Goal: Task Accomplishment & Management: Manage account settings

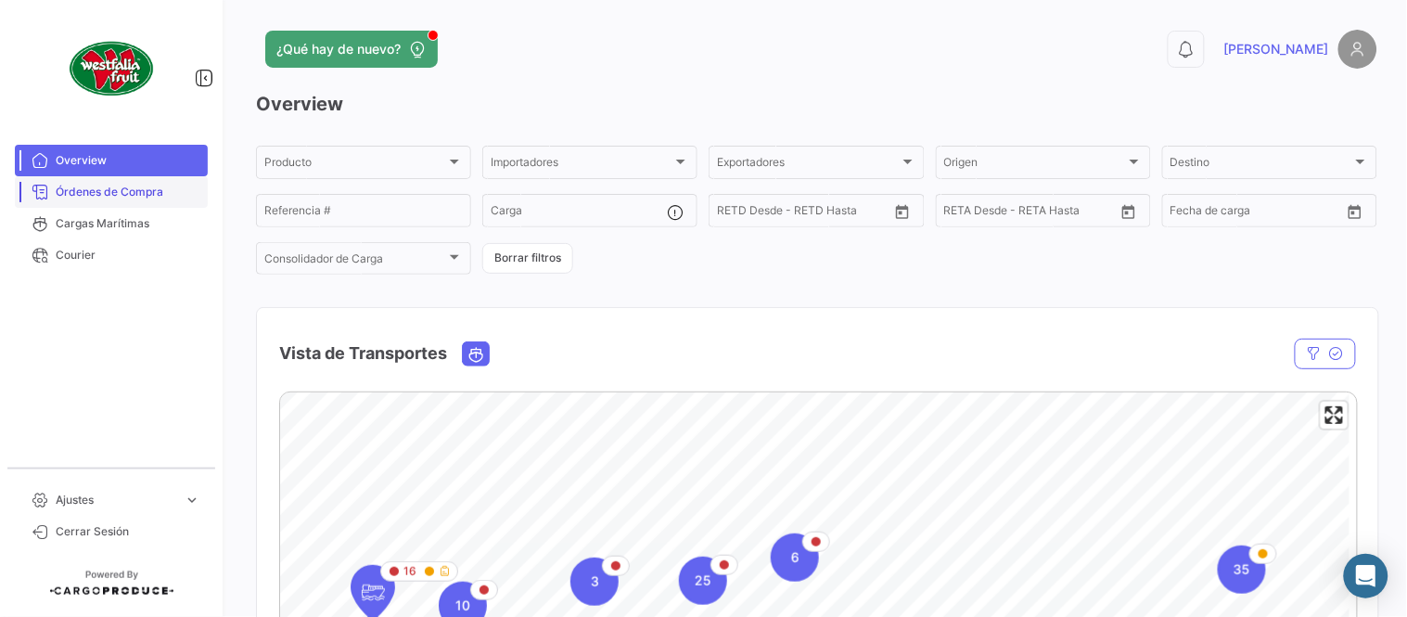
click at [96, 192] on span "Órdenes de Compra" at bounding box center [128, 192] width 145 height 17
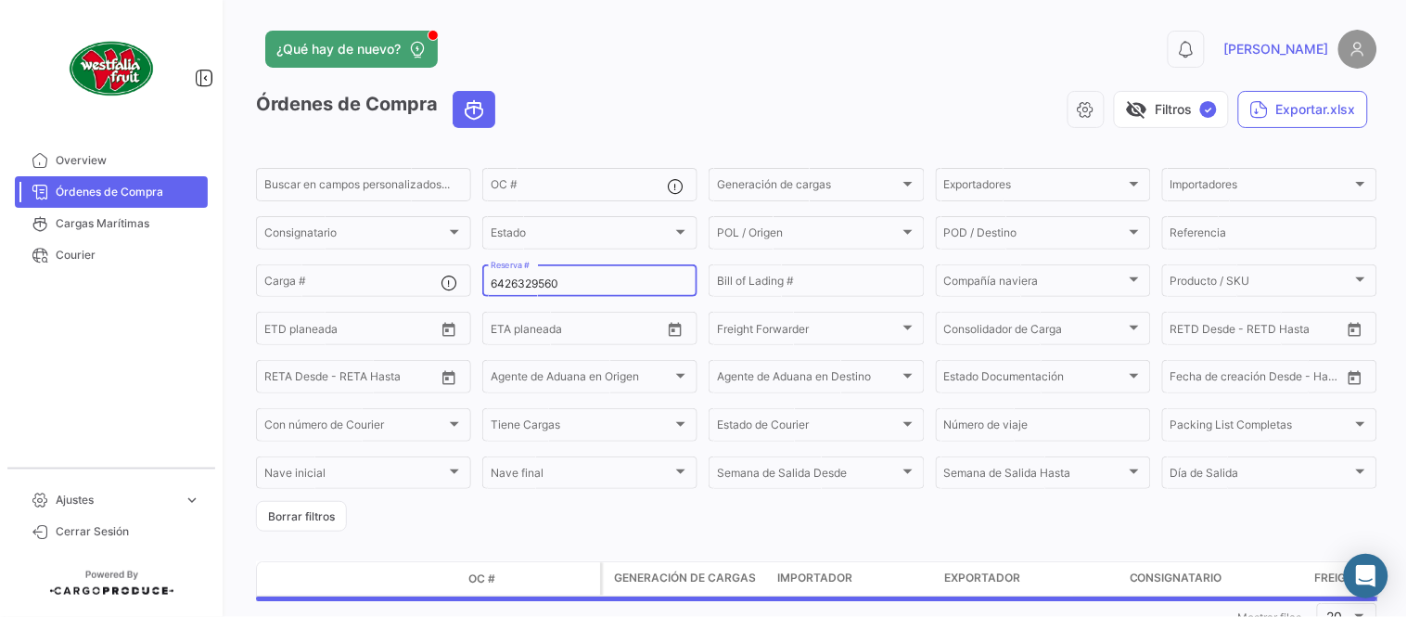
click at [557, 289] on input "6426329560" at bounding box center [590, 283] width 199 height 13
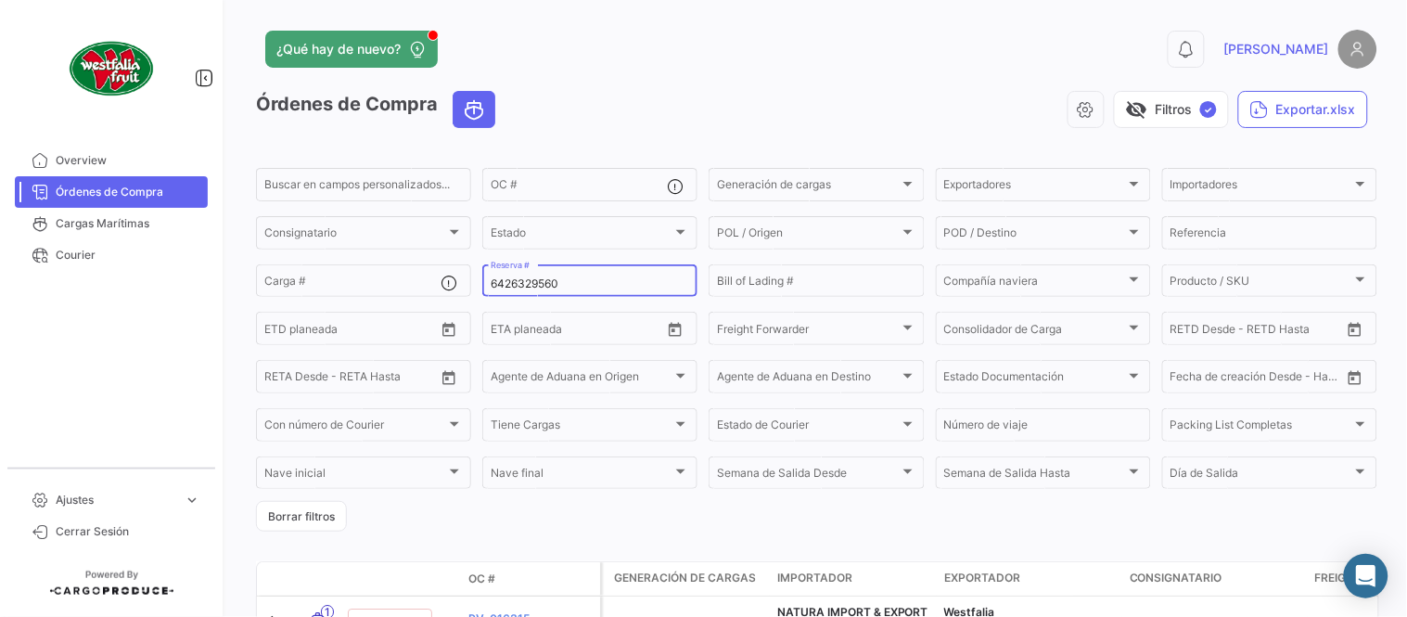
paste input "25149067"
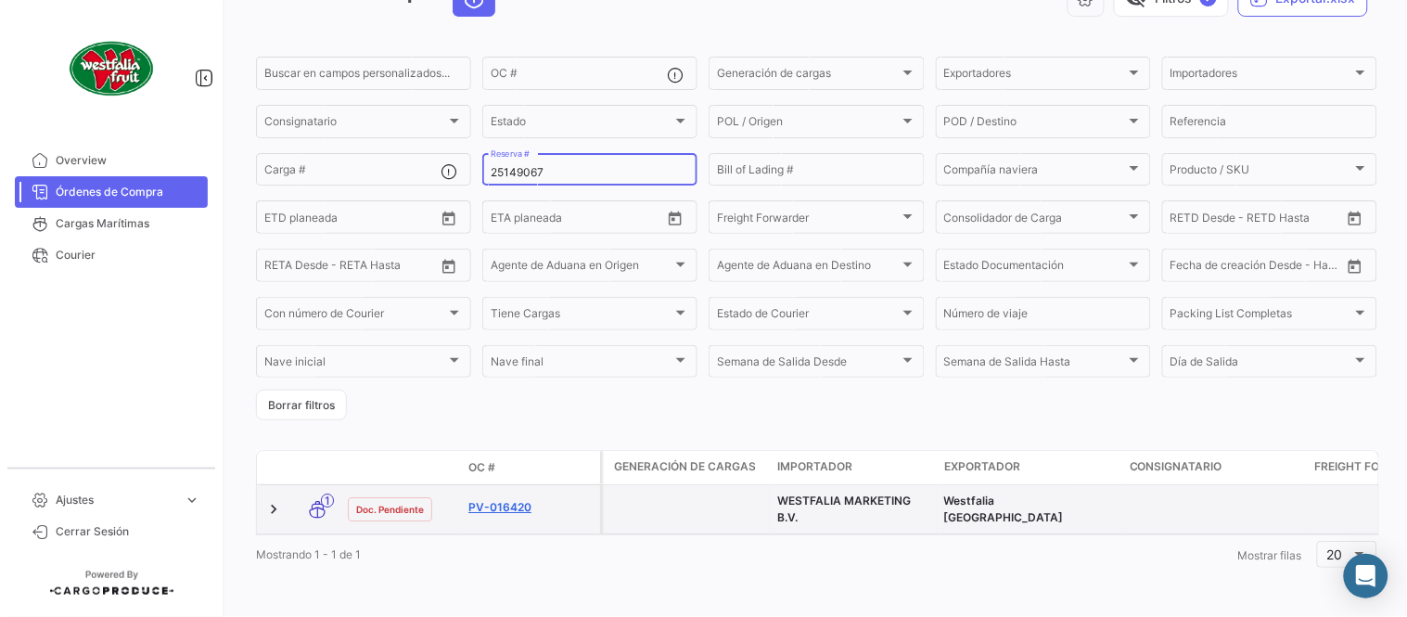
type input "25149067"
click at [520, 499] on link "PV-016420" at bounding box center [531, 507] width 124 height 17
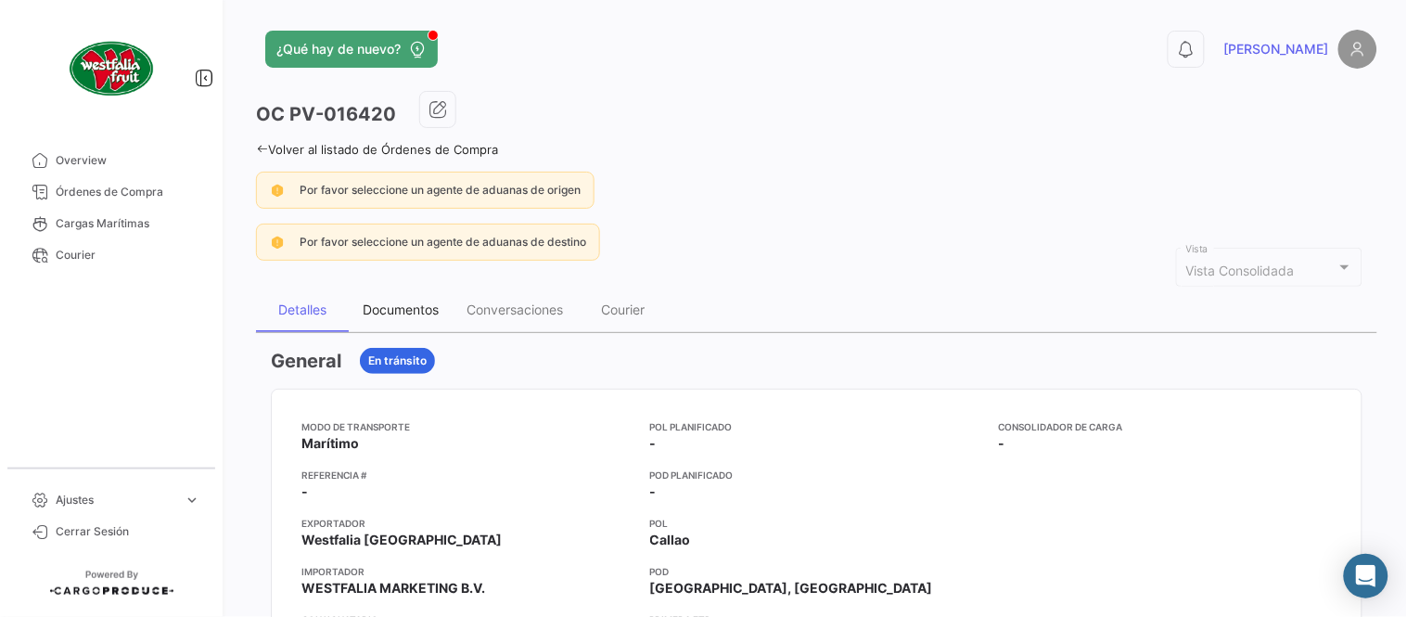
click at [405, 313] on div "Documentos" at bounding box center [401, 310] width 76 height 16
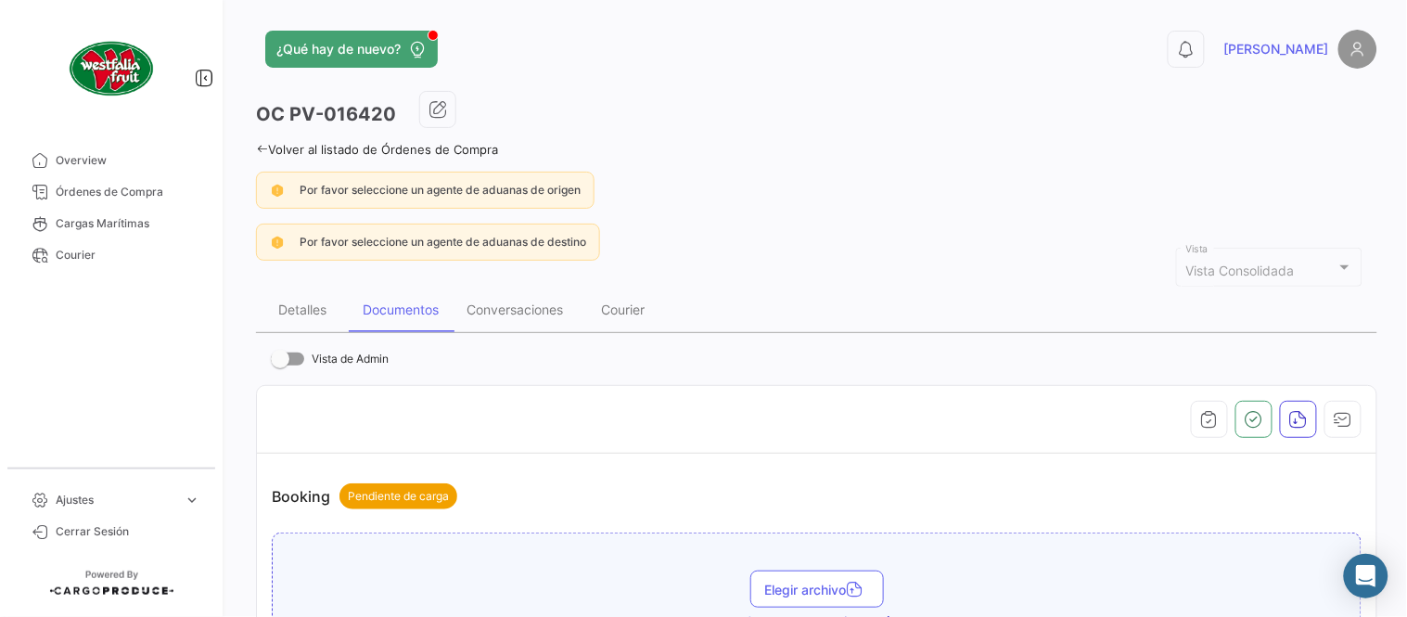
scroll to position [618, 0]
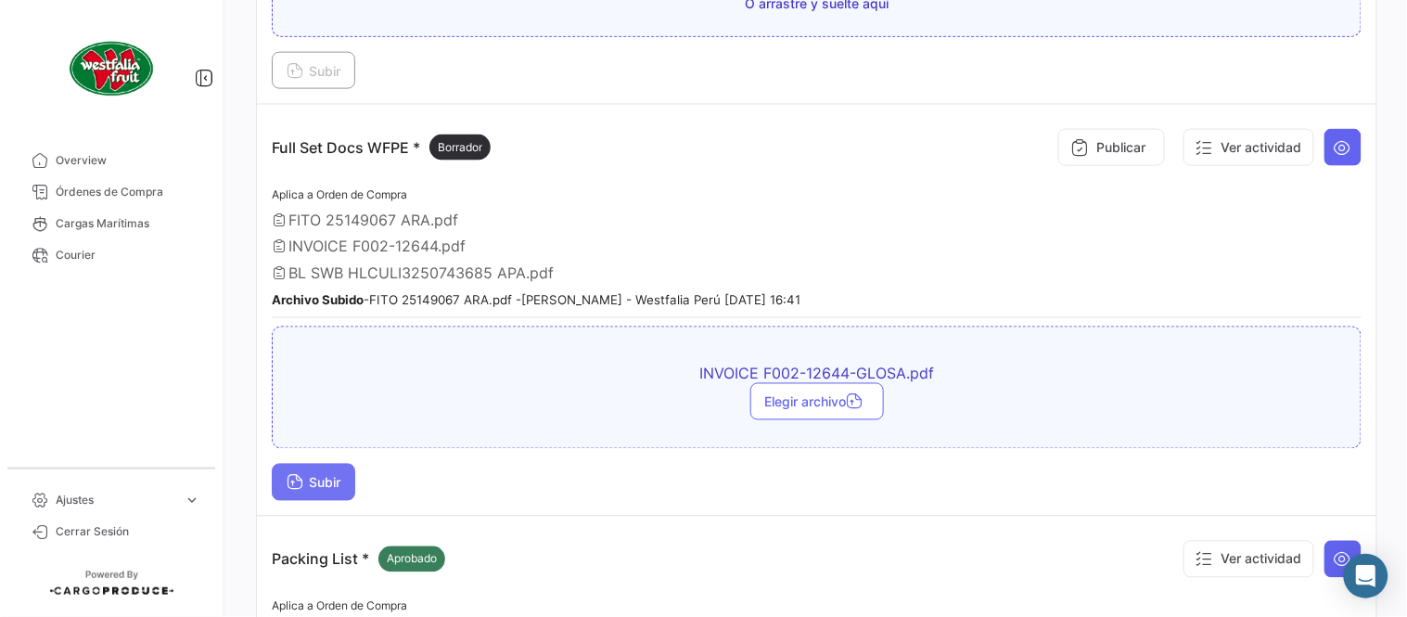
click at [347, 477] on button "Subir" at bounding box center [314, 482] width 84 height 37
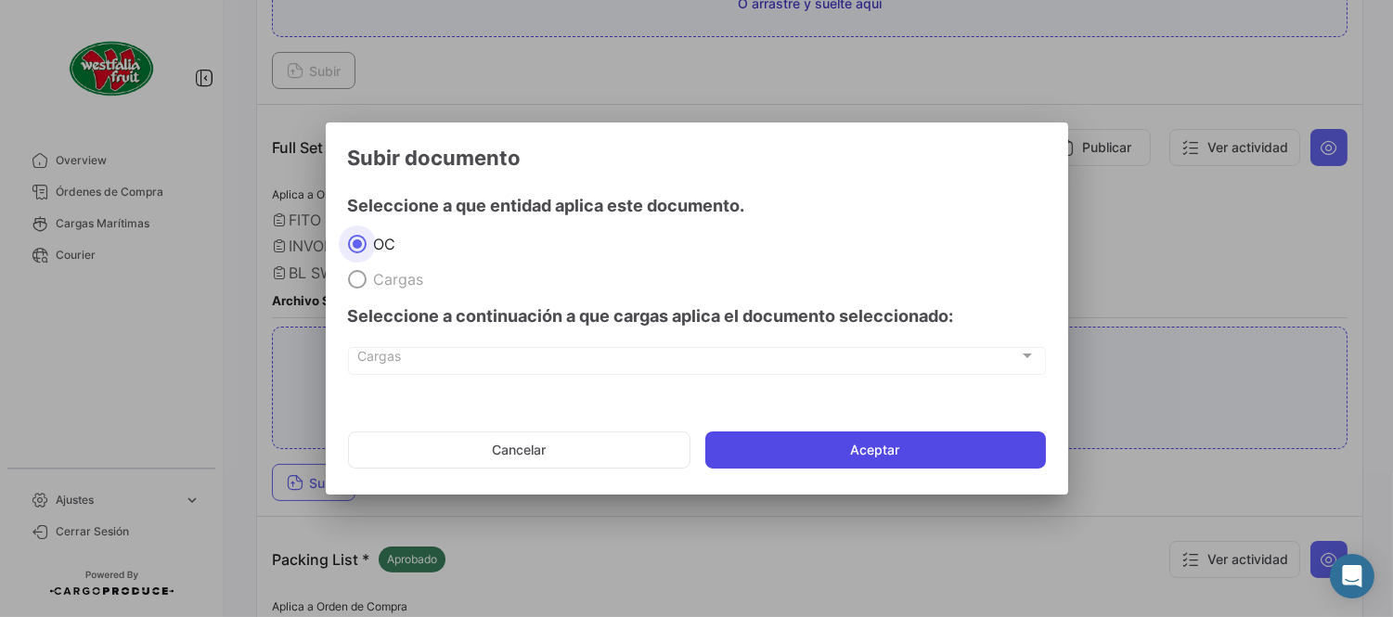
click at [882, 457] on button "Aceptar" at bounding box center [875, 449] width 340 height 37
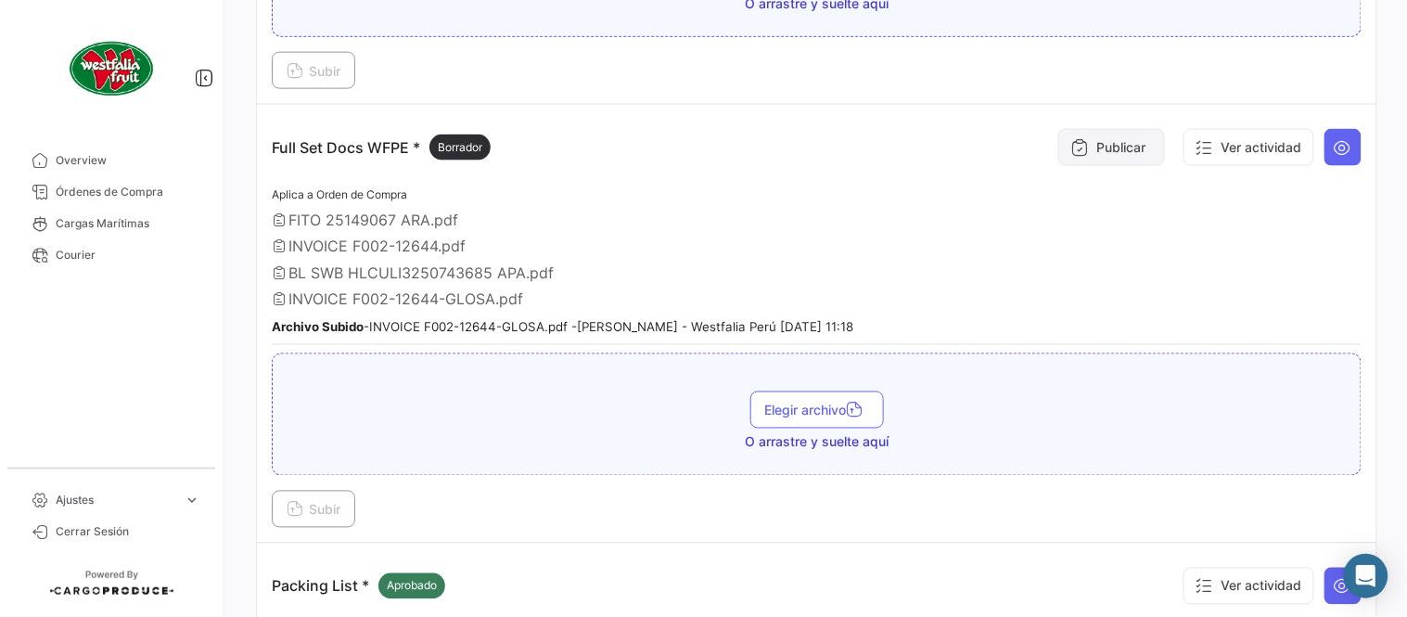
click at [1071, 144] on icon at bounding box center [1080, 147] width 19 height 19
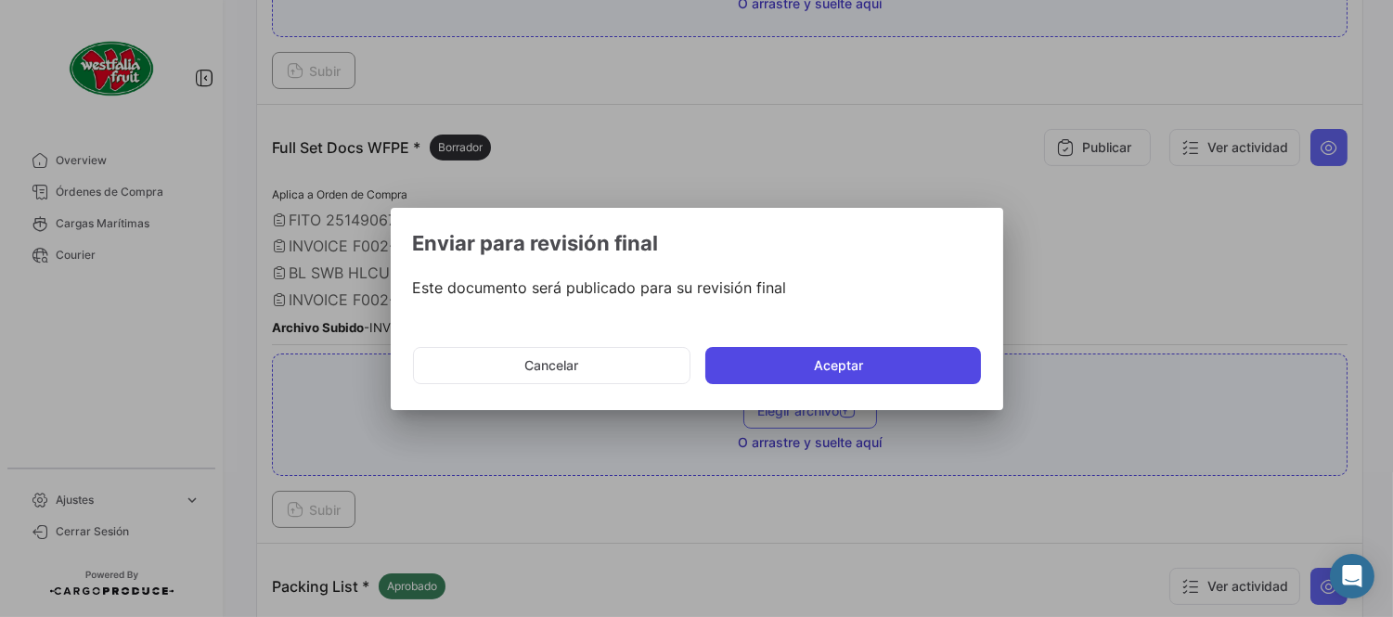
click at [785, 369] on button "Aceptar" at bounding box center [843, 365] width 276 height 37
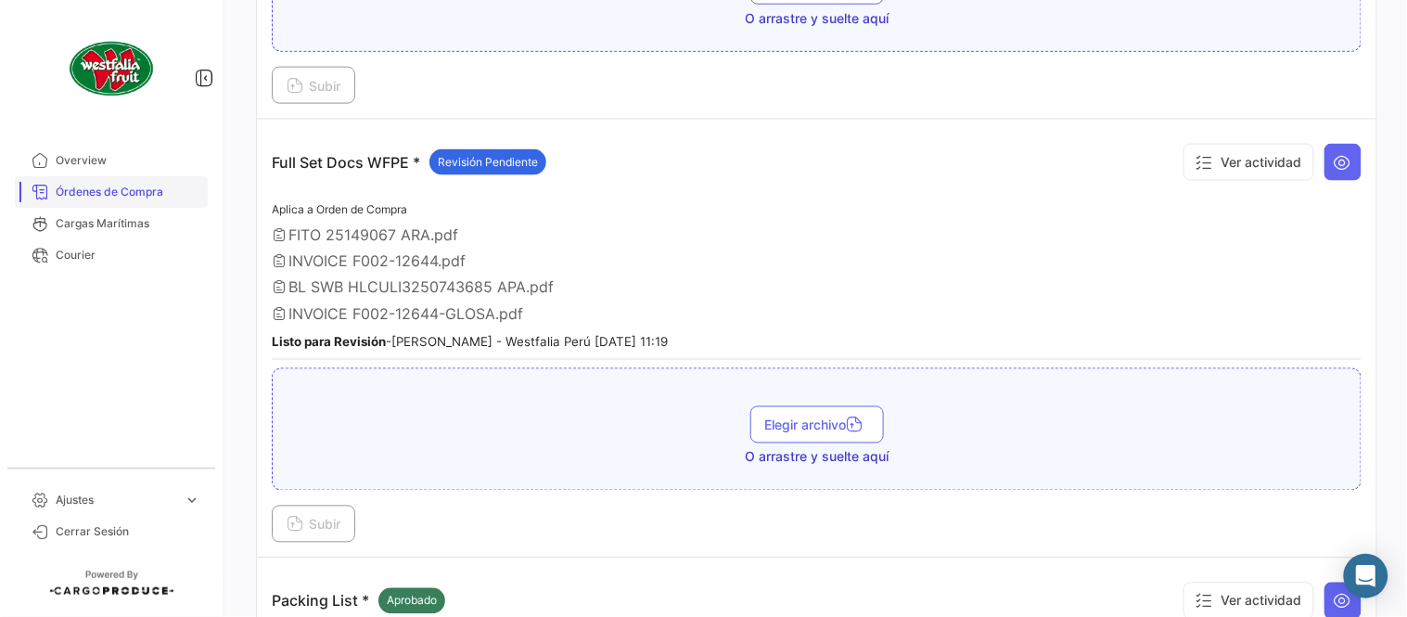
click at [130, 182] on link "Órdenes de Compra" at bounding box center [111, 192] width 193 height 32
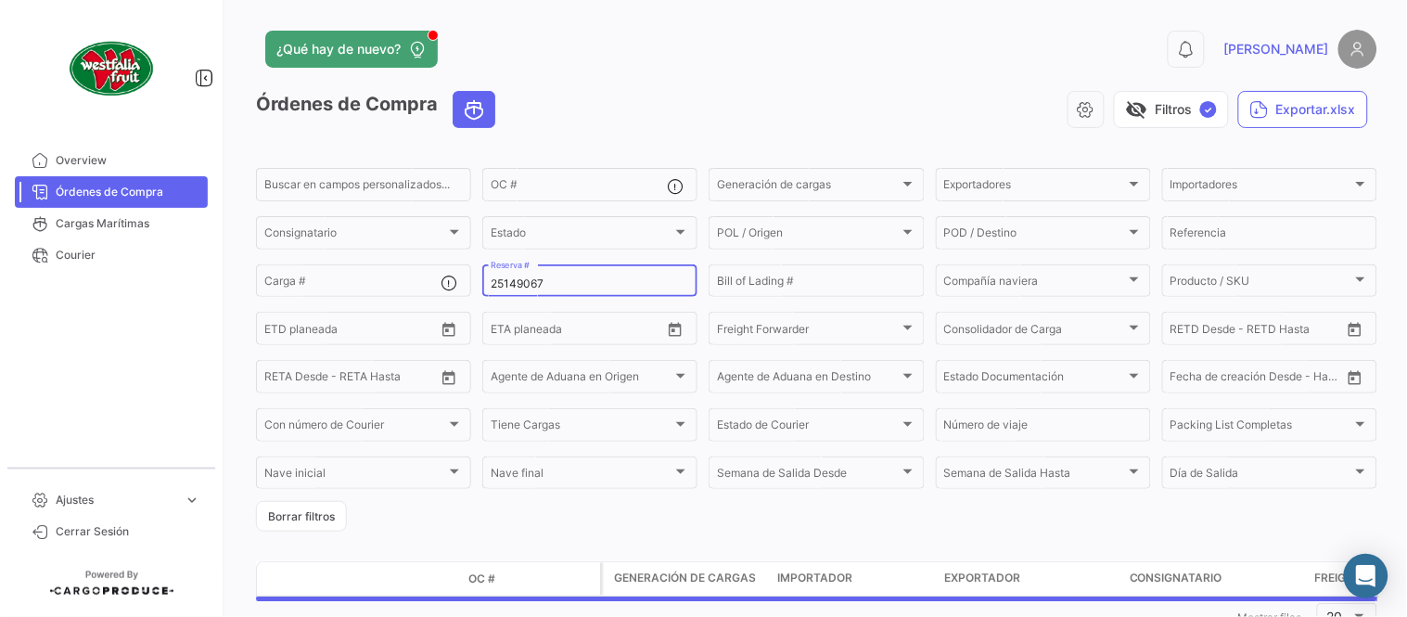
click at [536, 291] on div "25149067 Reserva #" at bounding box center [590, 280] width 199 height 36
click at [526, 281] on input "25149067" at bounding box center [590, 283] width 199 height 13
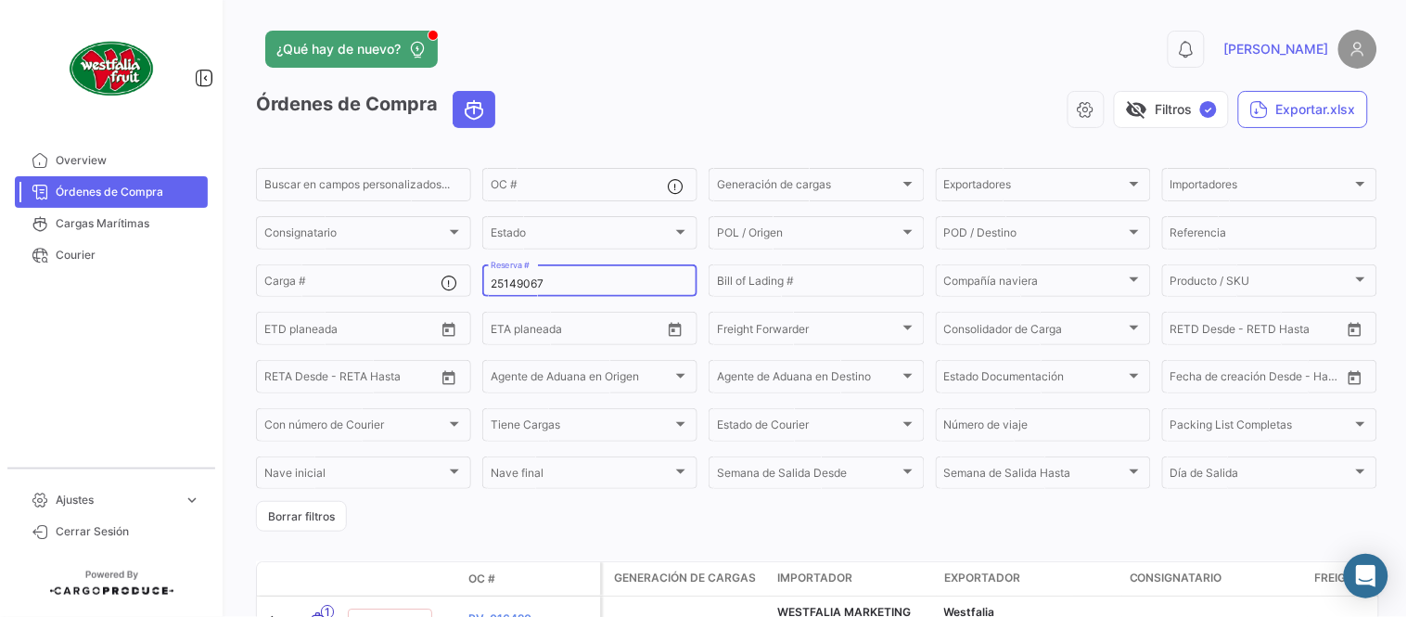
click at [526, 281] on input "25149067" at bounding box center [590, 283] width 199 height 13
paste input "LMM0539300"
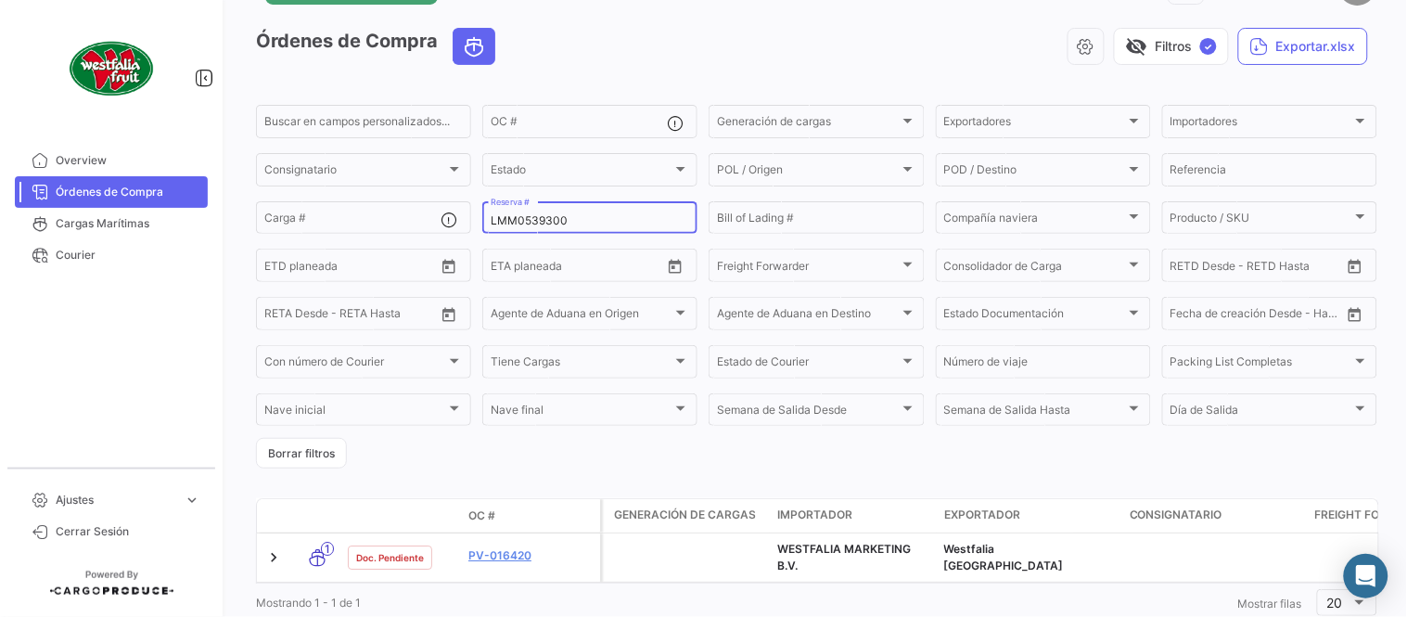
scroll to position [126, 0]
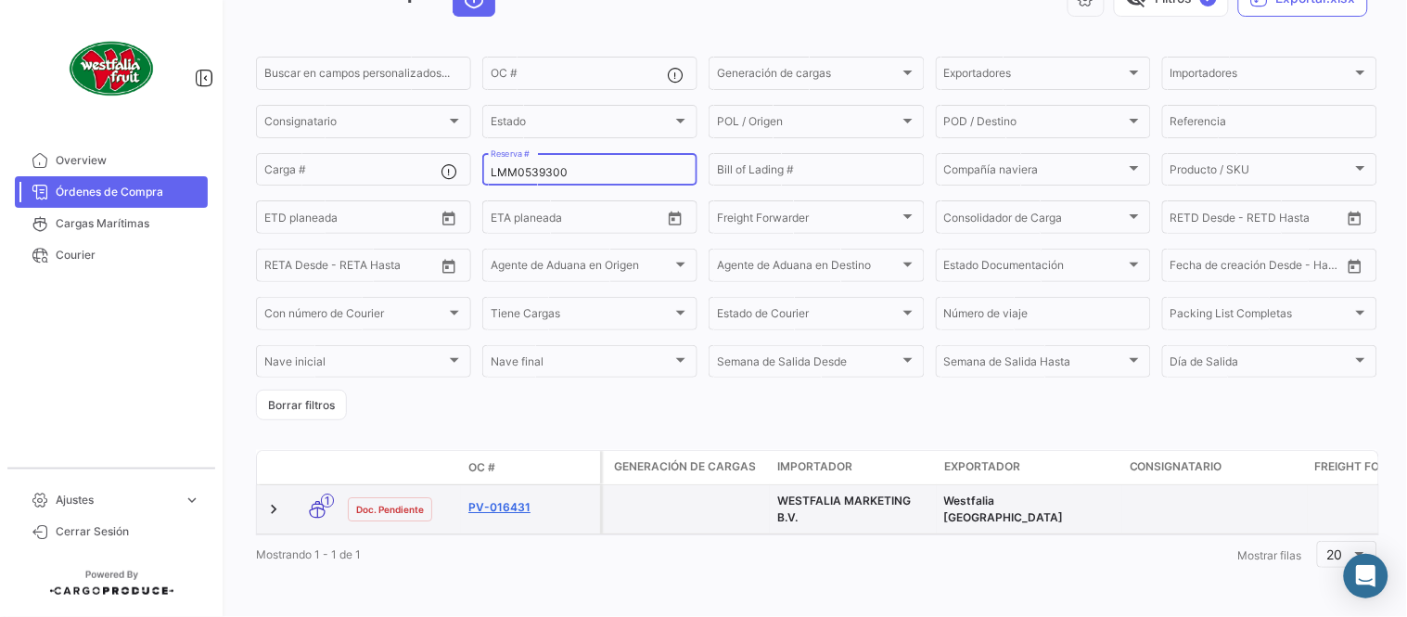
type input "LMM0539300"
click at [507, 499] on link "PV-016431" at bounding box center [531, 507] width 124 height 17
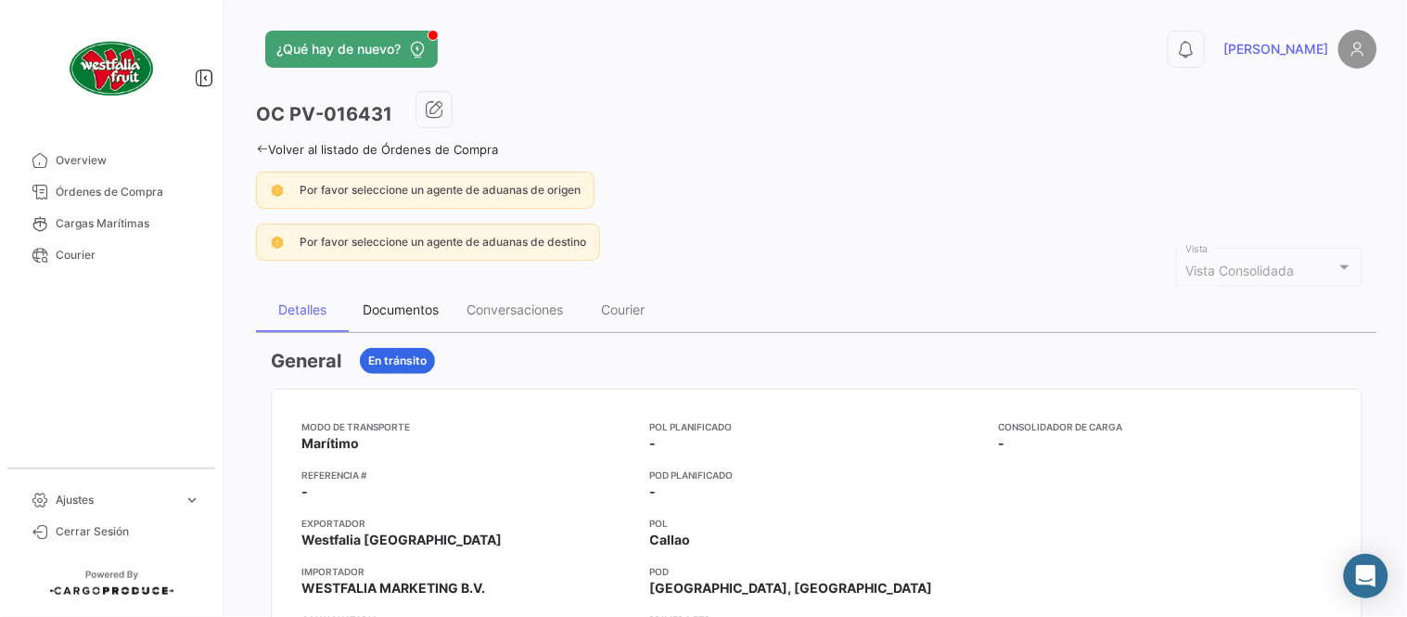
click at [402, 316] on div "Documentos" at bounding box center [401, 310] width 76 height 16
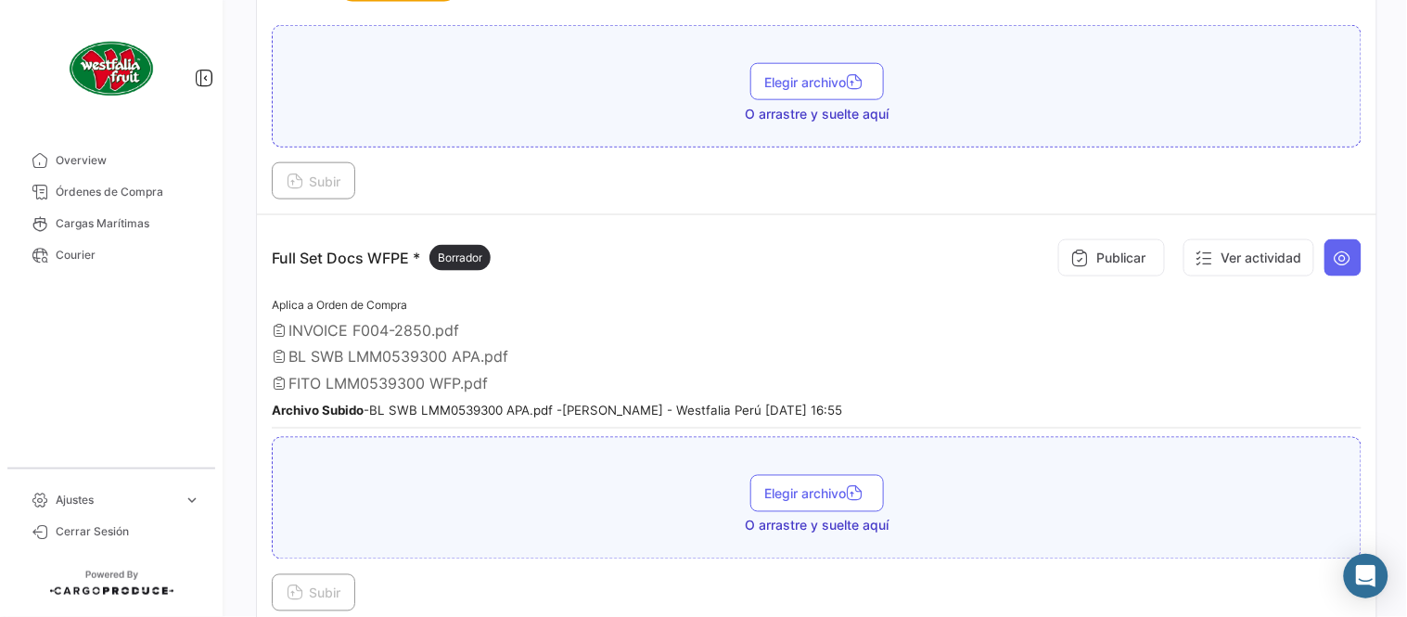
scroll to position [515, 0]
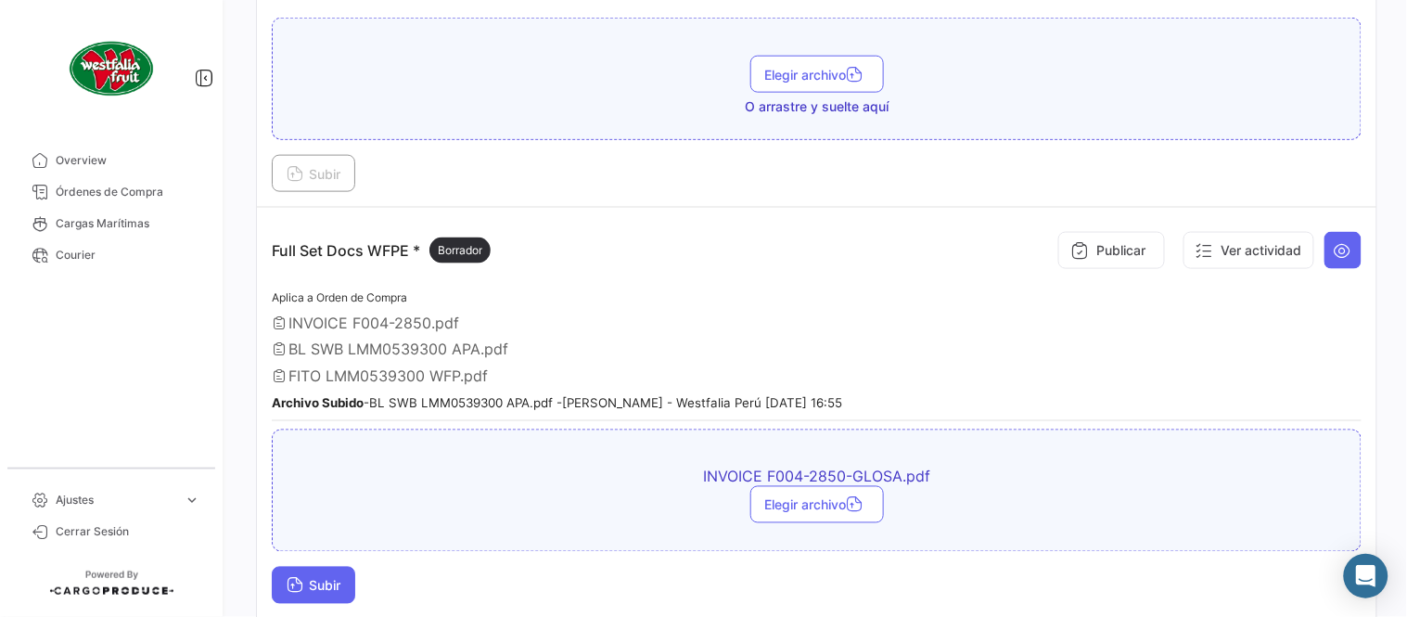
click at [318, 571] on button "Subir" at bounding box center [314, 585] width 84 height 37
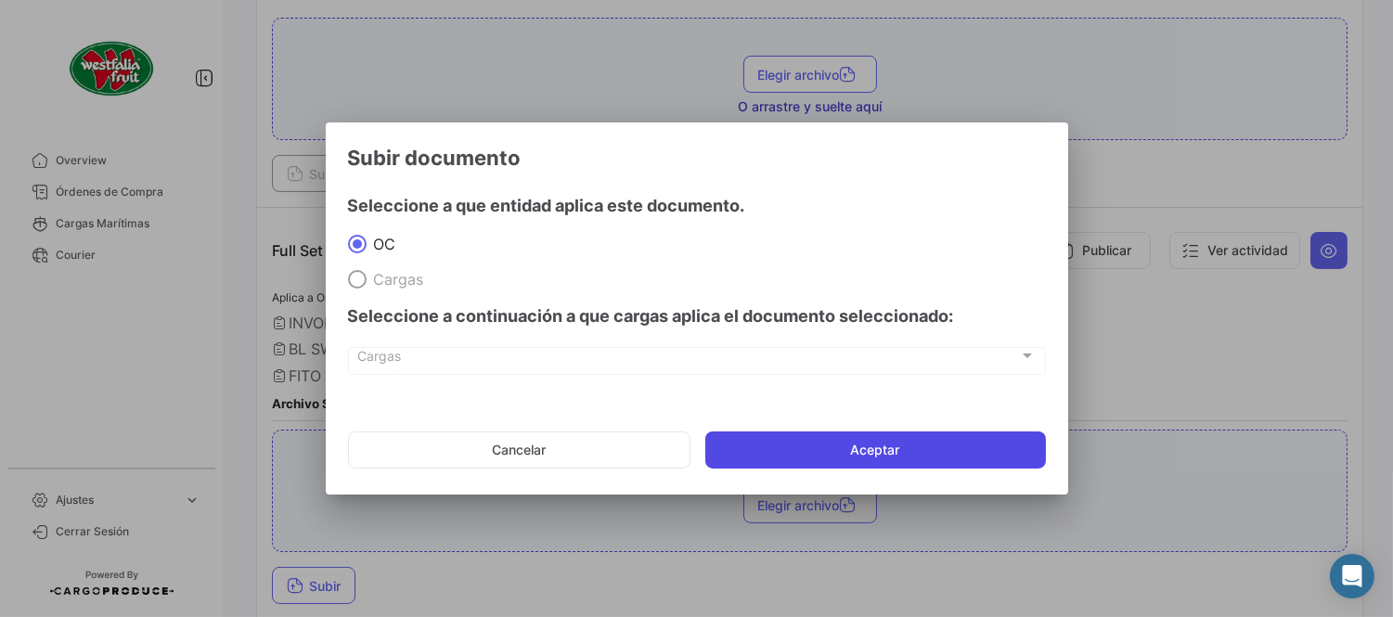
click at [790, 449] on button "Aceptar" at bounding box center [875, 449] width 340 height 37
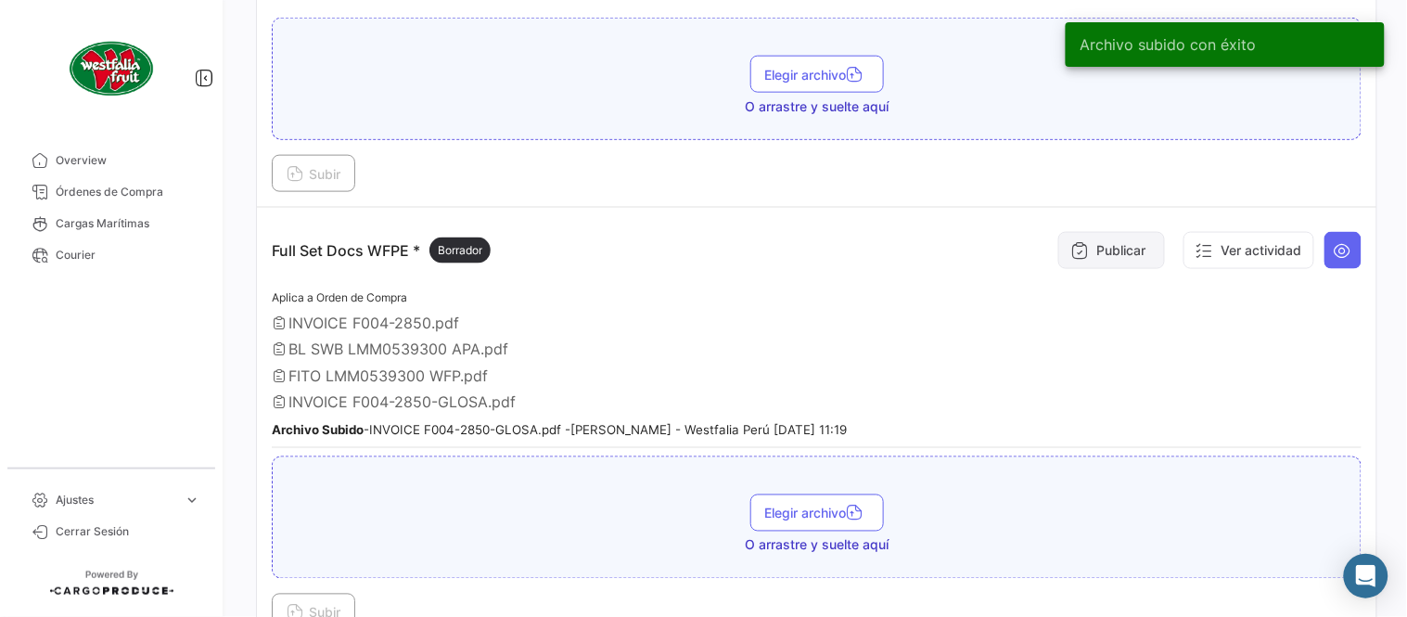
click at [1090, 238] on button "Publicar" at bounding box center [1112, 250] width 107 height 37
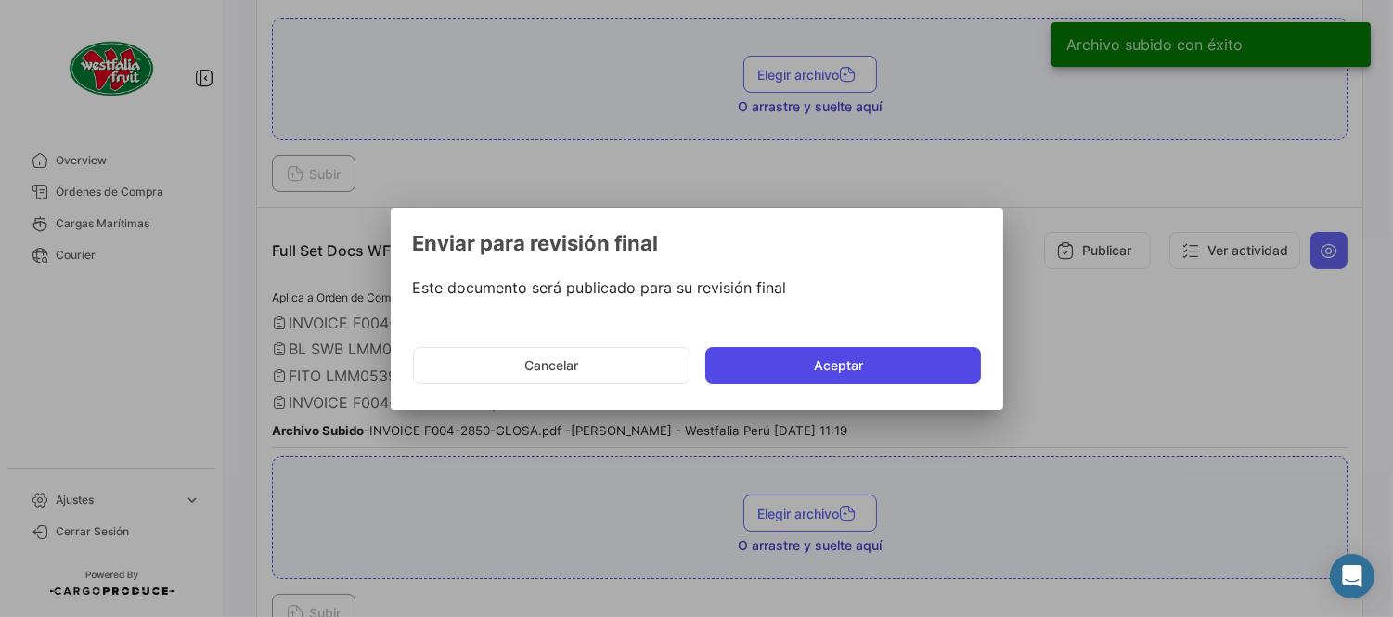
click at [824, 362] on button "Aceptar" at bounding box center [843, 365] width 276 height 37
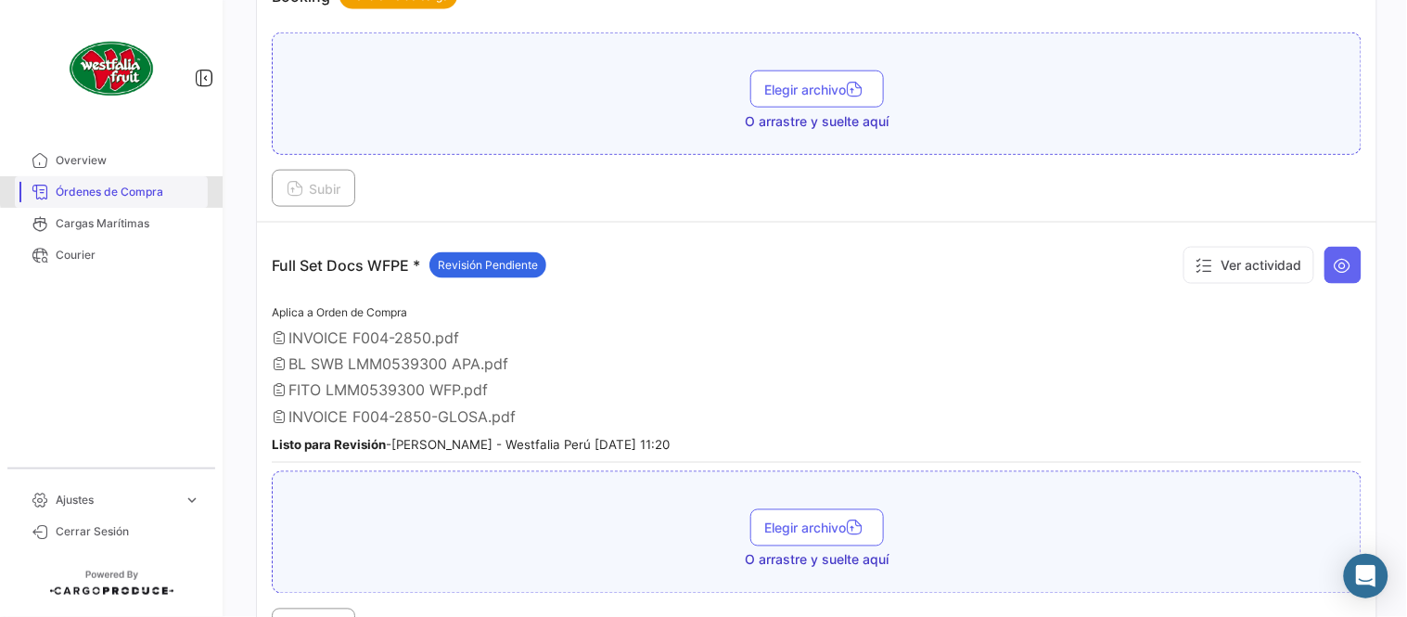
click at [131, 189] on span "Órdenes de Compra" at bounding box center [128, 192] width 145 height 17
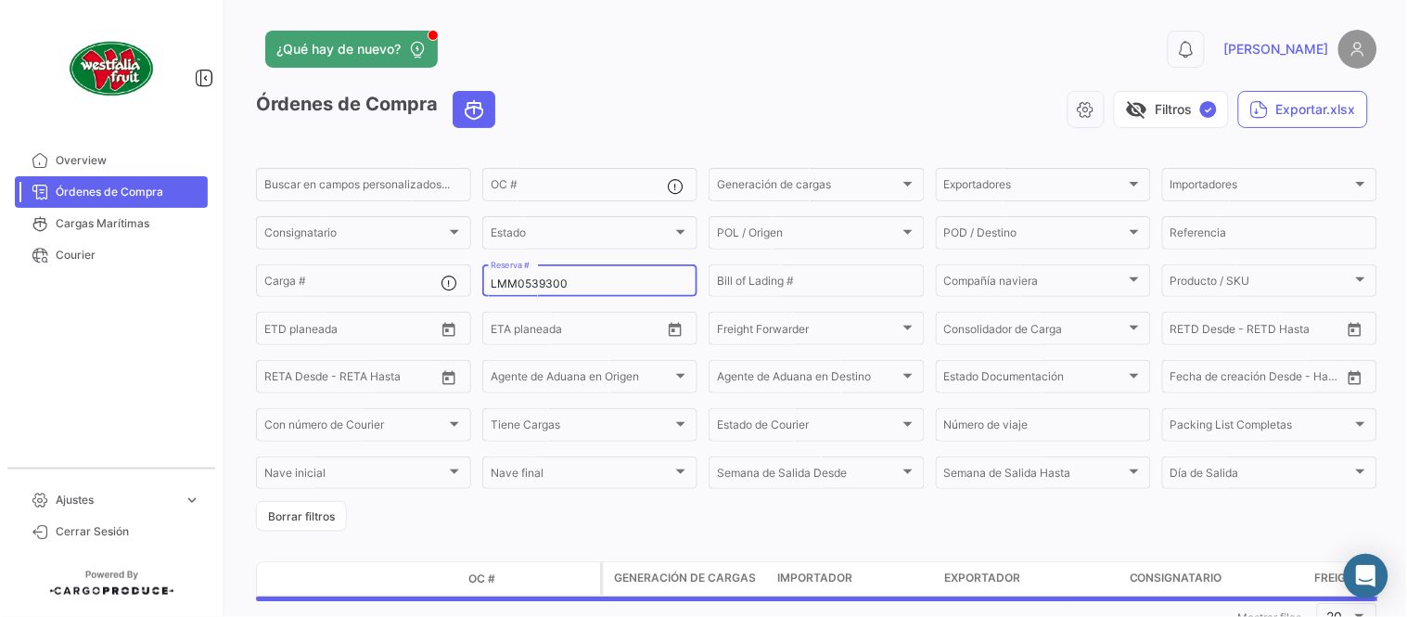
click at [542, 281] on input "LMM0539300" at bounding box center [590, 283] width 199 height 13
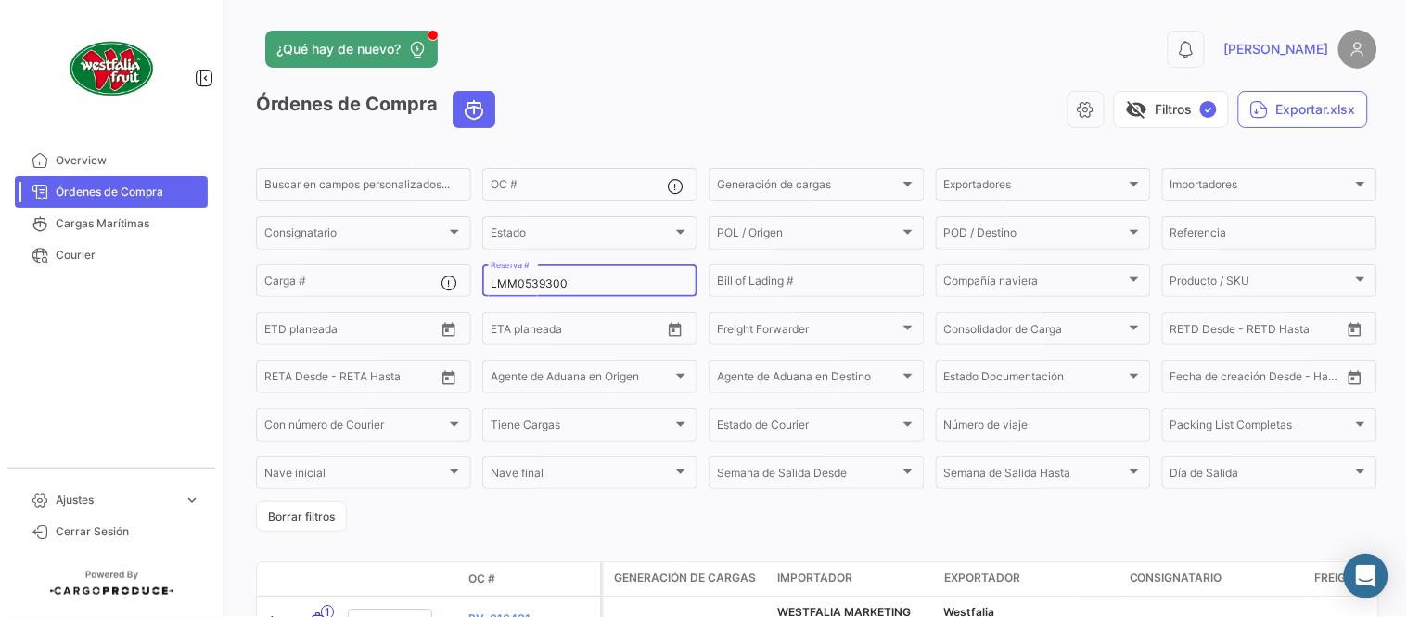
paste input "257925356"
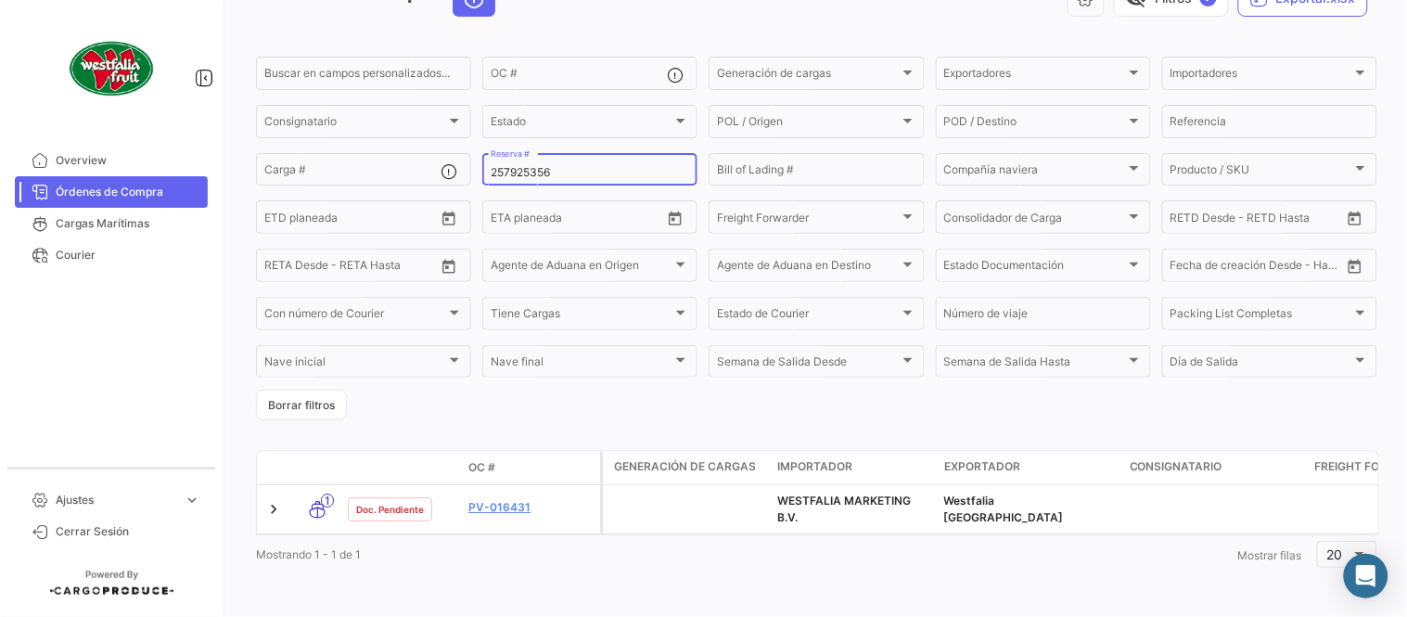
scroll to position [126, 0]
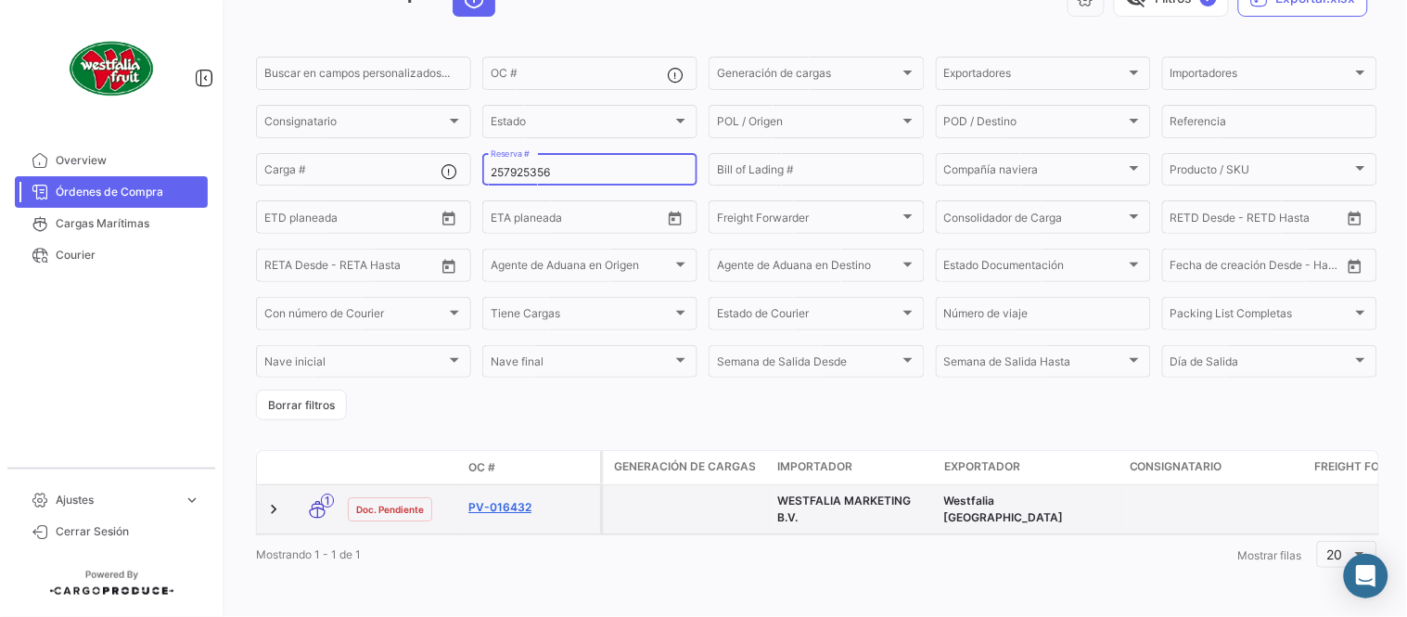
type input "257925356"
click at [518, 499] on link "PV-016432" at bounding box center [531, 507] width 124 height 17
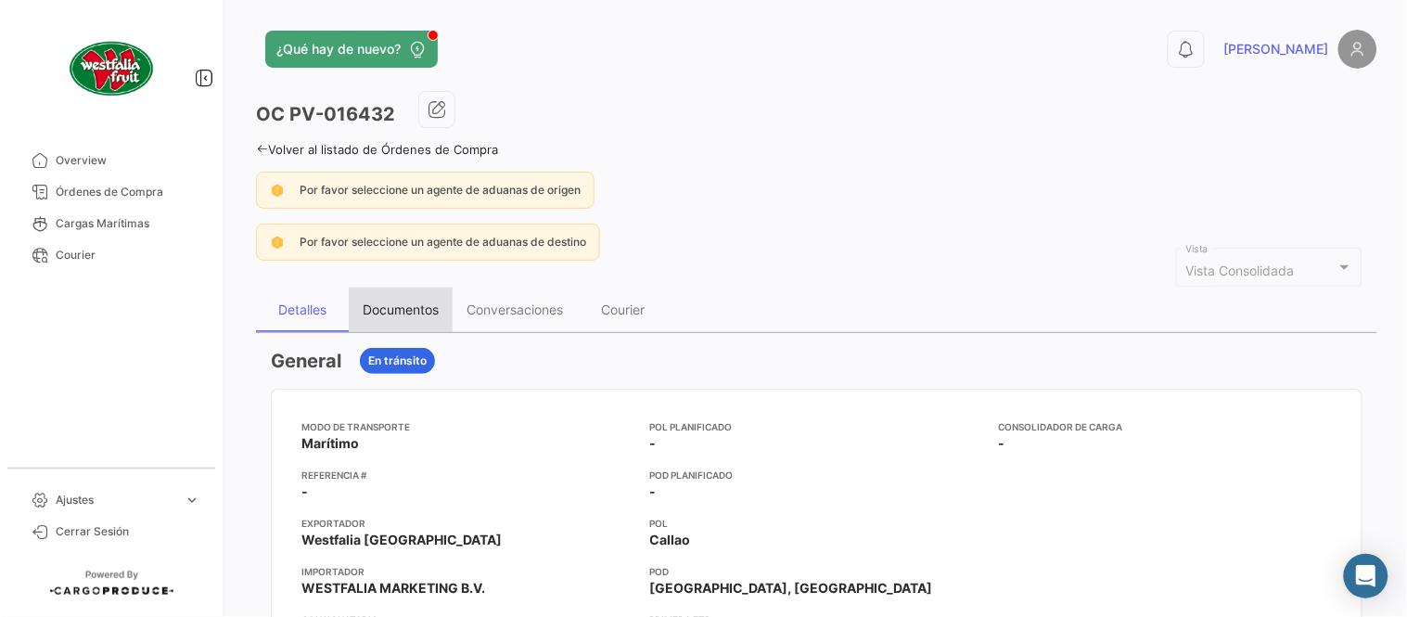
click at [382, 302] on div "Documentos" at bounding box center [401, 310] width 76 height 16
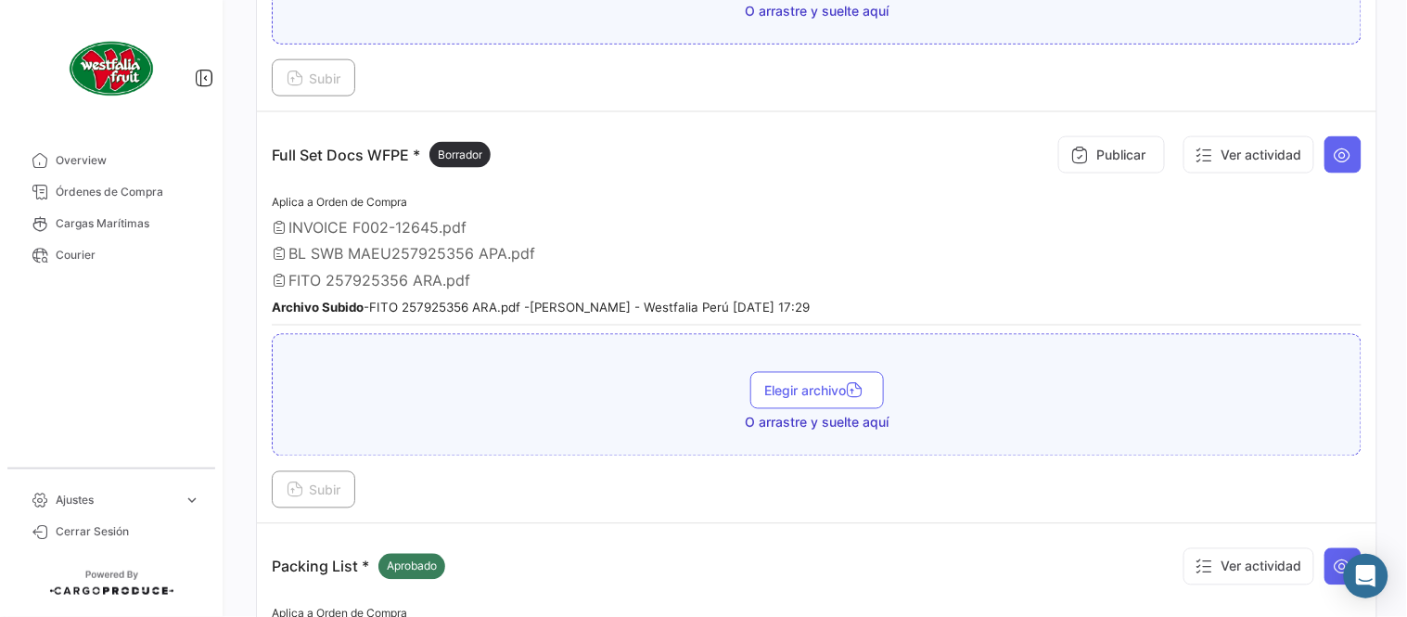
scroll to position [617, 0]
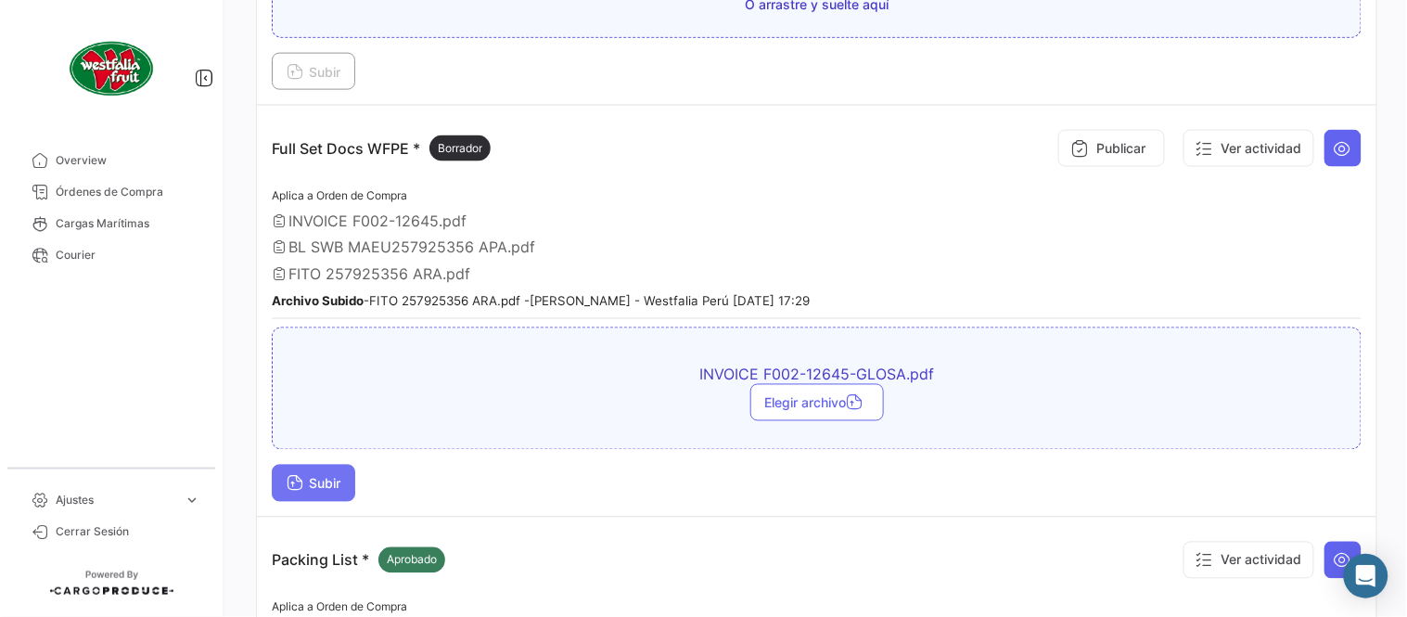
click at [339, 477] on span "Subir" at bounding box center [314, 484] width 54 height 16
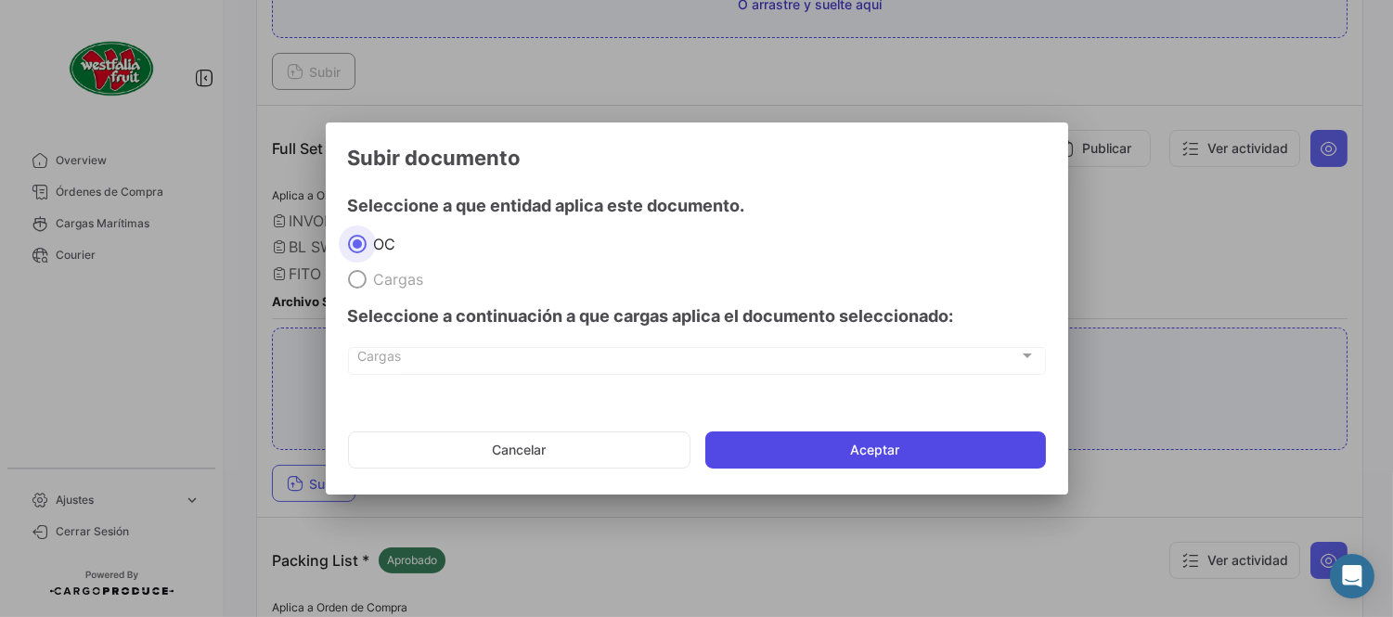
click at [883, 443] on button "Aceptar" at bounding box center [875, 449] width 340 height 37
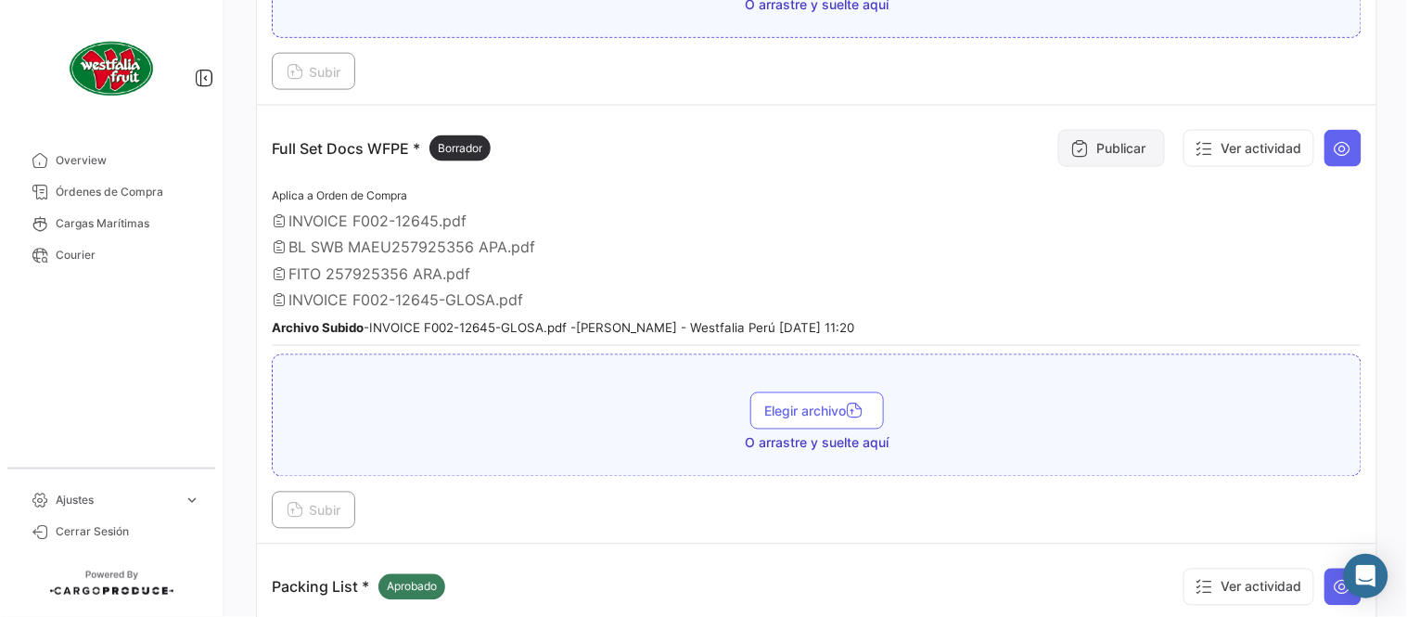
click at [1086, 158] on button "Publicar" at bounding box center [1112, 148] width 107 height 37
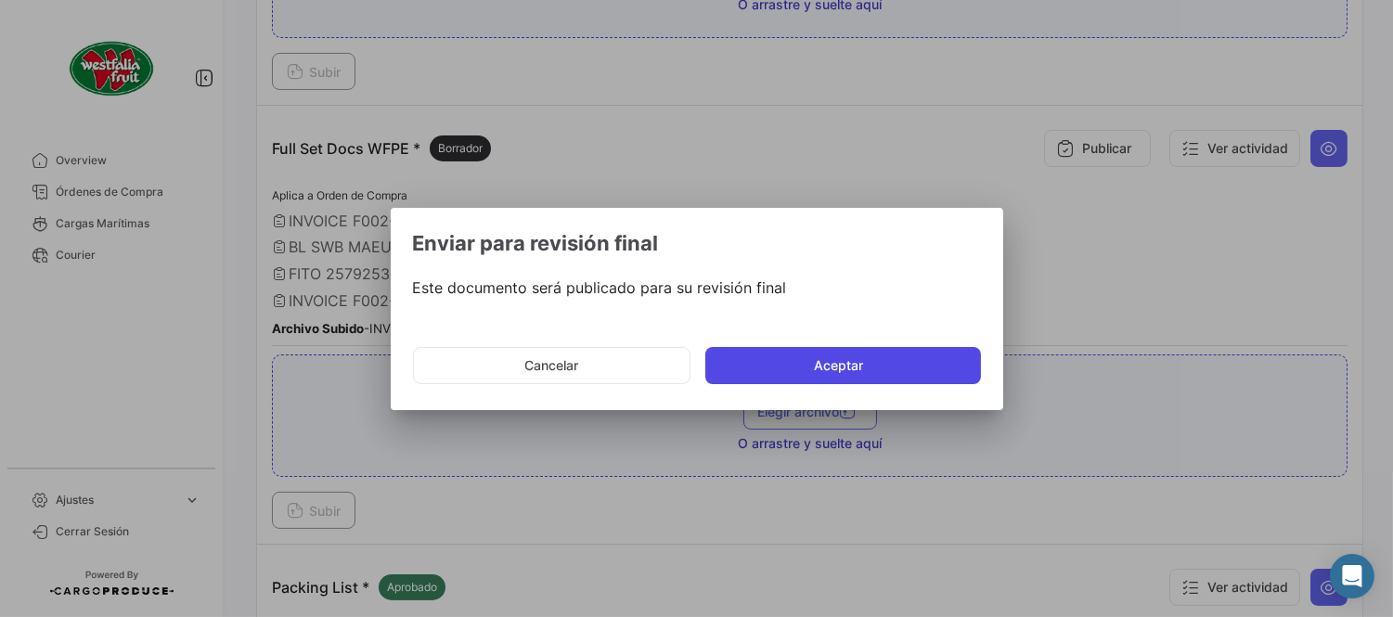
click at [844, 357] on button "Aceptar" at bounding box center [843, 365] width 276 height 37
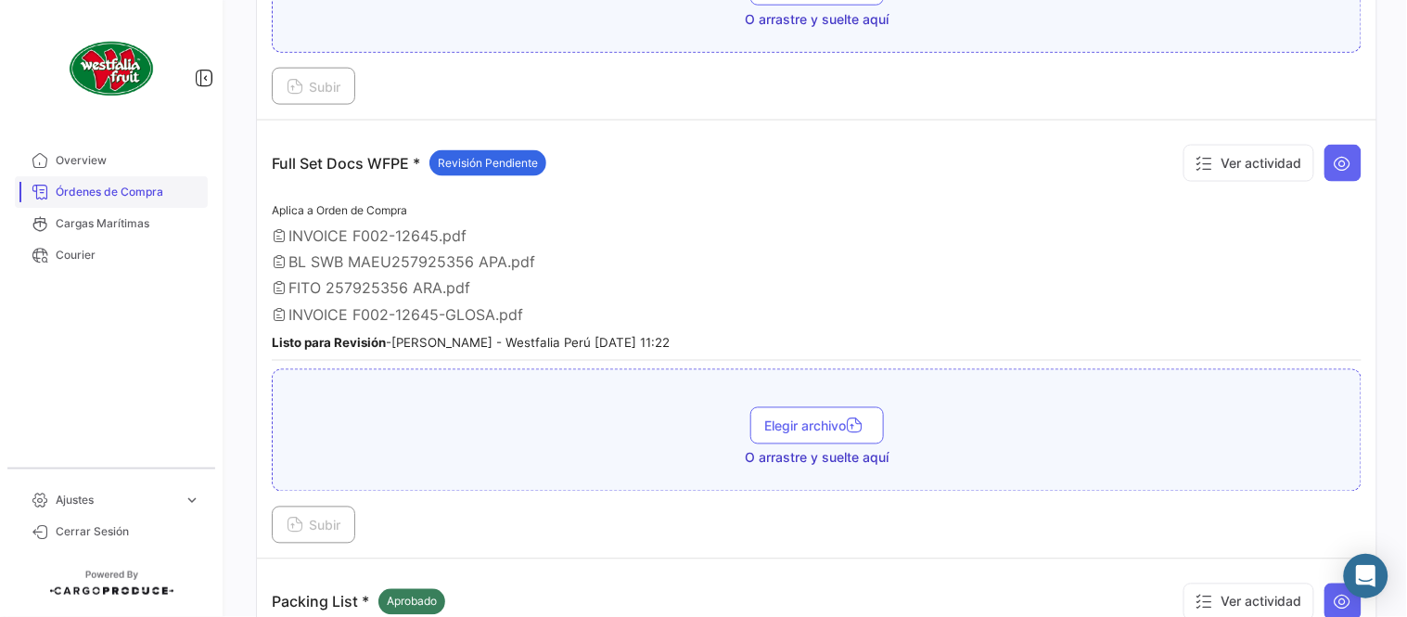
click at [88, 198] on span "Órdenes de Compra" at bounding box center [128, 192] width 145 height 17
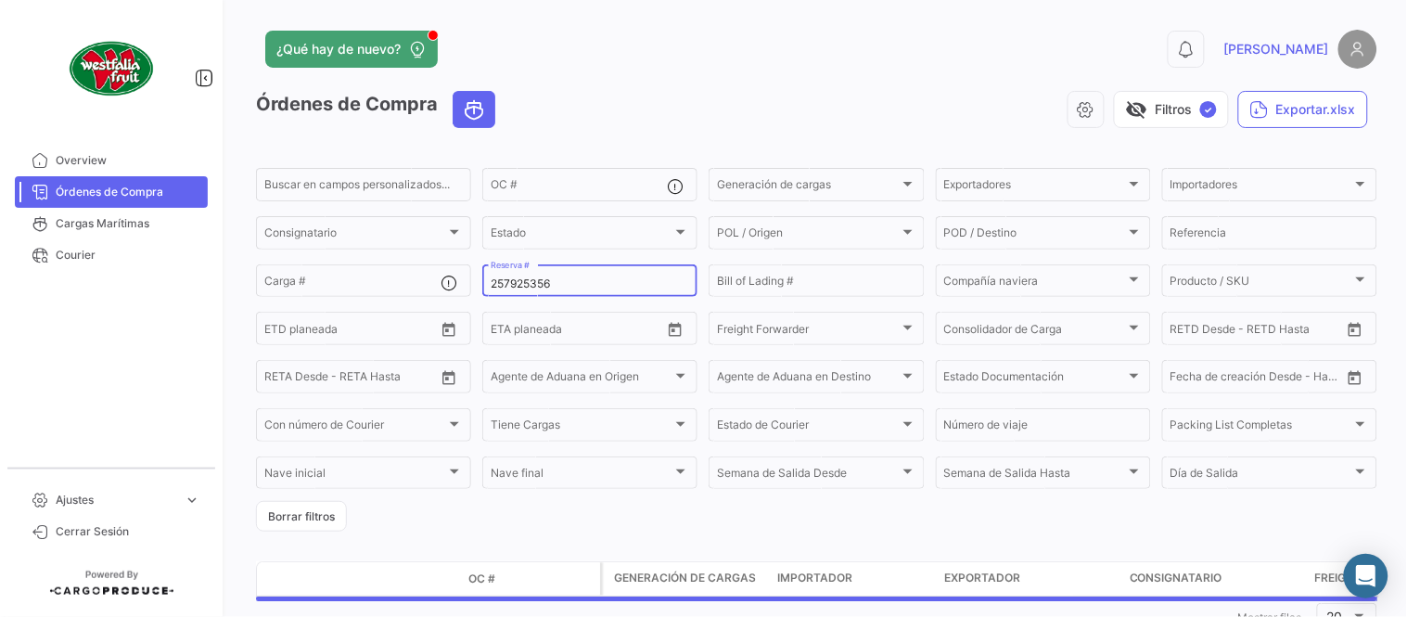
click at [495, 278] on input "257925356" at bounding box center [590, 283] width 199 height 13
paste input "310625990"
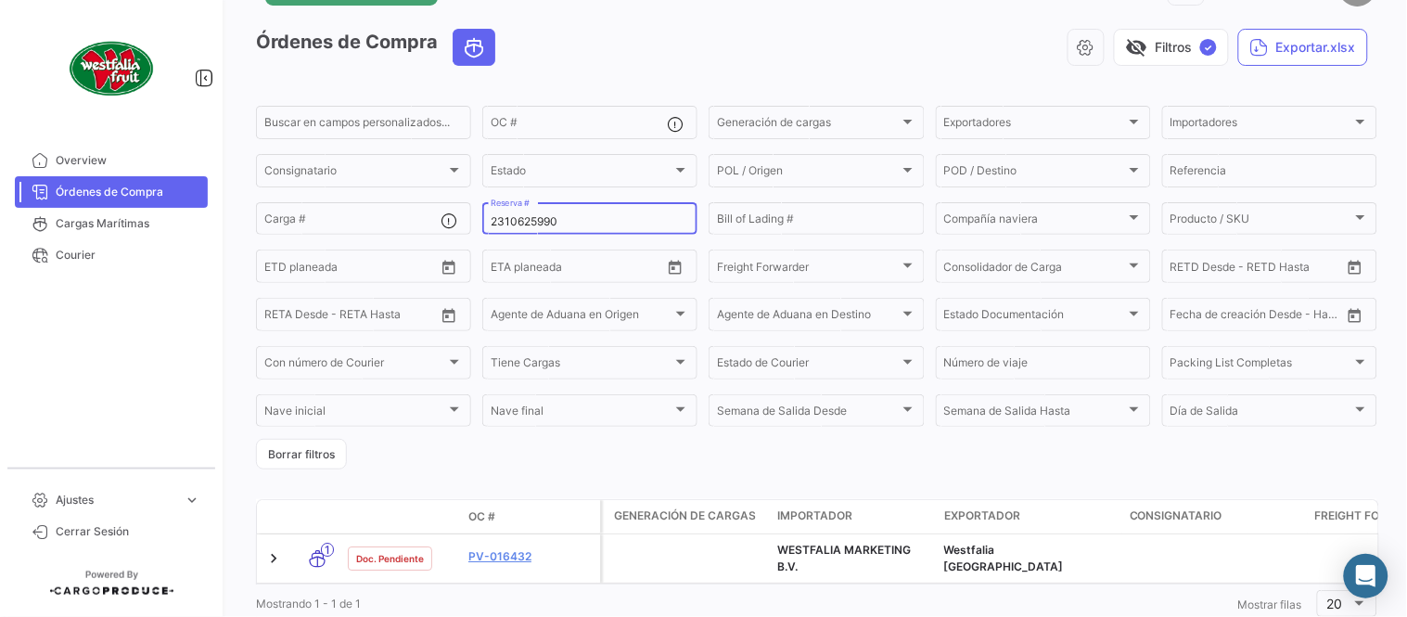
scroll to position [126, 0]
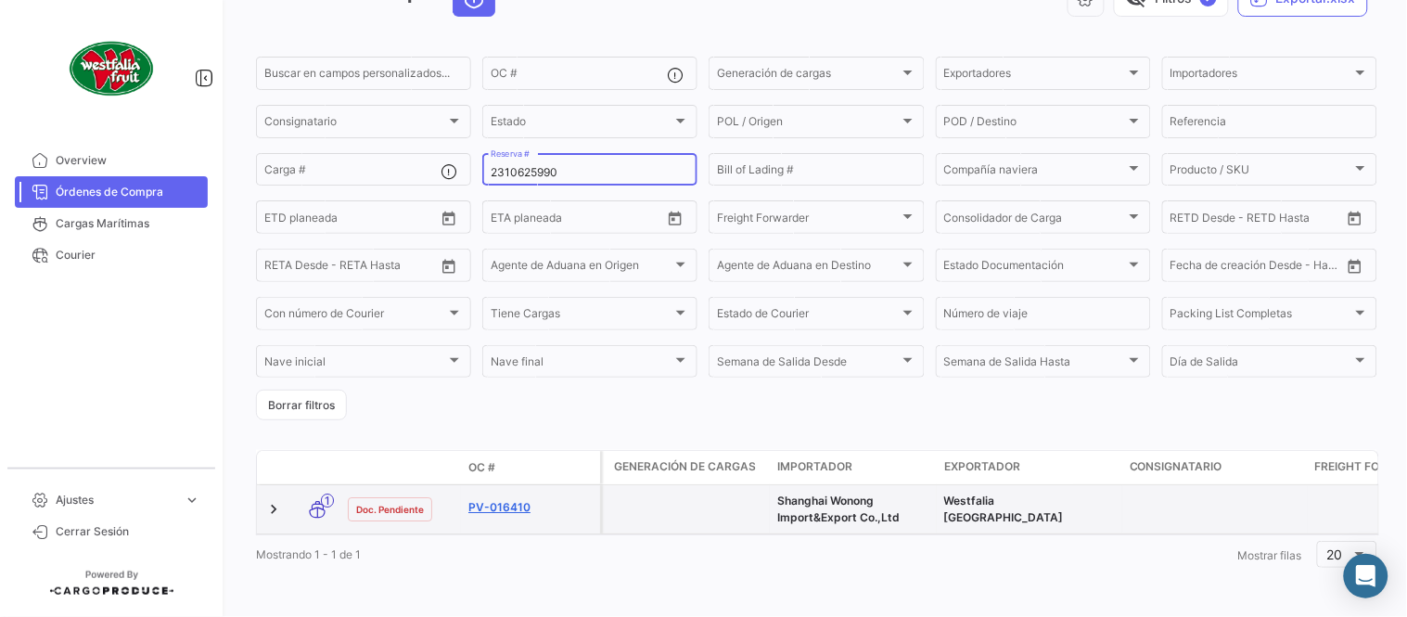
type input "2310625990"
click at [501, 499] on link "PV-016410" at bounding box center [531, 507] width 124 height 17
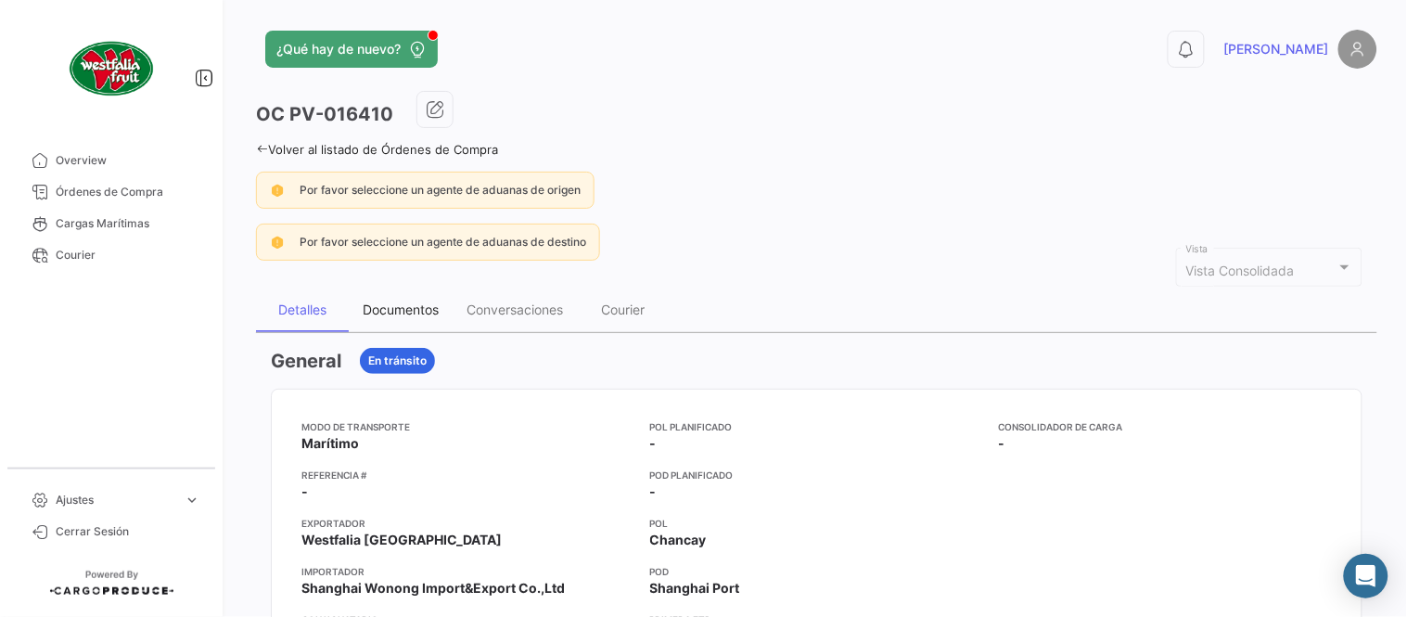
click at [400, 302] on div "Documentos" at bounding box center [401, 310] width 76 height 16
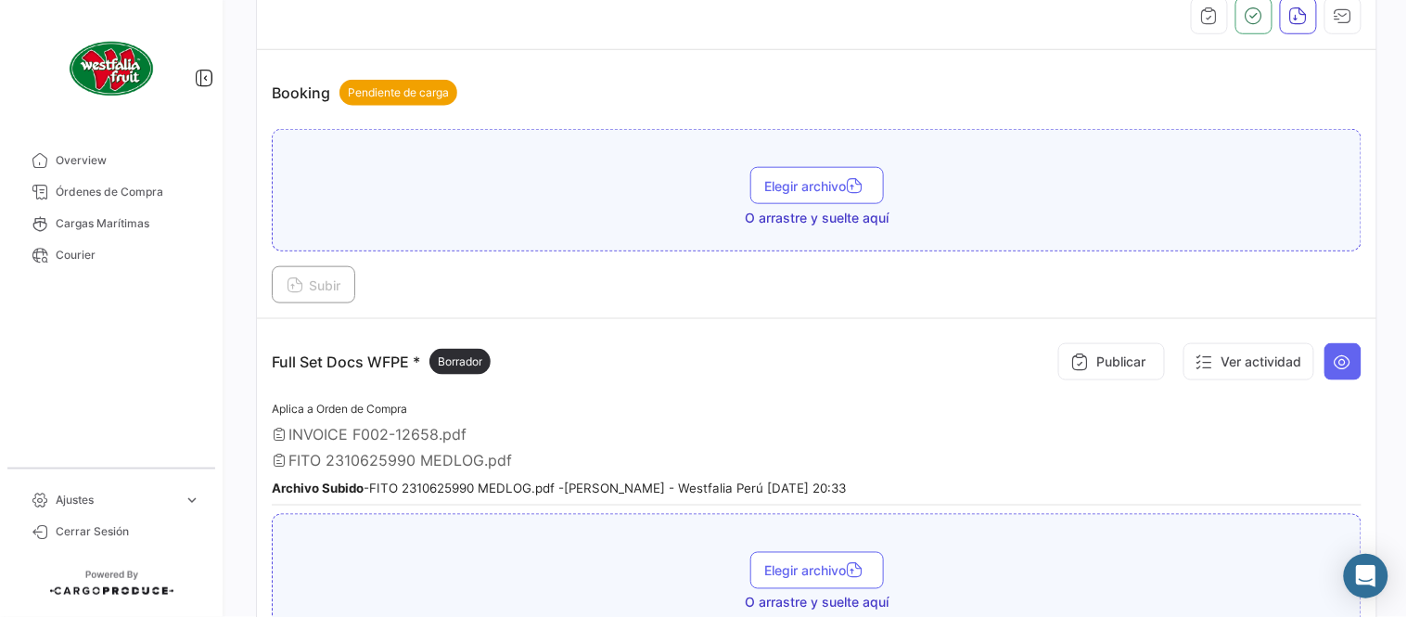
scroll to position [514, 0]
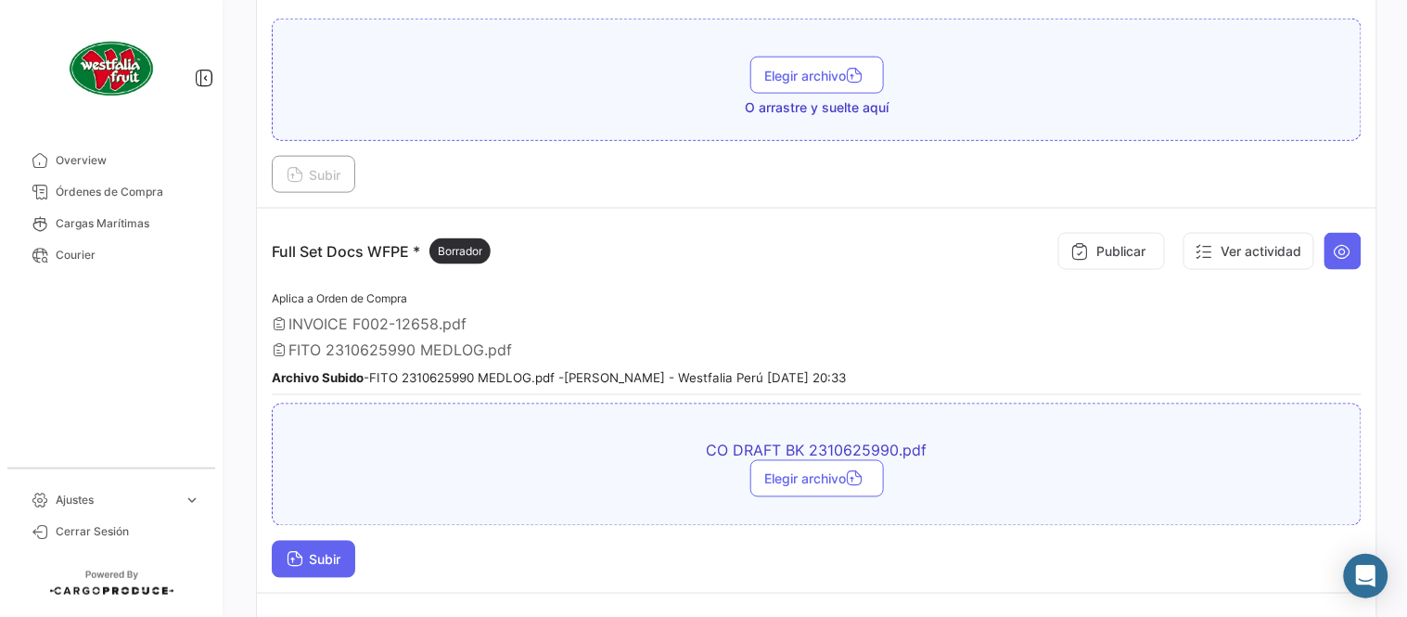
drag, startPoint x: 376, startPoint y: 538, endPoint x: 347, endPoint y: 549, distance: 30.8
click at [372, 541] on div "Subir" at bounding box center [817, 559] width 1090 height 37
click at [350, 550] on button "Subir" at bounding box center [314, 559] width 84 height 37
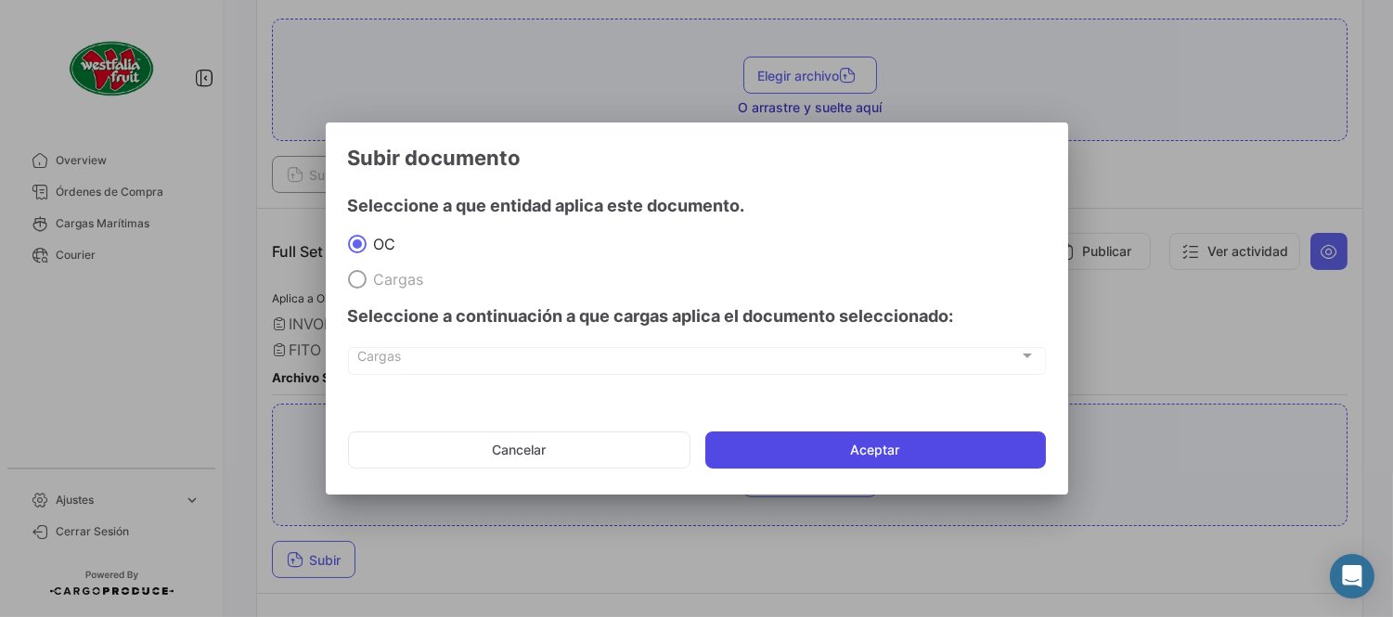
click at [847, 434] on button "Aceptar" at bounding box center [875, 449] width 340 height 37
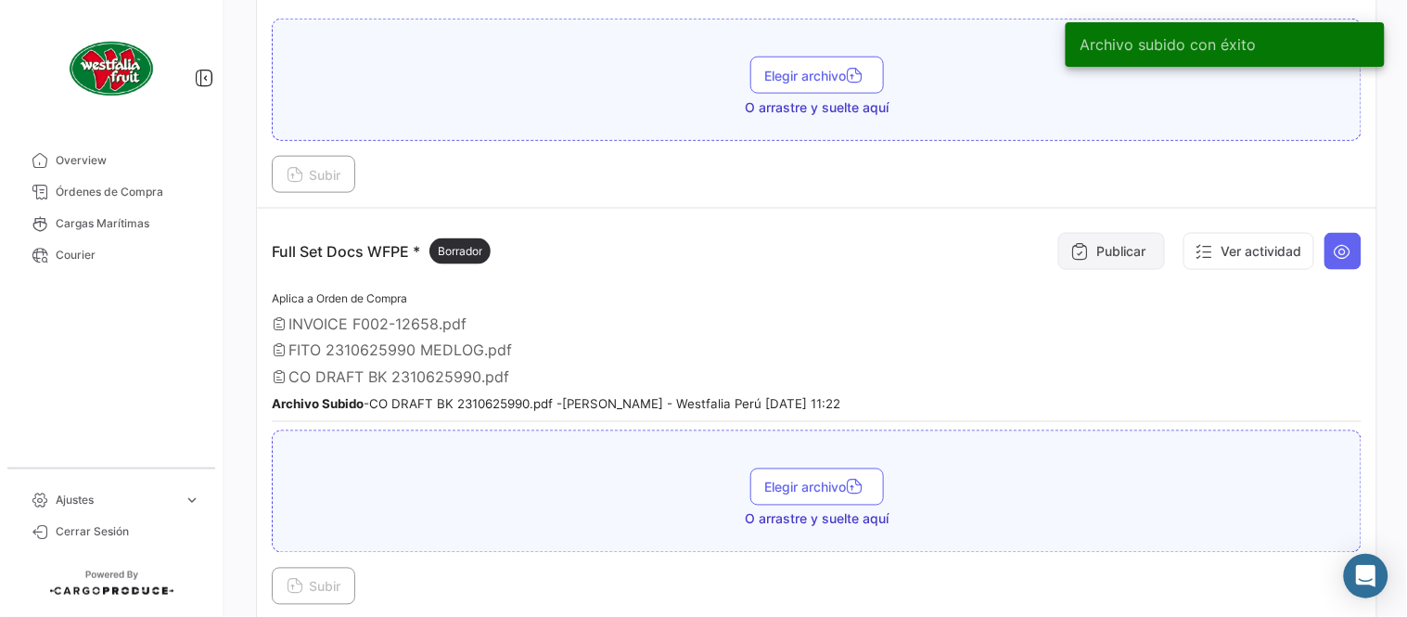
click at [1073, 266] on button "Publicar" at bounding box center [1112, 251] width 107 height 37
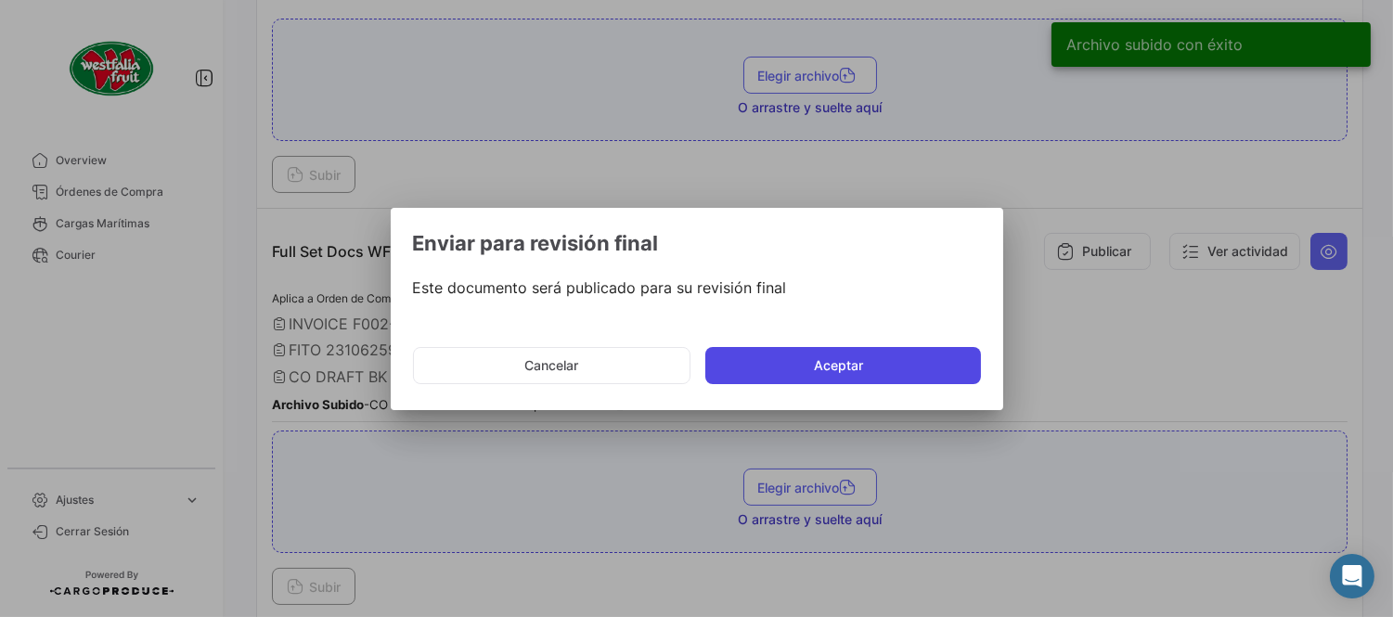
click at [917, 368] on button "Aceptar" at bounding box center [843, 365] width 276 height 37
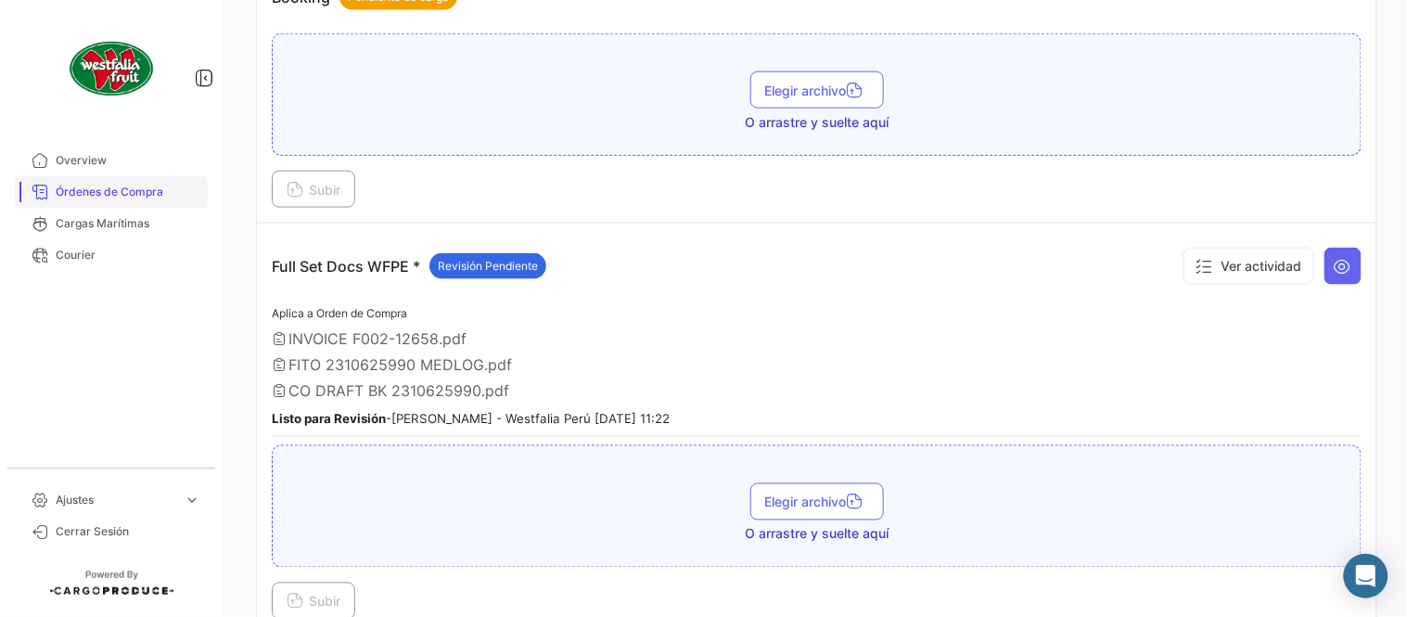
drag, startPoint x: 107, startPoint y: 188, endPoint x: 170, endPoint y: 191, distance: 63.2
click at [107, 188] on span "Órdenes de Compra" at bounding box center [128, 192] width 145 height 17
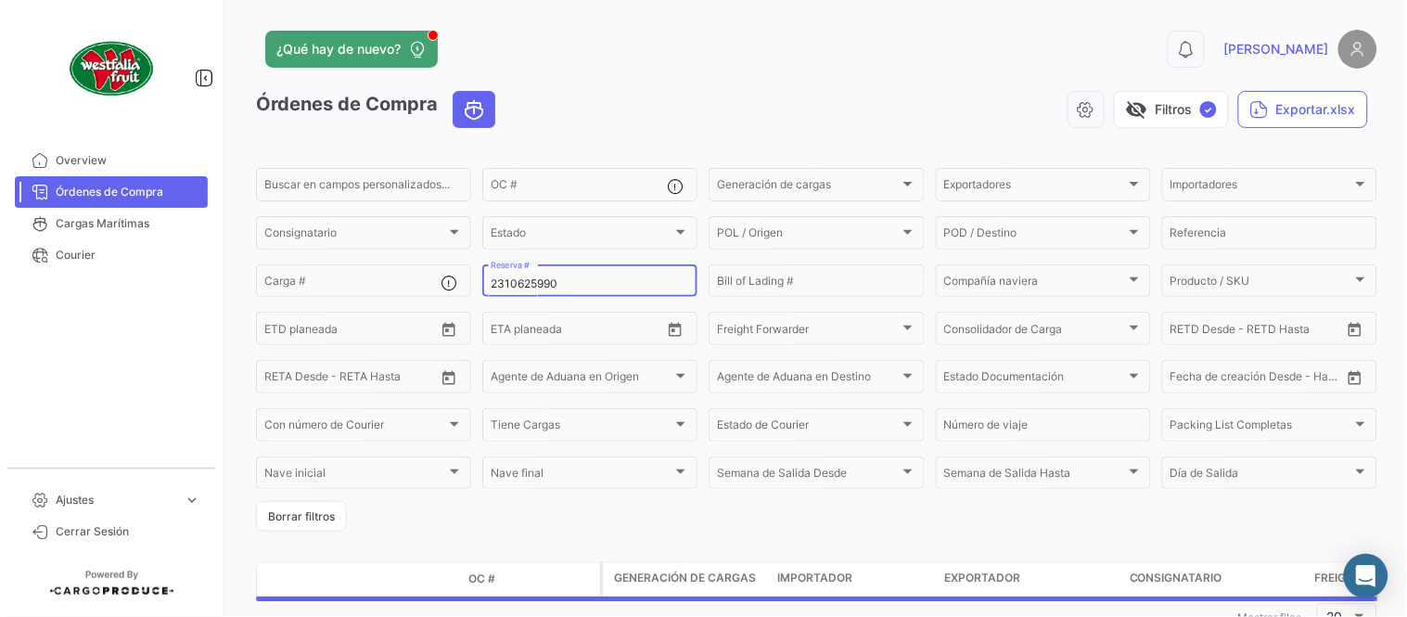
click at [520, 279] on input "2310625990" at bounding box center [590, 283] width 199 height 13
paste input "600"
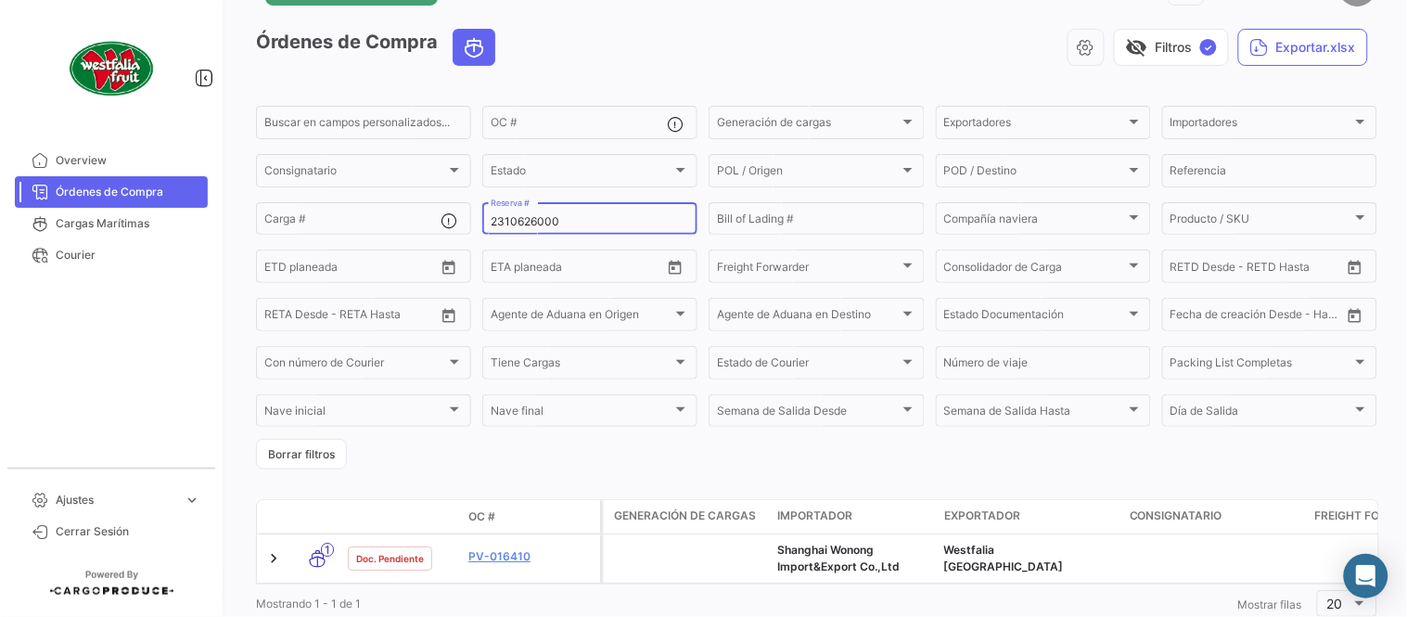
scroll to position [126, 0]
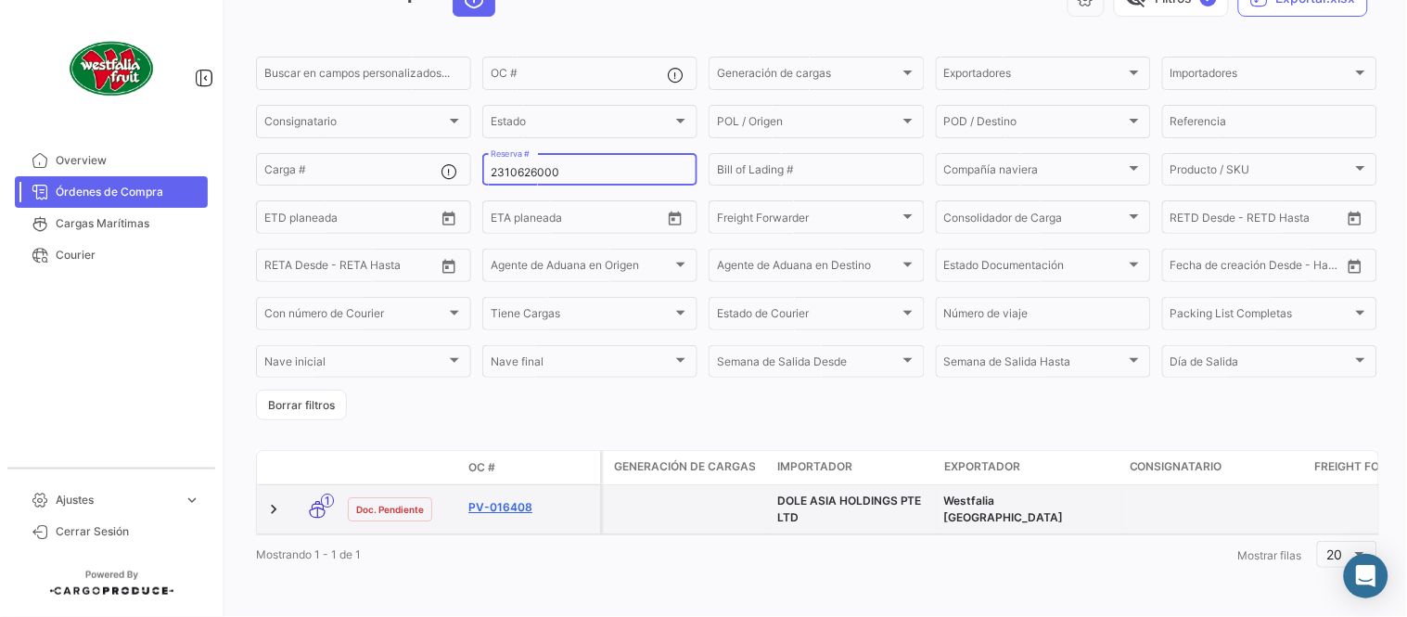
type input "2310626000"
click at [515, 499] on link "PV-016408" at bounding box center [531, 507] width 124 height 17
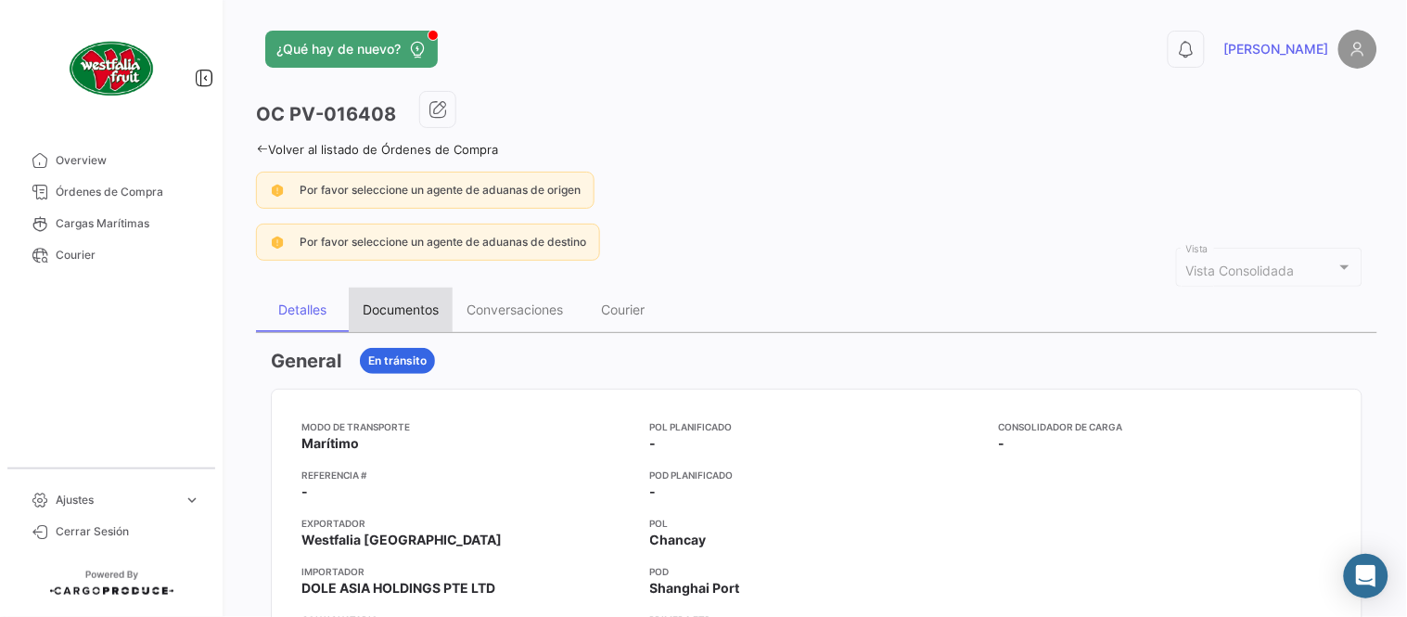
click at [397, 325] on div "Documentos" at bounding box center [401, 310] width 104 height 45
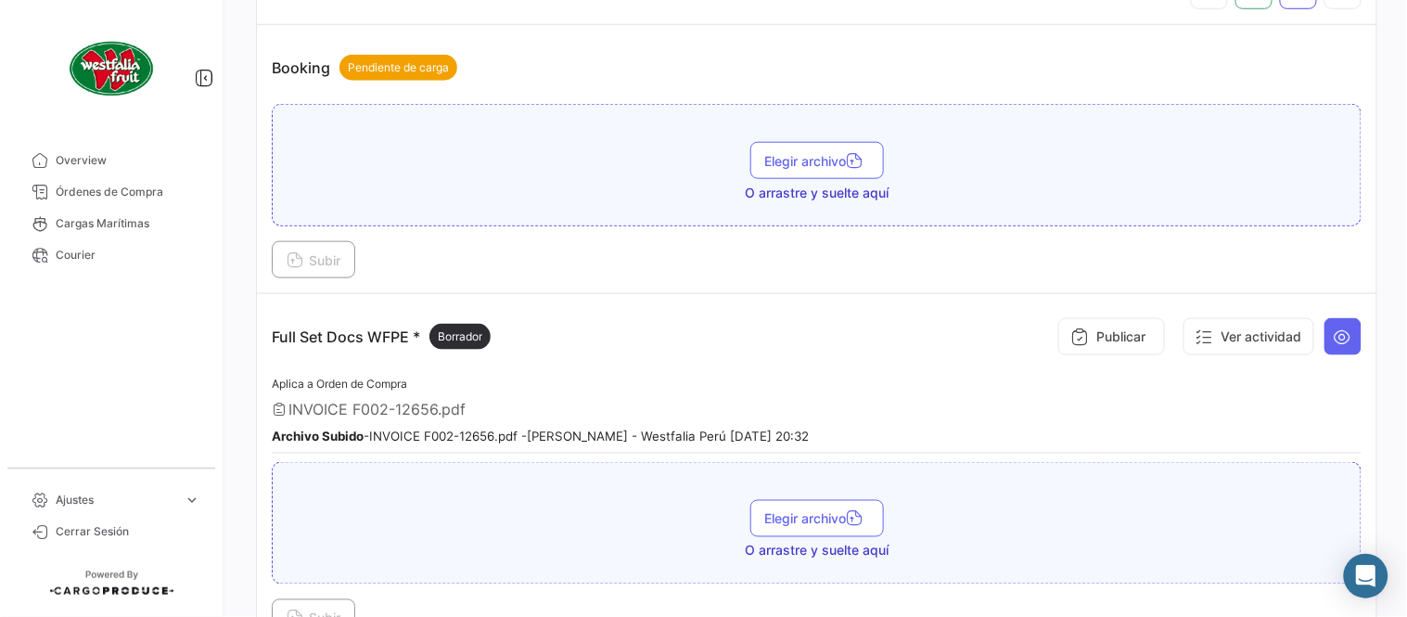
scroll to position [515, 0]
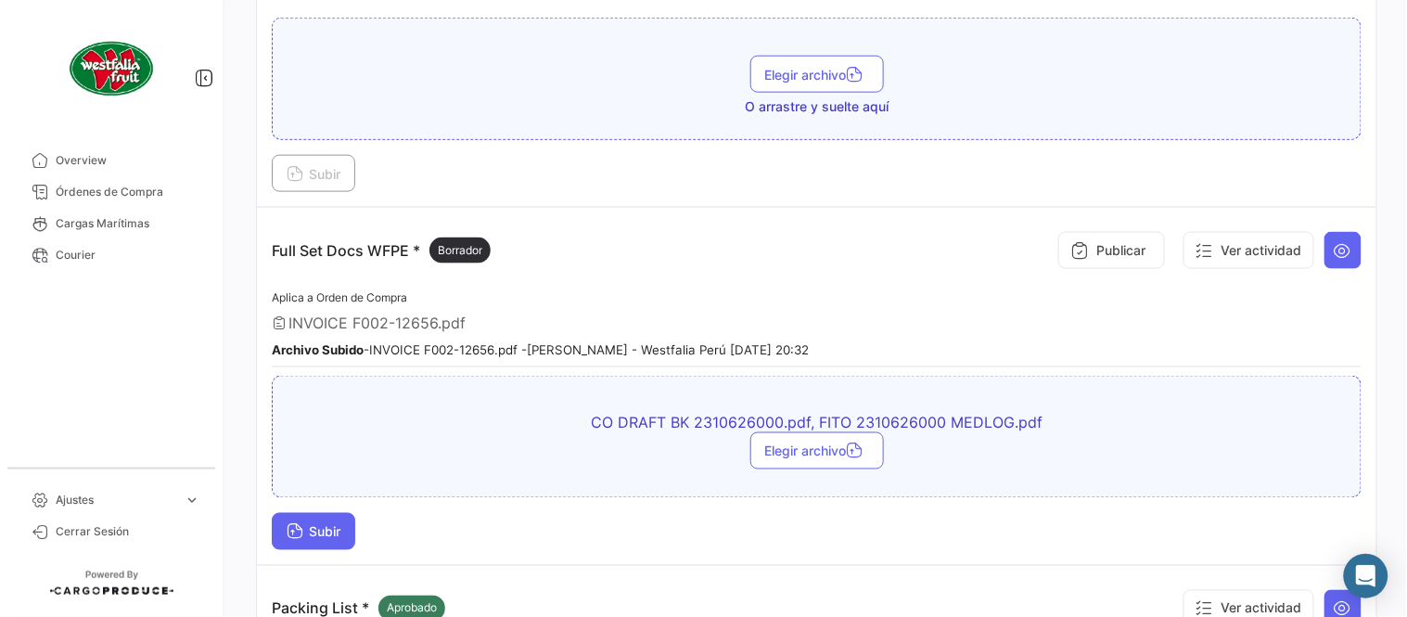
click at [332, 533] on span "Subir" at bounding box center [314, 532] width 54 height 16
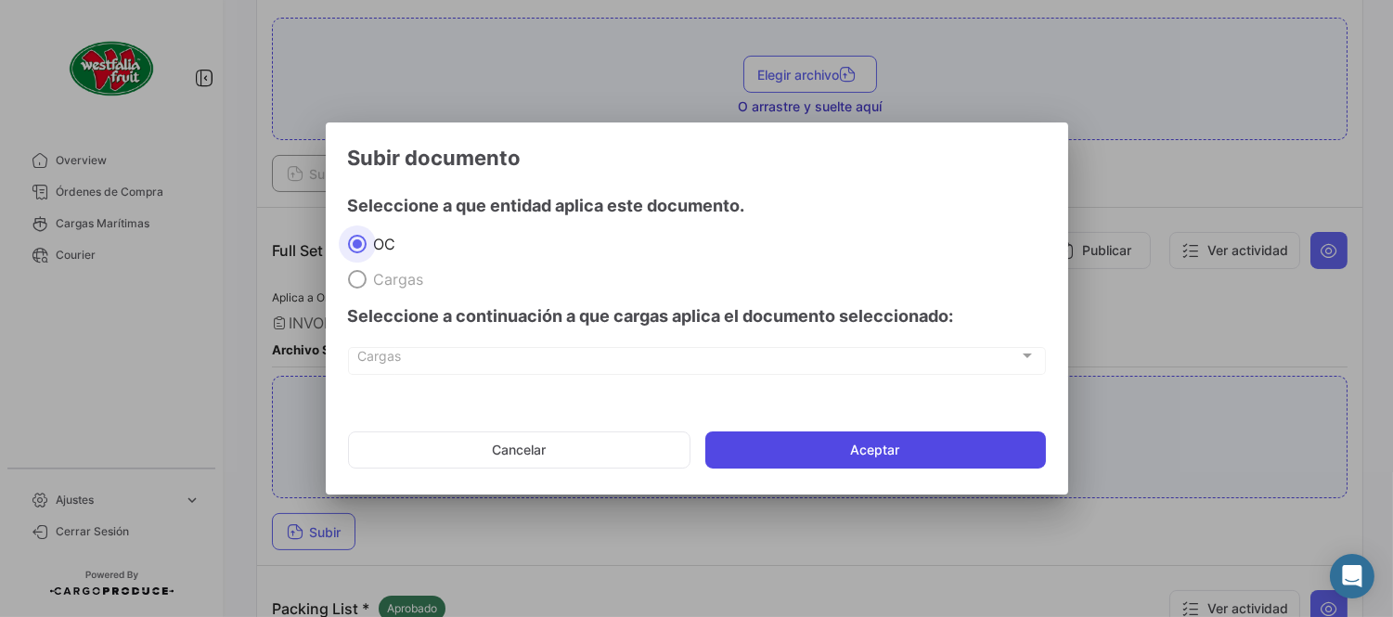
click at [819, 456] on button "Aceptar" at bounding box center [875, 449] width 340 height 37
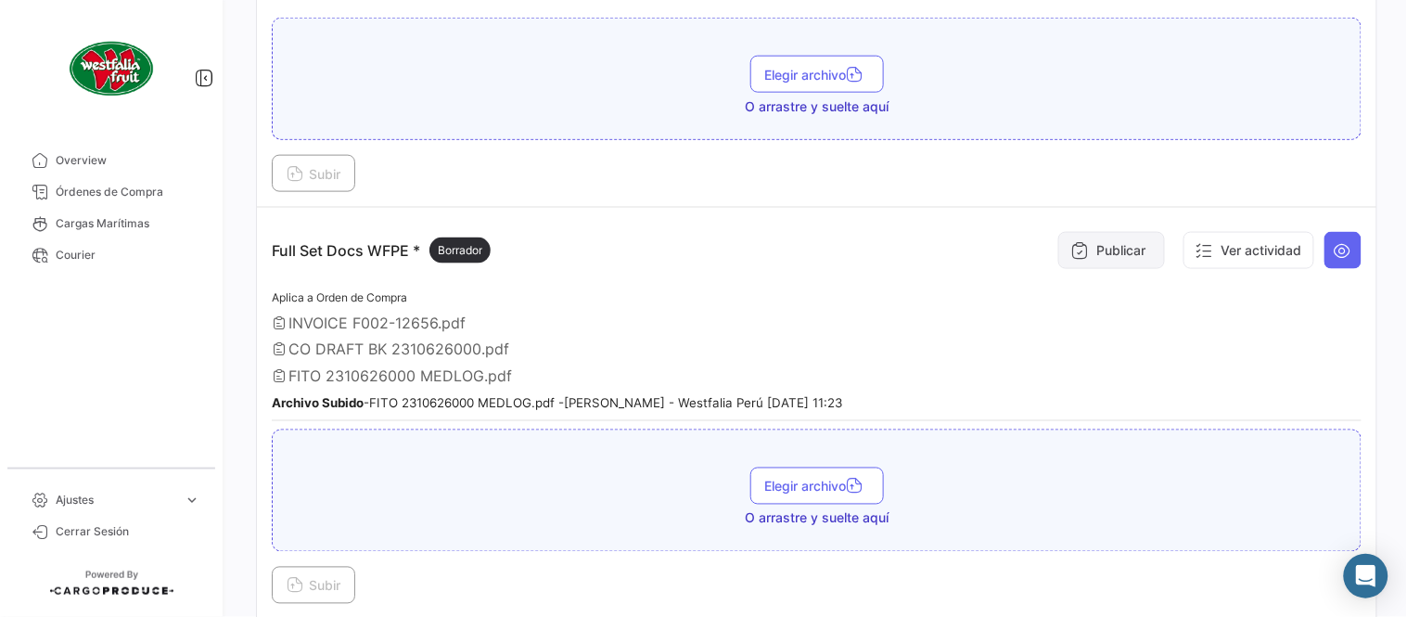
click at [1069, 235] on button "Publicar" at bounding box center [1112, 250] width 107 height 37
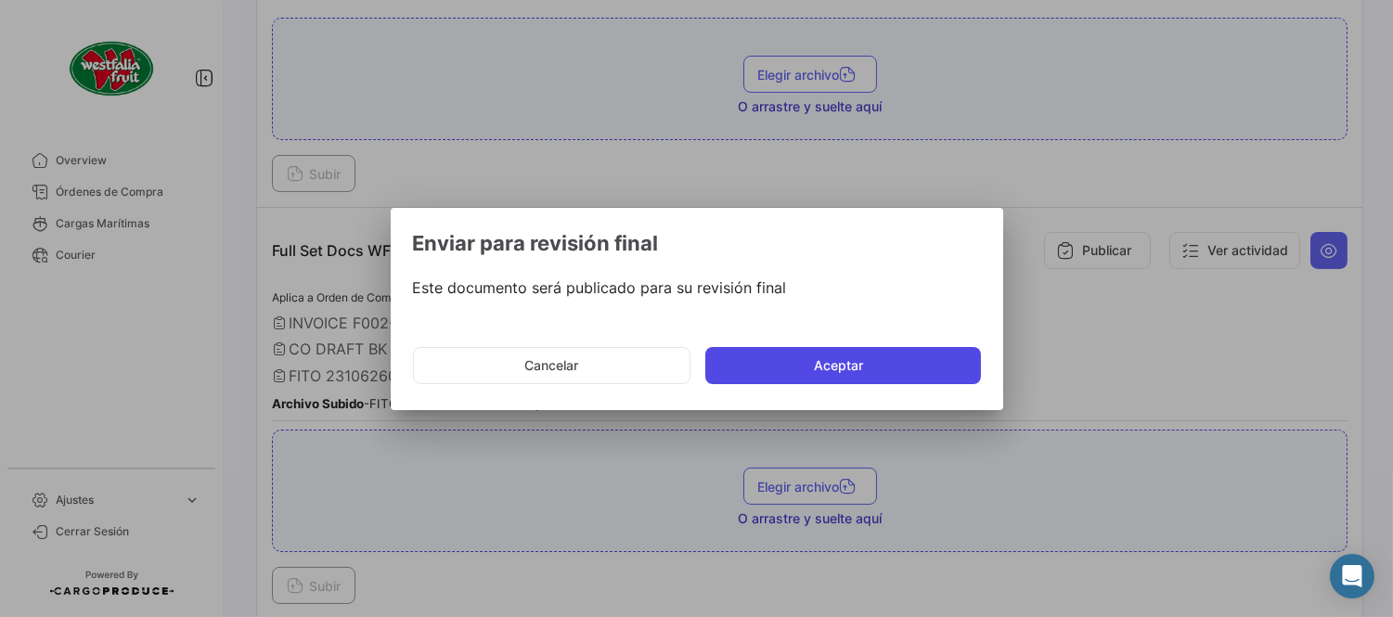
click at [852, 376] on button "Aceptar" at bounding box center [843, 365] width 276 height 37
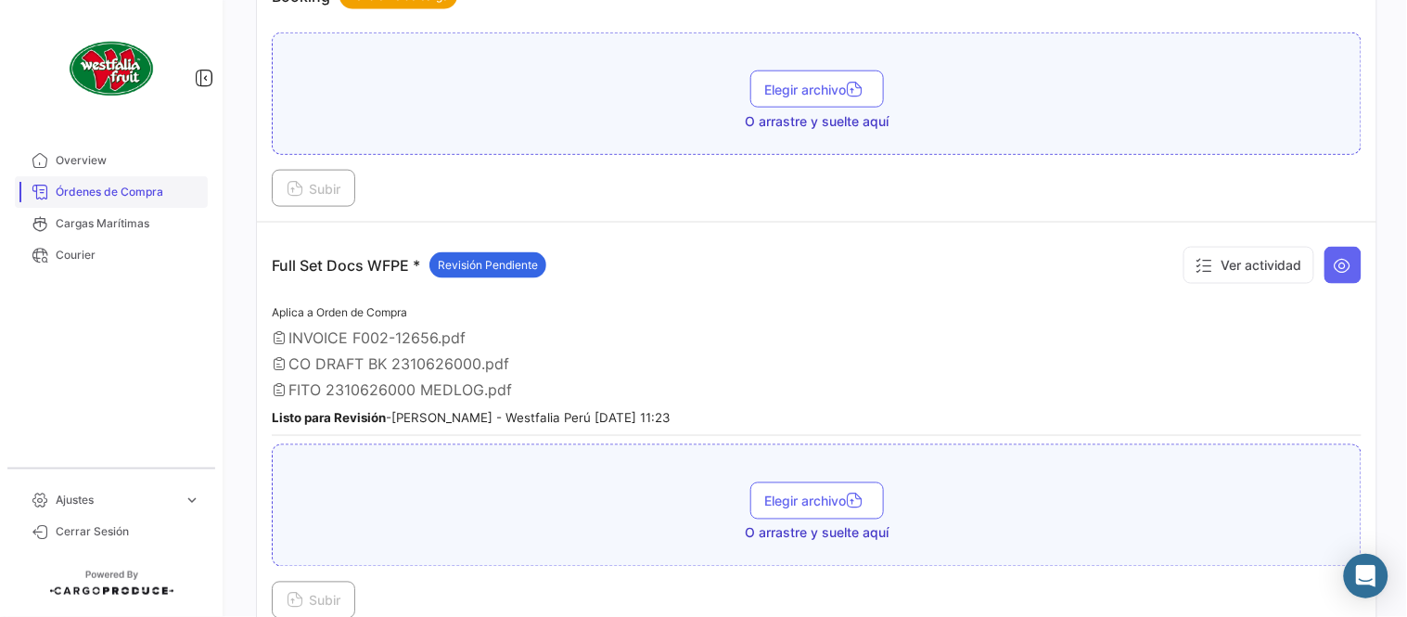
click at [122, 176] on link "Órdenes de Compra" at bounding box center [111, 192] width 193 height 32
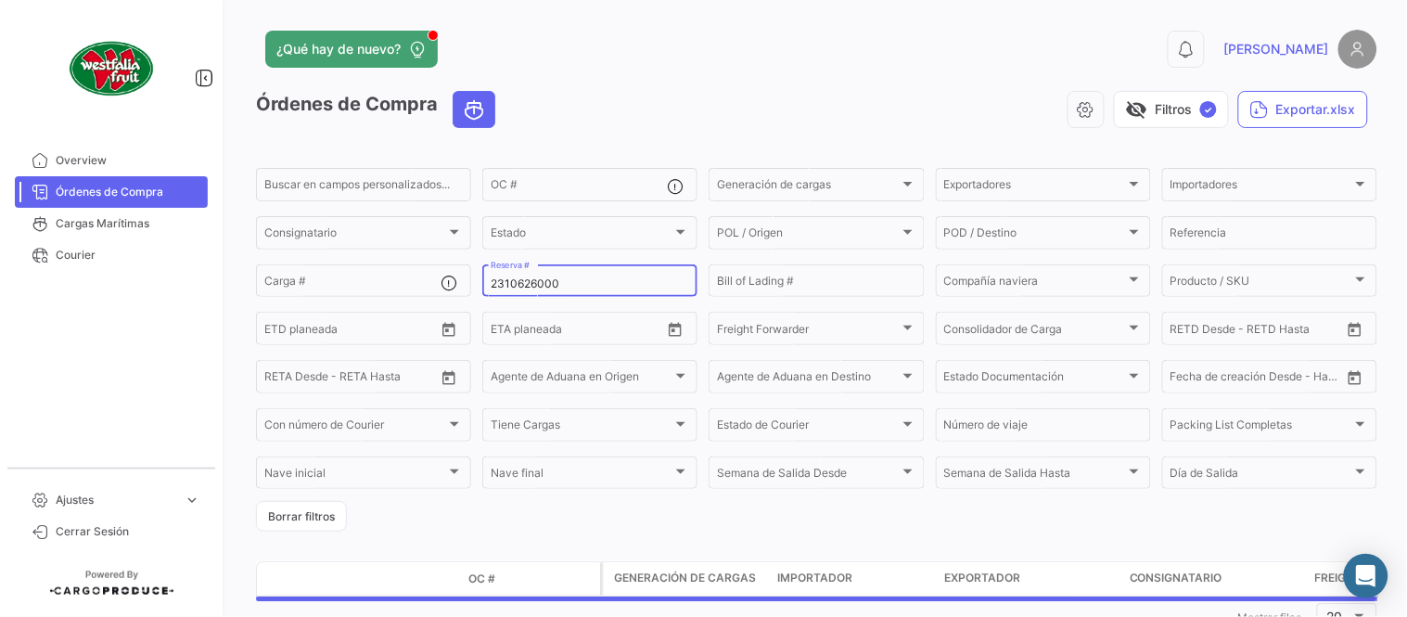
click at [521, 281] on input "2310626000" at bounding box center [590, 283] width 199 height 13
paste input "6"
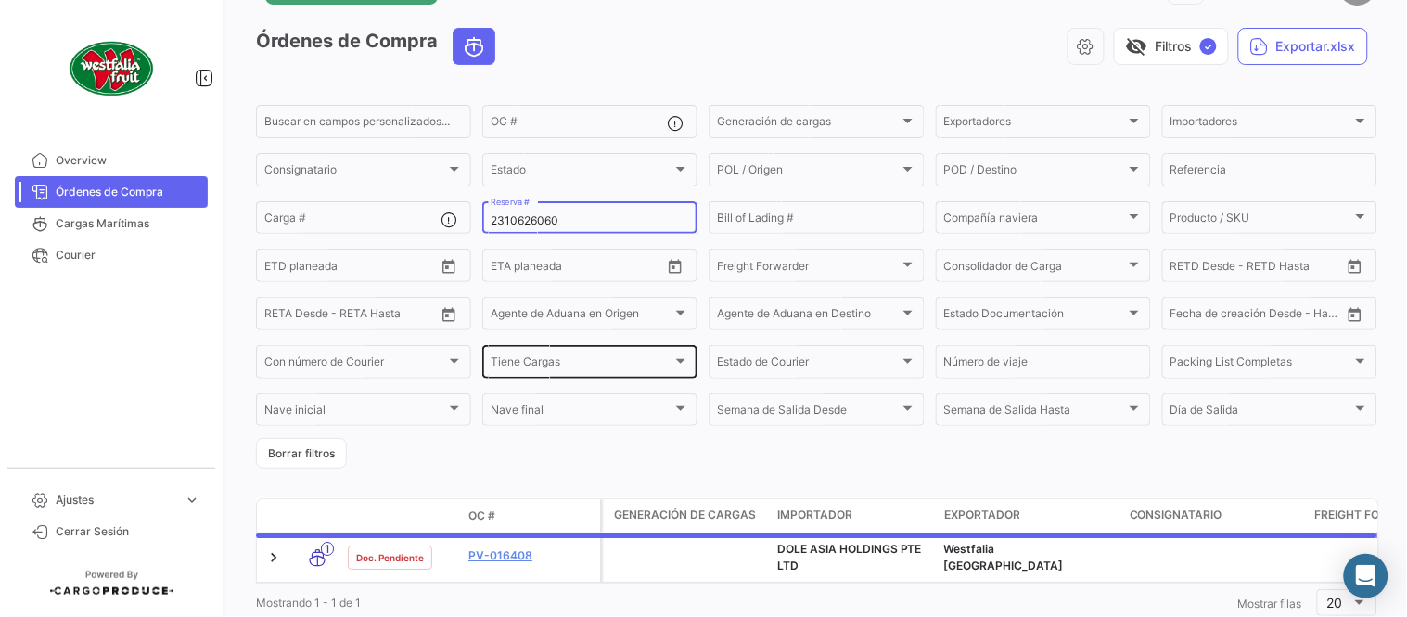
scroll to position [126, 0]
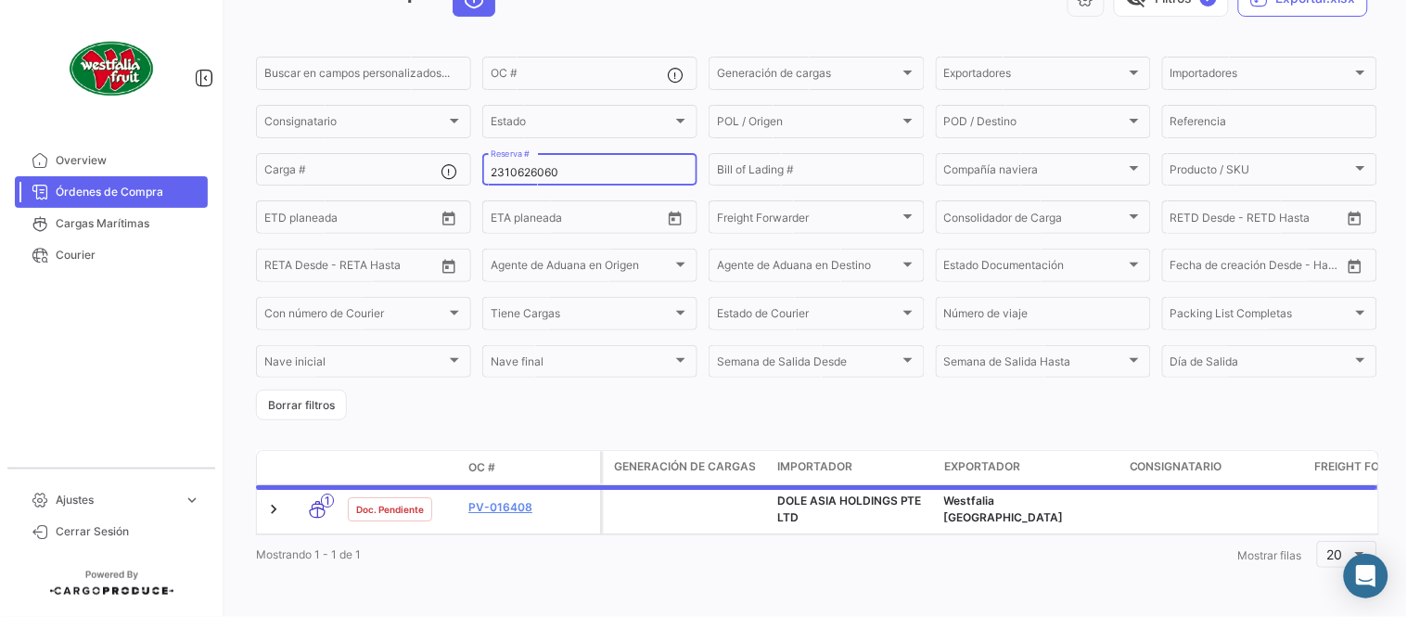
type input "2310626060"
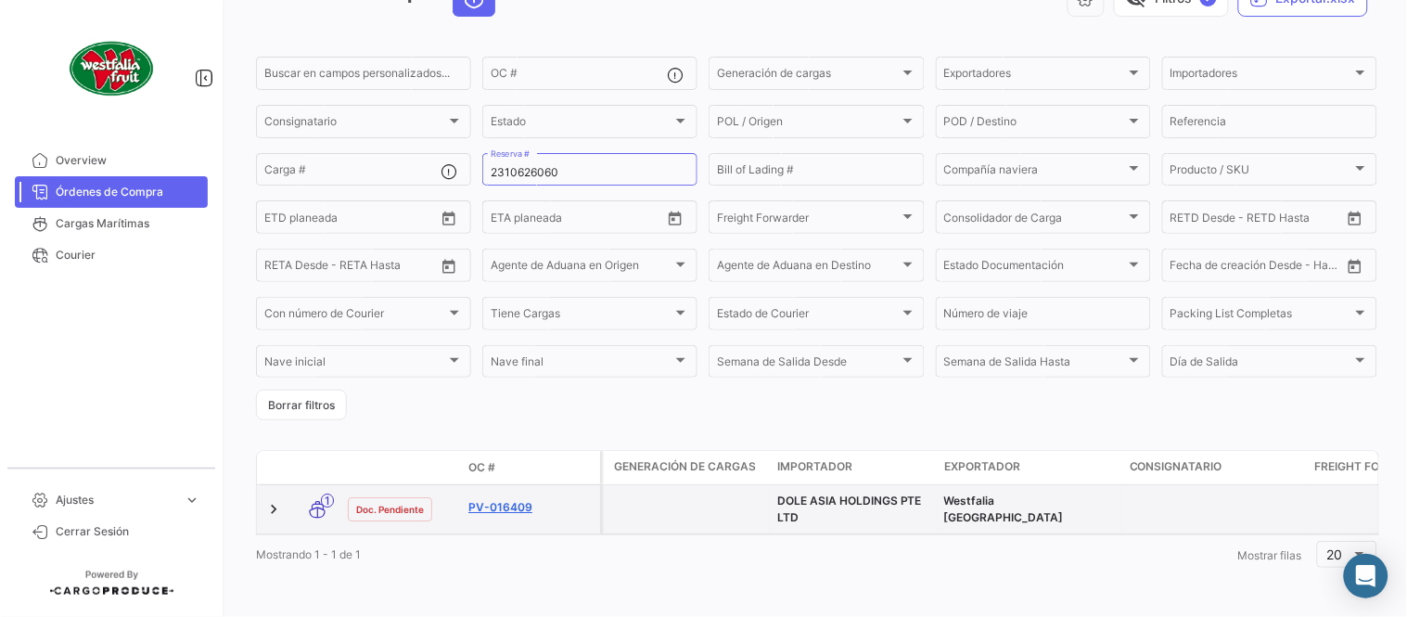
click at [498, 499] on link "PV-016409" at bounding box center [531, 507] width 124 height 17
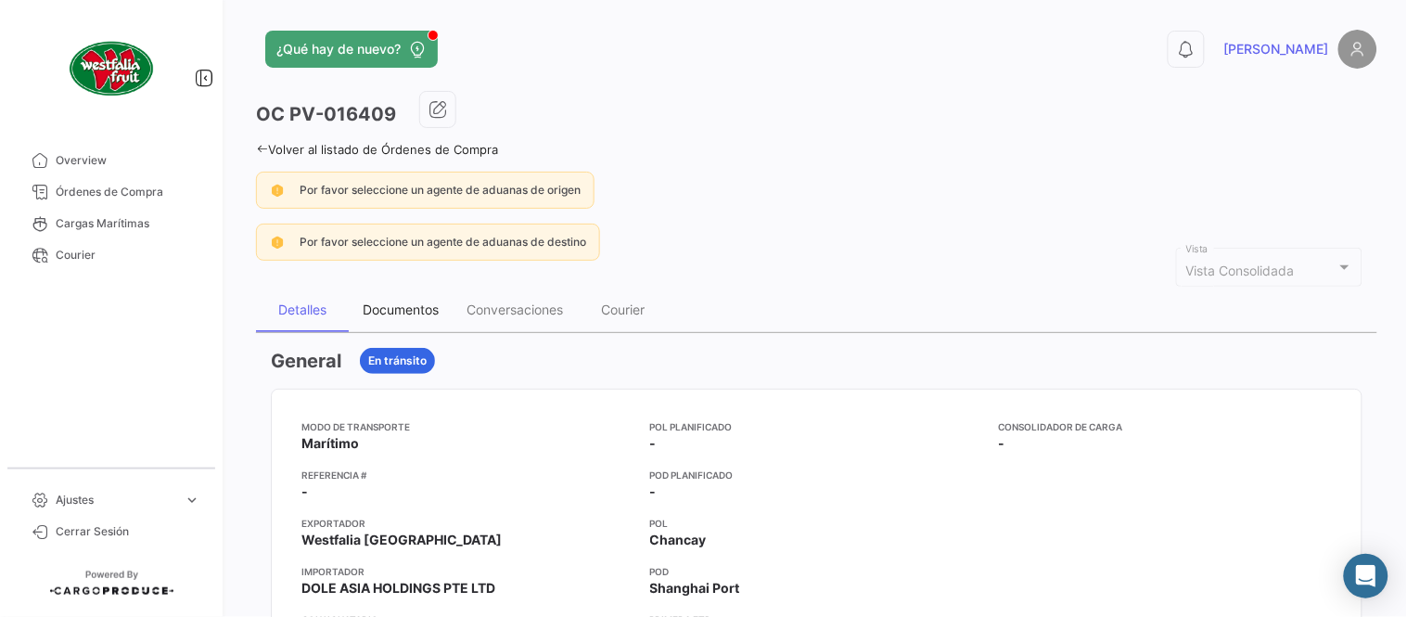
click at [363, 302] on div "Documentos" at bounding box center [401, 310] width 76 height 16
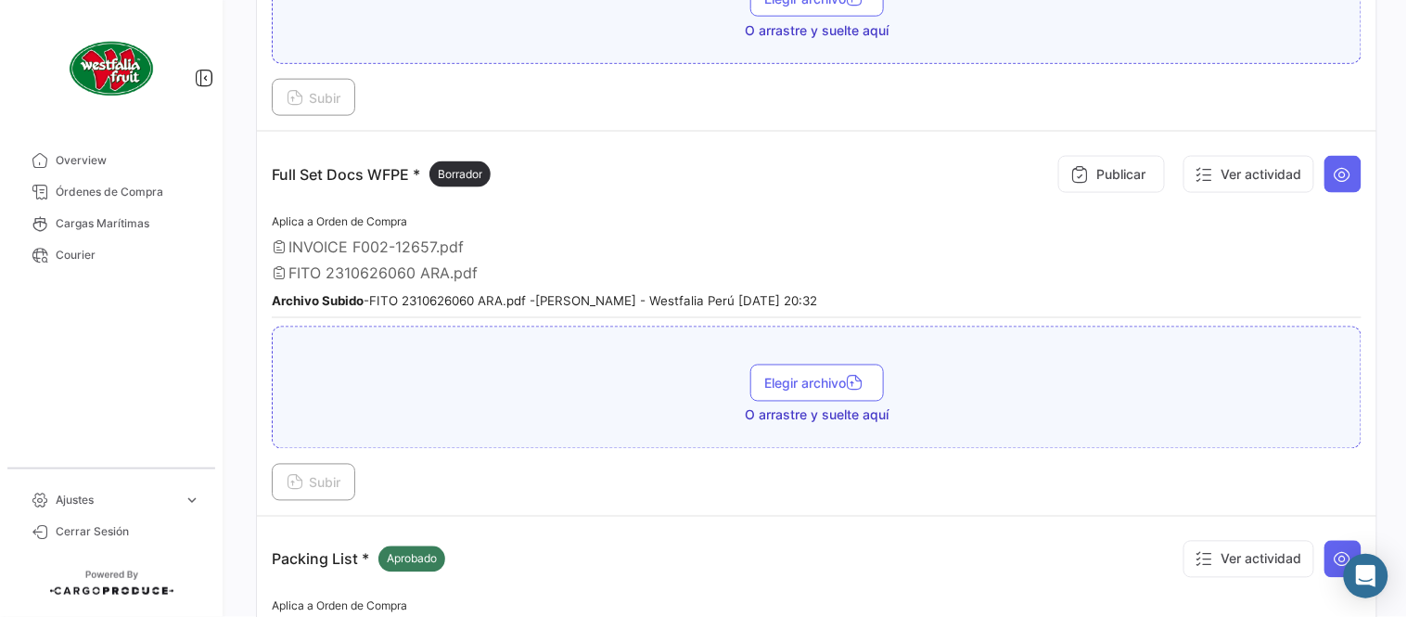
scroll to position [617, 0]
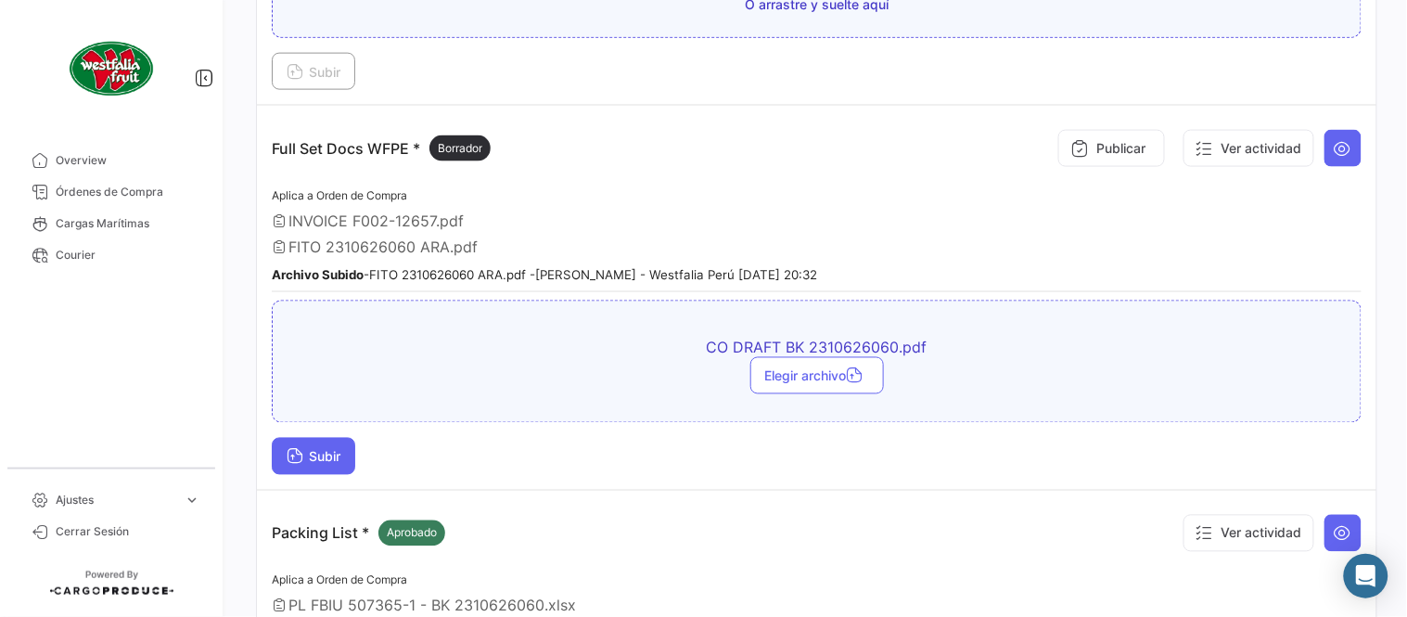
click at [339, 440] on button "Subir" at bounding box center [314, 456] width 84 height 37
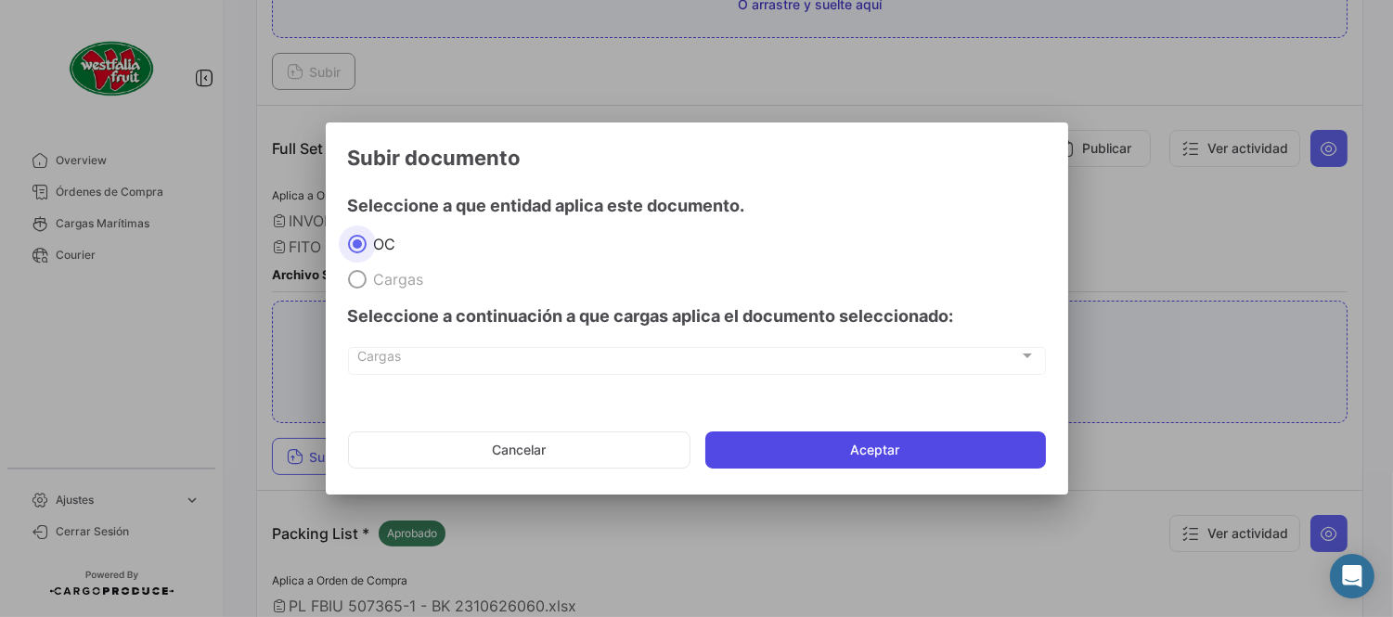
click at [866, 432] on button "Aceptar" at bounding box center [875, 449] width 340 height 37
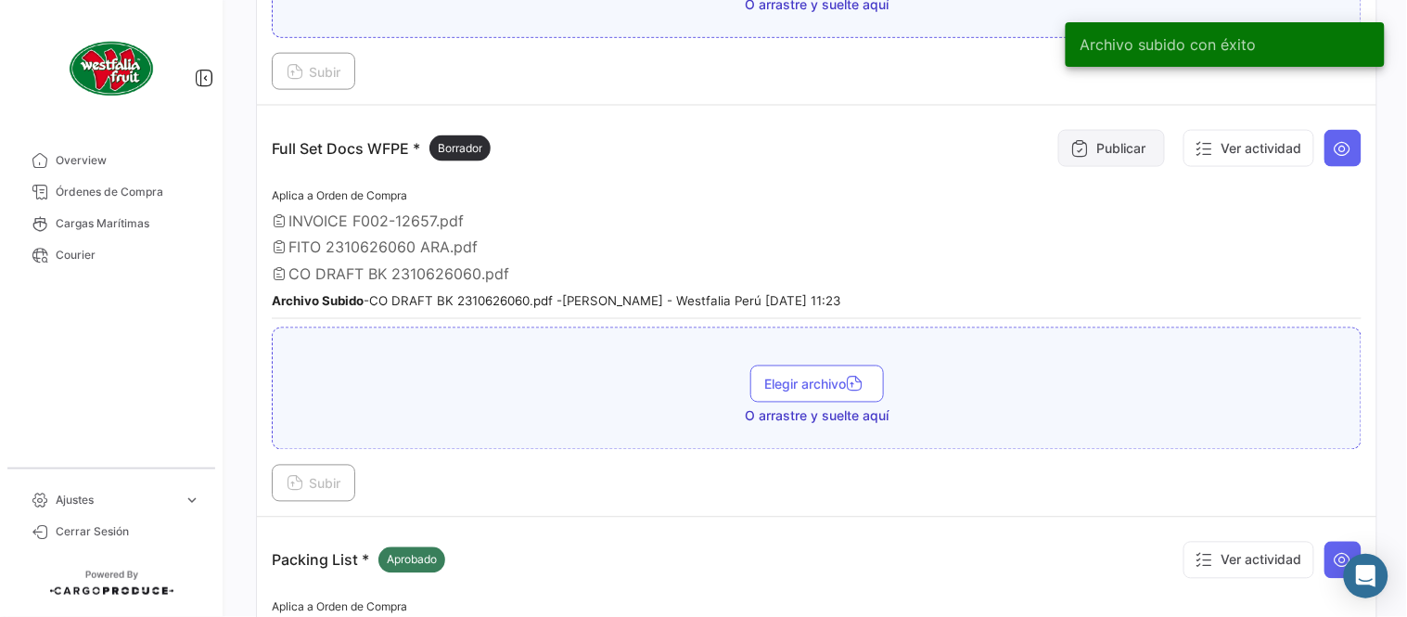
click at [1065, 163] on button "Publicar" at bounding box center [1112, 148] width 107 height 37
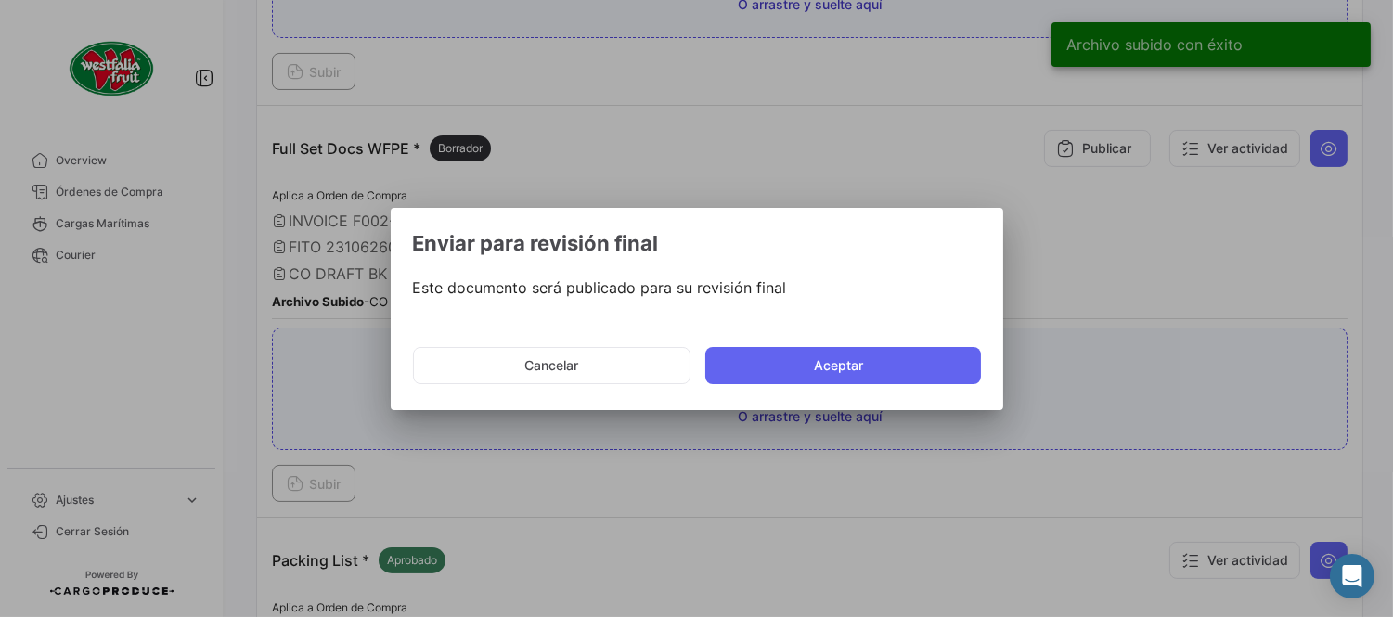
click at [813, 343] on mat-dialog-actions "Cancelar Aceptar" at bounding box center [697, 365] width 568 height 63
click at [818, 363] on button "Aceptar" at bounding box center [843, 365] width 276 height 37
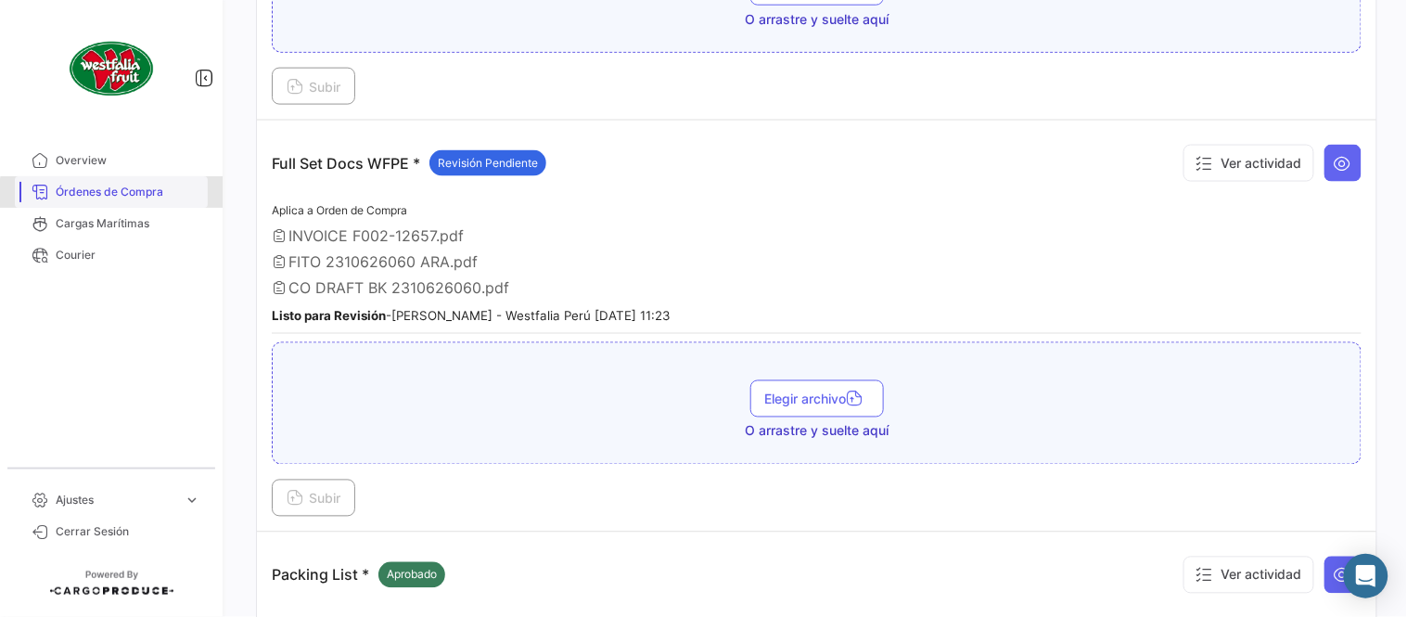
click at [169, 197] on span "Órdenes de Compra" at bounding box center [128, 192] width 145 height 17
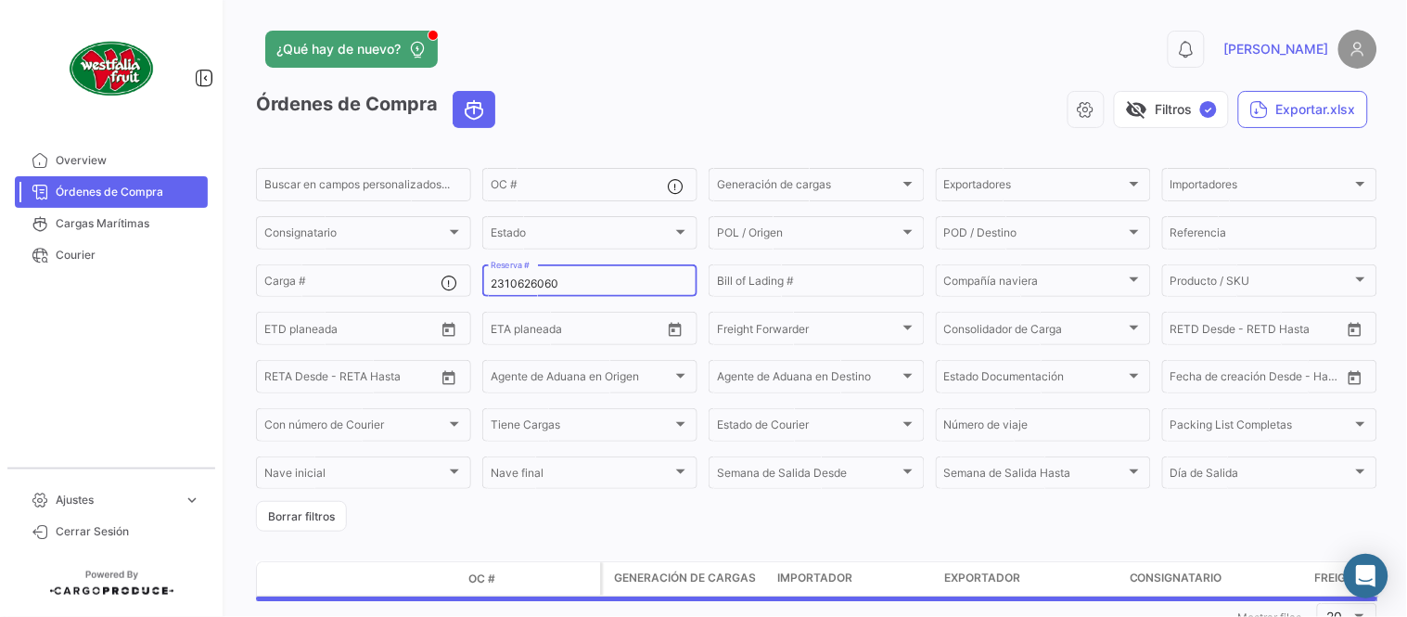
click at [524, 277] on input "2310626060" at bounding box center [590, 283] width 199 height 13
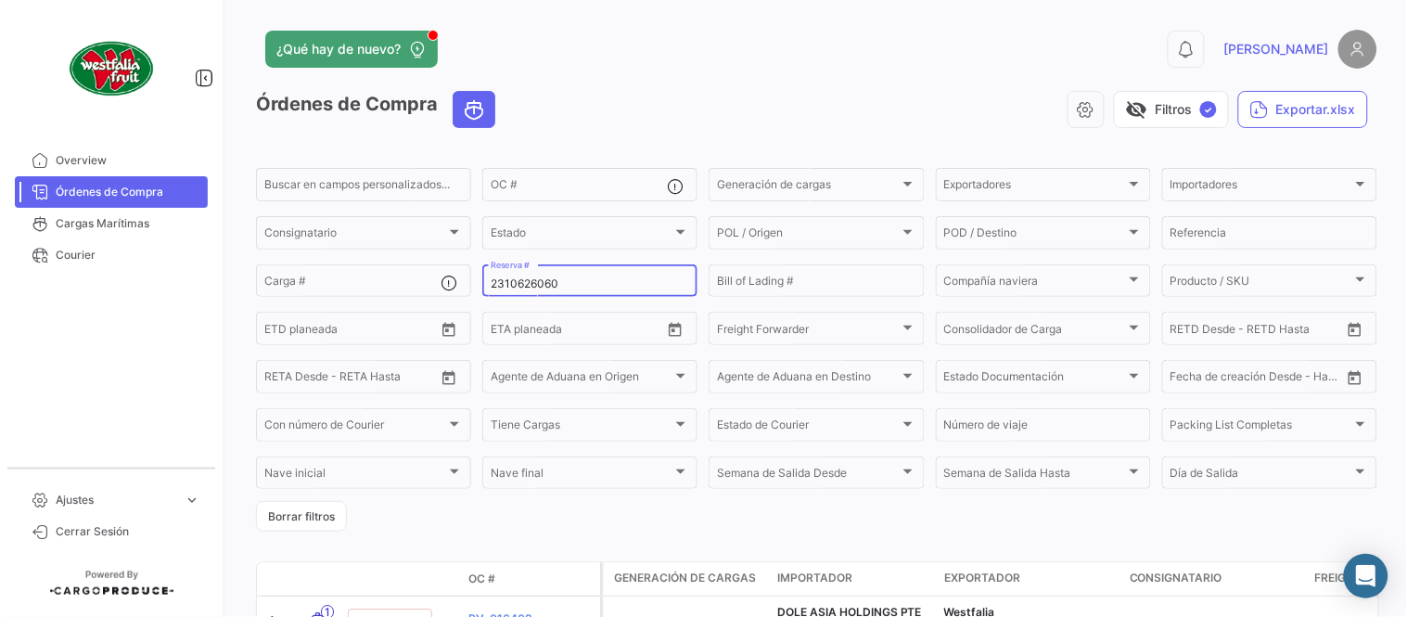
click at [524, 277] on input "2310626060" at bounding box center [590, 283] width 199 height 13
paste input "642674498"
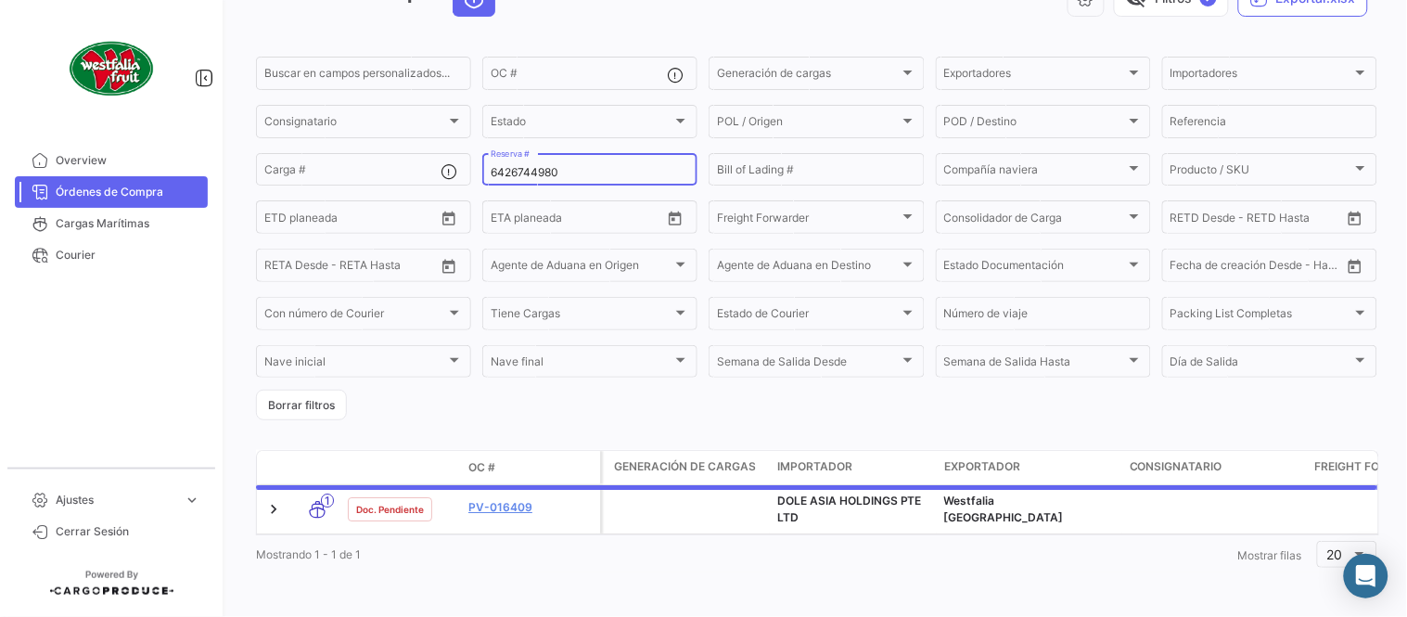
scroll to position [126, 0]
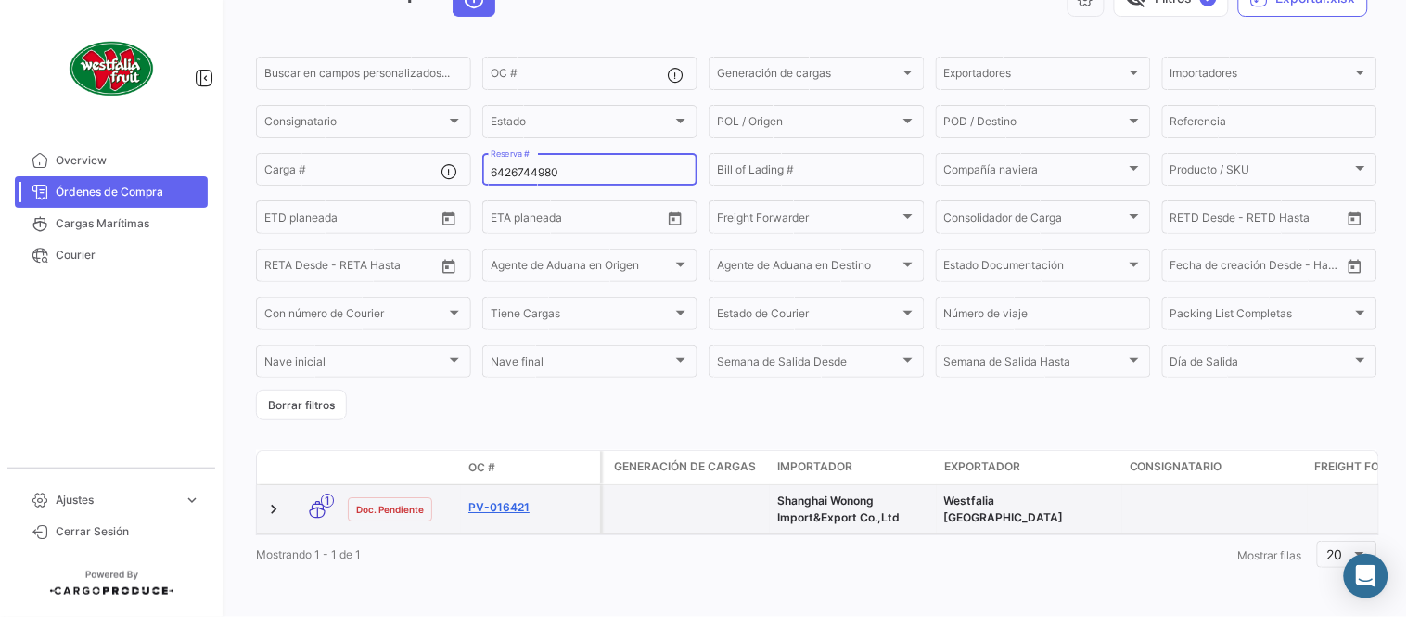
type input "6426744980"
click at [520, 499] on link "PV-016421" at bounding box center [531, 507] width 124 height 17
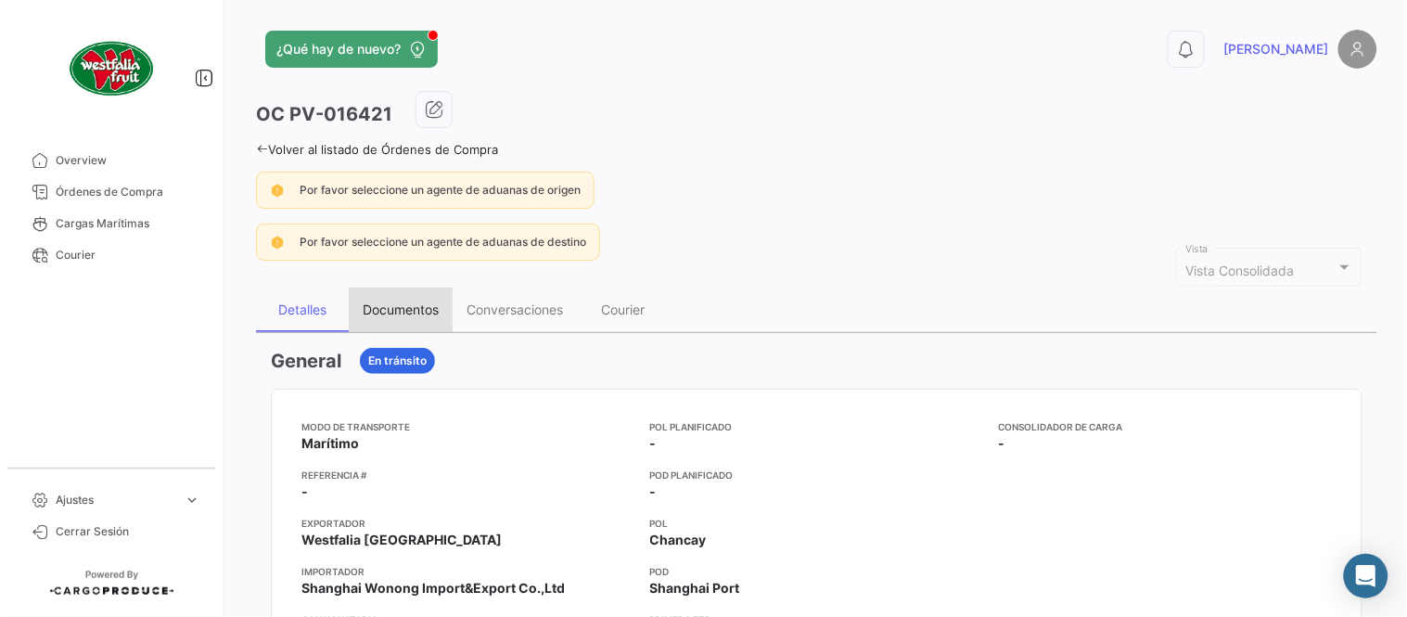
click at [366, 310] on div "Documentos" at bounding box center [401, 310] width 76 height 16
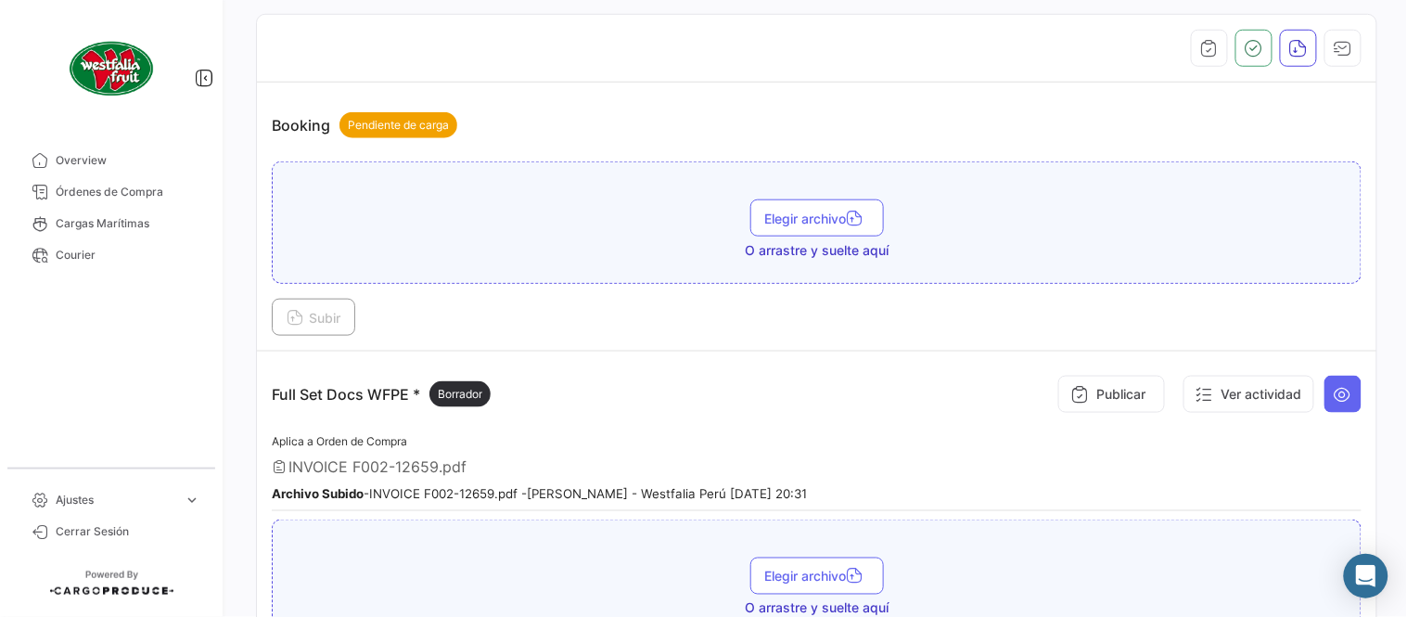
scroll to position [514, 0]
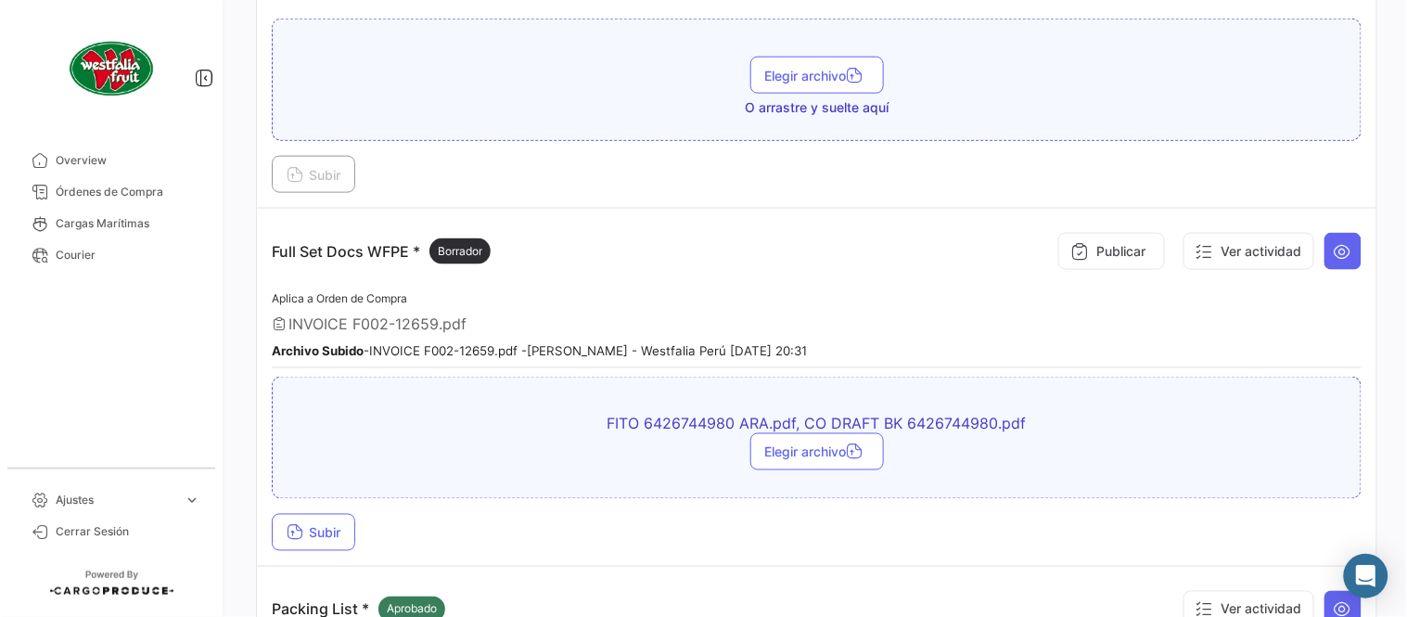
click at [327, 505] on div "FITO 6426744980 ARA.pdf, CO DRAFT BK 6426744980.pdf Elegir archivo Subir" at bounding box center [817, 464] width 1090 height 174
click at [337, 529] on span "Subir" at bounding box center [314, 533] width 54 height 16
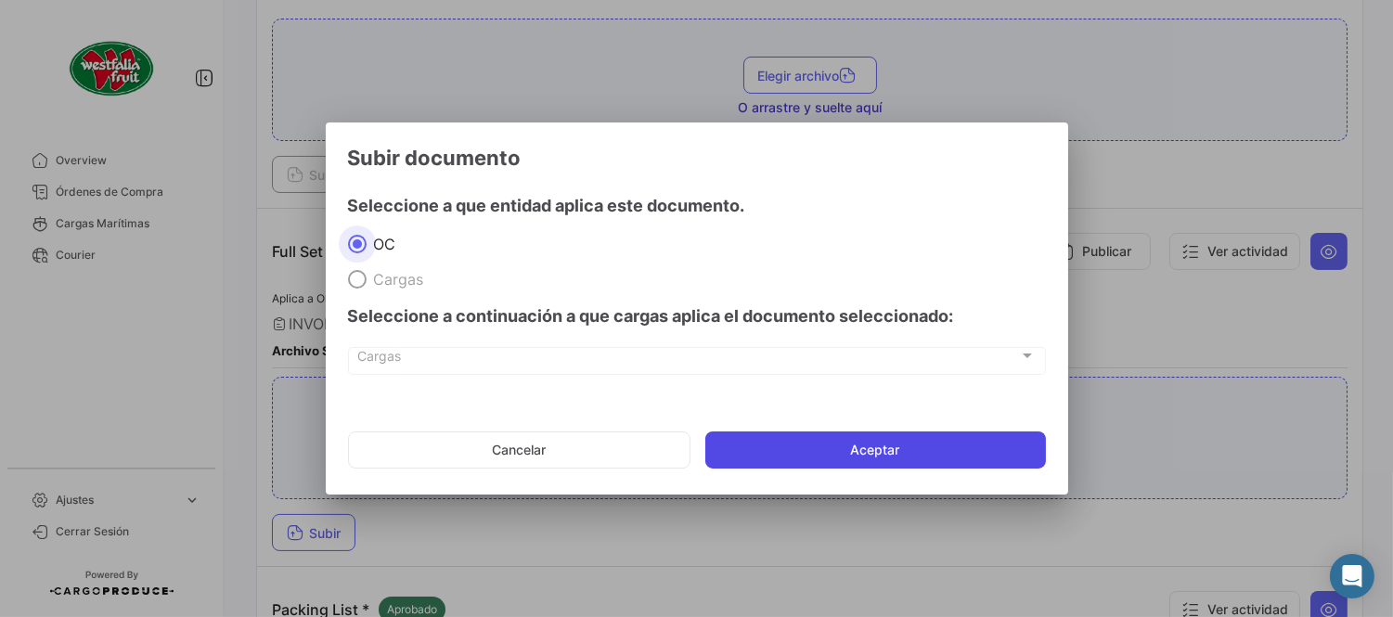
click at [867, 452] on button "Aceptar" at bounding box center [875, 449] width 340 height 37
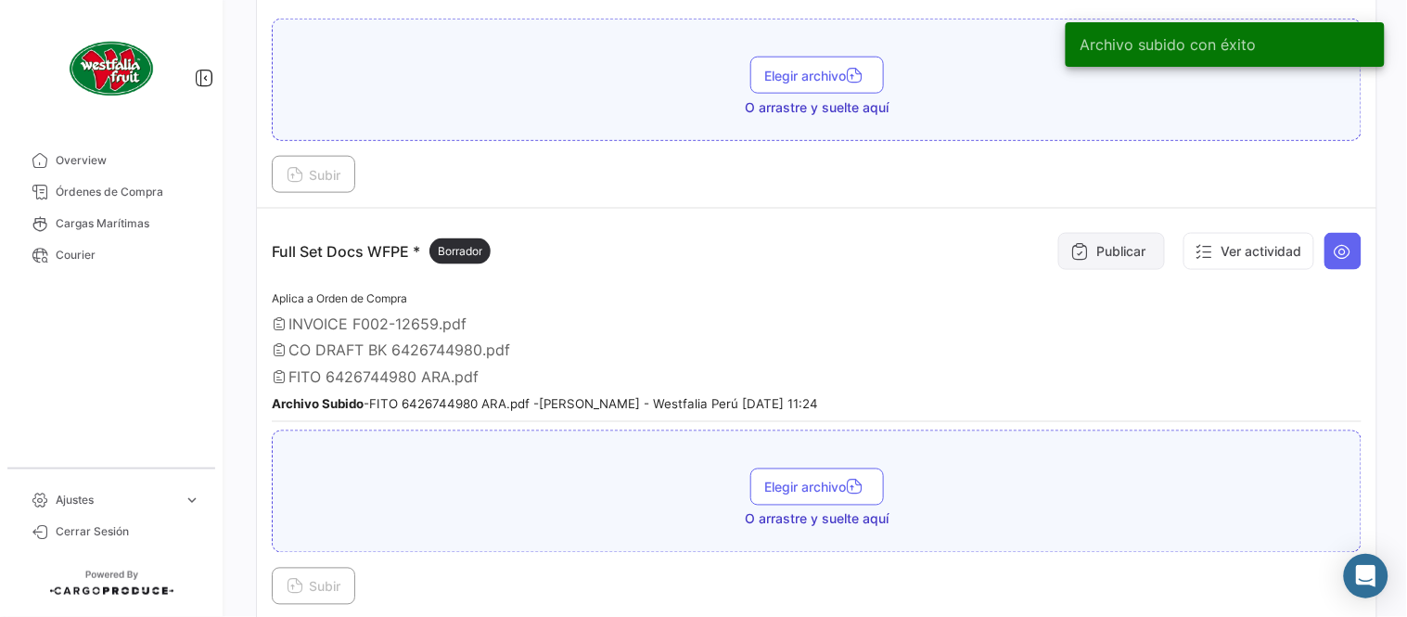
click at [1076, 244] on icon at bounding box center [1080, 251] width 19 height 19
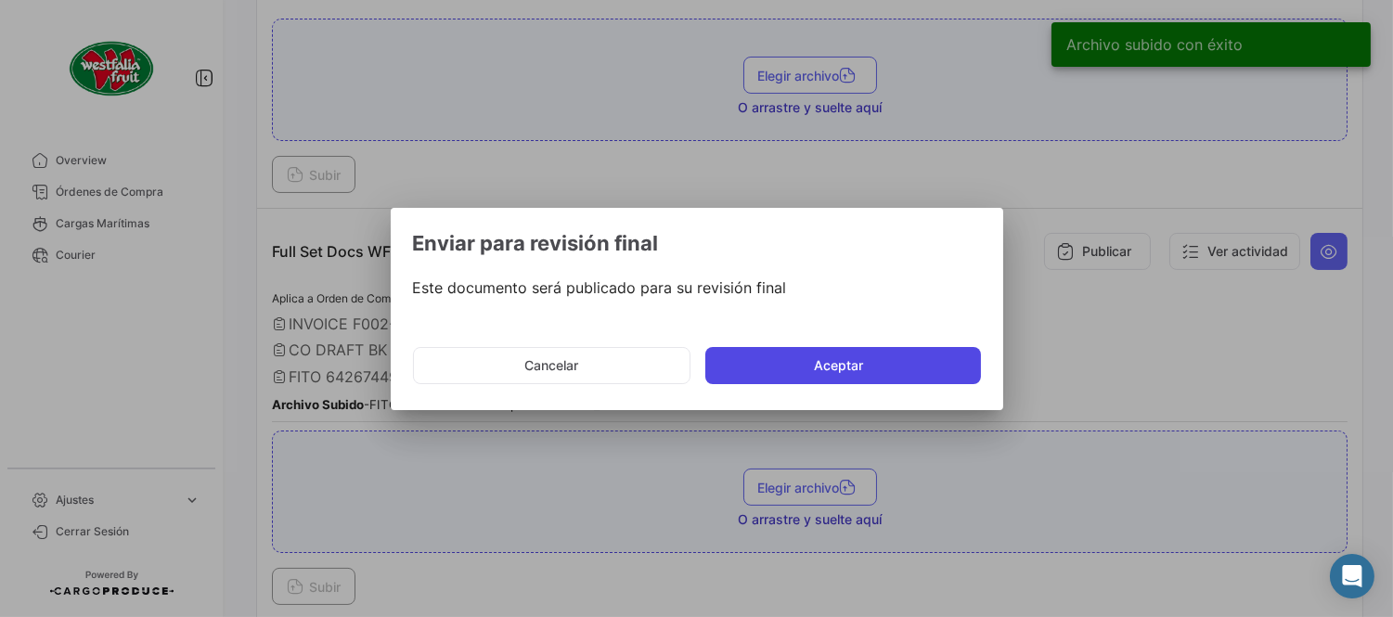
click at [832, 366] on button "Aceptar" at bounding box center [843, 365] width 276 height 37
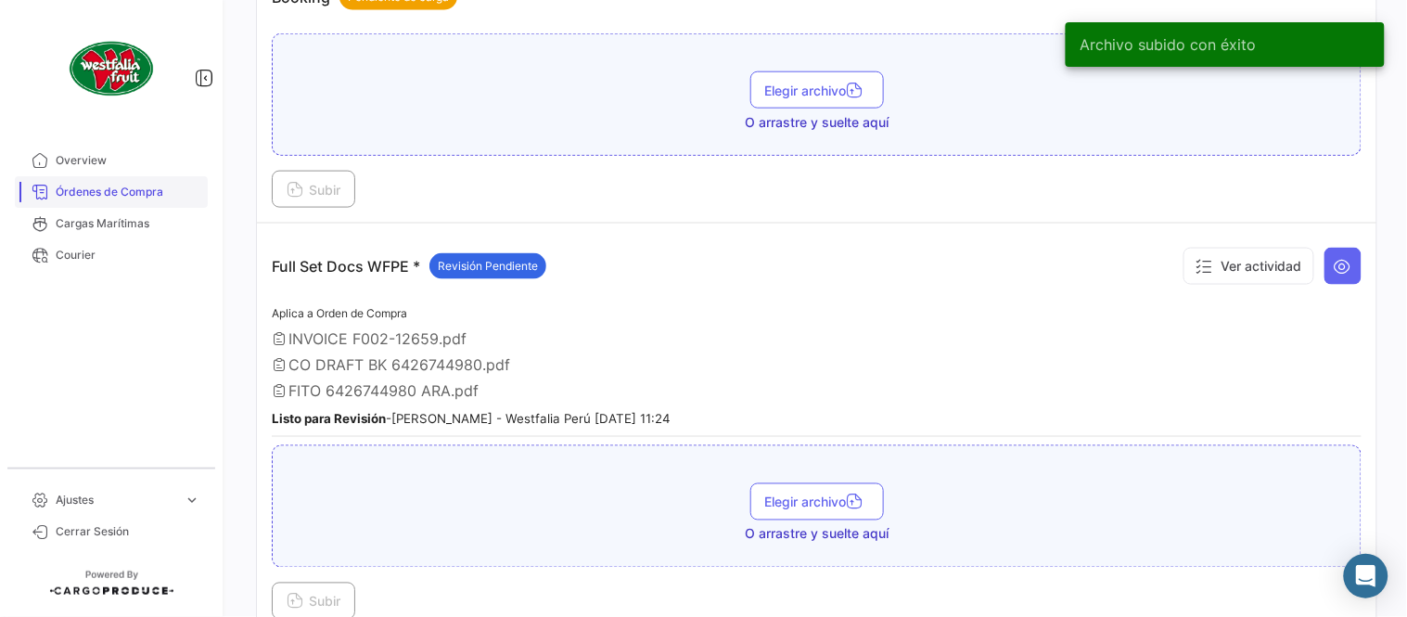
click at [128, 184] on span "Órdenes de Compra" at bounding box center [128, 192] width 145 height 17
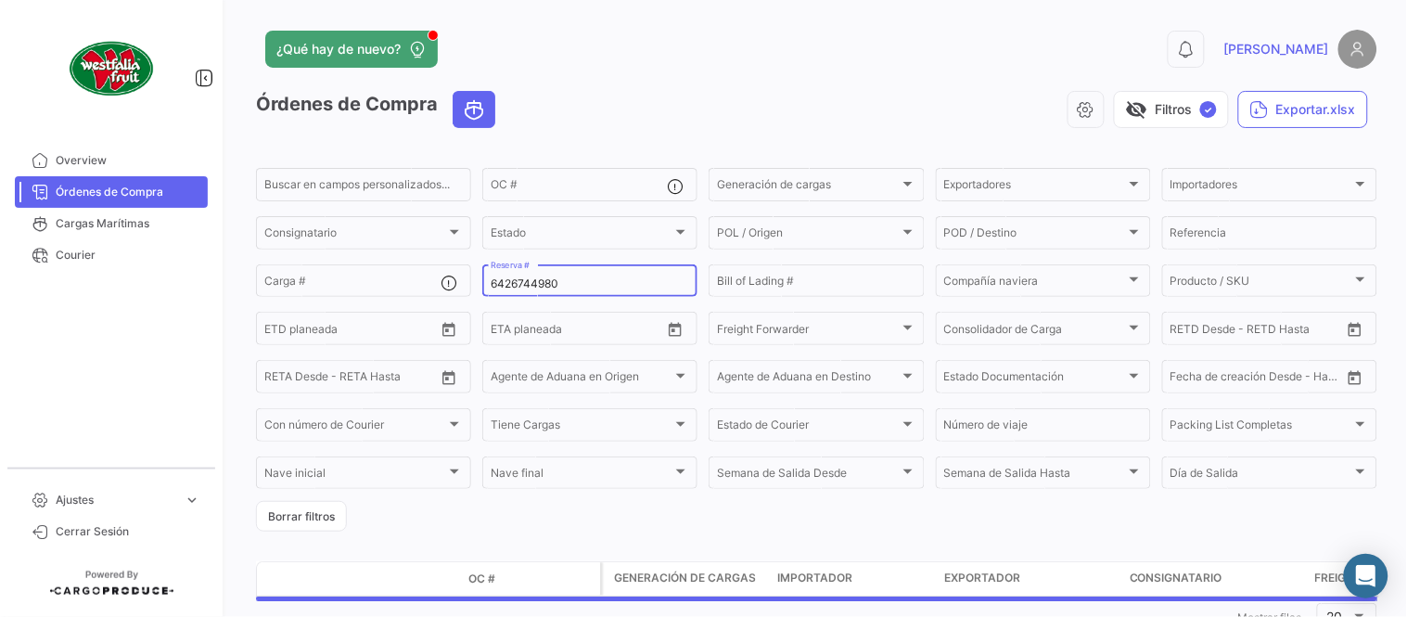
click at [572, 279] on input "6426744980" at bounding box center [590, 283] width 199 height 13
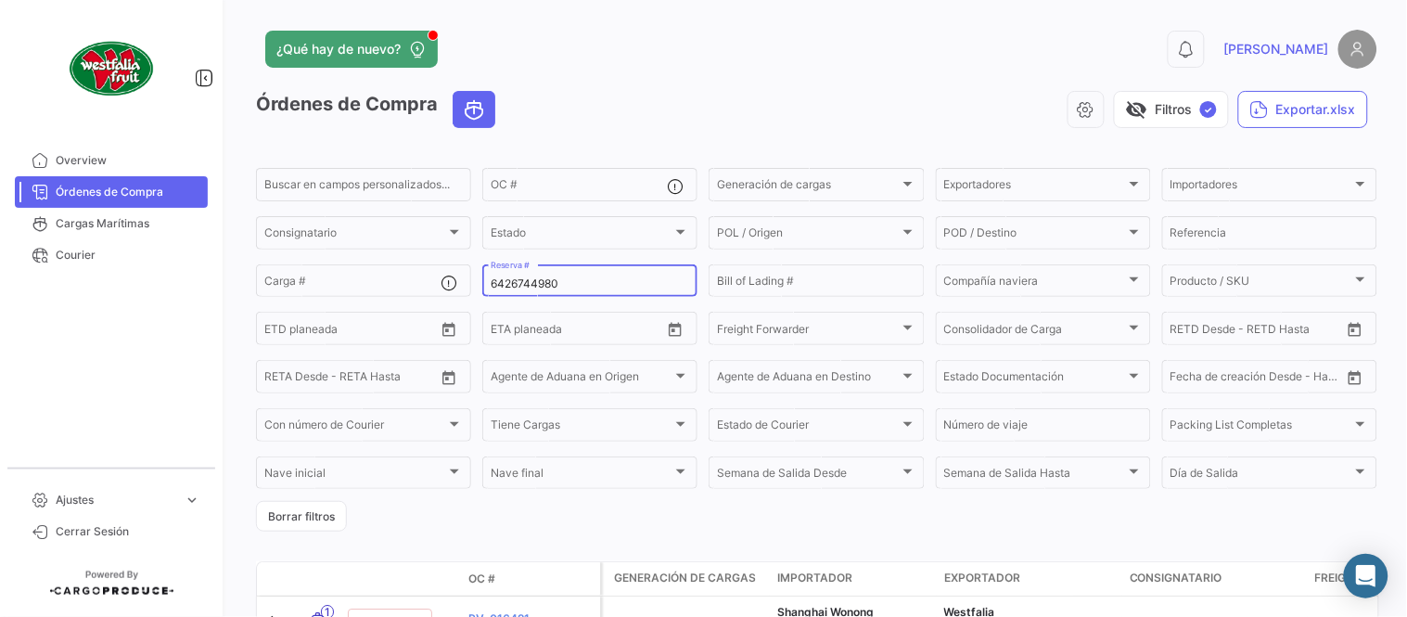
paste input "231080595"
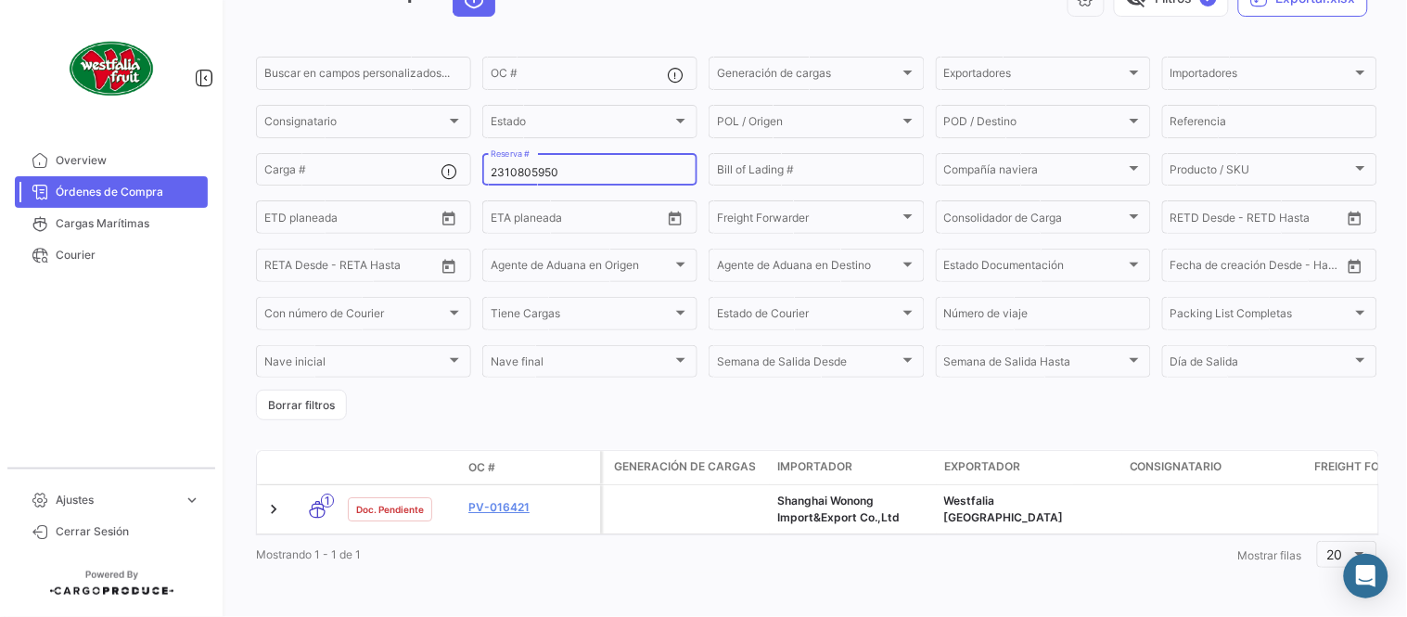
scroll to position [126, 0]
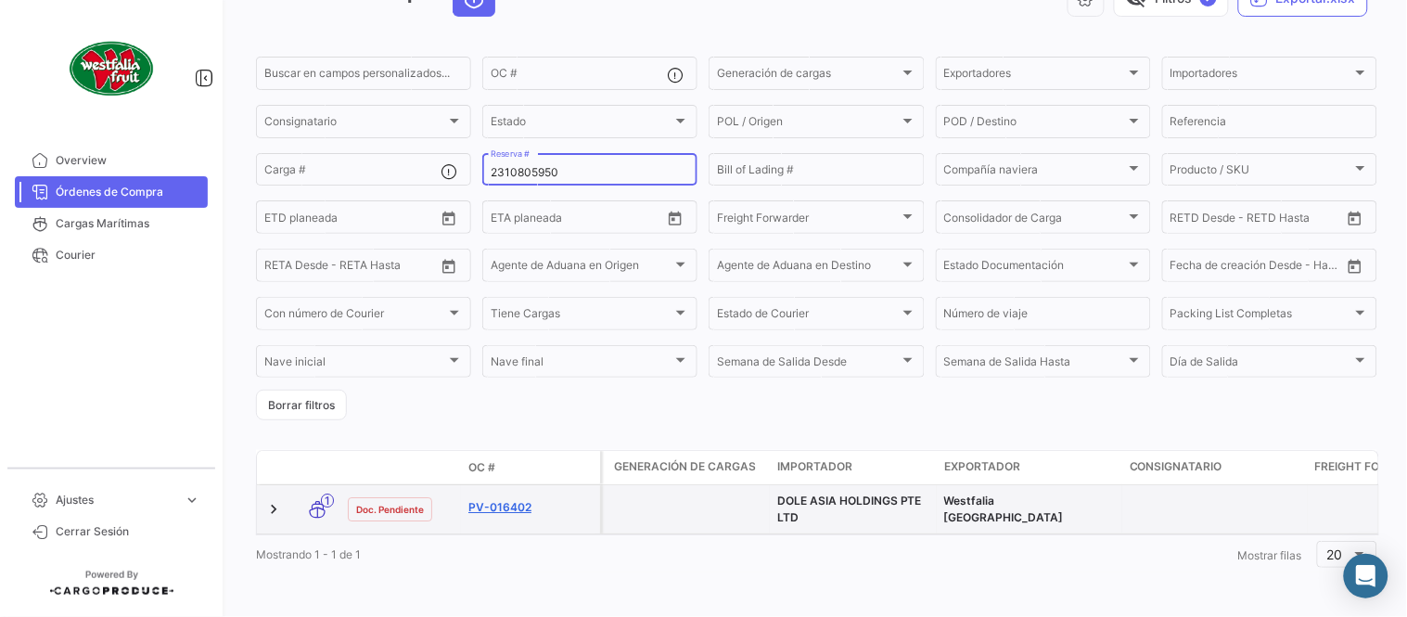
type input "2310805950"
click at [506, 499] on link "PV-016402" at bounding box center [531, 507] width 124 height 17
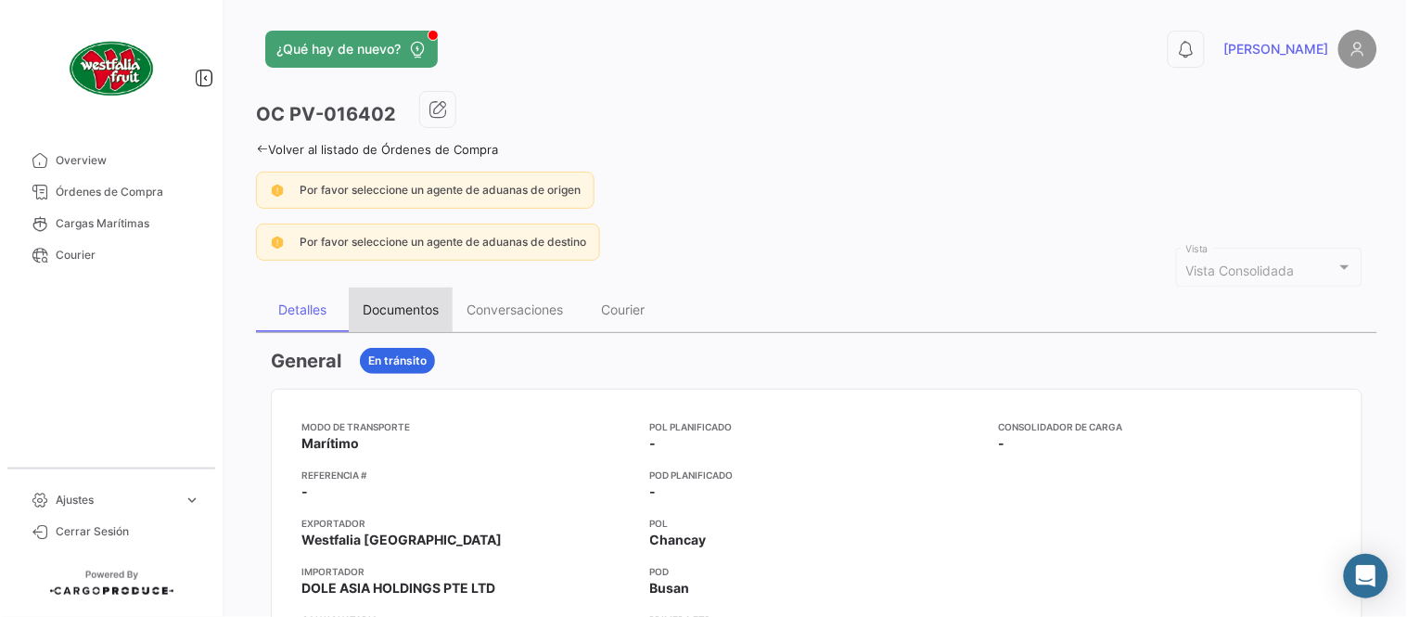
click at [390, 320] on div "Documentos" at bounding box center [401, 310] width 104 height 45
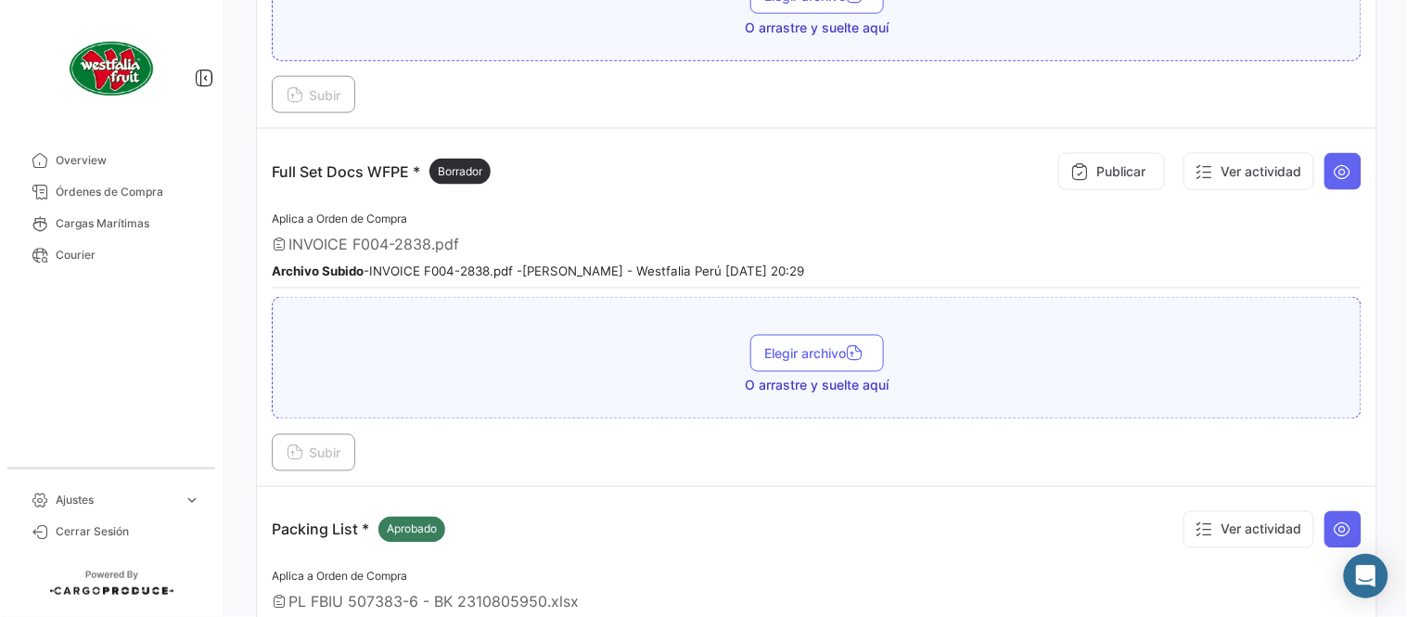
scroll to position [721, 0]
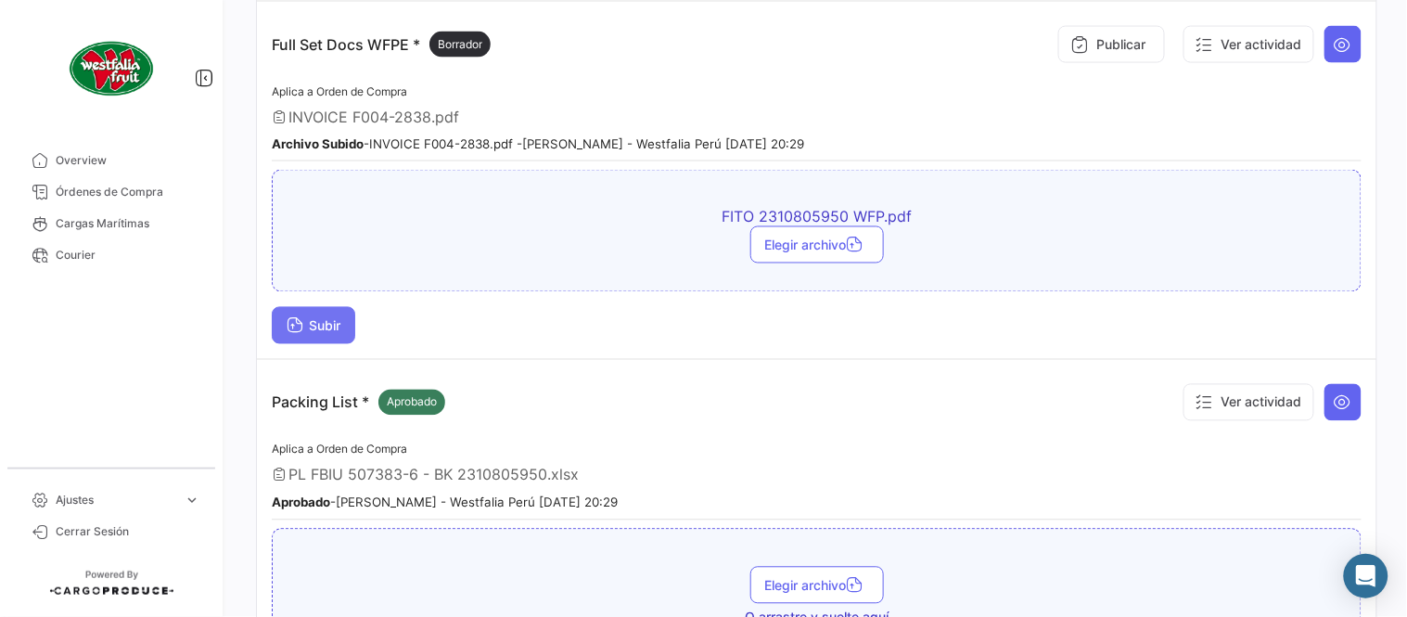
click at [349, 323] on button "Subir" at bounding box center [314, 325] width 84 height 37
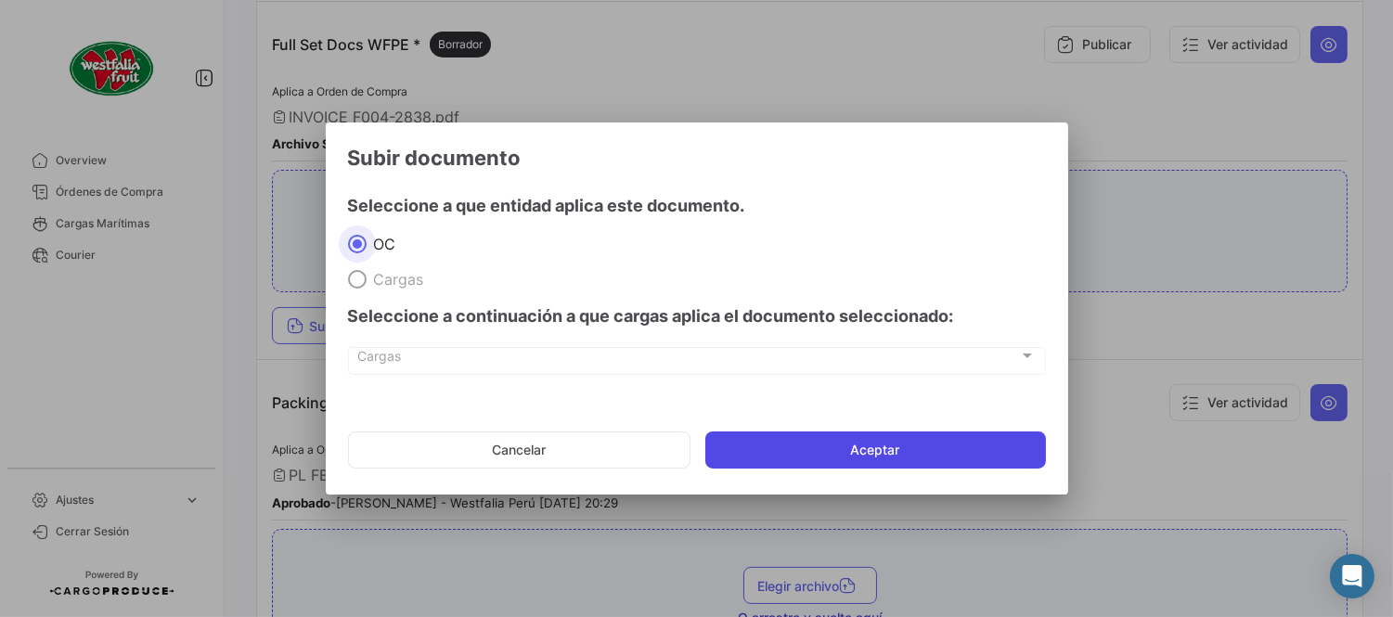
click at [848, 458] on button "Aceptar" at bounding box center [875, 449] width 340 height 37
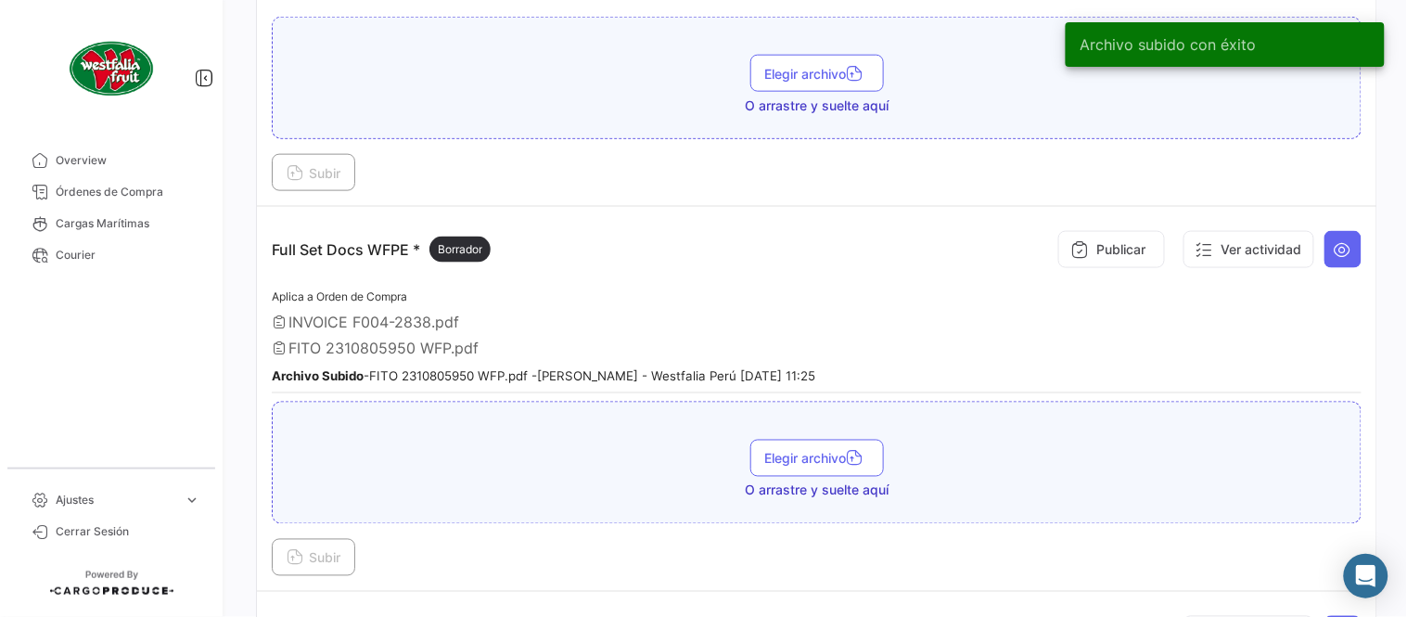
scroll to position [515, 0]
click at [147, 190] on span "Órdenes de Compra" at bounding box center [128, 192] width 145 height 17
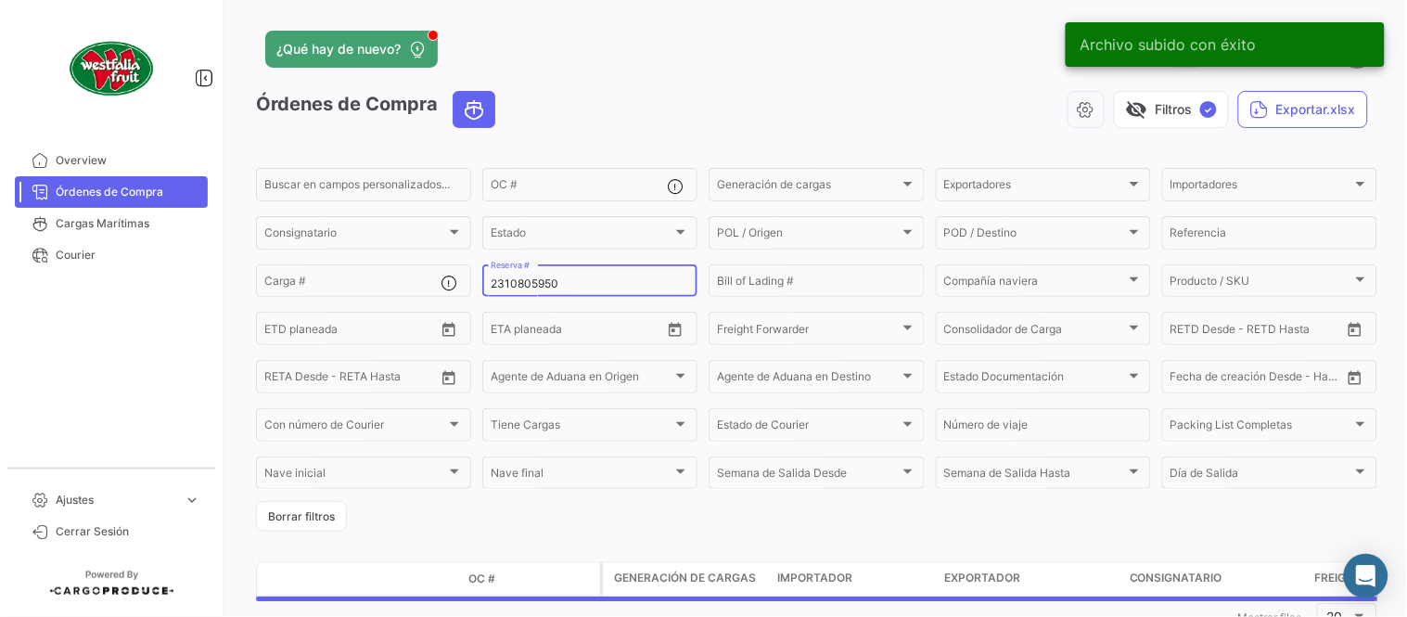
click at [532, 282] on input "2310805950" at bounding box center [590, 283] width 199 height 13
paste input "616"
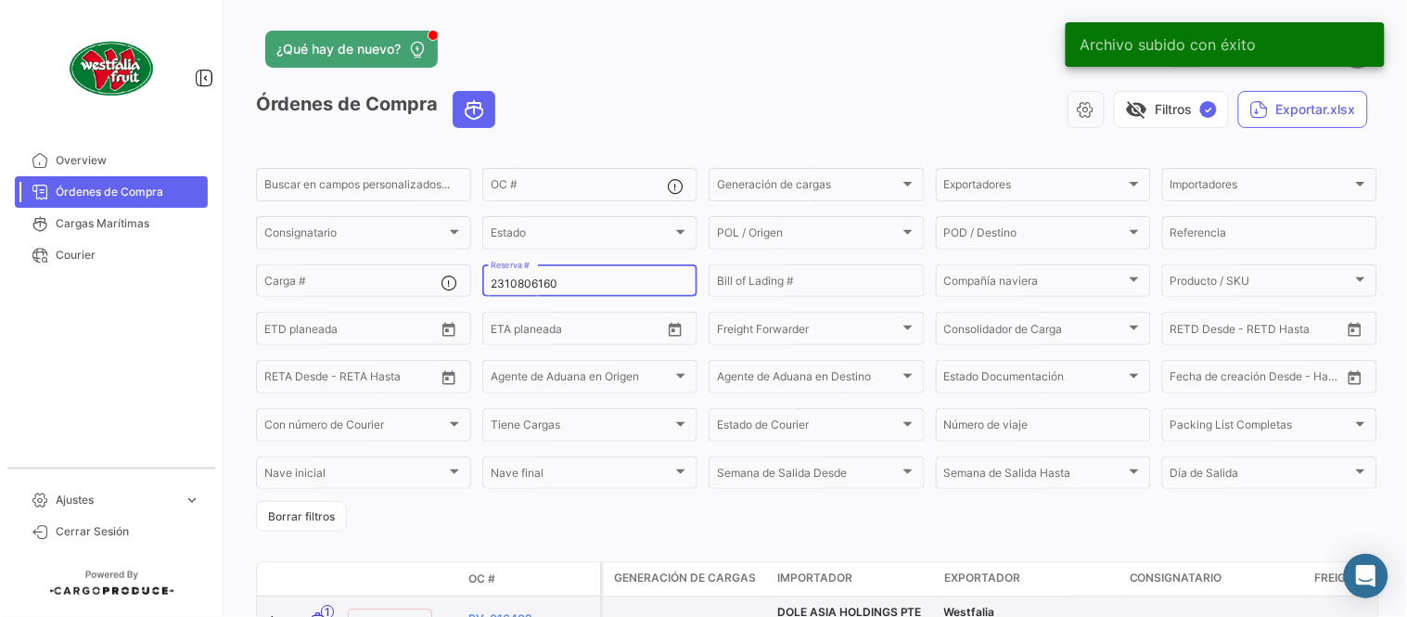
type input "2310806160"
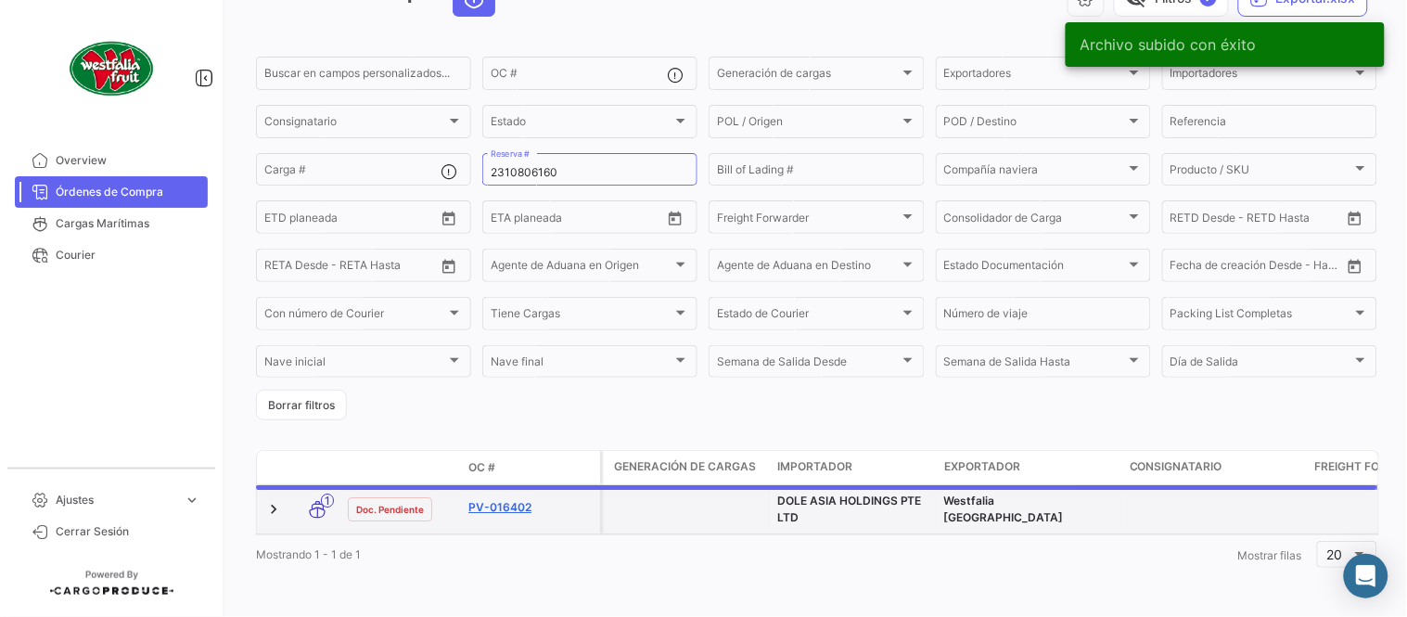
scroll to position [126, 0]
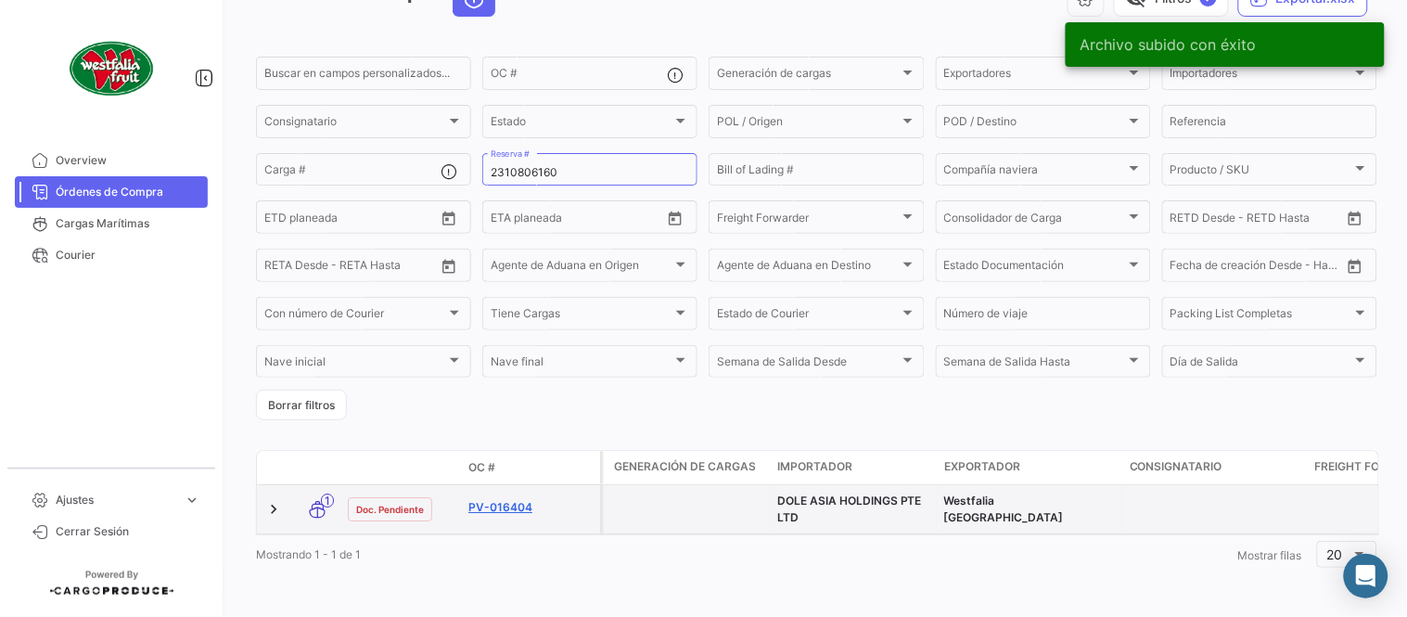
click at [522, 499] on link "PV-016404" at bounding box center [531, 507] width 124 height 17
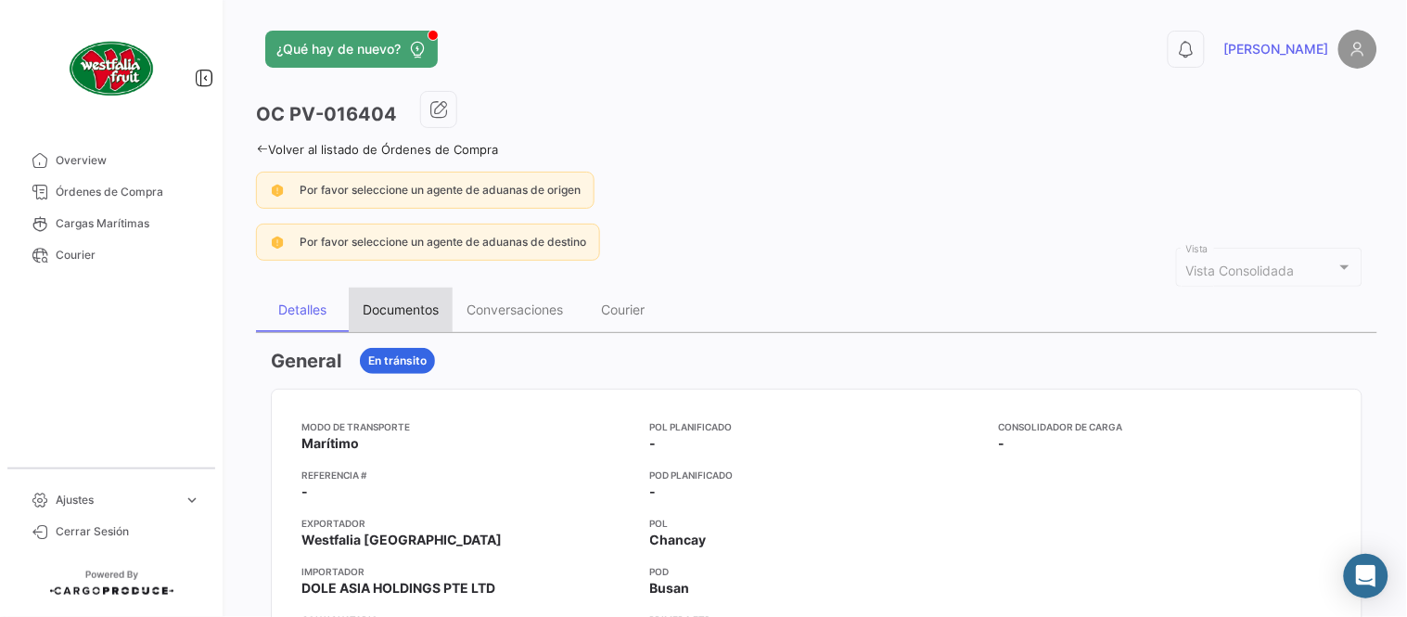
click at [374, 312] on div "Documentos" at bounding box center [401, 310] width 76 height 16
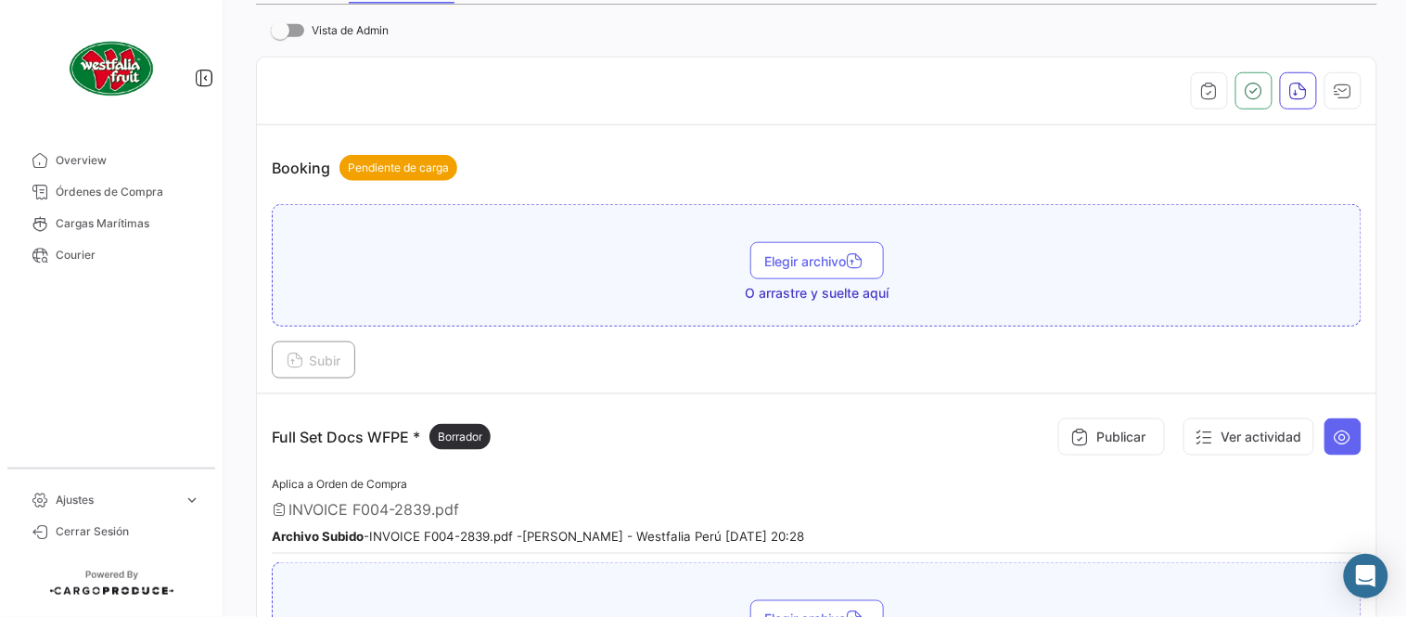
scroll to position [515, 0]
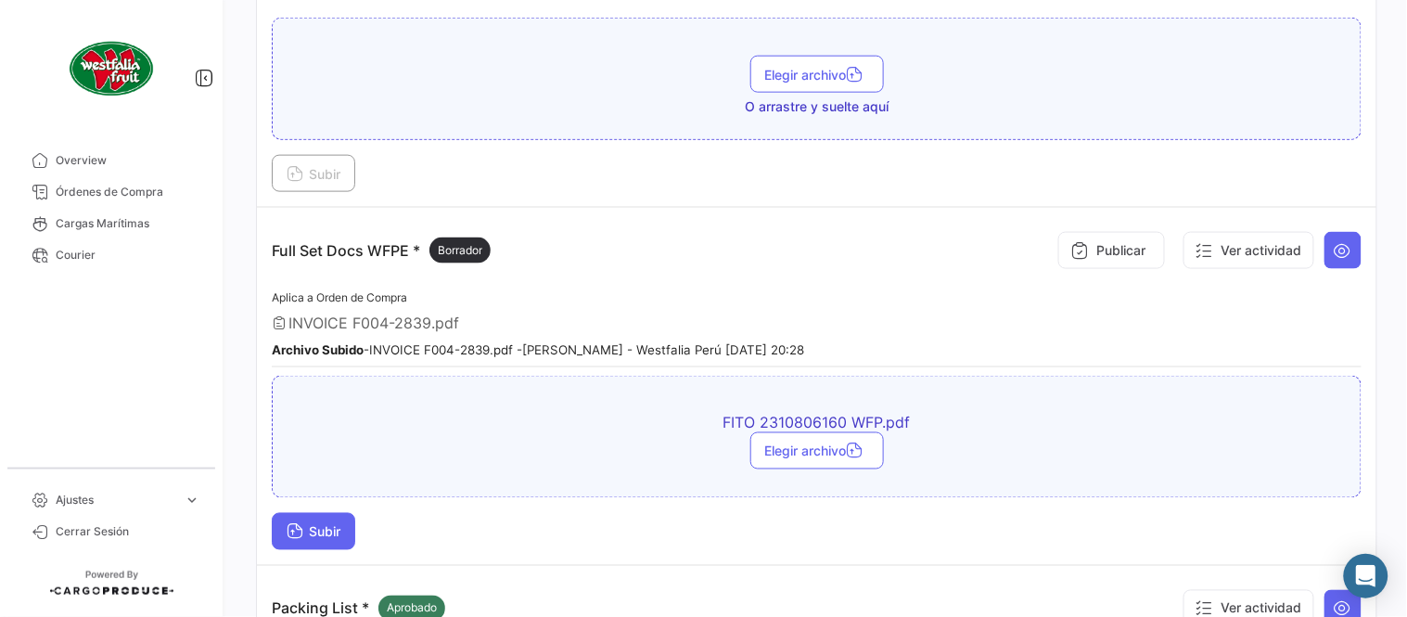
click at [332, 529] on span "Subir" at bounding box center [314, 532] width 54 height 16
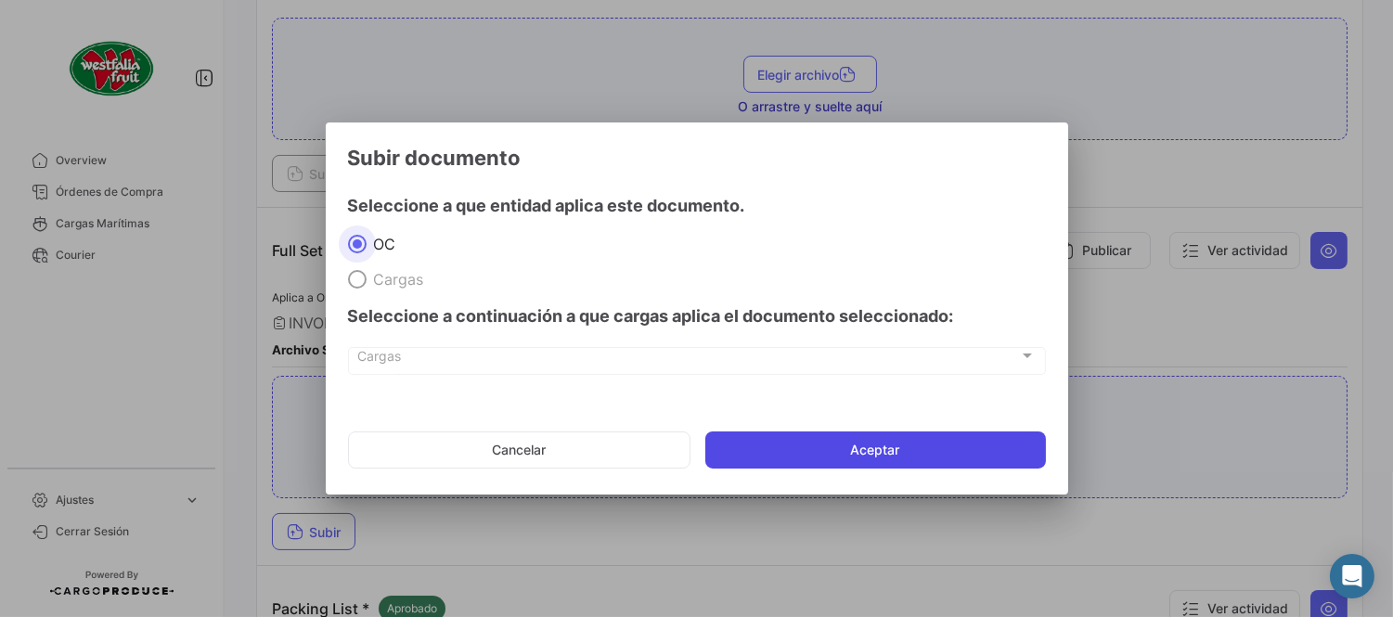
click at [814, 451] on button "Aceptar" at bounding box center [875, 449] width 340 height 37
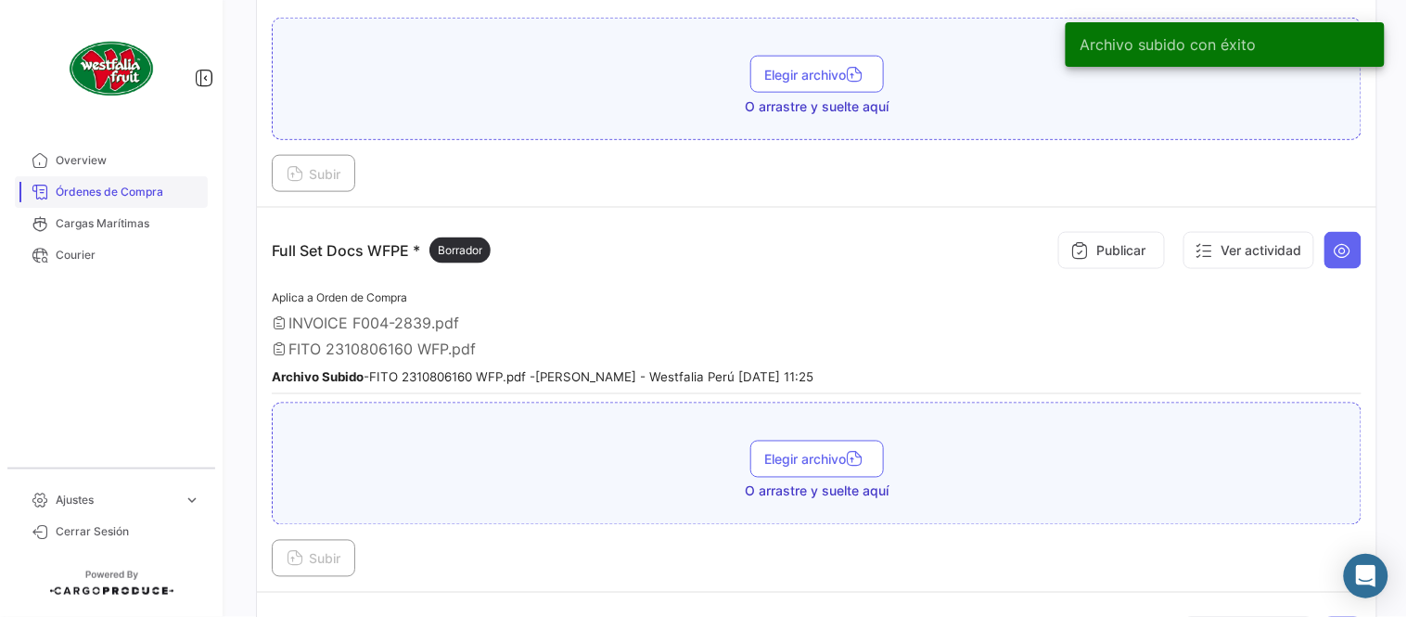
click at [165, 198] on span "Órdenes de Compra" at bounding box center [128, 192] width 145 height 17
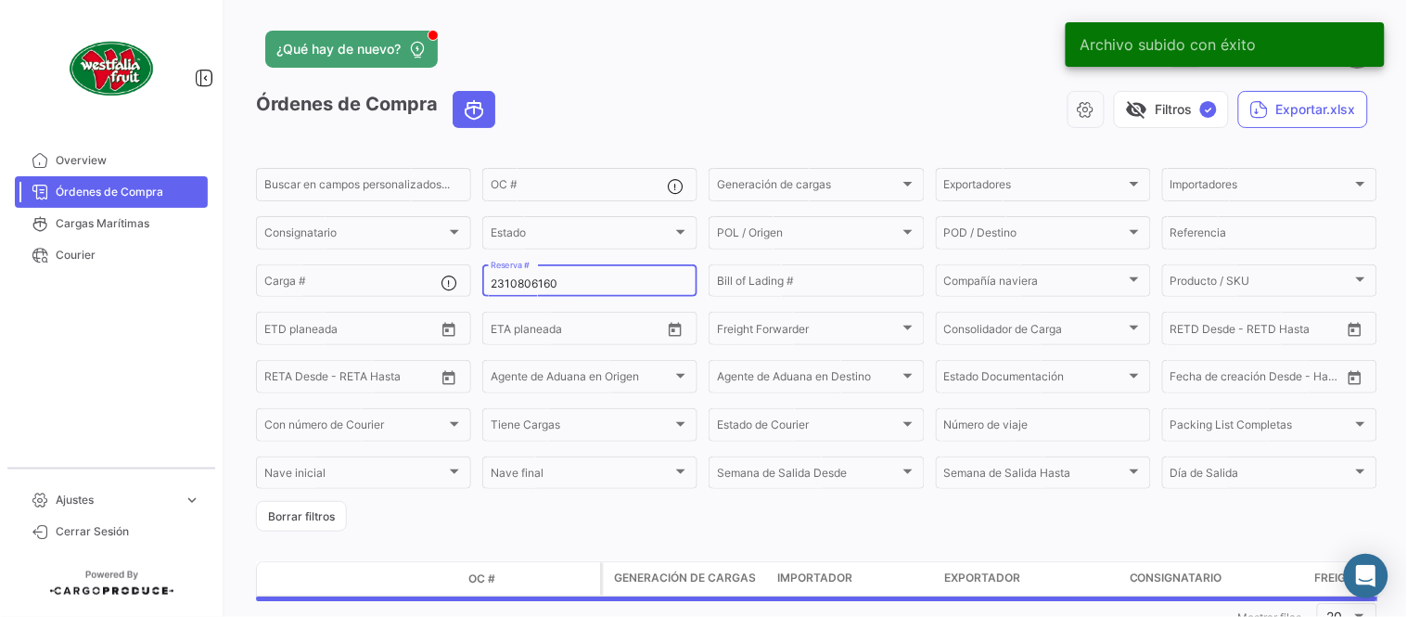
click at [508, 282] on input "2310806160" at bounding box center [590, 283] width 199 height 13
paste input "3"
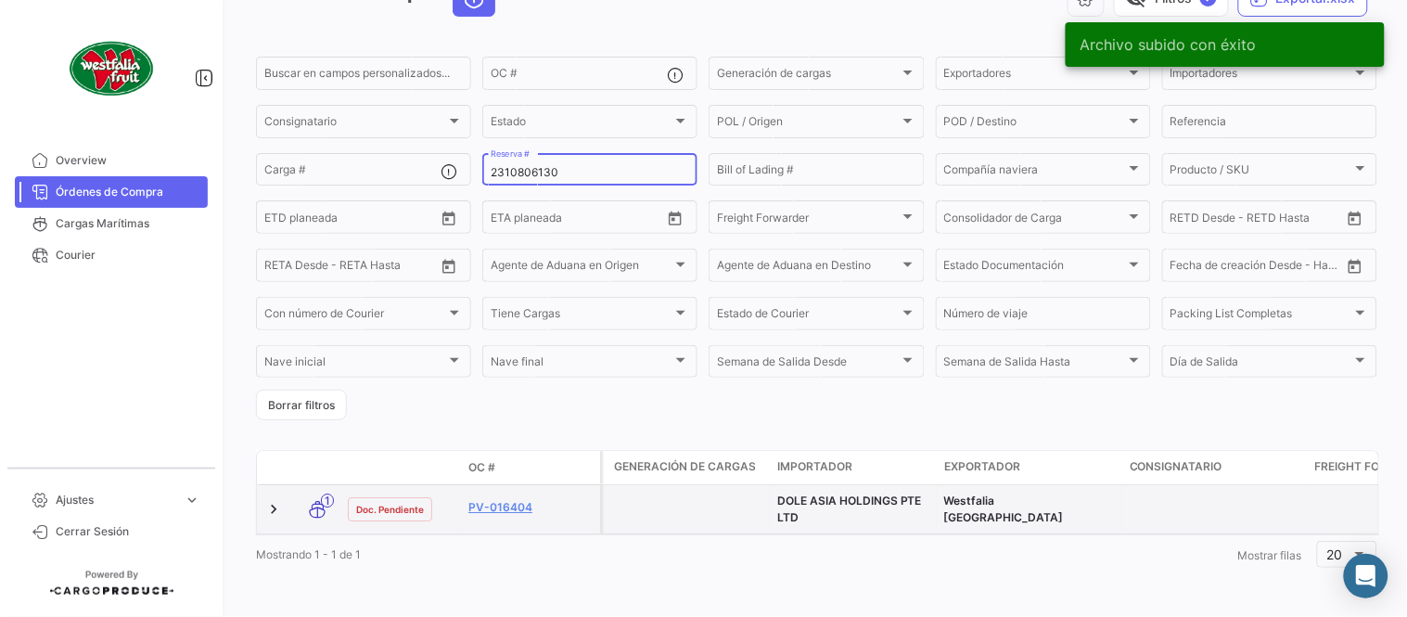
scroll to position [126, 0]
type input "2310806130"
click at [525, 499] on link "PV-016405" at bounding box center [531, 507] width 124 height 17
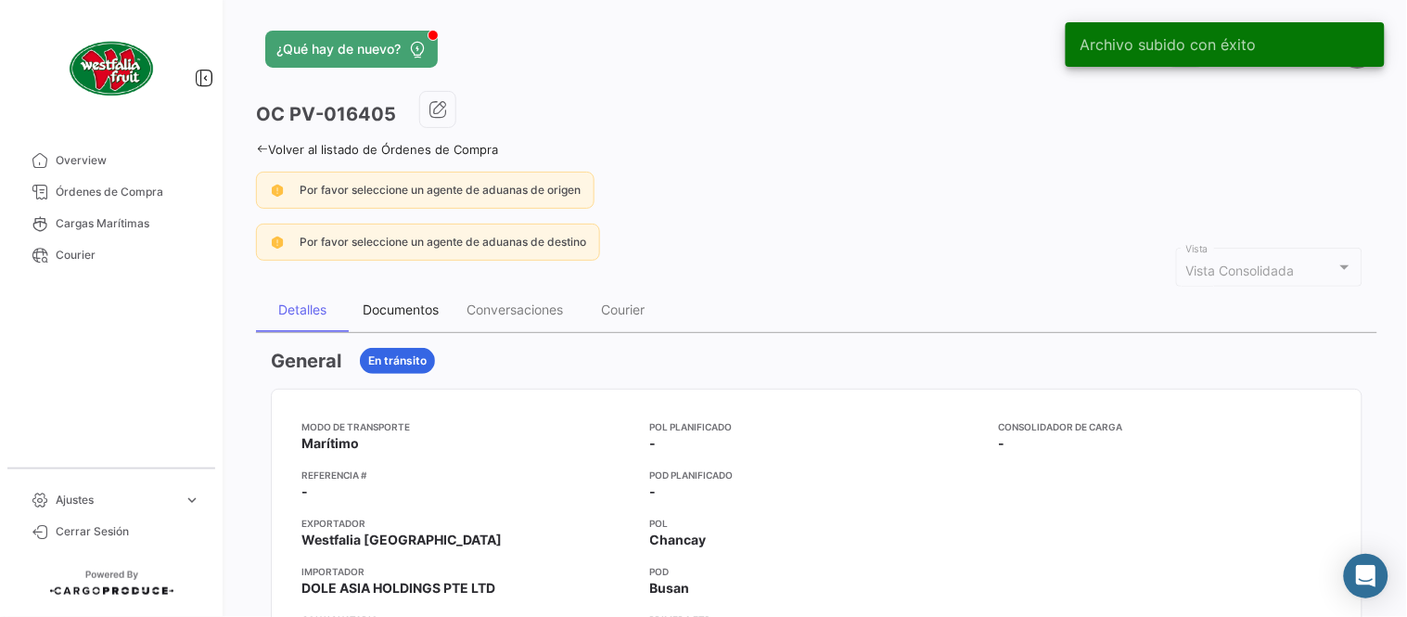
click at [414, 315] on div "Documentos" at bounding box center [401, 310] width 76 height 16
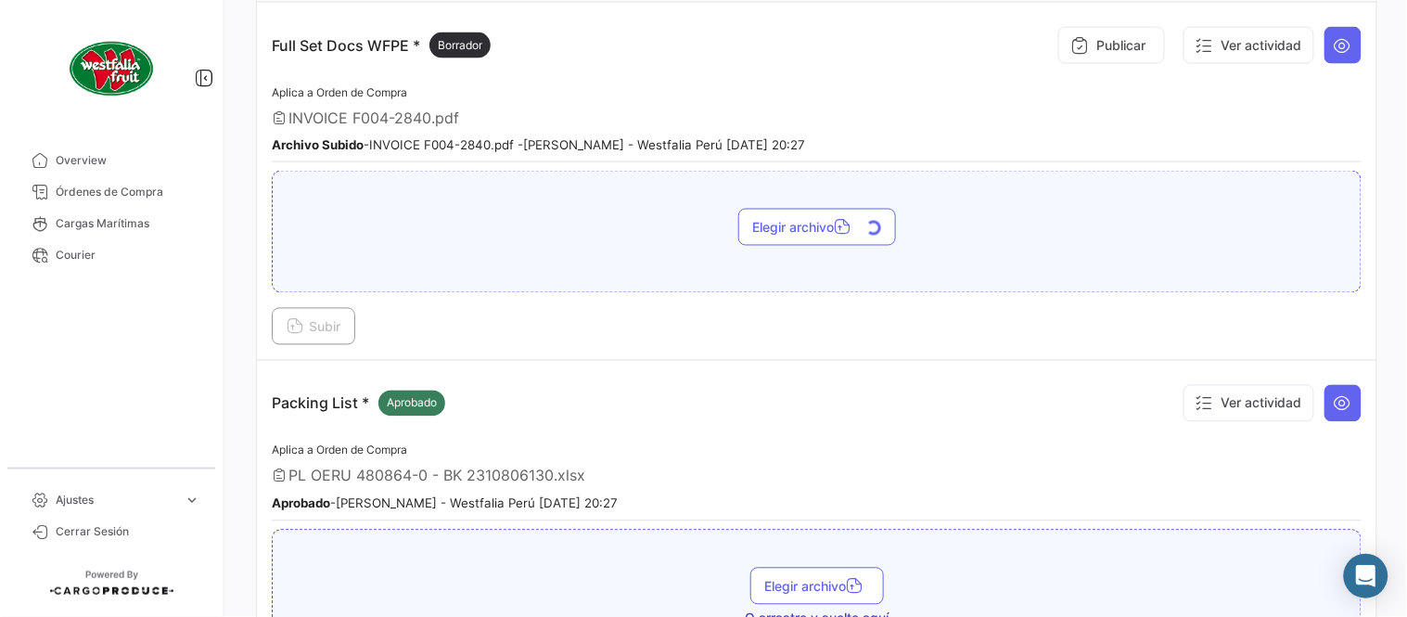
scroll to position [617, 0]
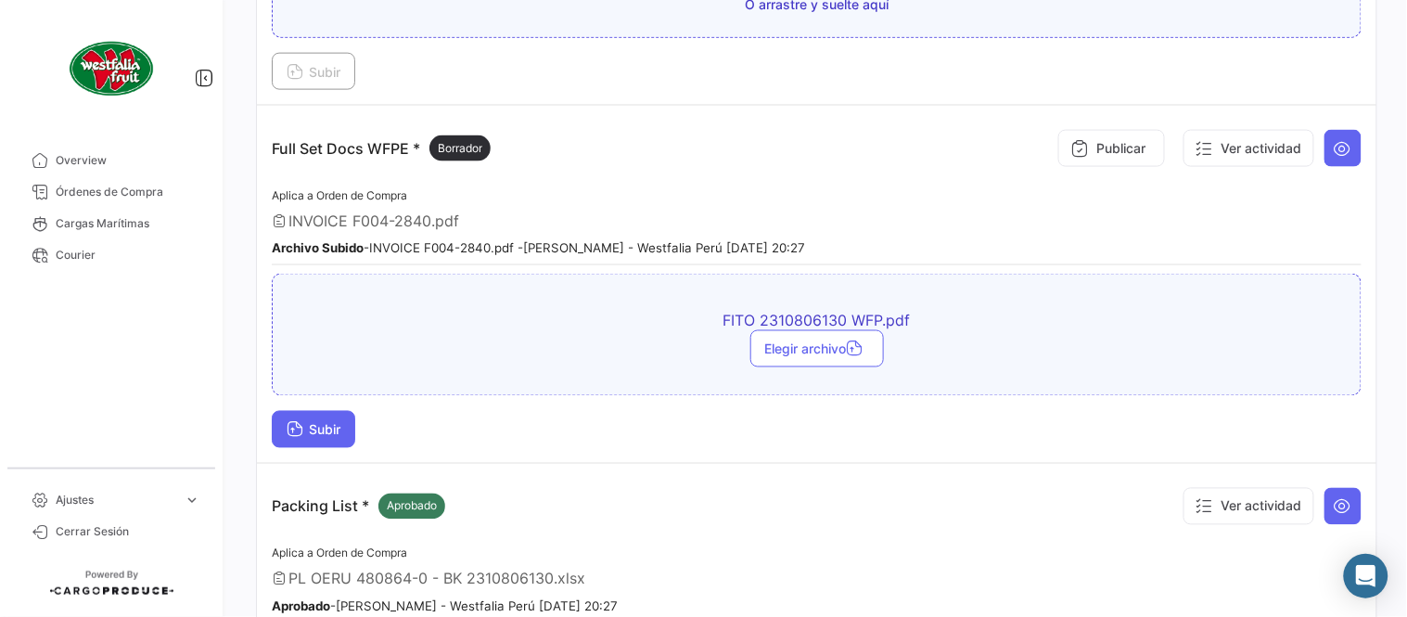
click at [340, 432] on span "Subir" at bounding box center [314, 430] width 54 height 16
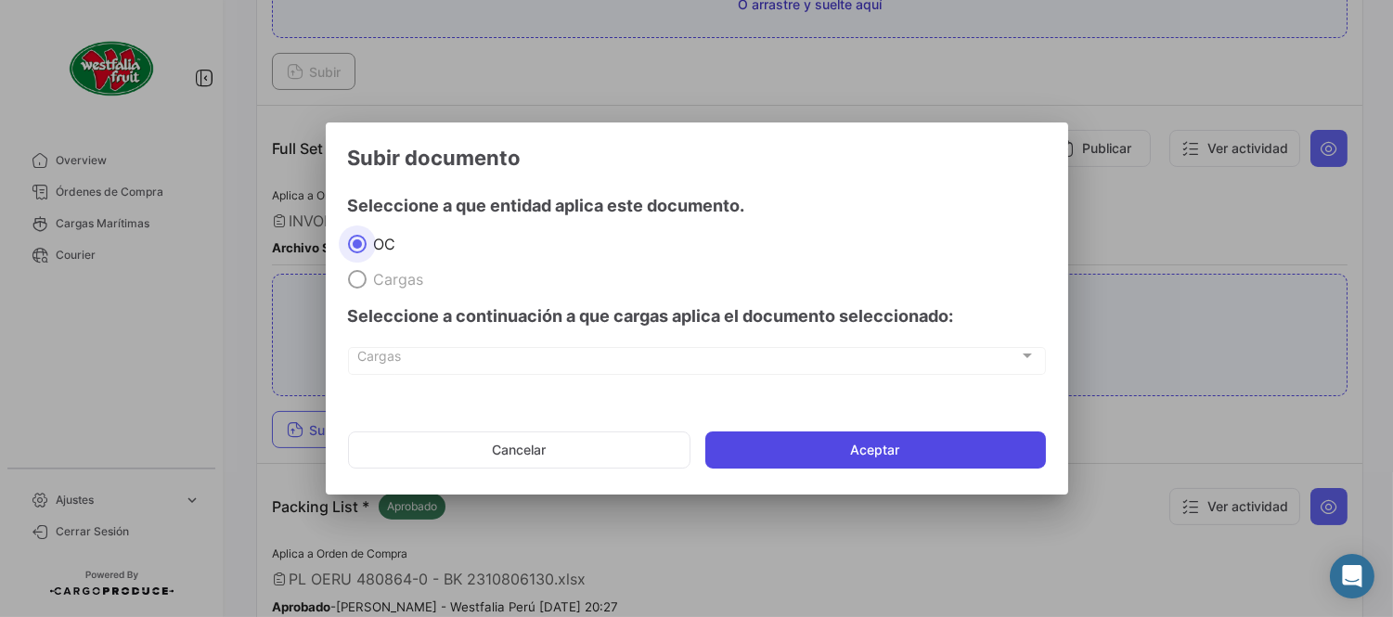
click at [785, 445] on button "Aceptar" at bounding box center [875, 449] width 340 height 37
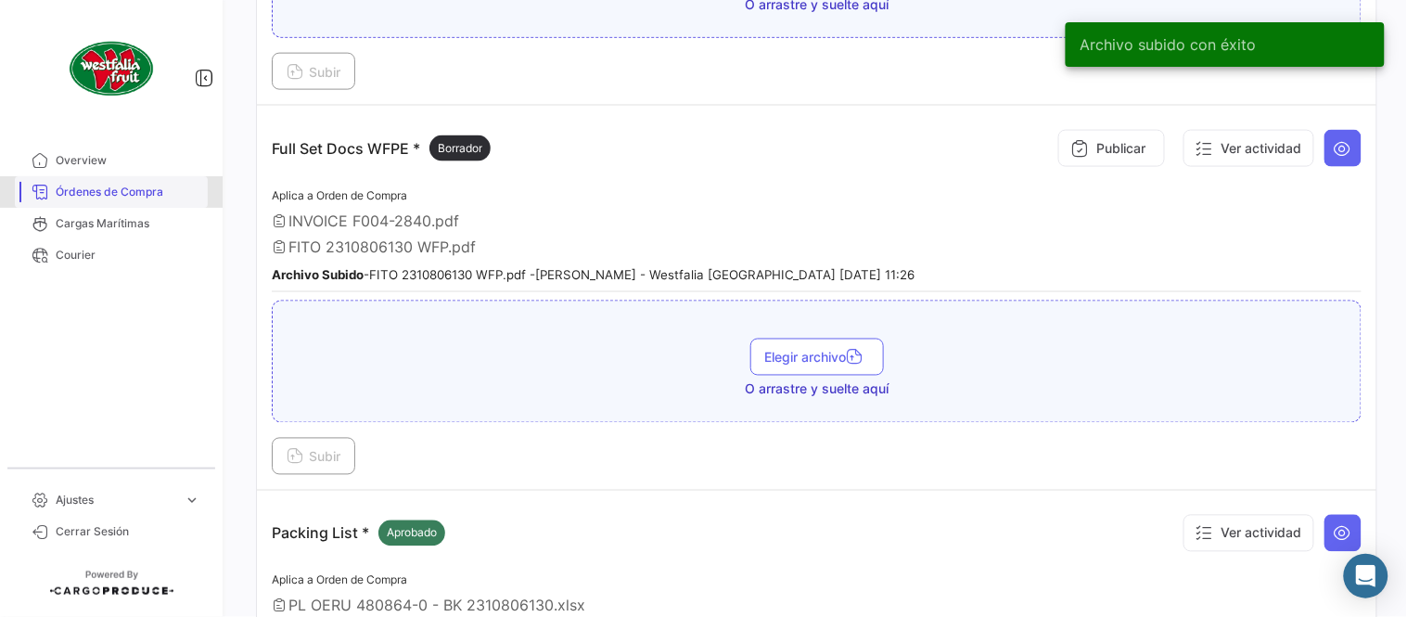
click at [186, 184] on span "Órdenes de Compra" at bounding box center [128, 192] width 145 height 17
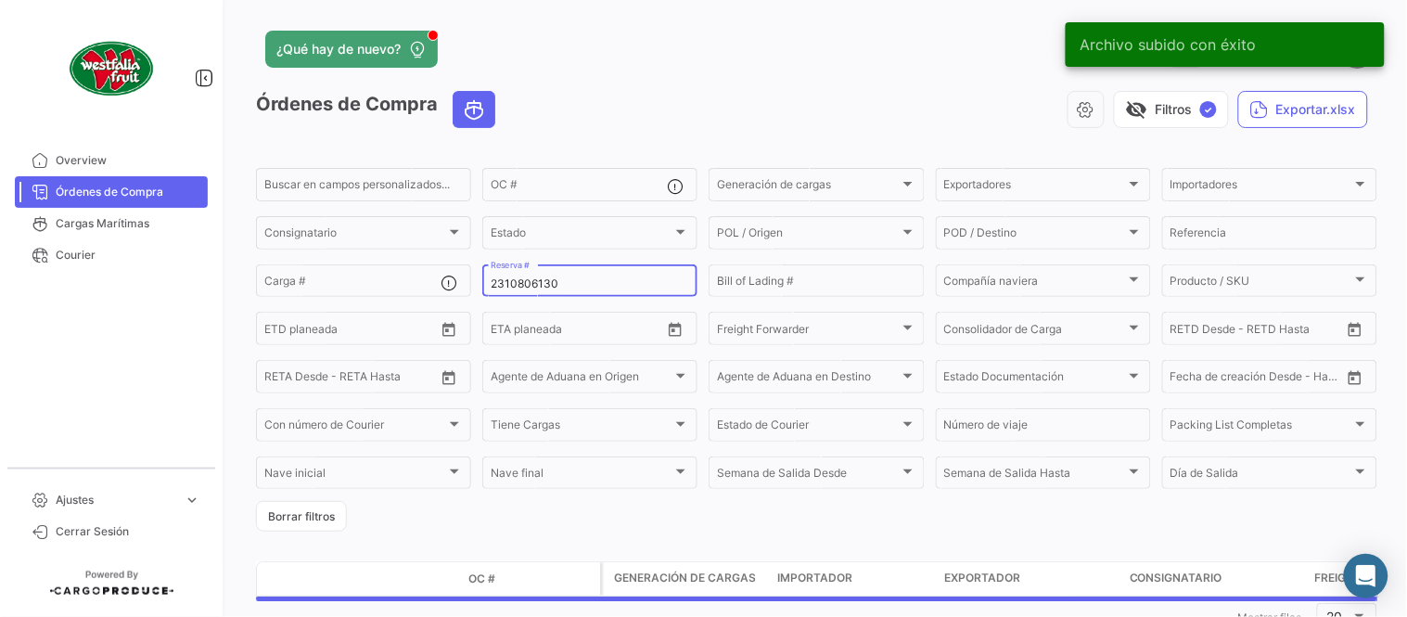
click at [547, 291] on div "2310806130 Reserva #" at bounding box center [590, 280] width 199 height 36
click at [539, 289] on input "2310806130" at bounding box center [590, 283] width 199 height 13
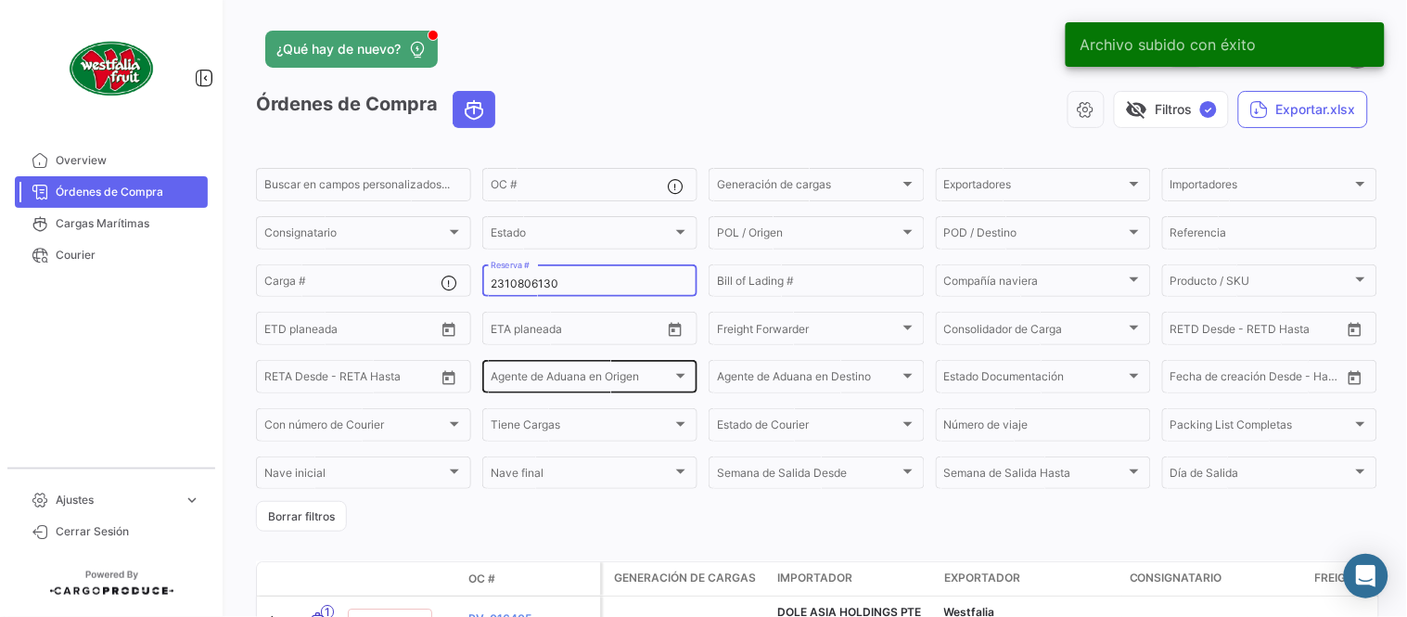
paste input "MBM230046426"
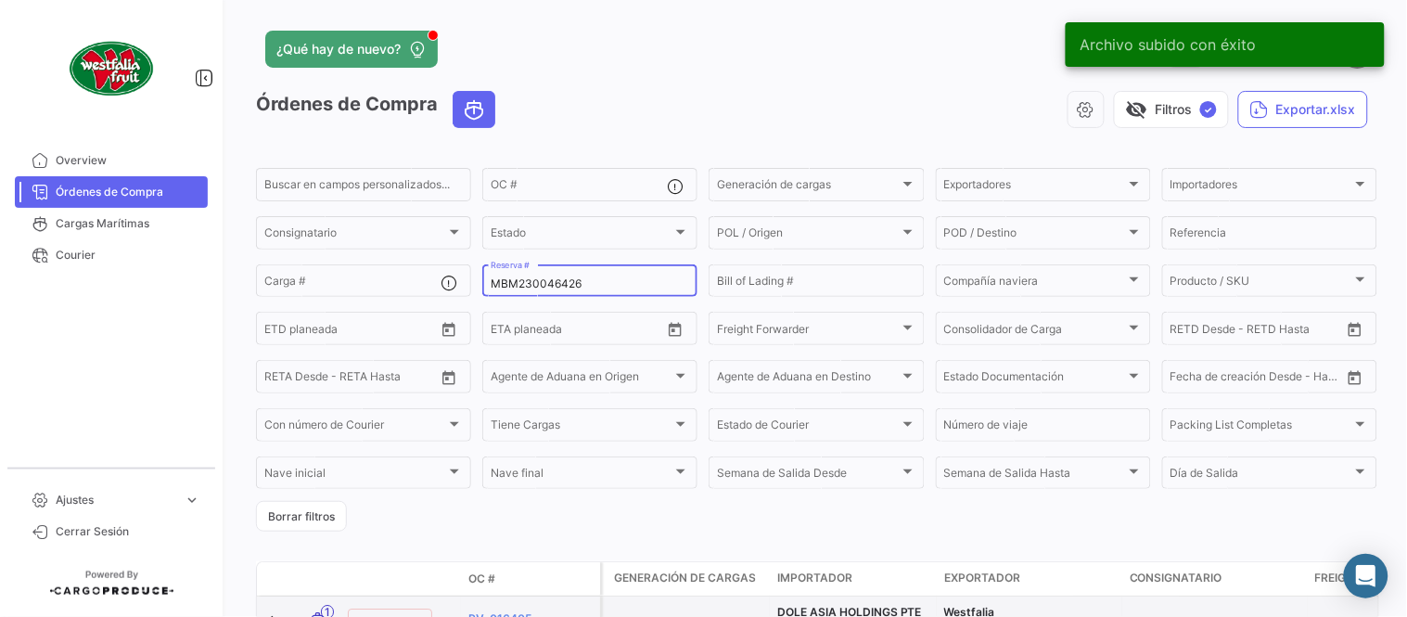
type input "MBM230046426"
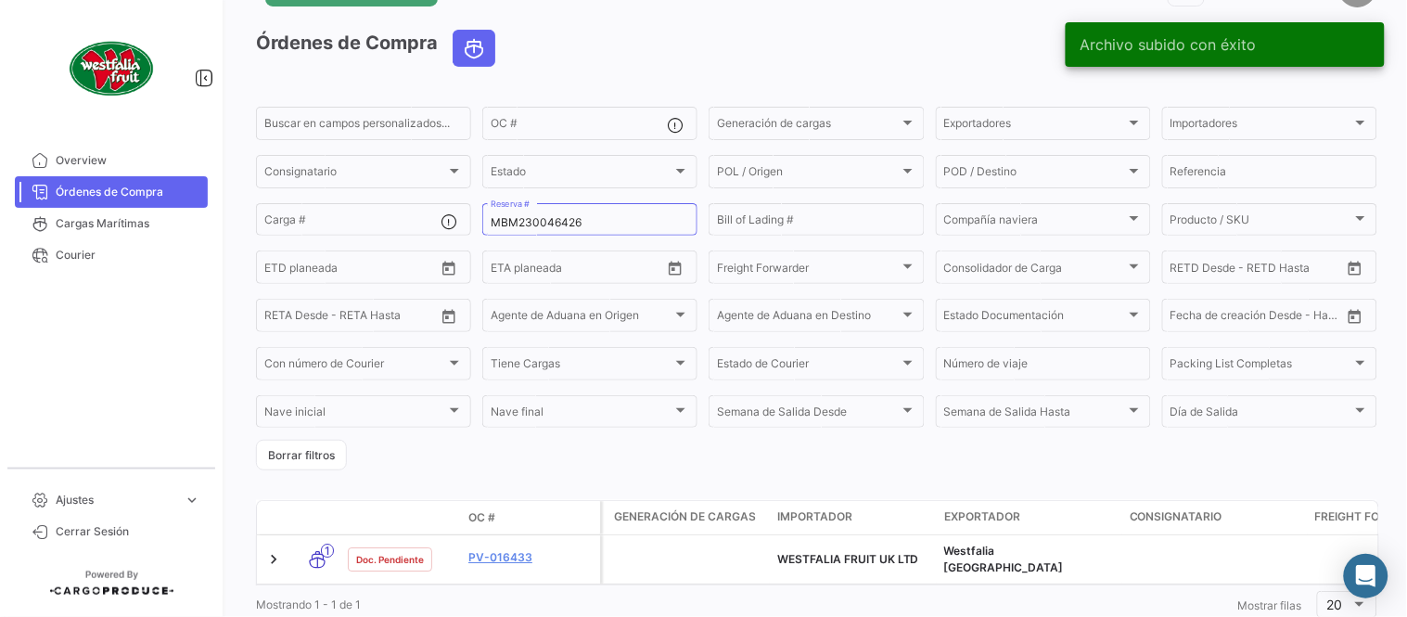
scroll to position [119, 0]
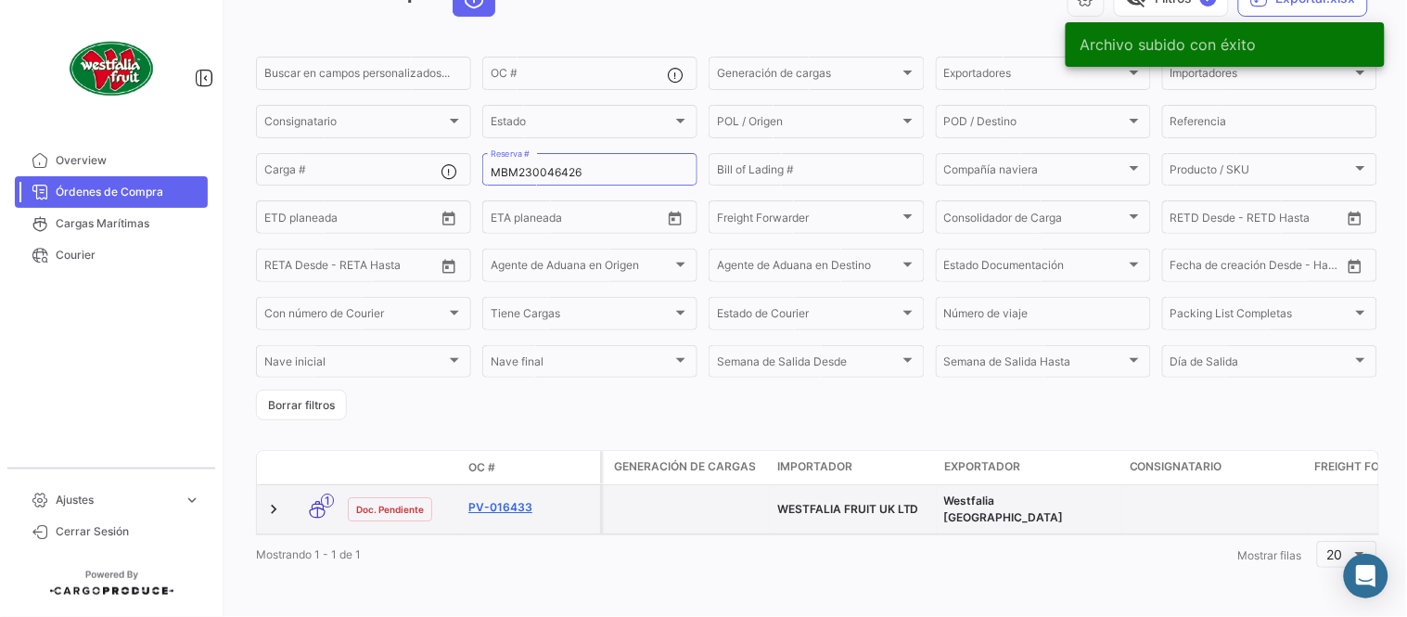
click at [507, 499] on link "PV-016433" at bounding box center [531, 507] width 124 height 17
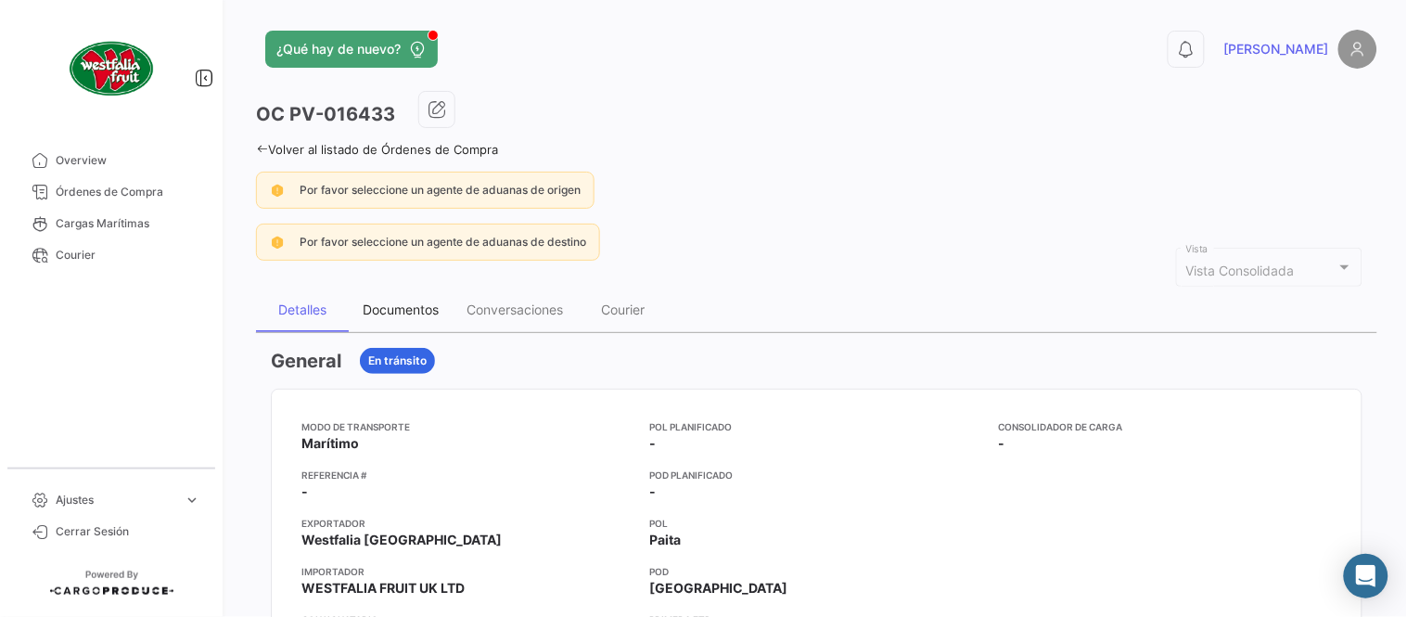
click at [383, 300] on div "Documentos" at bounding box center [401, 310] width 104 height 45
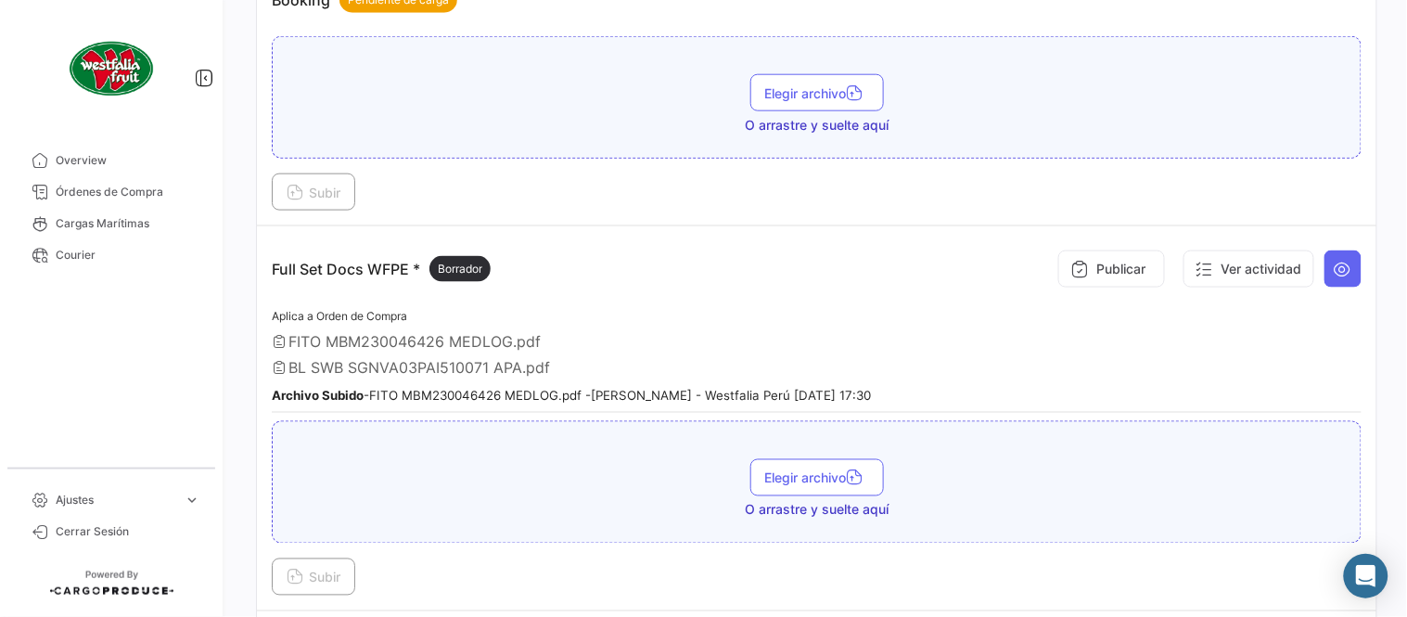
scroll to position [514, 0]
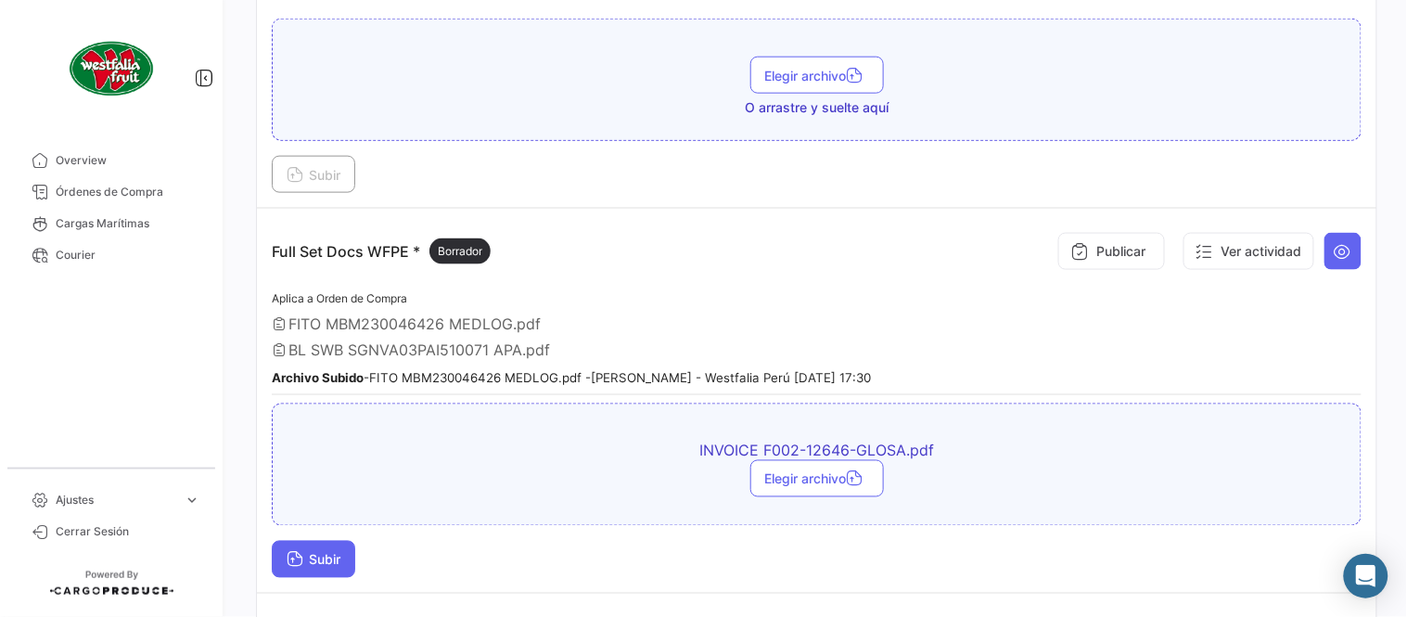
click at [348, 550] on button "Subir" at bounding box center [314, 559] width 84 height 37
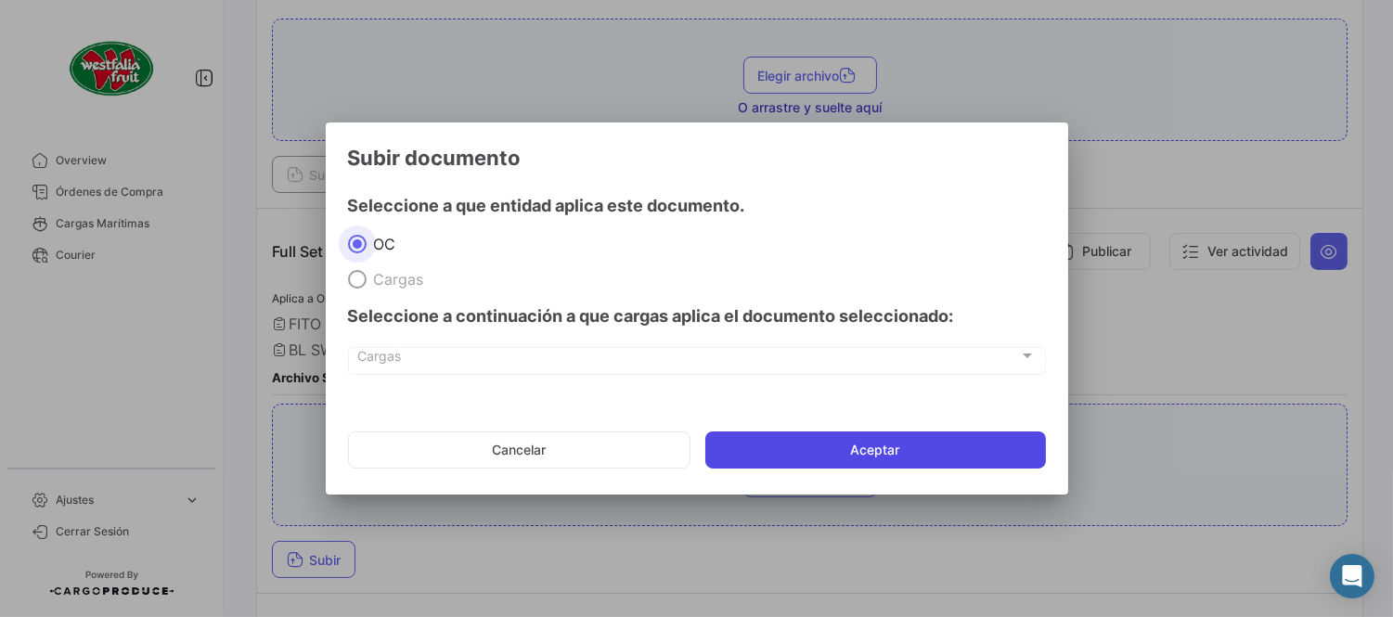
click at [944, 440] on button "Aceptar" at bounding box center [875, 449] width 340 height 37
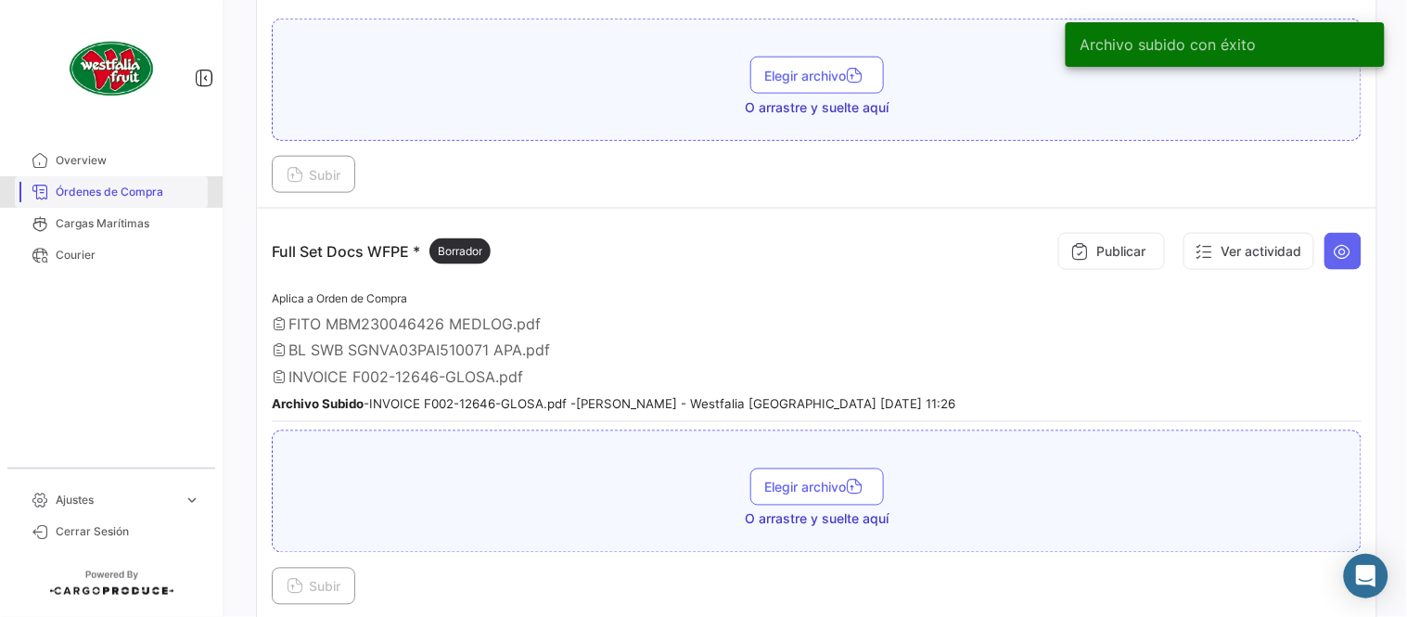
click at [167, 200] on link "Órdenes de Compra" at bounding box center [111, 192] width 193 height 32
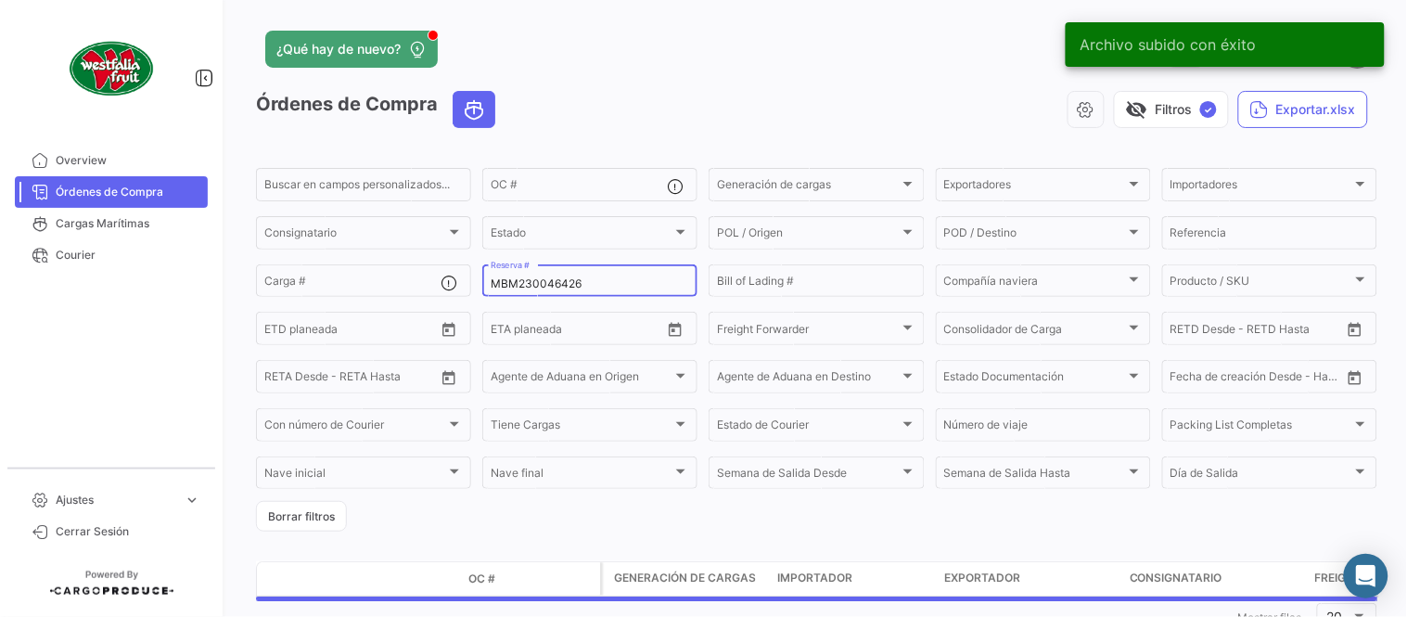
click at [529, 286] on input "MBM230046426" at bounding box center [590, 283] width 199 height 13
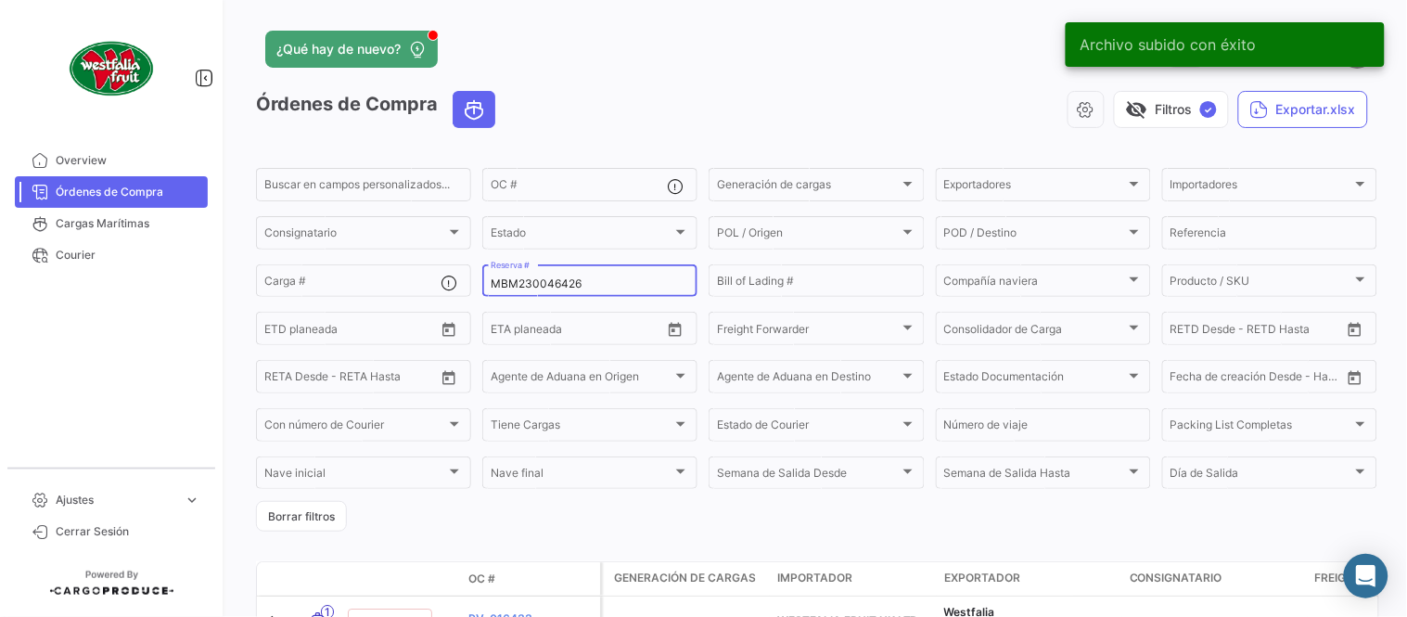
paste input "7"
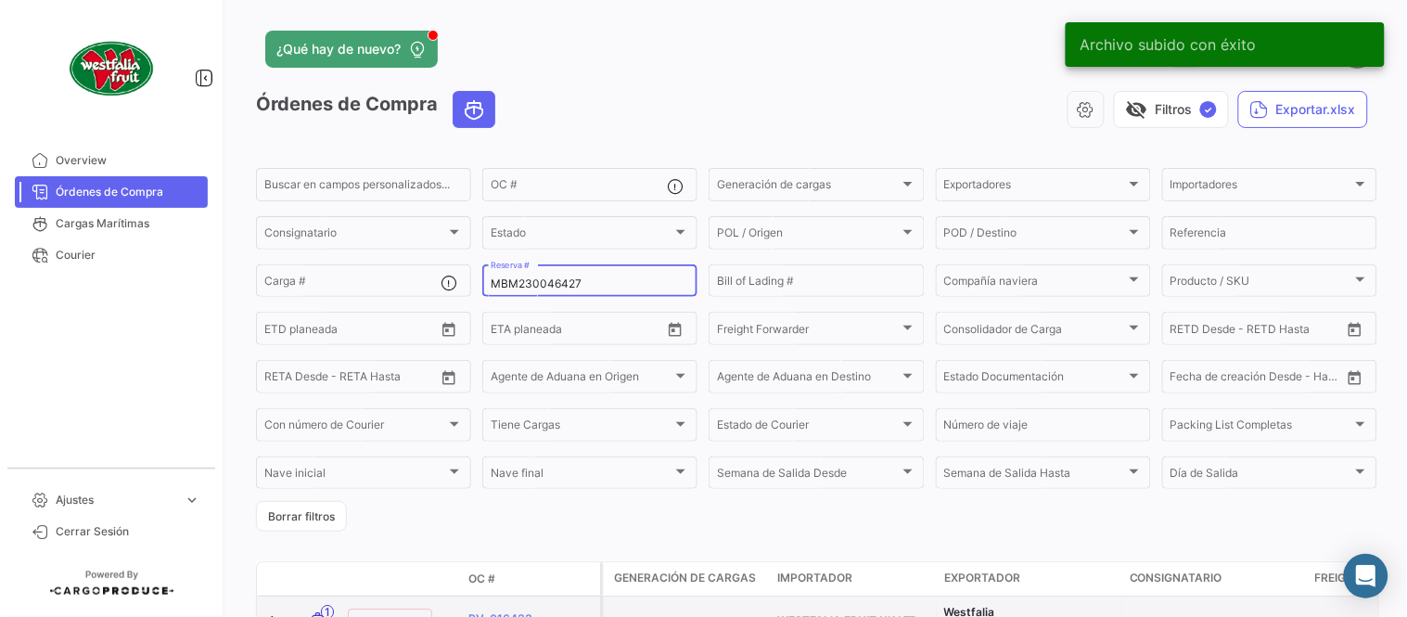
type input "MBM230046427"
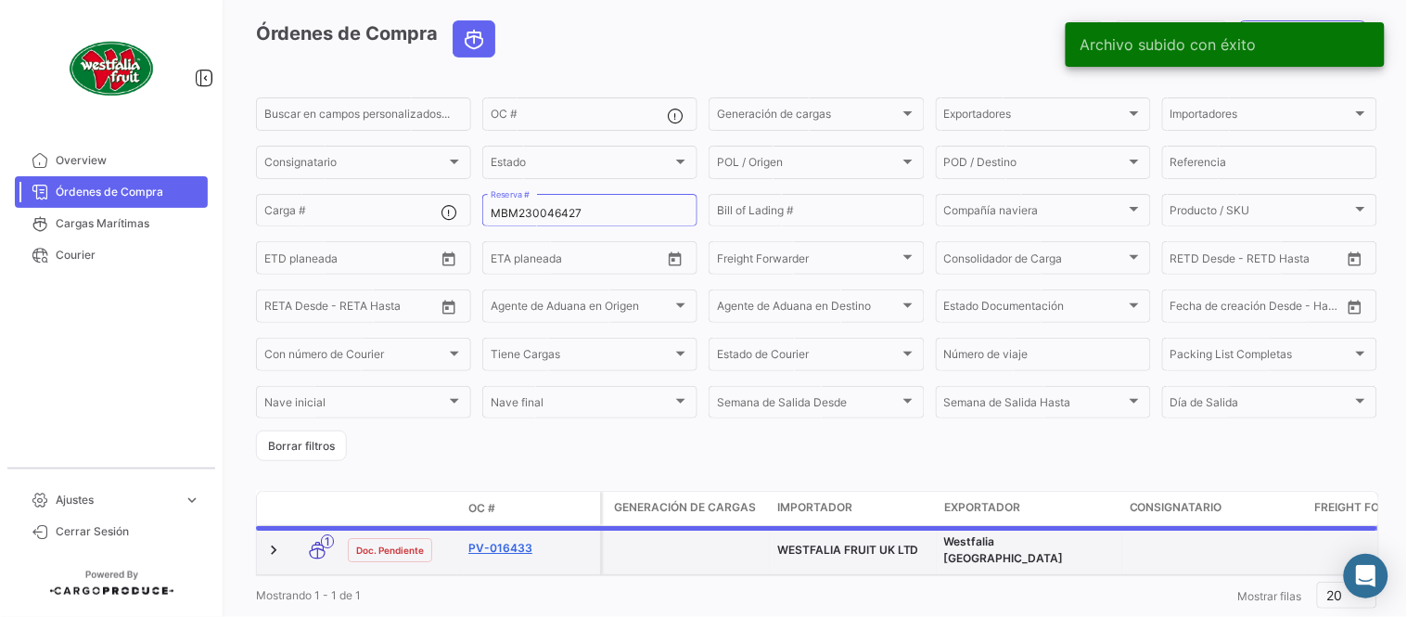
scroll to position [103, 0]
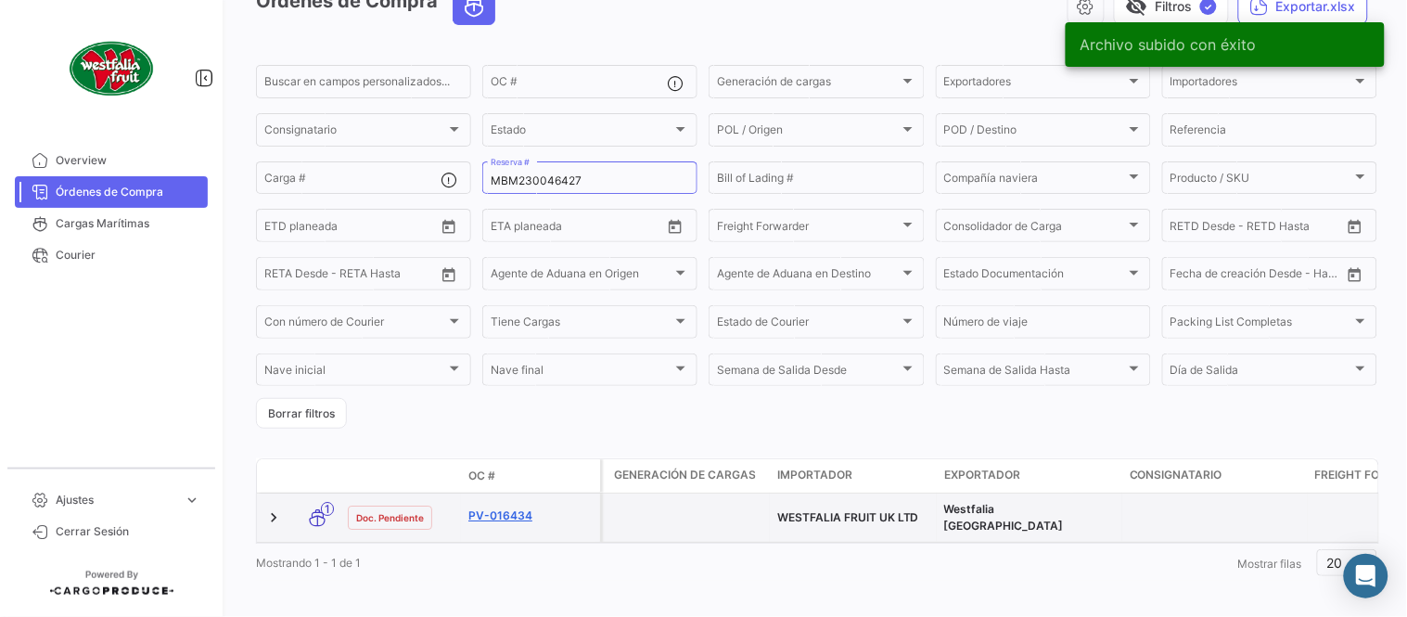
click at [507, 514] on link "PV-016434" at bounding box center [531, 515] width 124 height 17
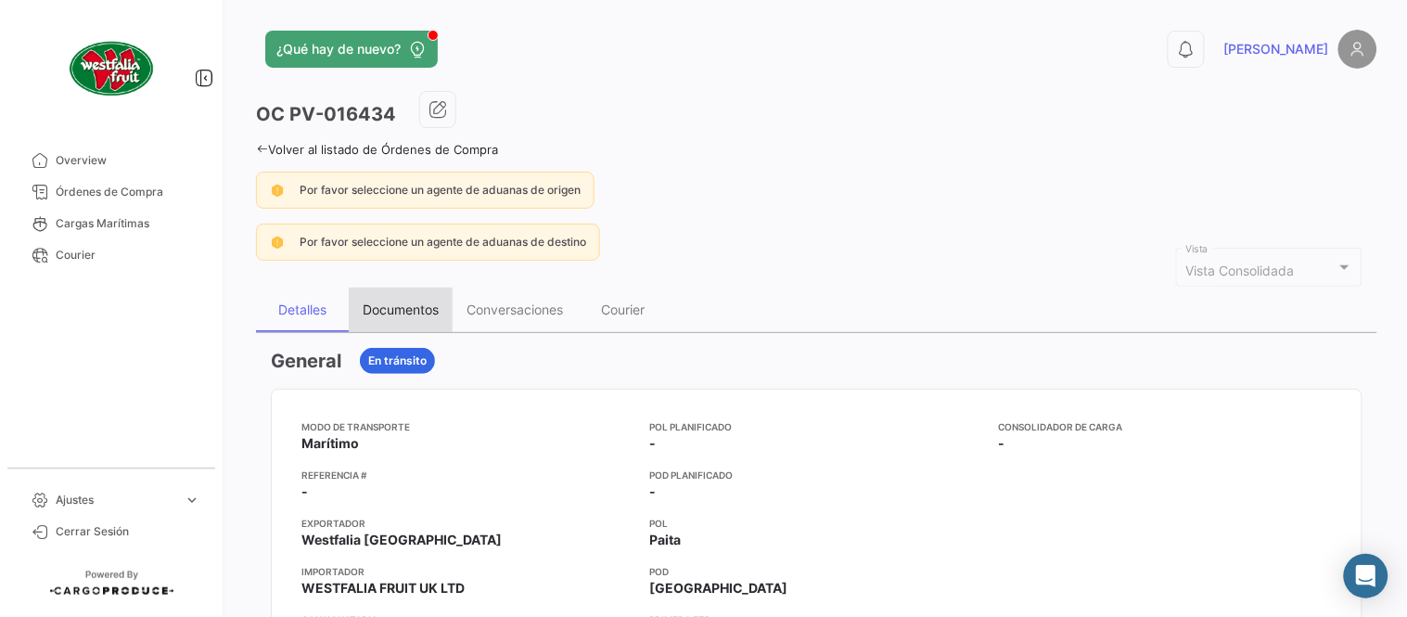
click at [401, 317] on div "Documentos" at bounding box center [401, 310] width 104 height 45
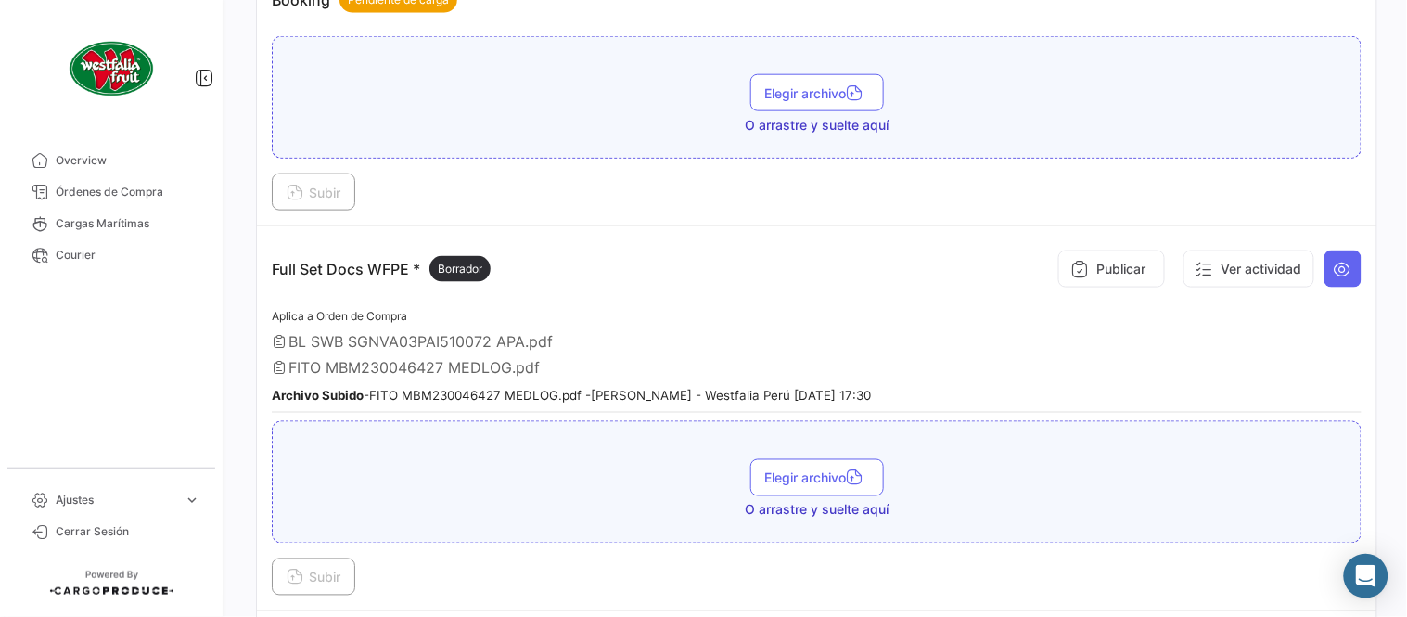
scroll to position [514, 0]
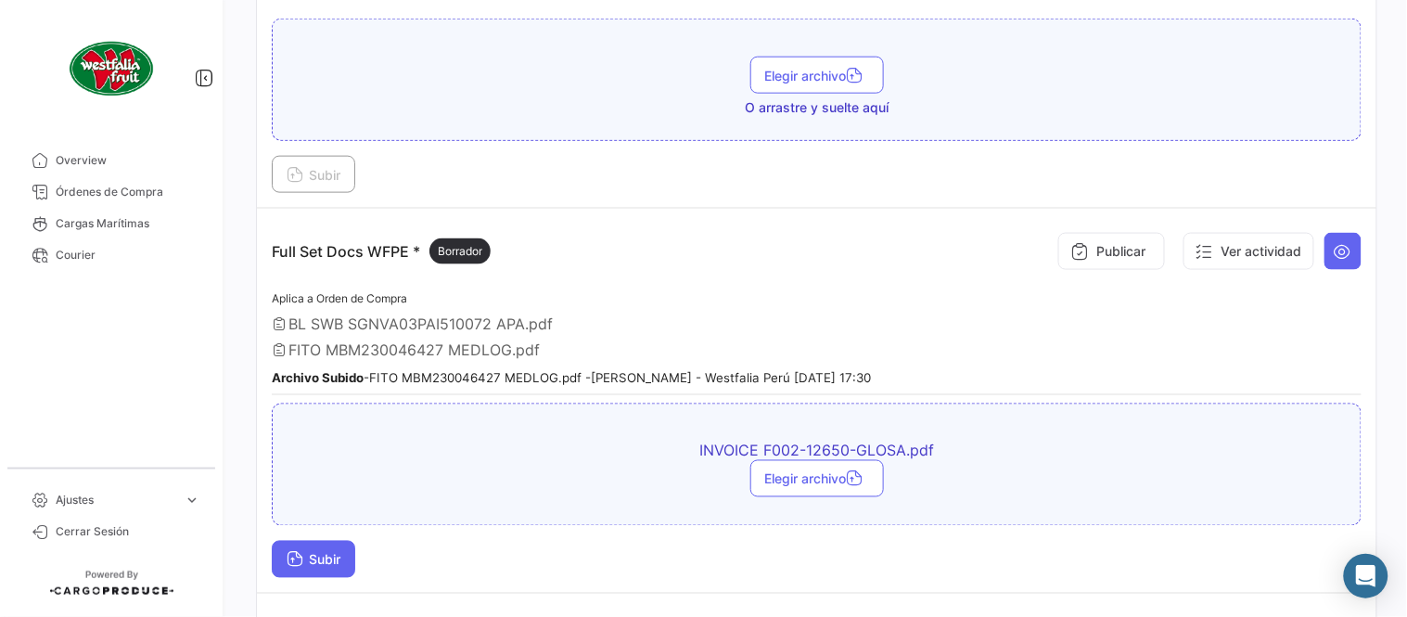
drag, startPoint x: 336, startPoint y: 545, endPoint x: 346, endPoint y: 545, distance: 10.2
click at [346, 545] on button "Subir" at bounding box center [314, 559] width 84 height 37
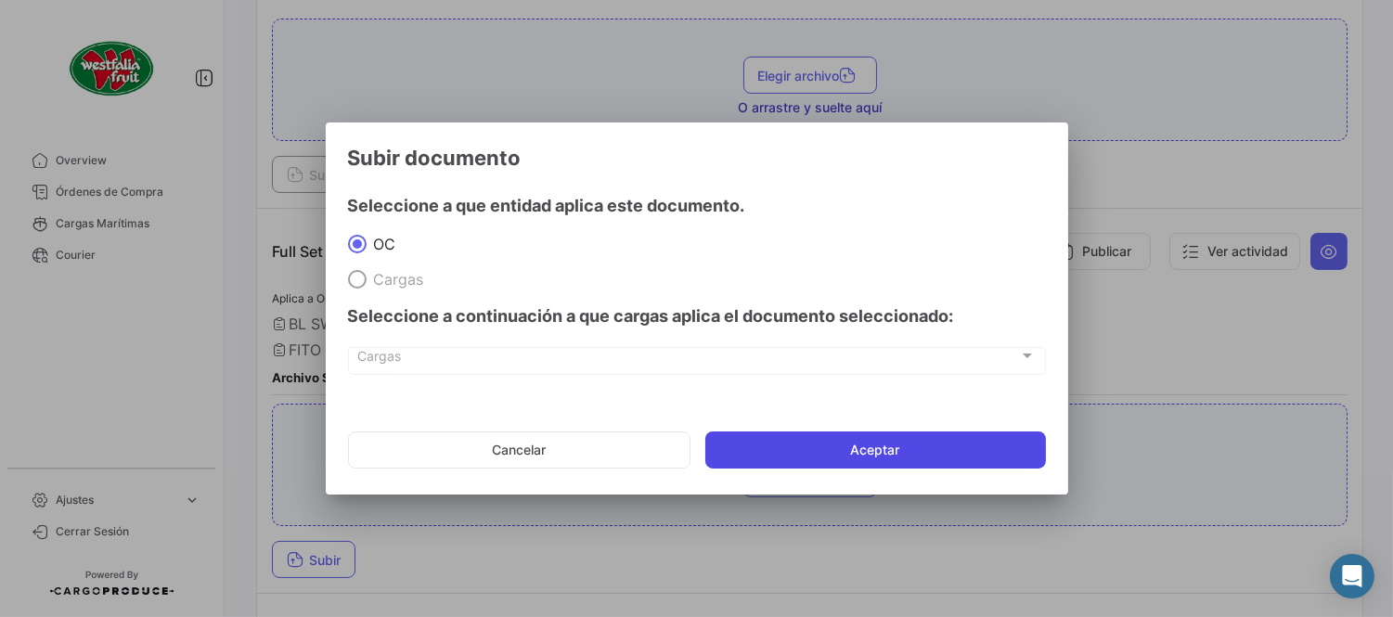
click at [879, 443] on button "Aceptar" at bounding box center [875, 449] width 340 height 37
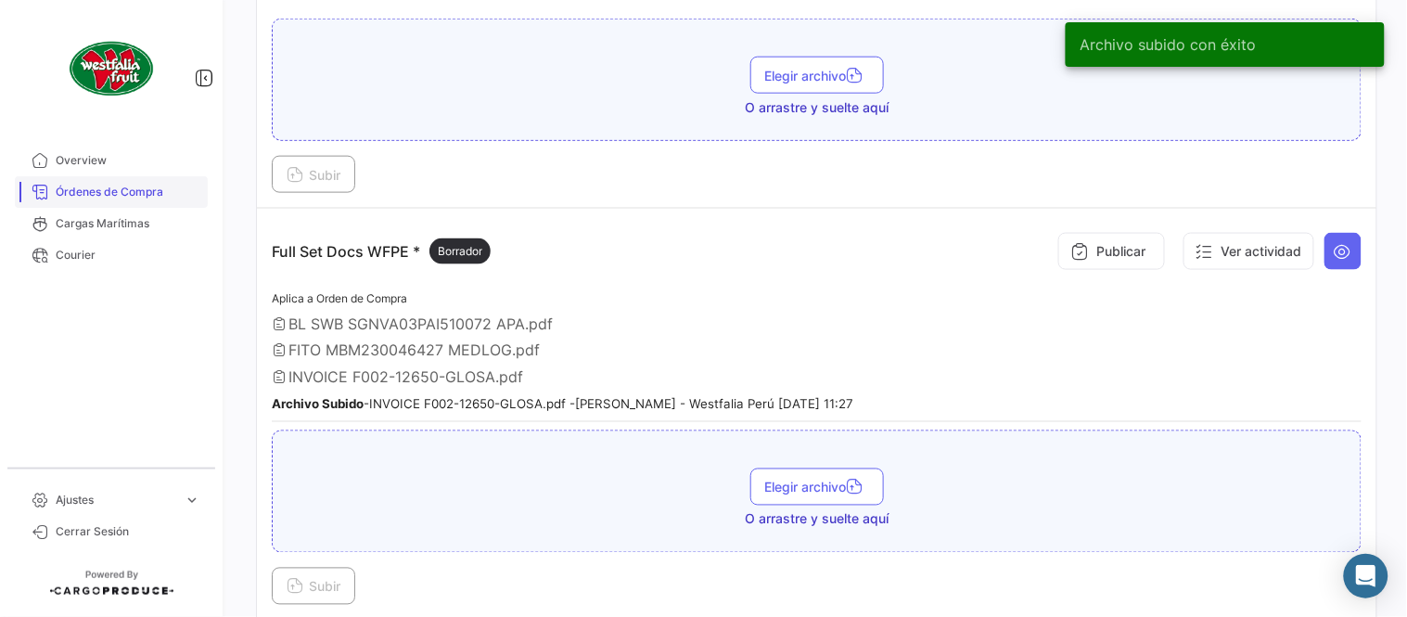
click at [145, 186] on span "Órdenes de Compra" at bounding box center [128, 192] width 145 height 17
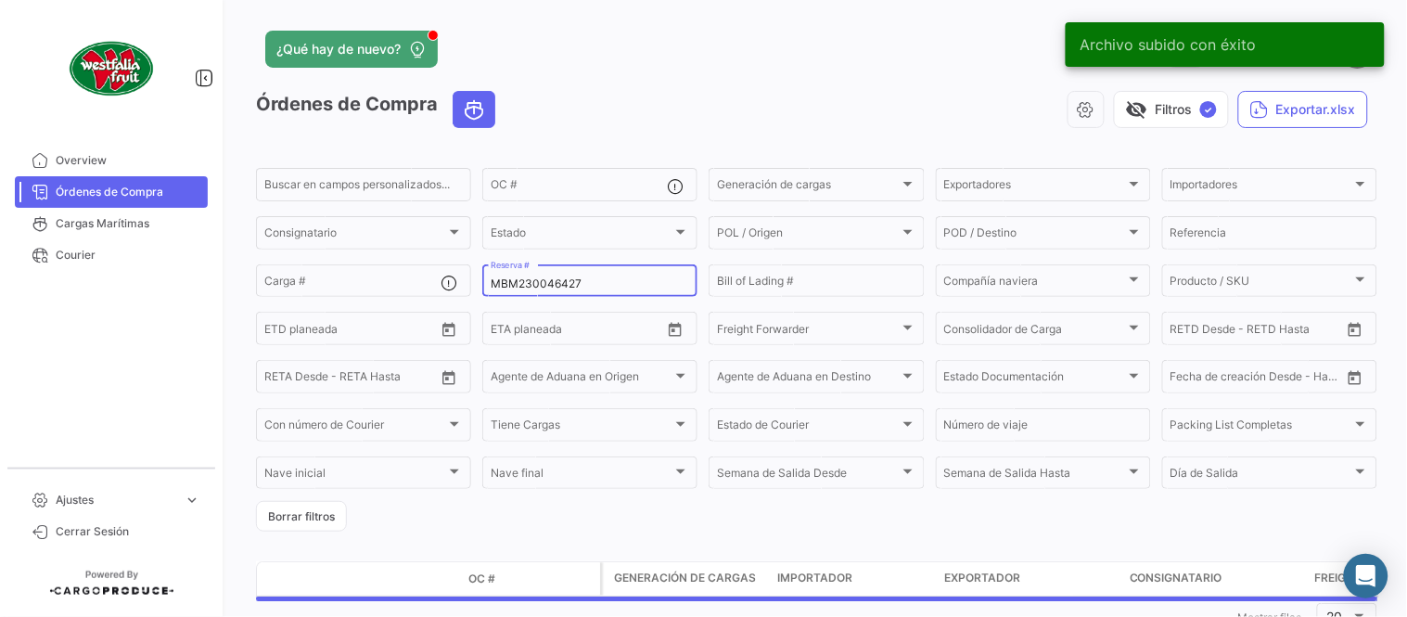
click at [580, 273] on div "MBM230046427 Reserva #" at bounding box center [590, 280] width 199 height 36
click at [580, 289] on input "MBM230046427" at bounding box center [590, 283] width 199 height 13
paste input "51420"
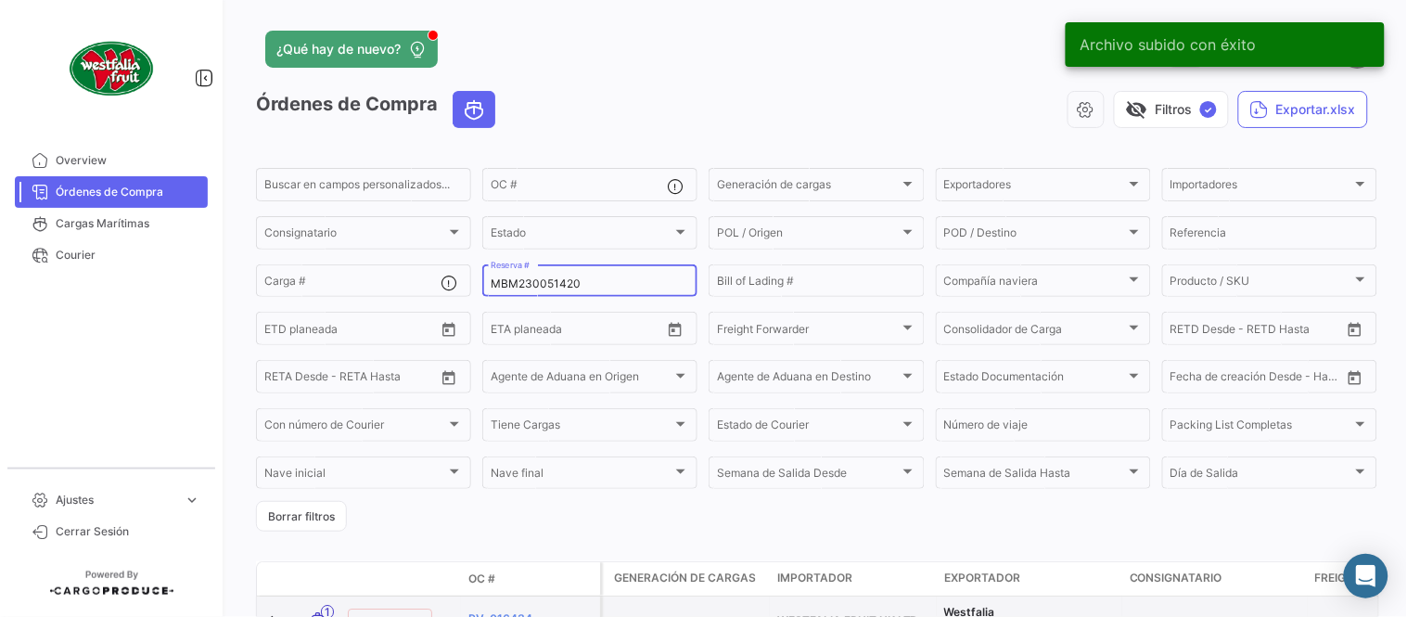
type input "MBM230051420"
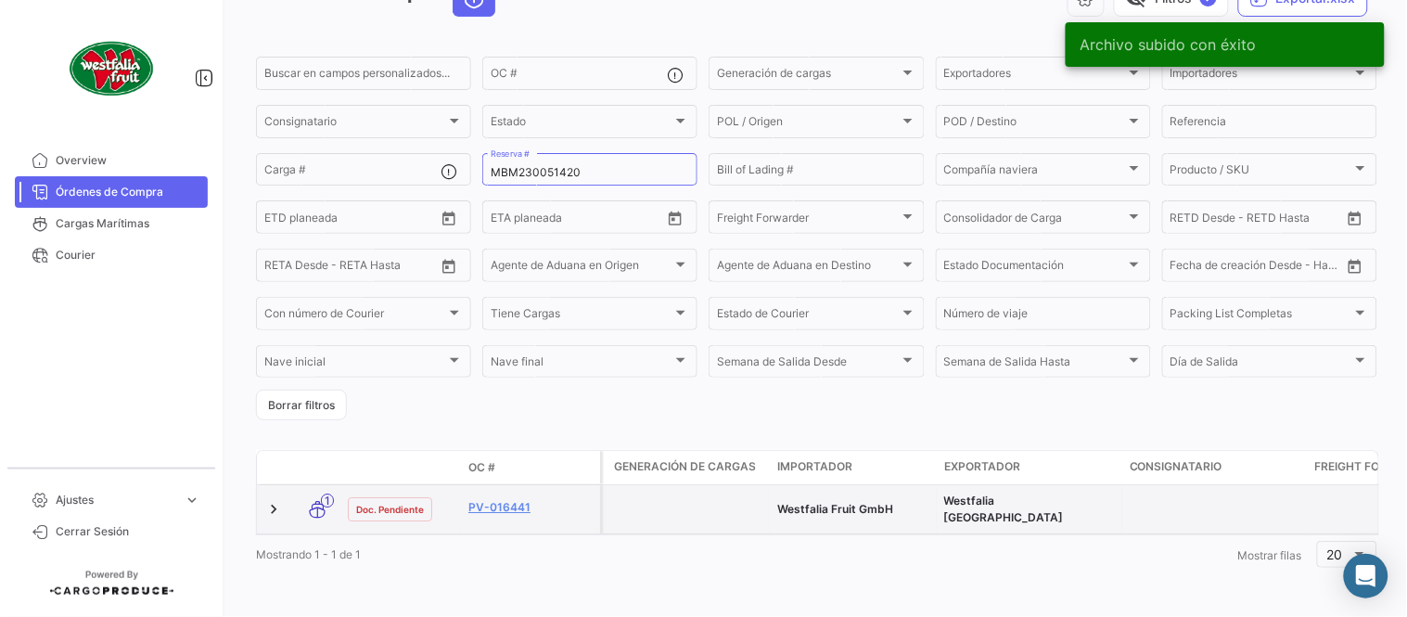
scroll to position [119, 0]
click at [496, 499] on link "PV-016441" at bounding box center [531, 507] width 124 height 17
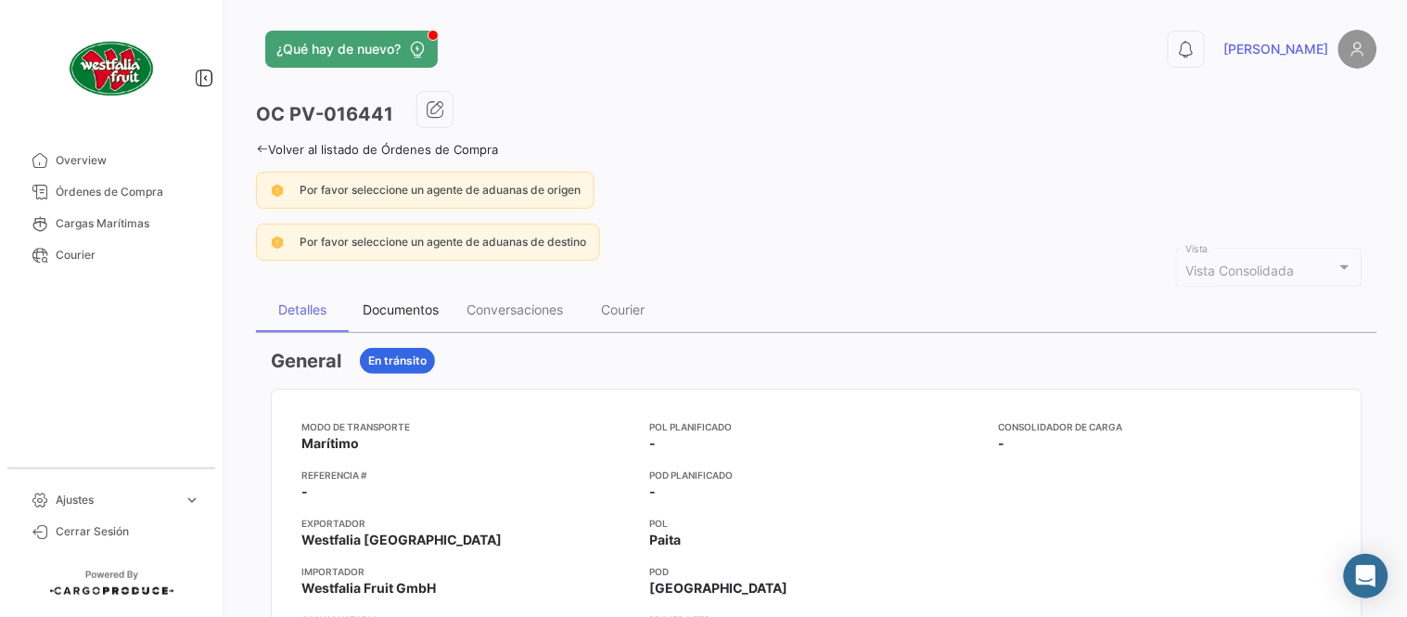
click at [419, 310] on div "Documentos" at bounding box center [401, 310] width 76 height 16
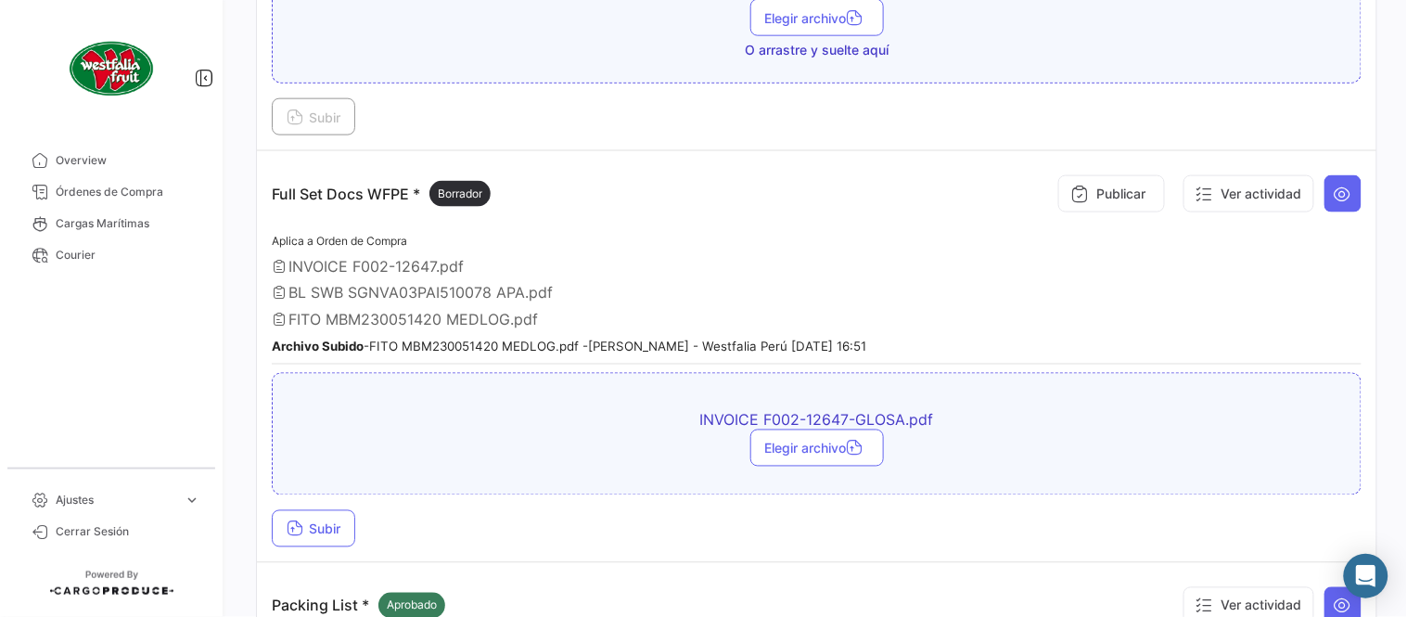
scroll to position [617, 0]
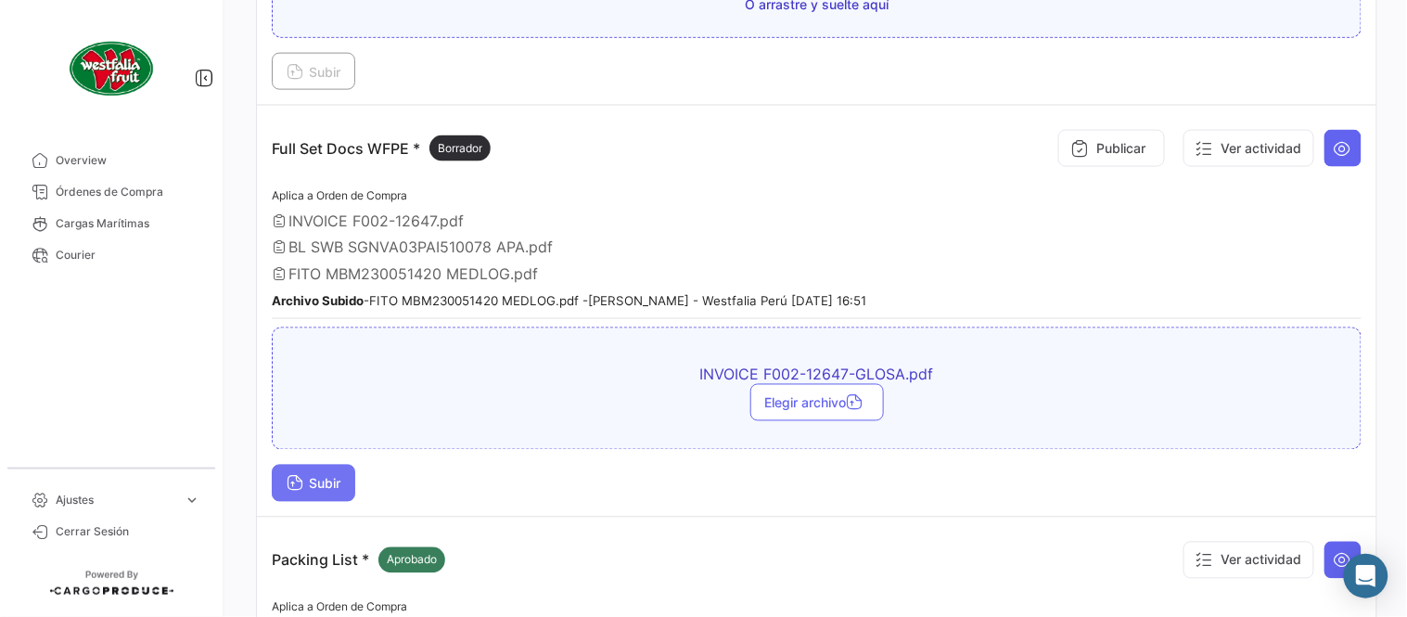
click at [339, 480] on span "Subir" at bounding box center [314, 484] width 54 height 16
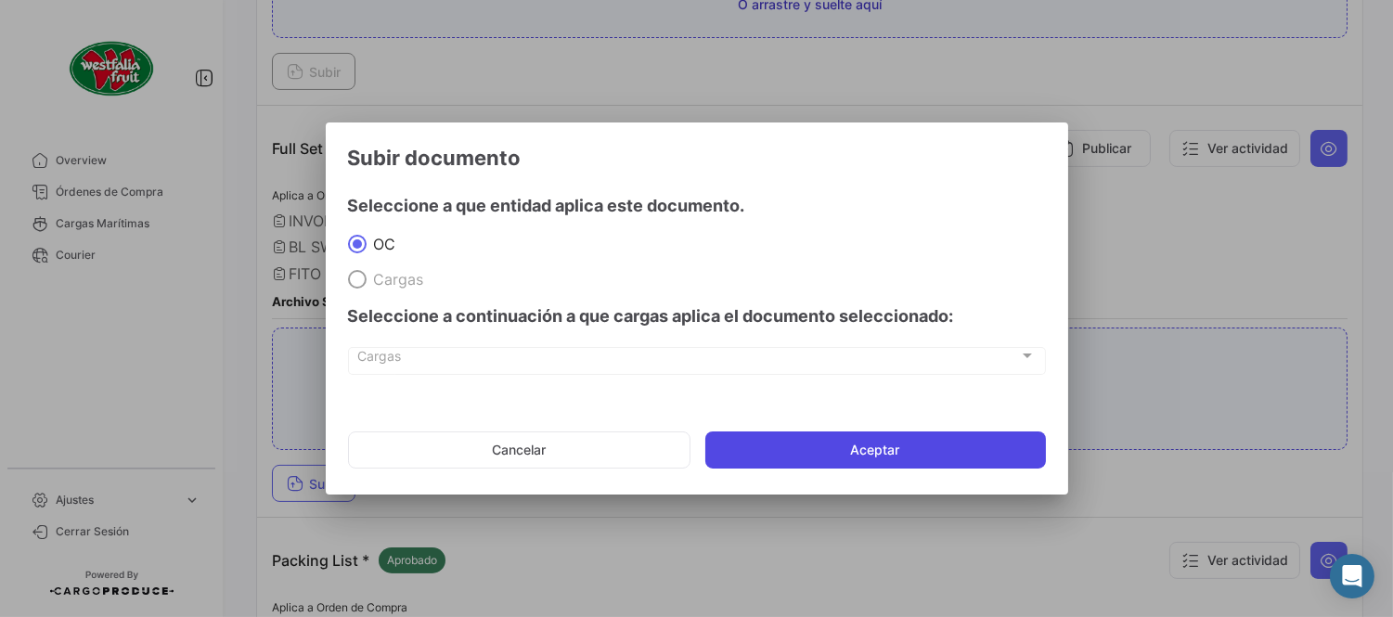
click at [877, 441] on button "Aceptar" at bounding box center [875, 449] width 340 height 37
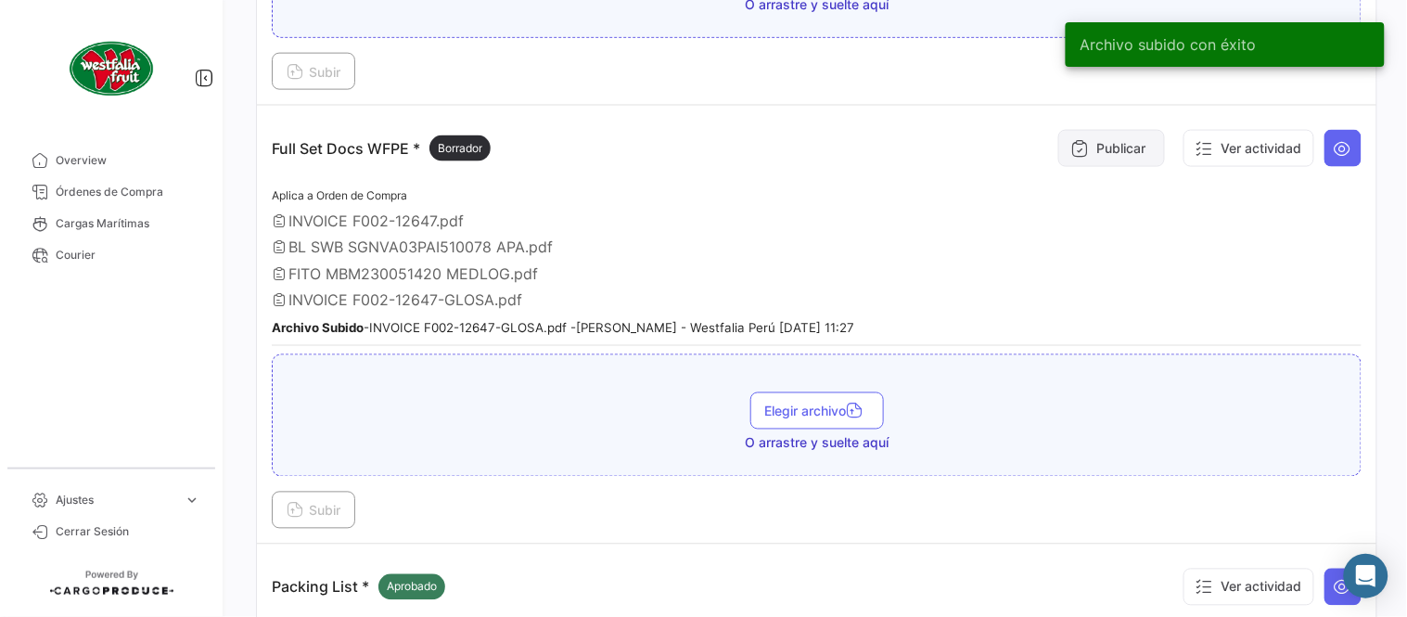
click at [1125, 145] on button "Publicar" at bounding box center [1112, 148] width 107 height 37
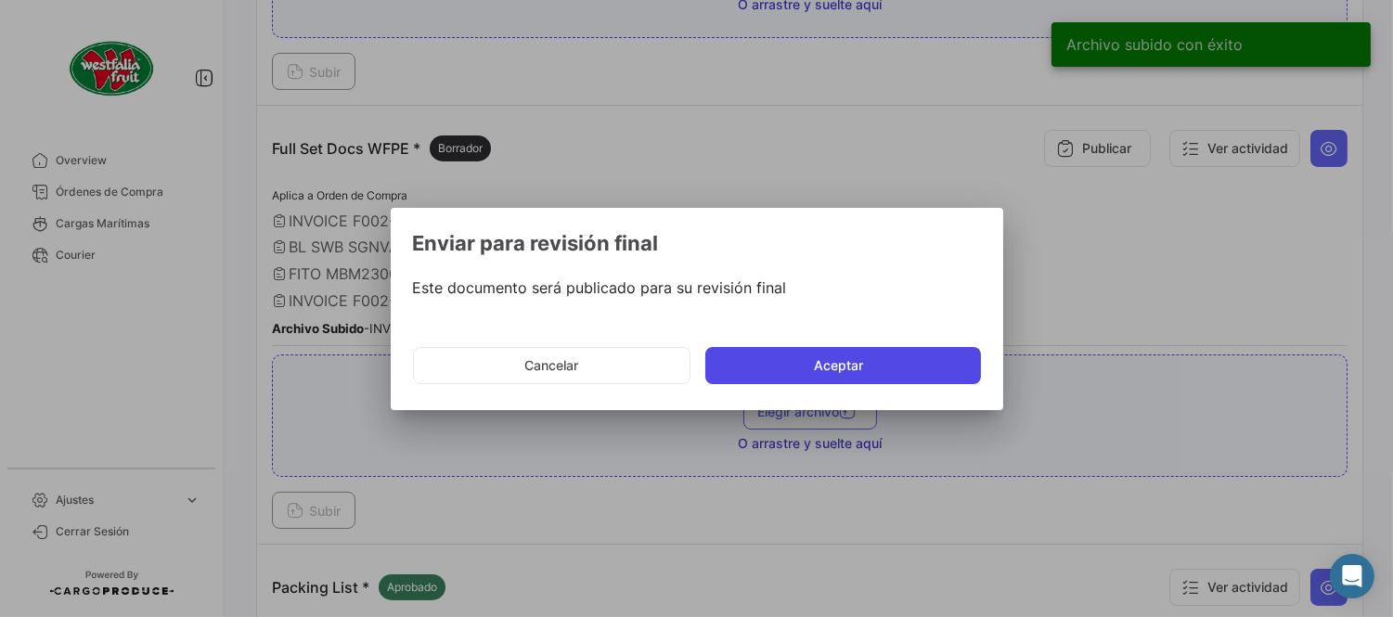
click at [809, 364] on button "Aceptar" at bounding box center [843, 365] width 276 height 37
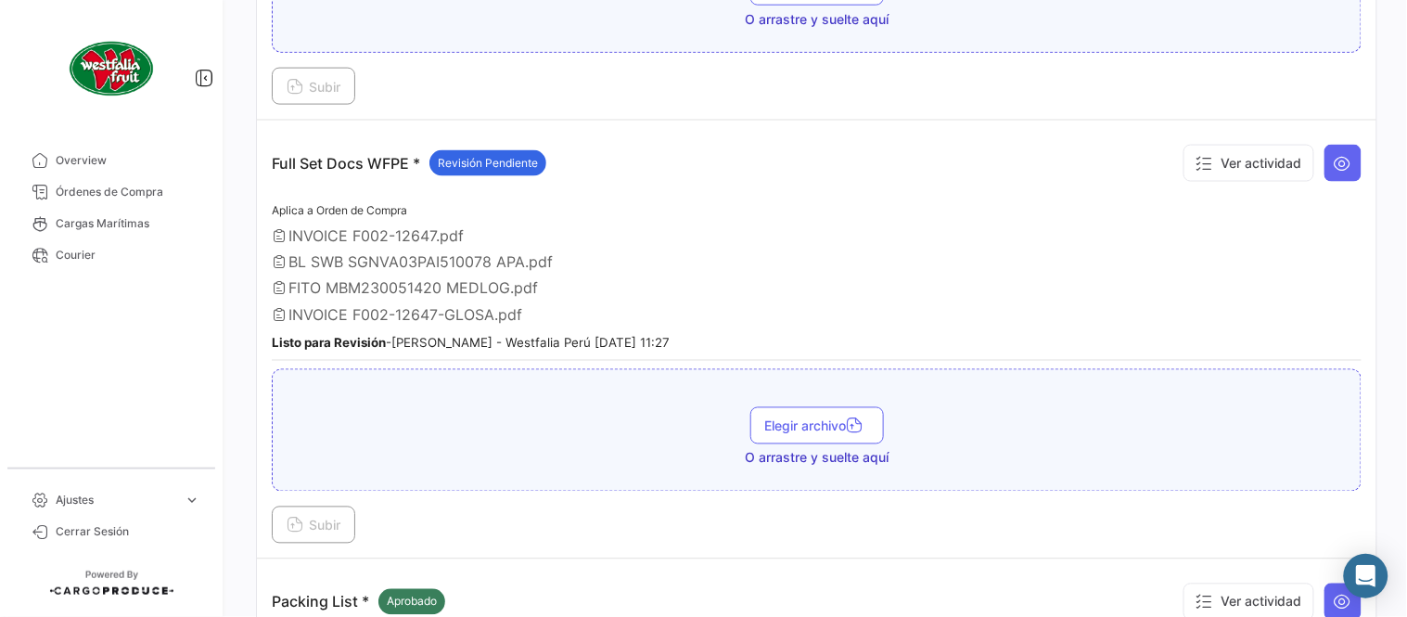
drag, startPoint x: 111, startPoint y: 191, endPoint x: 210, endPoint y: 186, distance: 98.5
click at [111, 191] on span "Órdenes de Compra" at bounding box center [128, 192] width 145 height 17
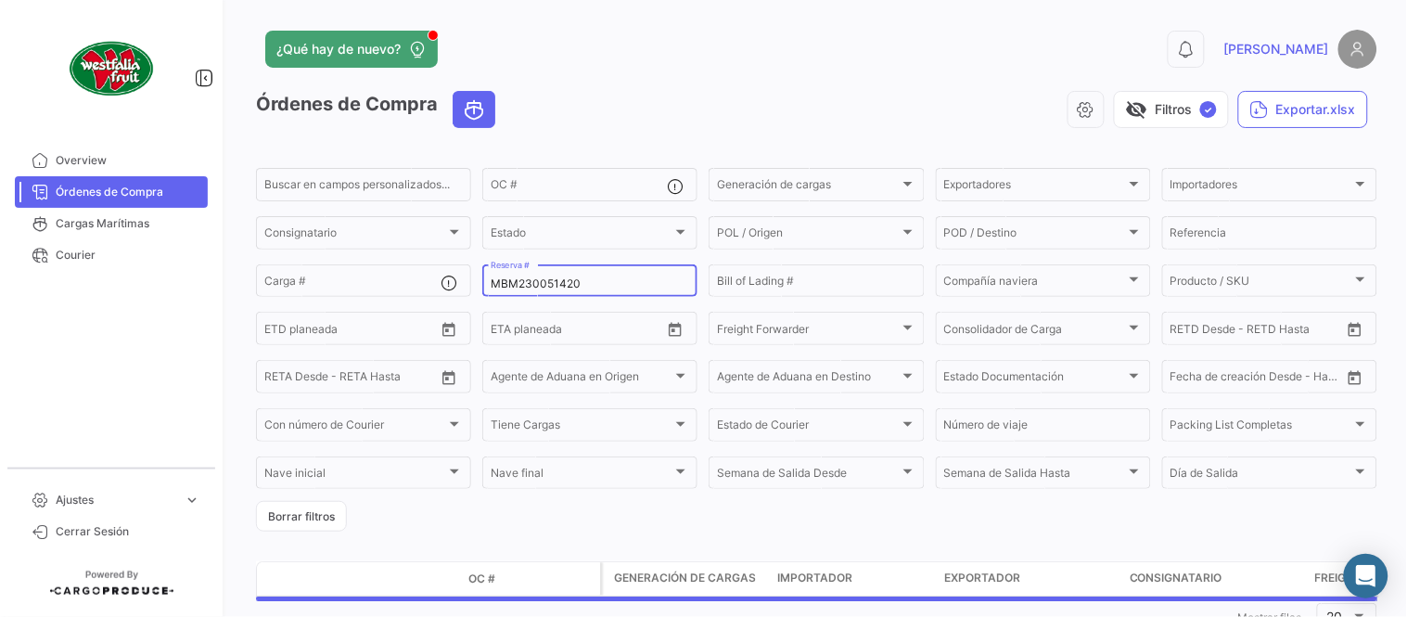
click at [559, 283] on input "MBM230051420" at bounding box center [590, 283] width 199 height 13
paste input "14"
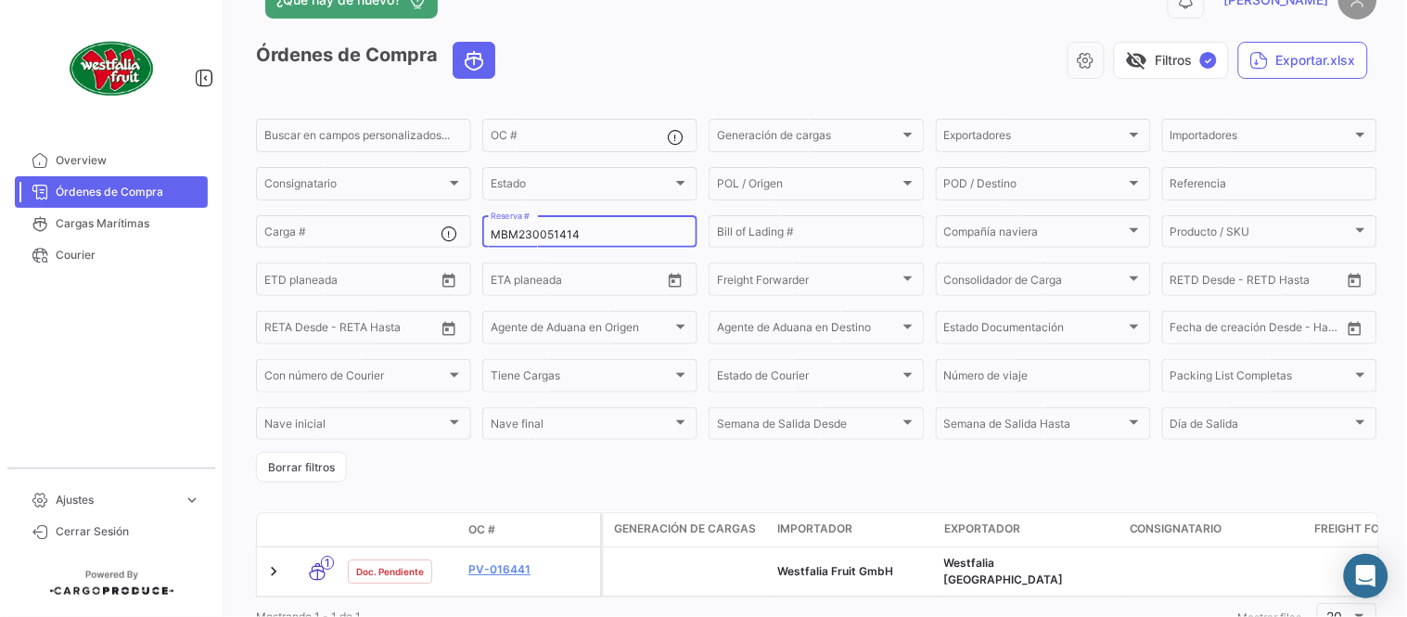
scroll to position [119, 0]
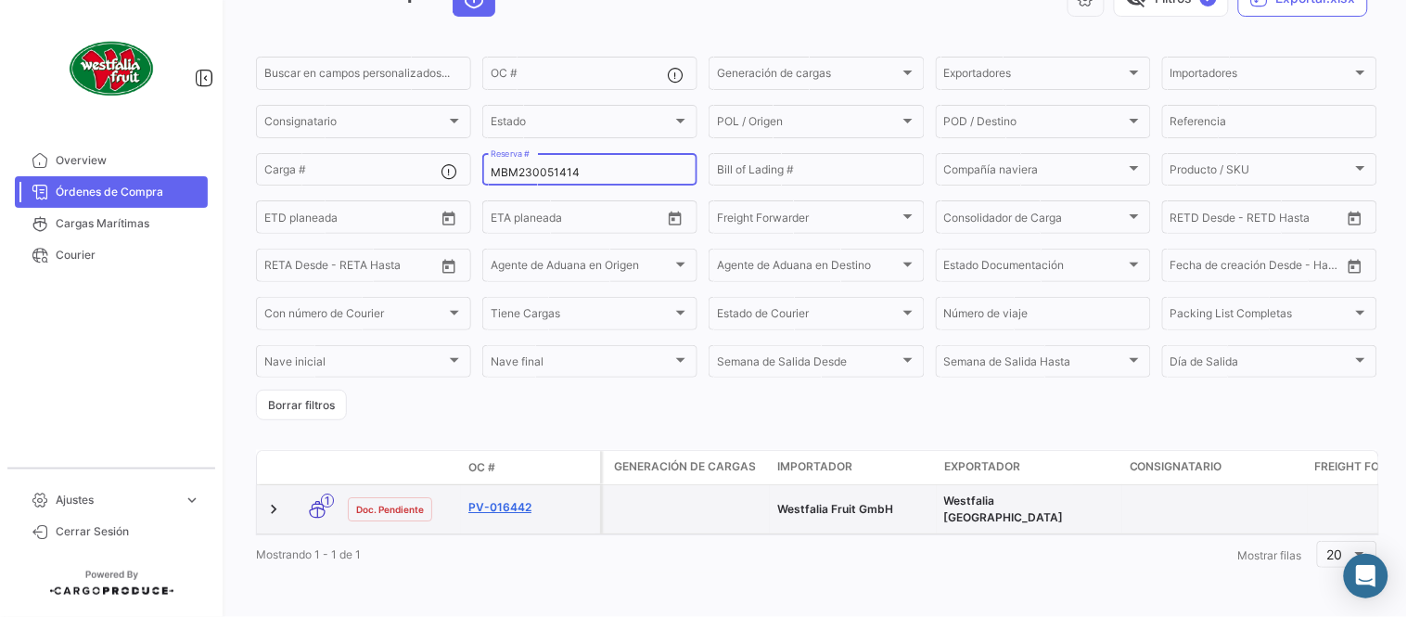
type input "MBM230051414"
click at [505, 499] on link "PV-016442" at bounding box center [531, 507] width 124 height 17
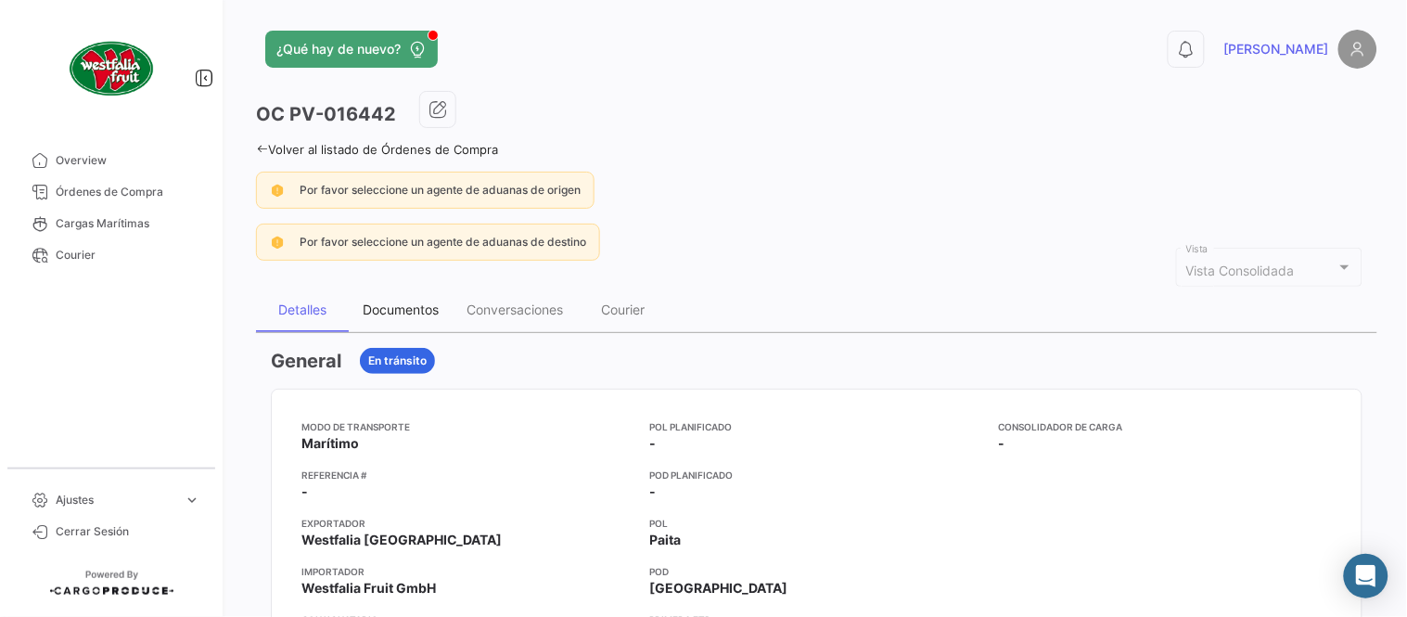
click at [402, 322] on div "Documentos" at bounding box center [401, 310] width 104 height 45
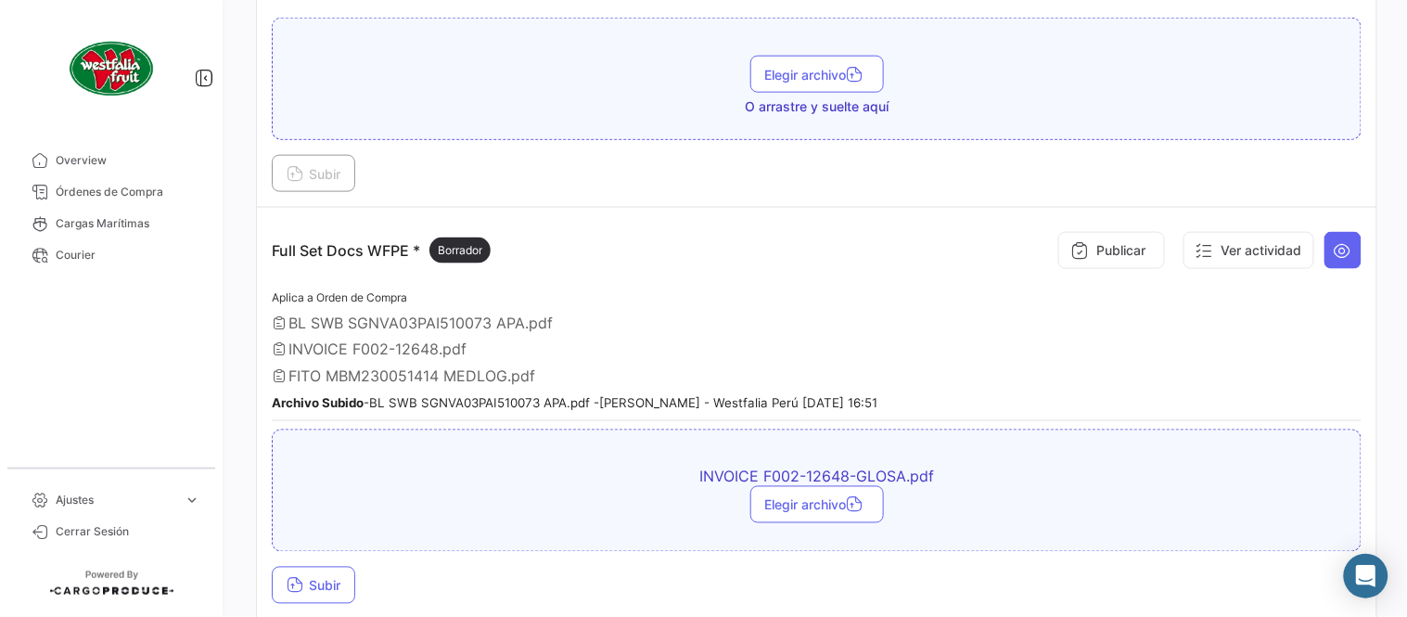
scroll to position [618, 0]
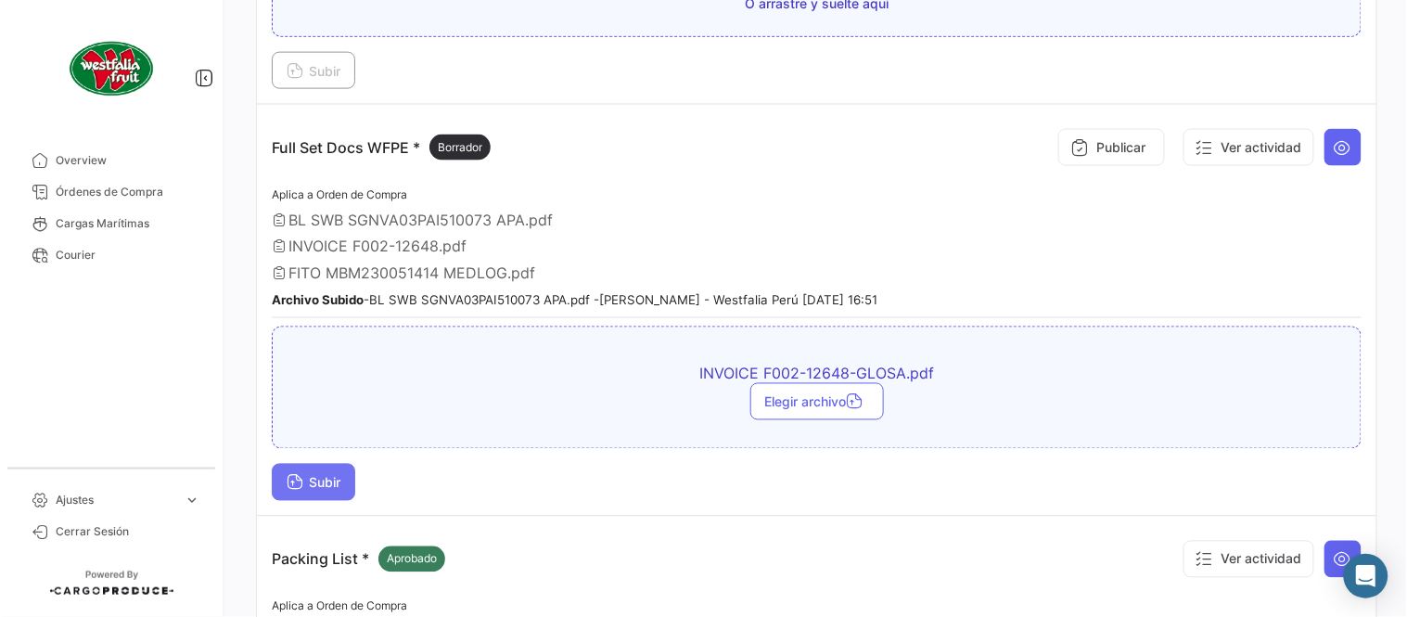
click at [306, 475] on span "Subir" at bounding box center [314, 483] width 54 height 16
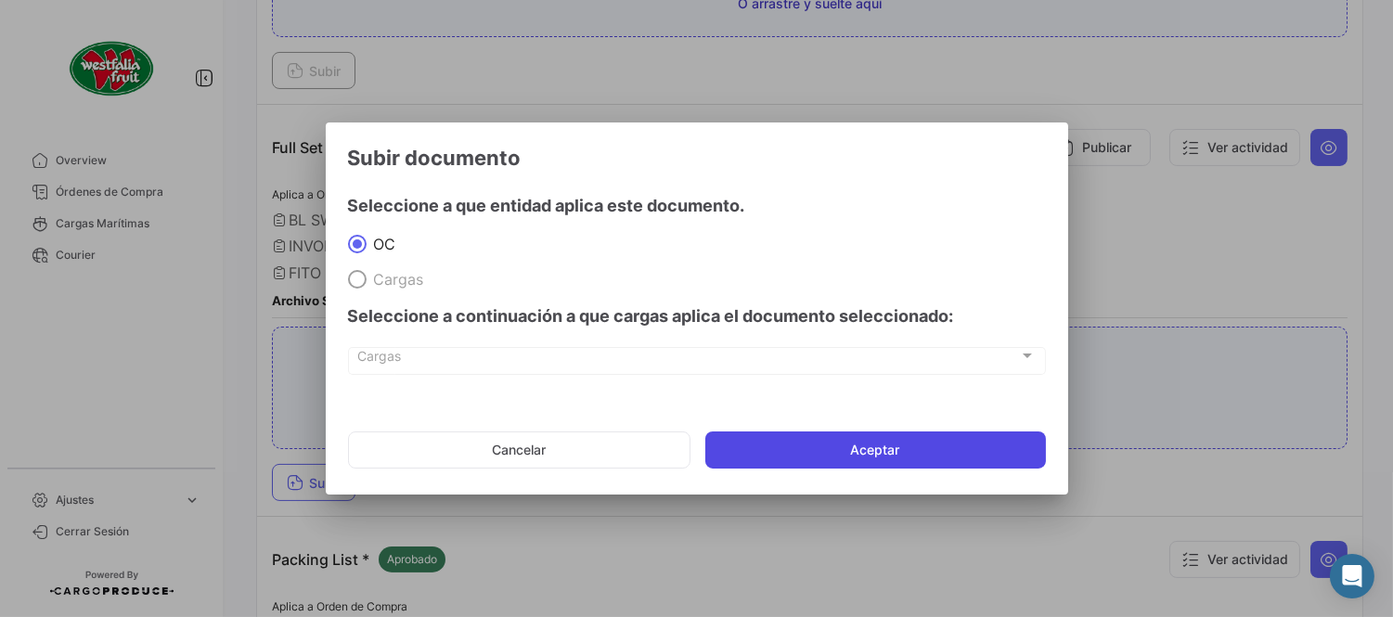
click at [859, 445] on button "Aceptar" at bounding box center [875, 449] width 340 height 37
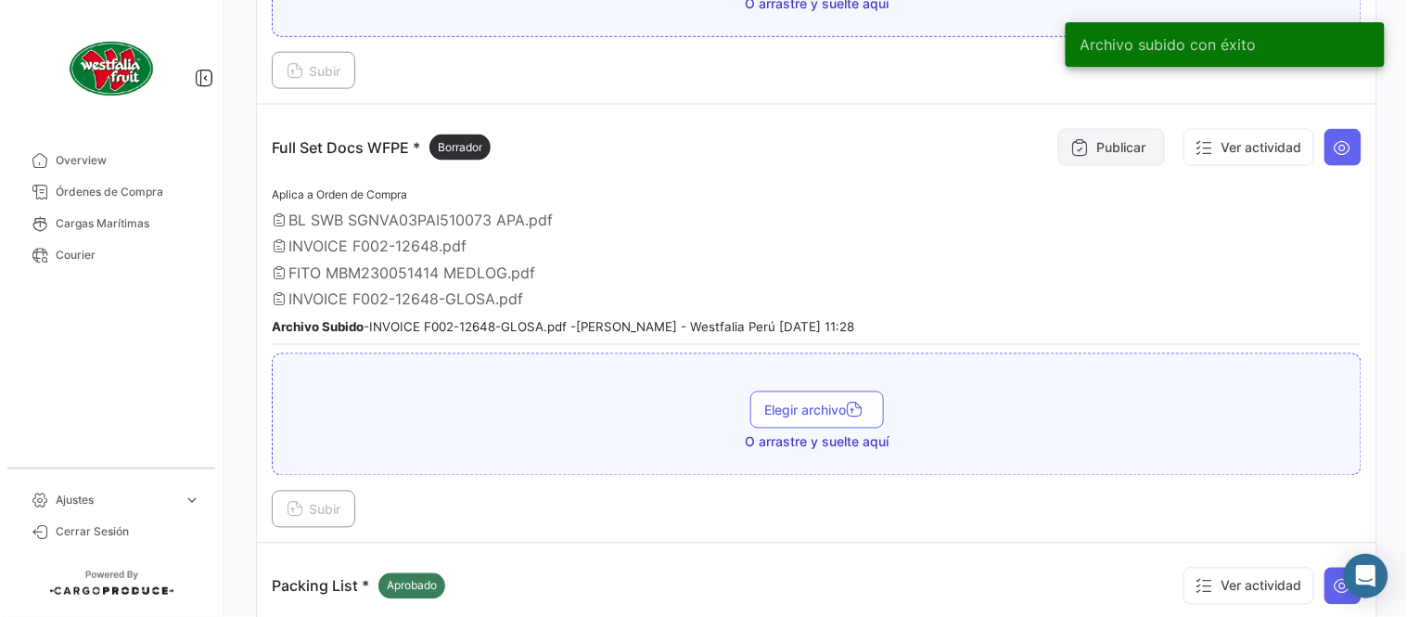
click at [1081, 145] on button "Publicar" at bounding box center [1112, 147] width 107 height 37
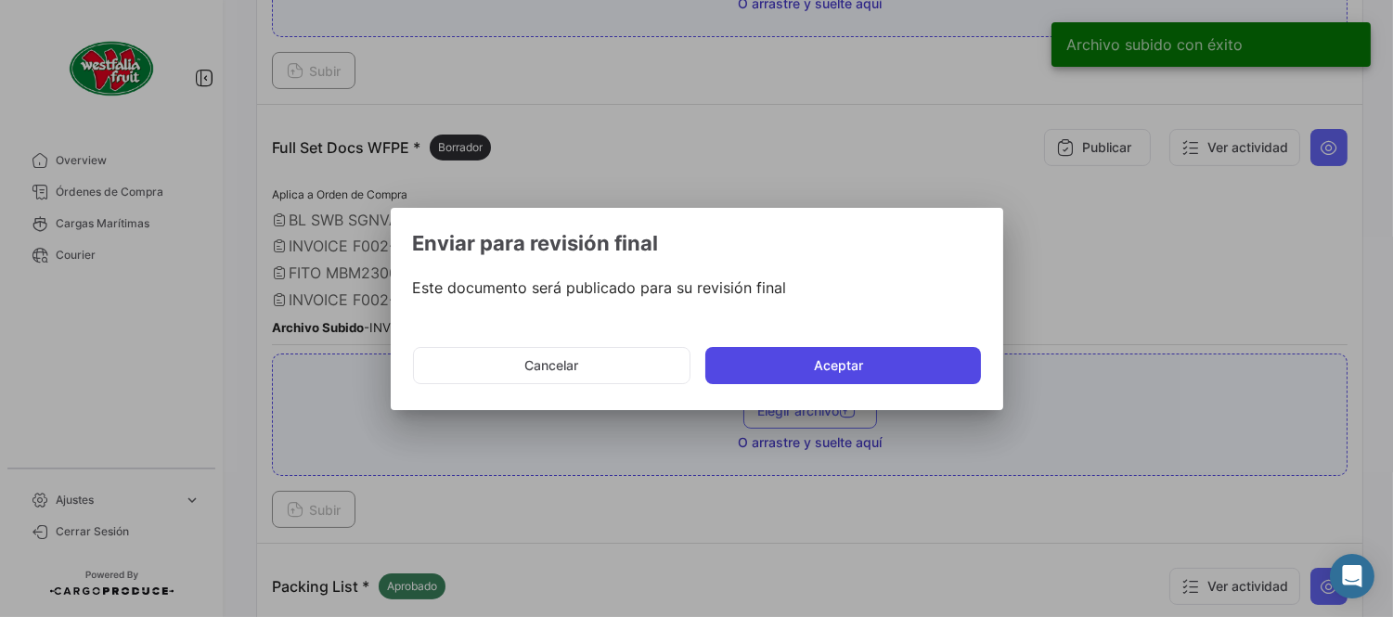
click at [878, 355] on button "Aceptar" at bounding box center [843, 365] width 276 height 37
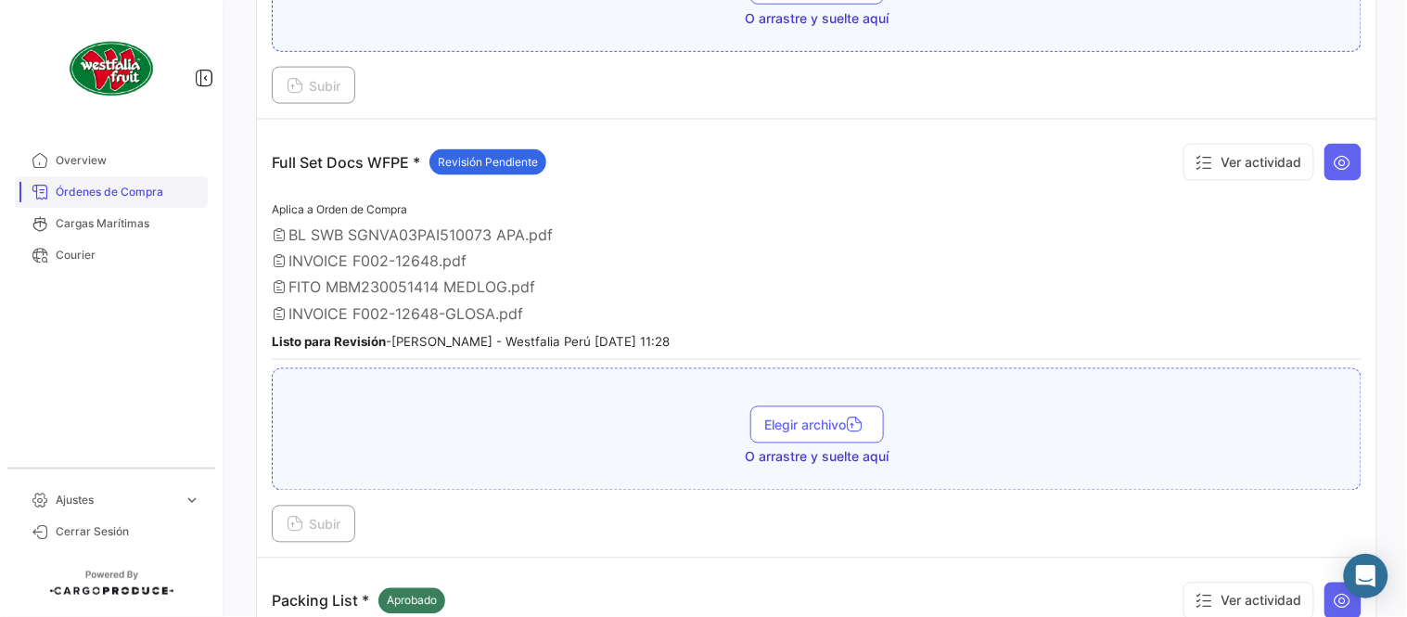
click at [152, 191] on span "Órdenes de Compra" at bounding box center [128, 192] width 145 height 17
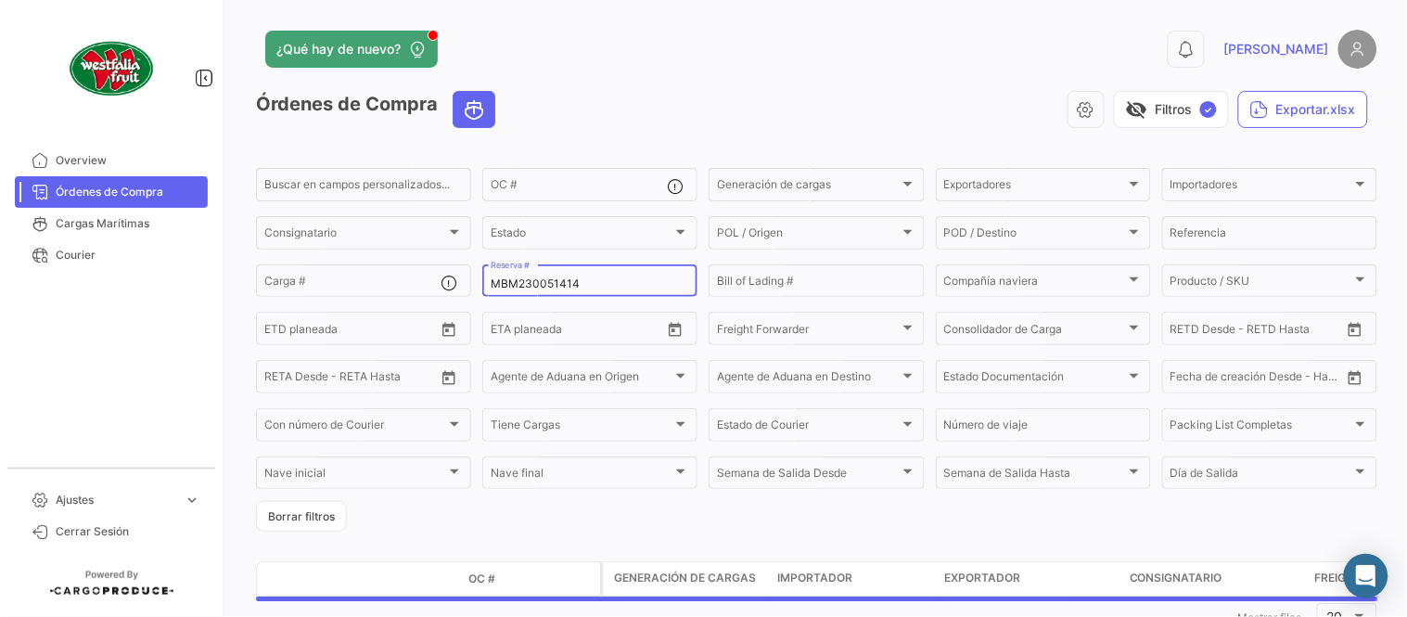
click at [576, 289] on input "MBM230051414" at bounding box center [590, 283] width 199 height 13
paste input "5"
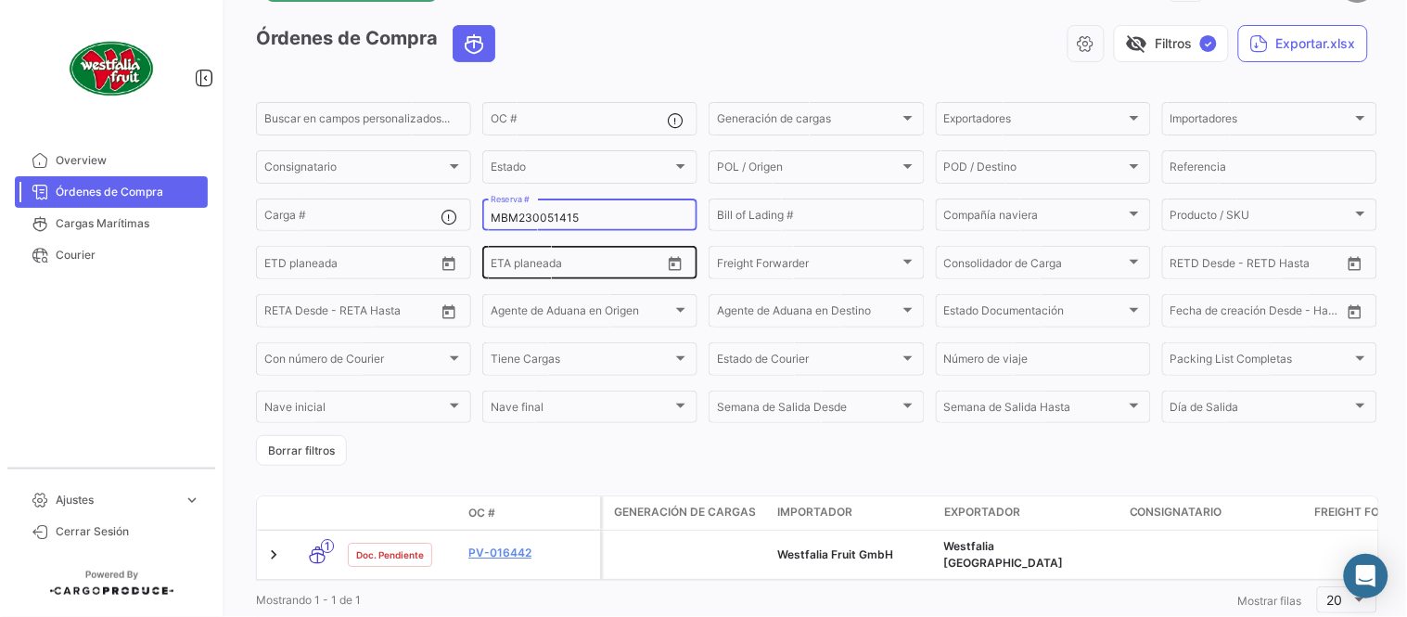
scroll to position [119, 0]
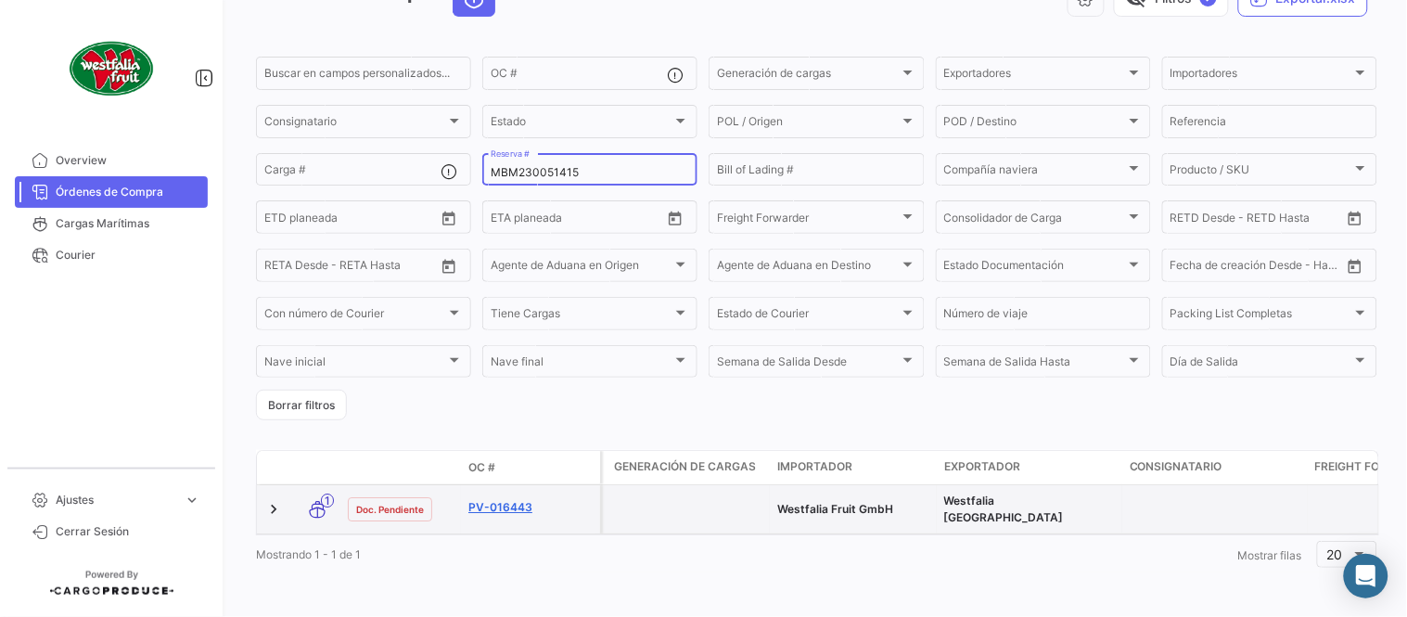
type input "MBM230051415"
click at [482, 499] on link "PV-016443" at bounding box center [531, 507] width 124 height 17
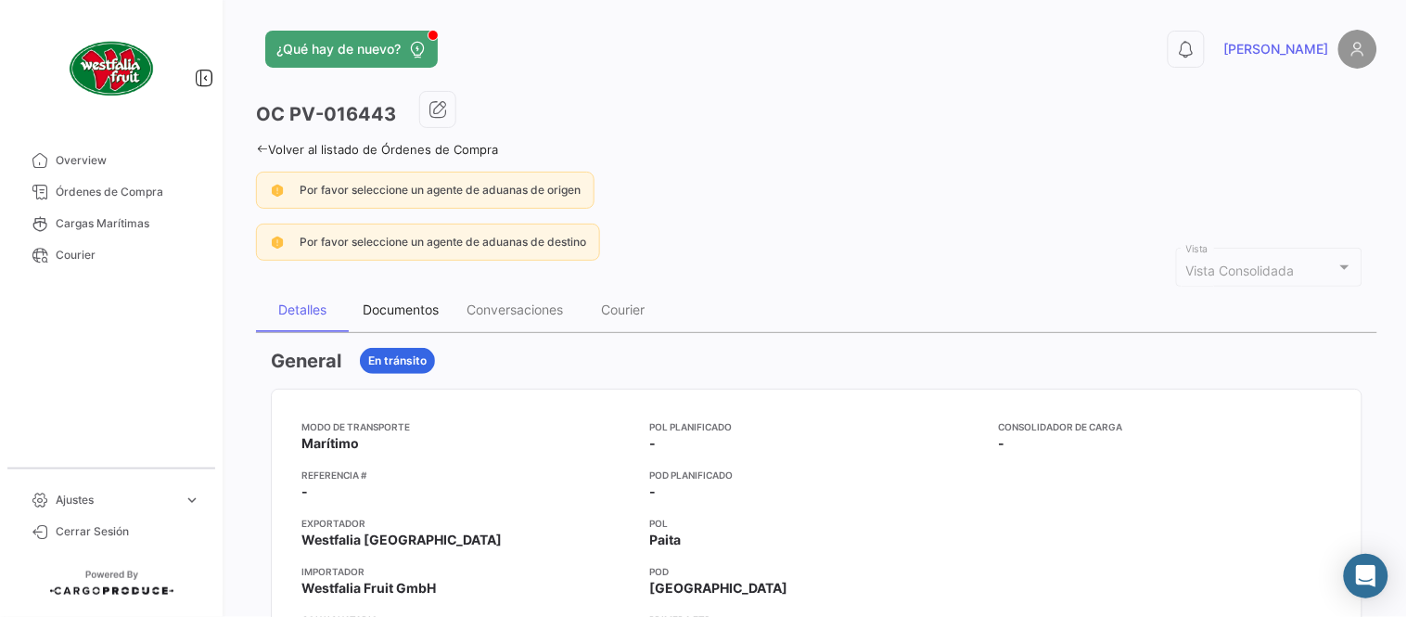
click at [412, 302] on div "Documentos" at bounding box center [401, 310] width 76 height 16
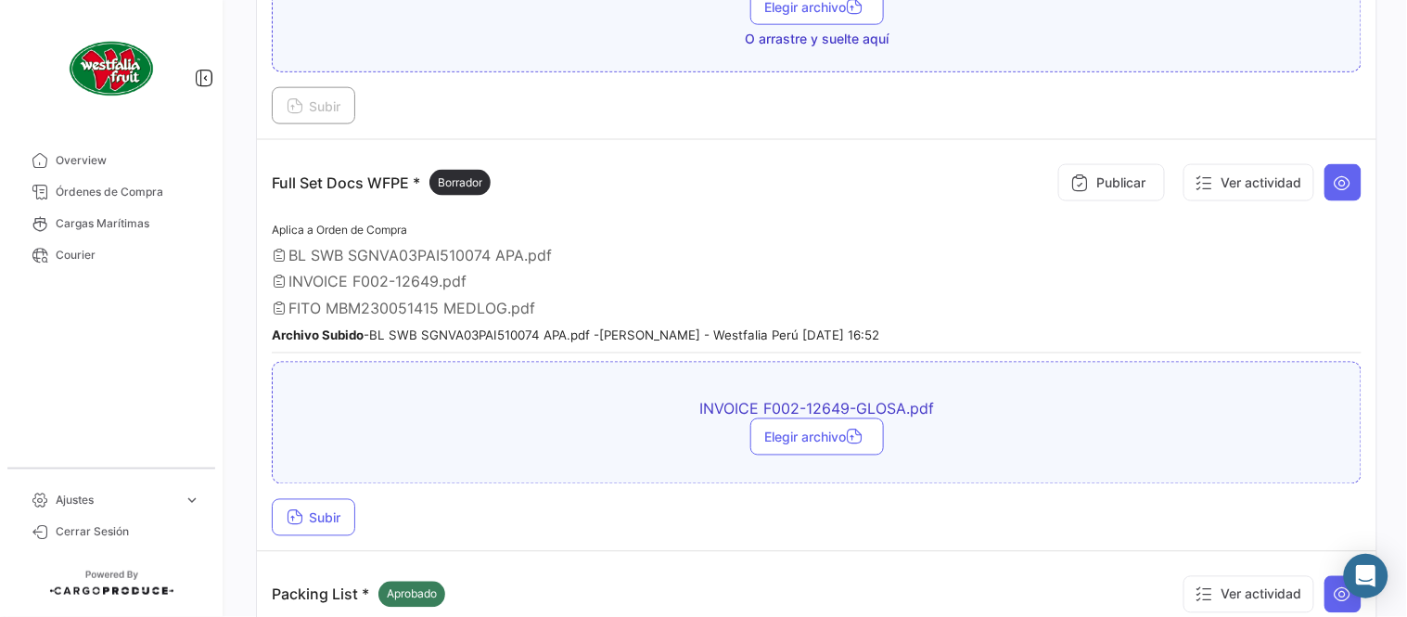
scroll to position [618, 0]
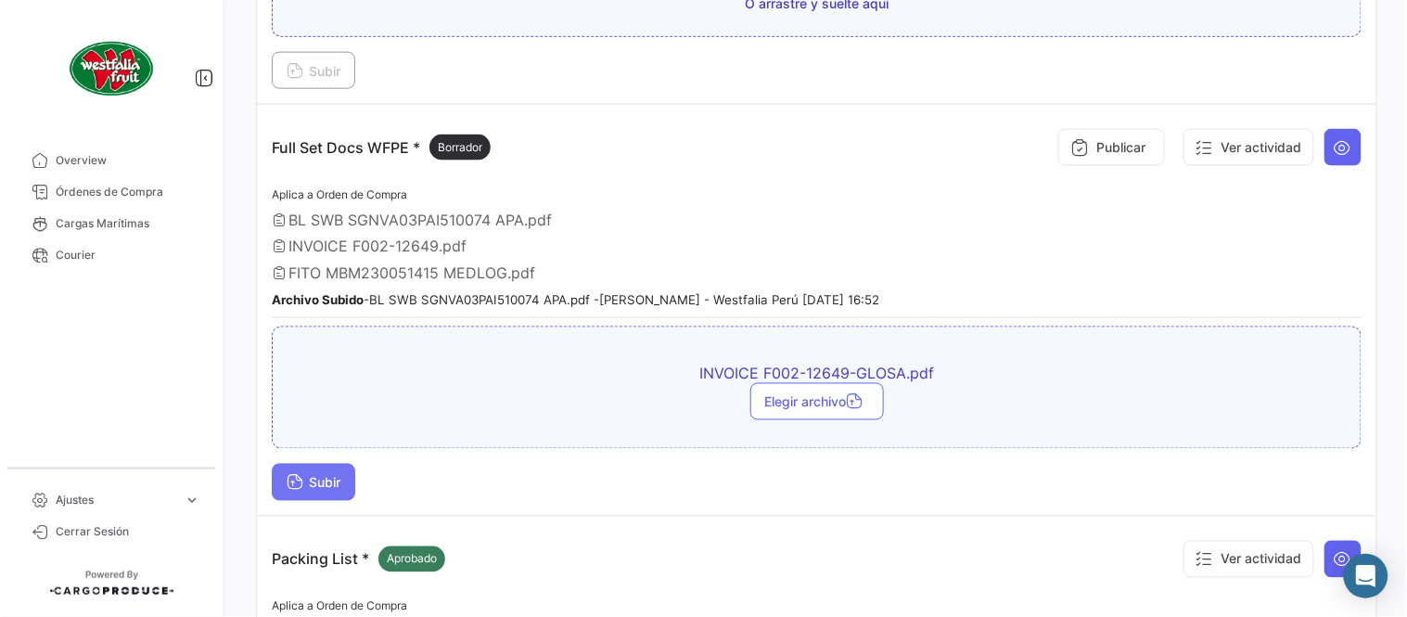
click at [338, 475] on span "Subir" at bounding box center [314, 483] width 54 height 16
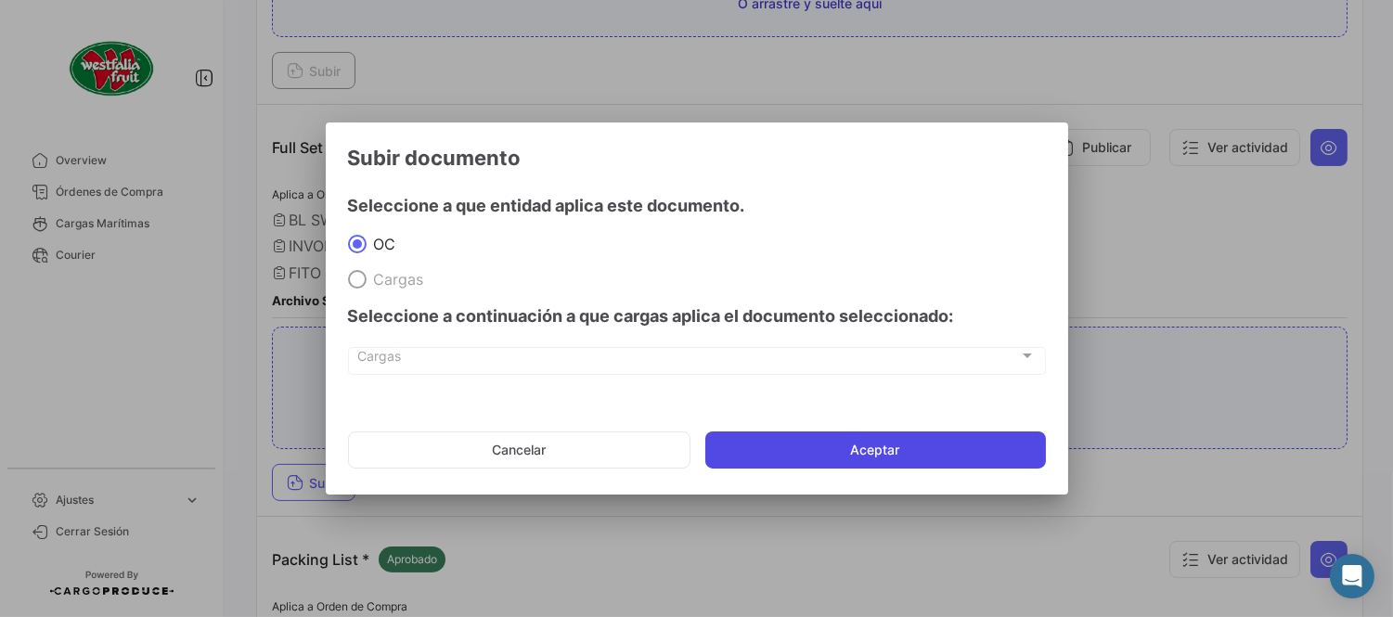
click at [819, 445] on button "Aceptar" at bounding box center [875, 449] width 340 height 37
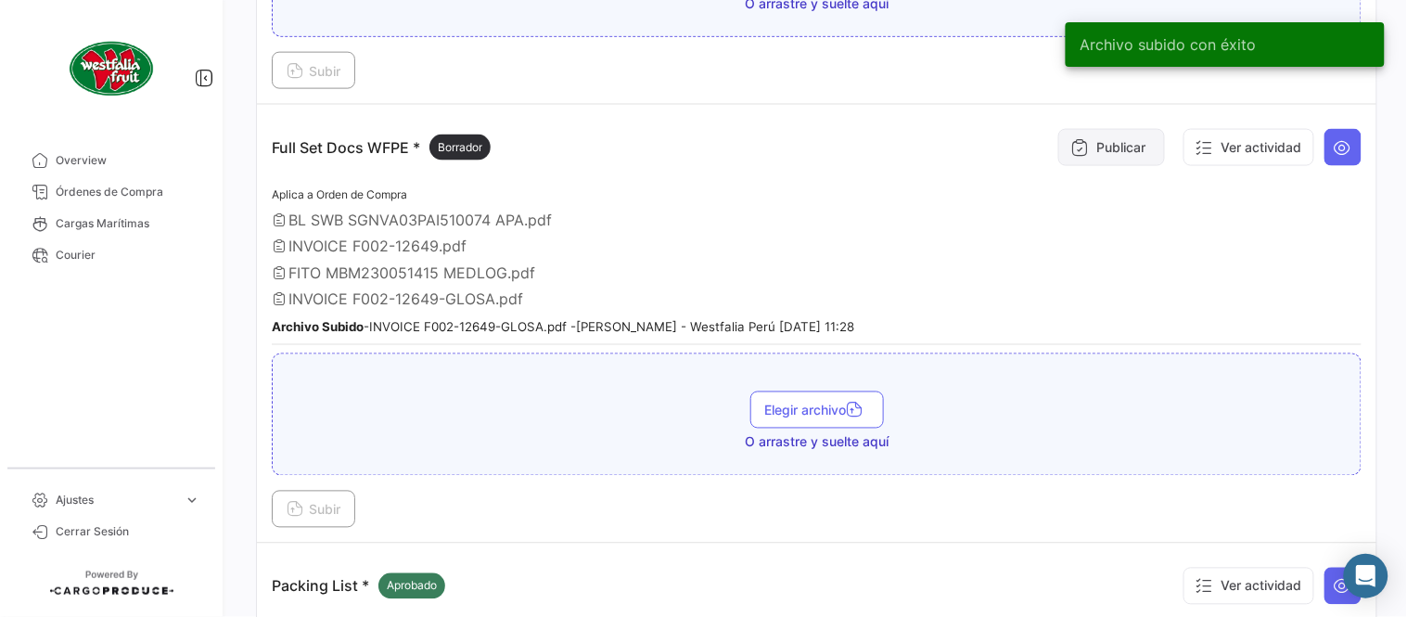
click at [1087, 143] on button "Publicar" at bounding box center [1112, 147] width 107 height 37
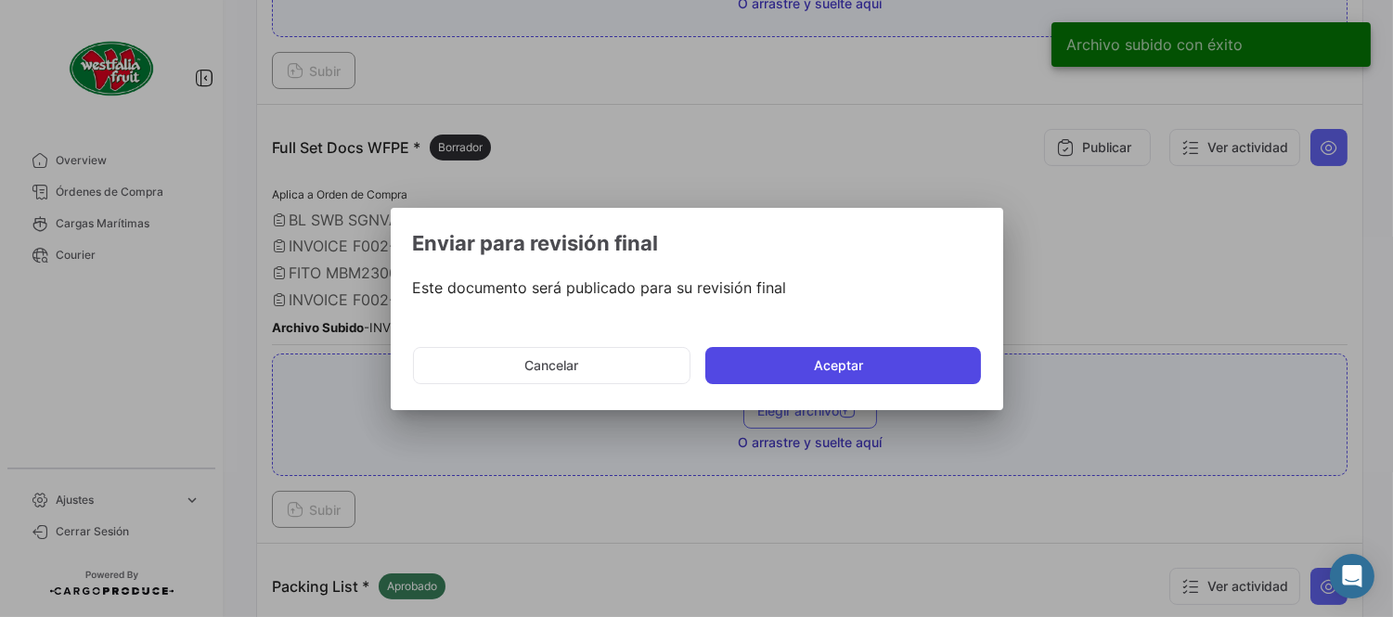
drag, startPoint x: 829, startPoint y: 376, endPoint x: 814, endPoint y: 382, distance: 16.2
click at [826, 378] on button "Aceptar" at bounding box center [843, 365] width 276 height 37
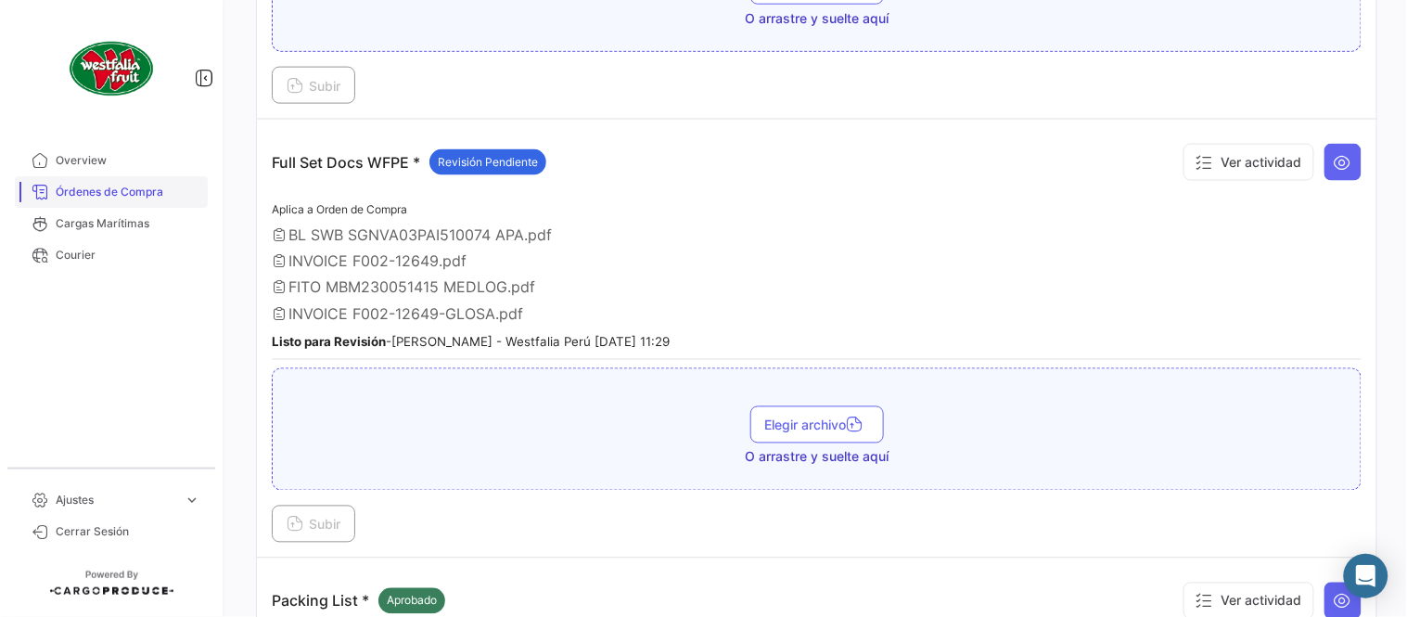
click at [118, 196] on span "Órdenes de Compra" at bounding box center [128, 192] width 145 height 17
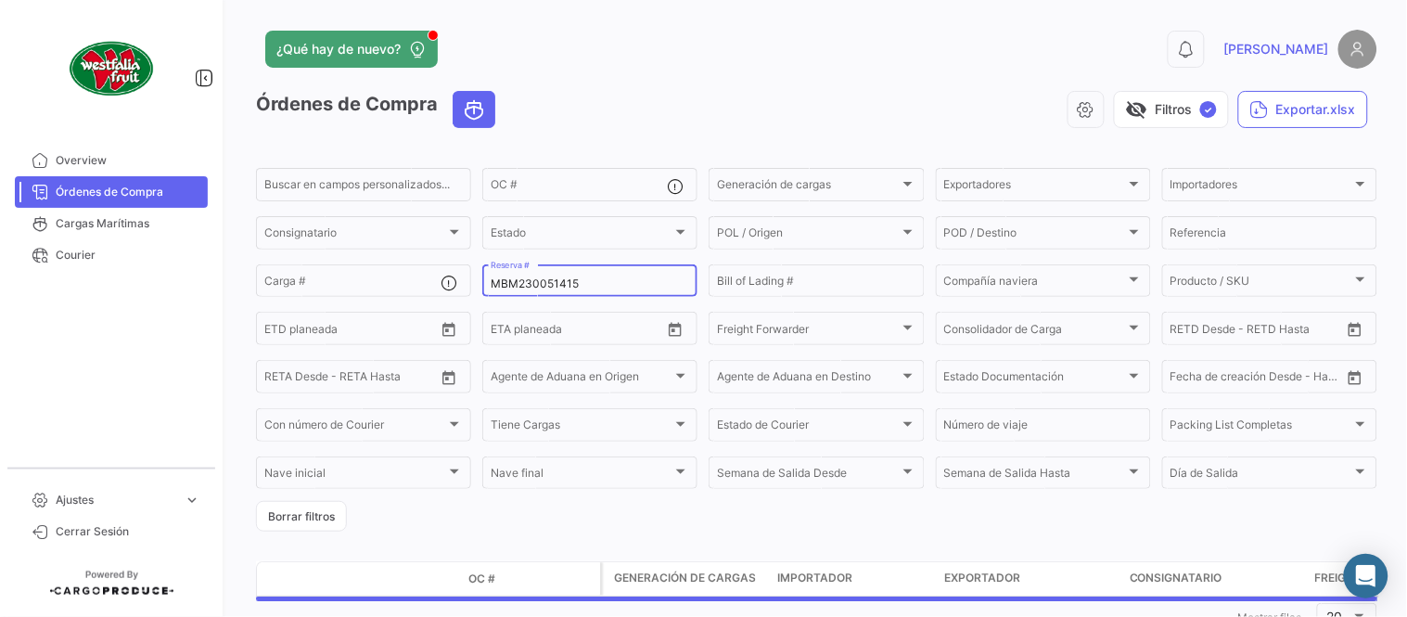
click at [580, 285] on input "MBM230051415" at bounding box center [590, 283] width 199 height 13
paste input "8"
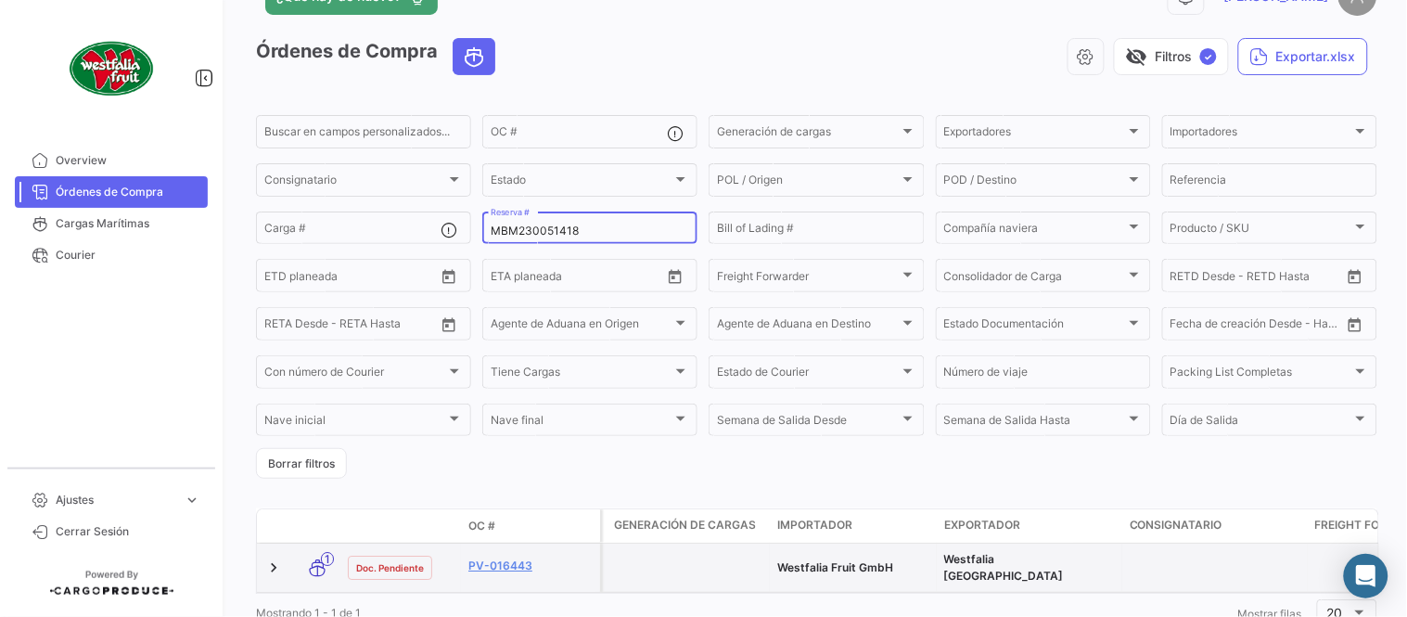
scroll to position [103, 0]
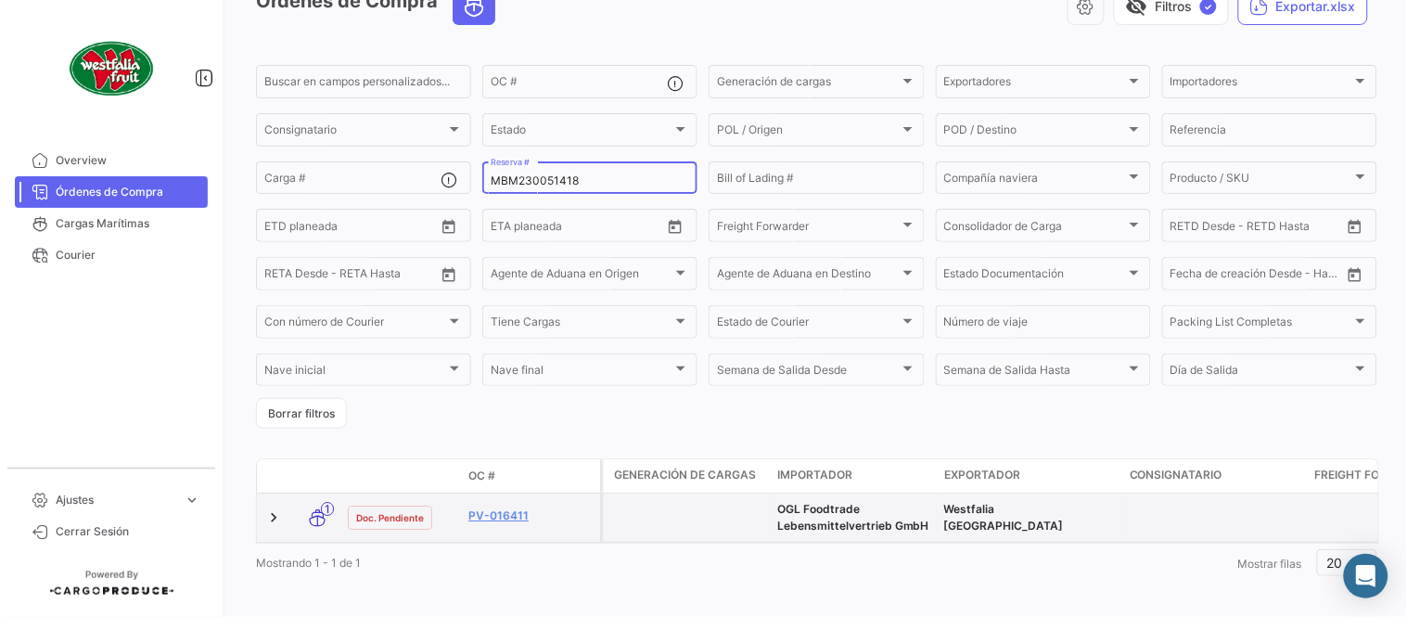
type input "MBM230051418"
click at [511, 525] on div "PV-016411" at bounding box center [531, 517] width 124 height 21
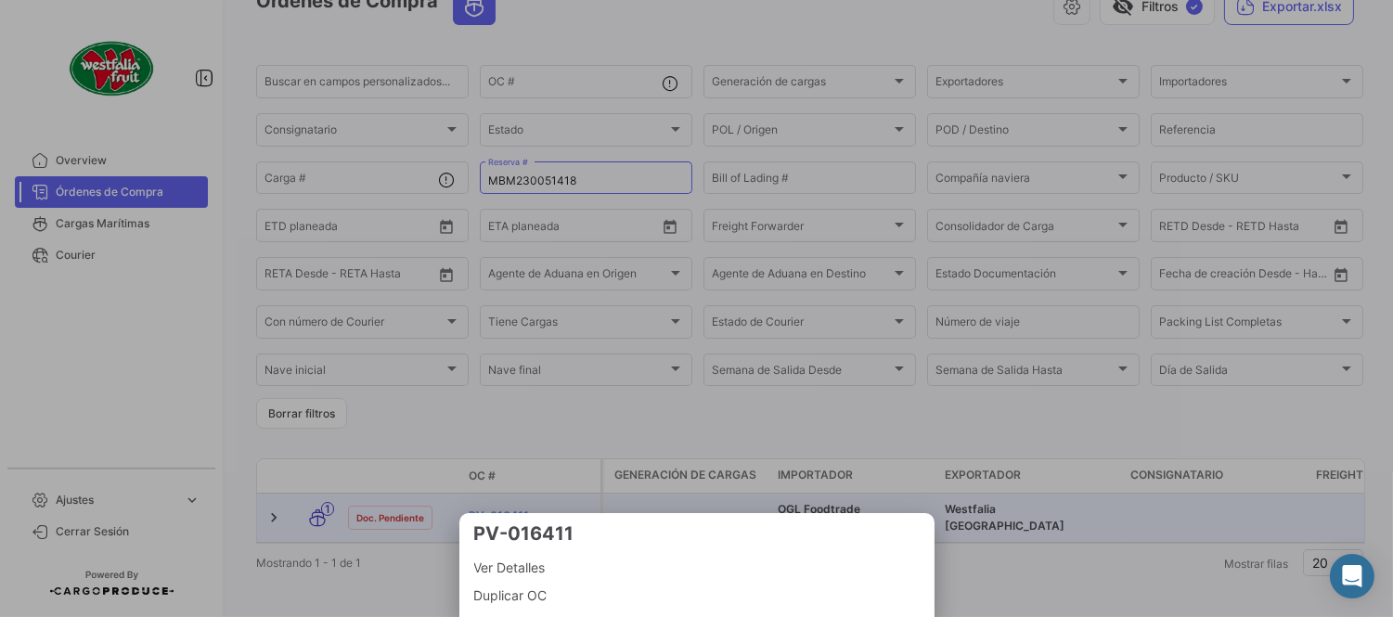
click at [490, 511] on div at bounding box center [696, 308] width 1393 height 617
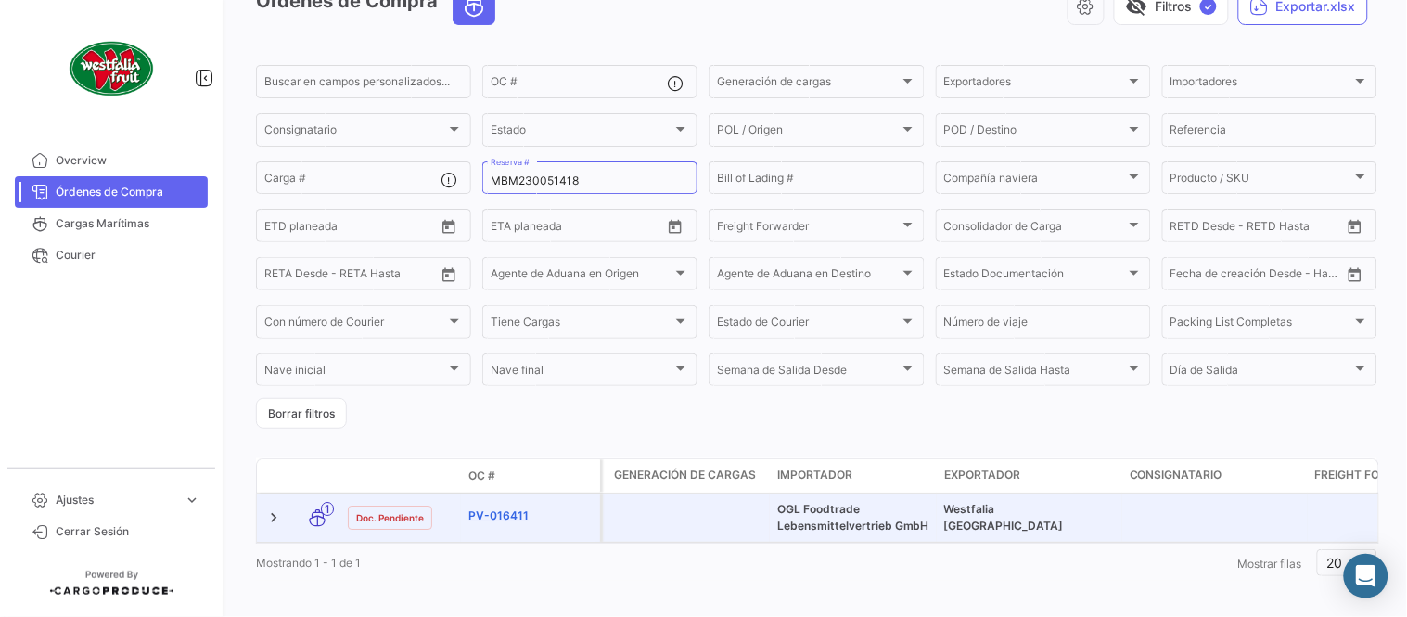
click at [494, 510] on link "PV-016411" at bounding box center [531, 515] width 124 height 17
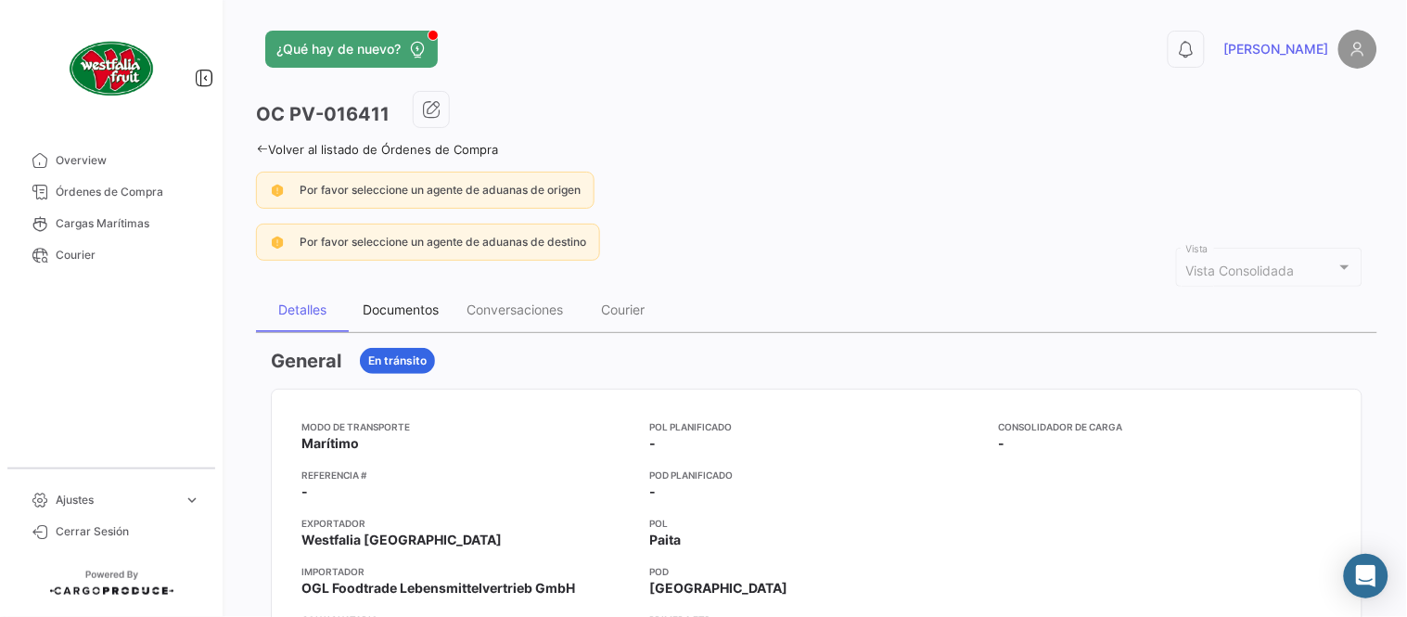
click at [387, 310] on div "Documentos" at bounding box center [401, 310] width 76 height 16
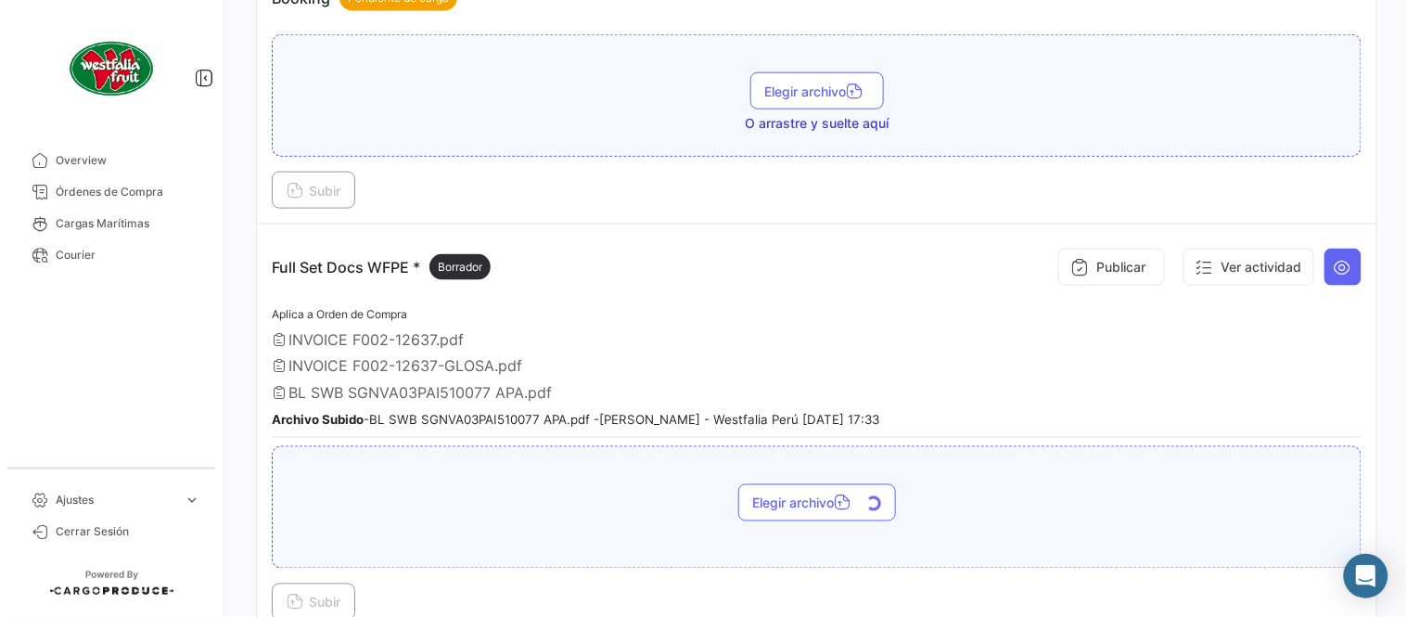
scroll to position [617, 0]
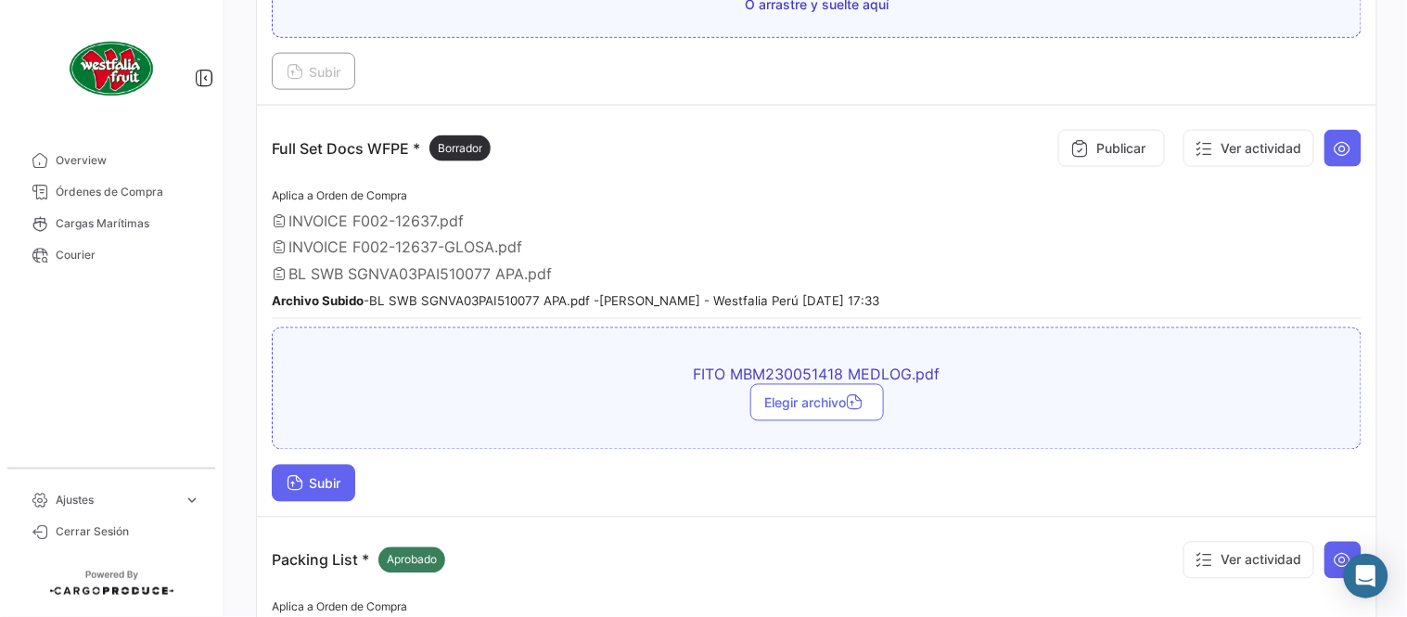
click at [327, 476] on span "Subir" at bounding box center [314, 484] width 54 height 16
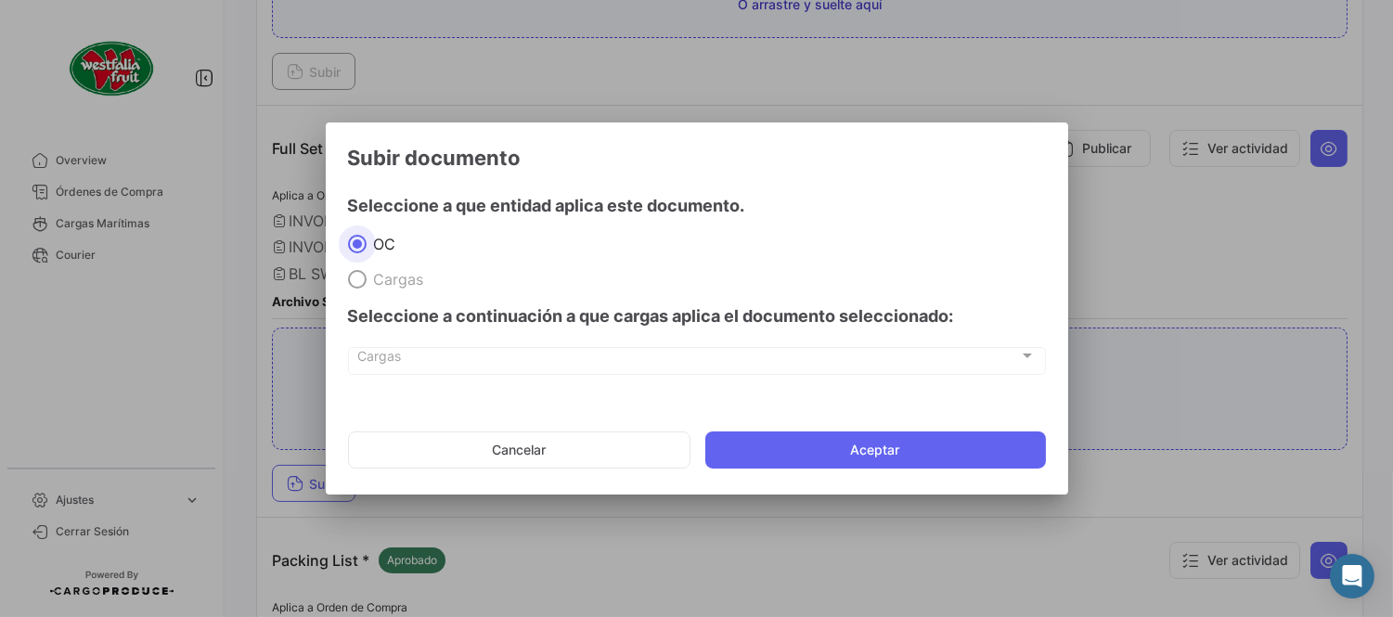
click at [841, 422] on mat-dialog-actions "Cancelar Aceptar" at bounding box center [697, 449] width 698 height 63
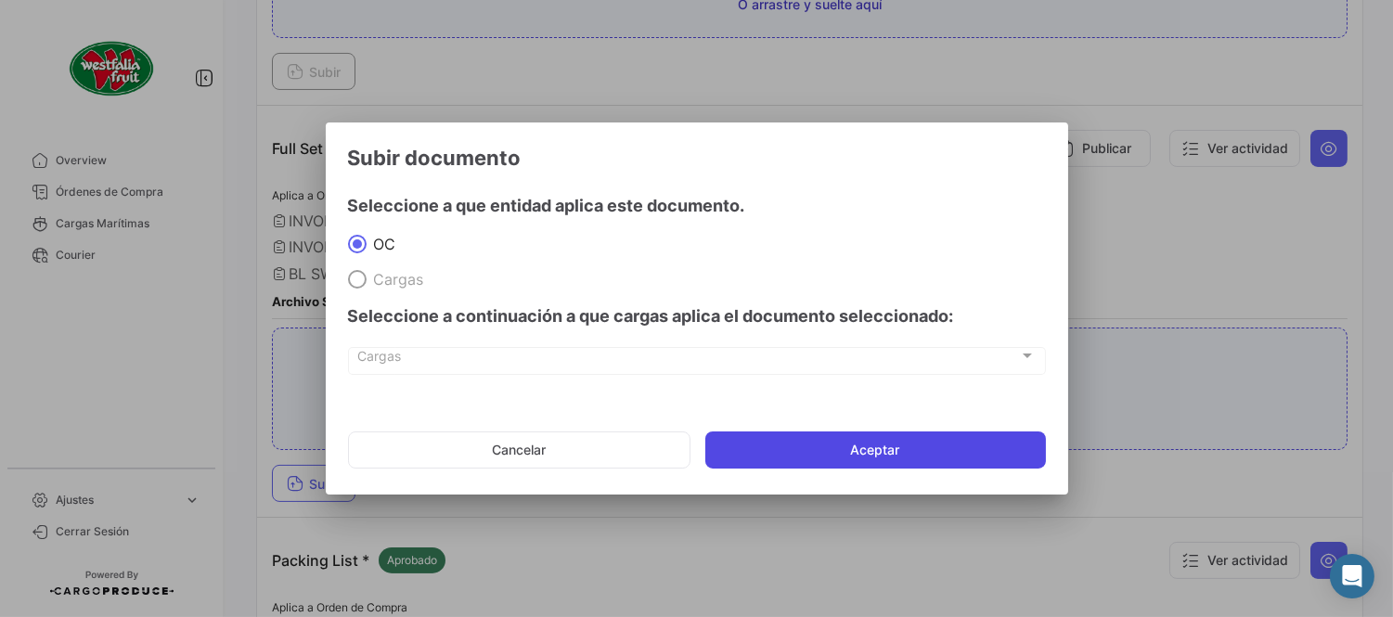
click at [855, 442] on button "Aceptar" at bounding box center [875, 449] width 340 height 37
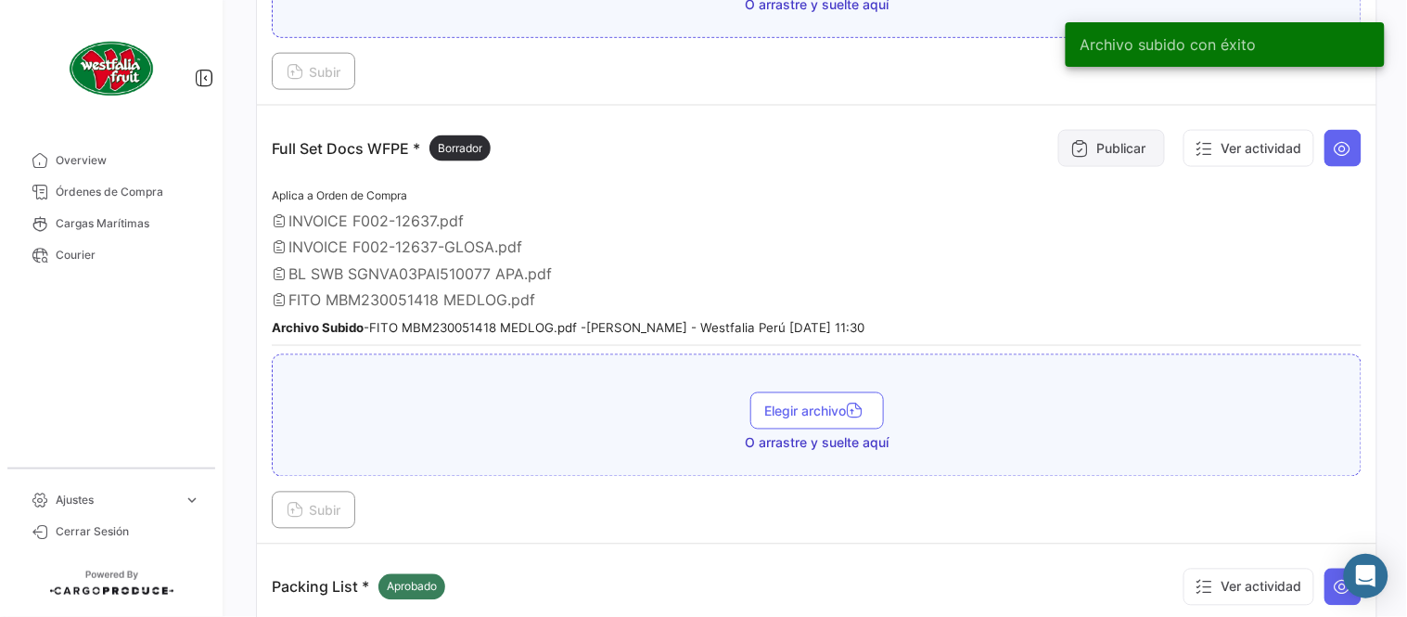
click at [1088, 160] on button "Publicar" at bounding box center [1112, 148] width 107 height 37
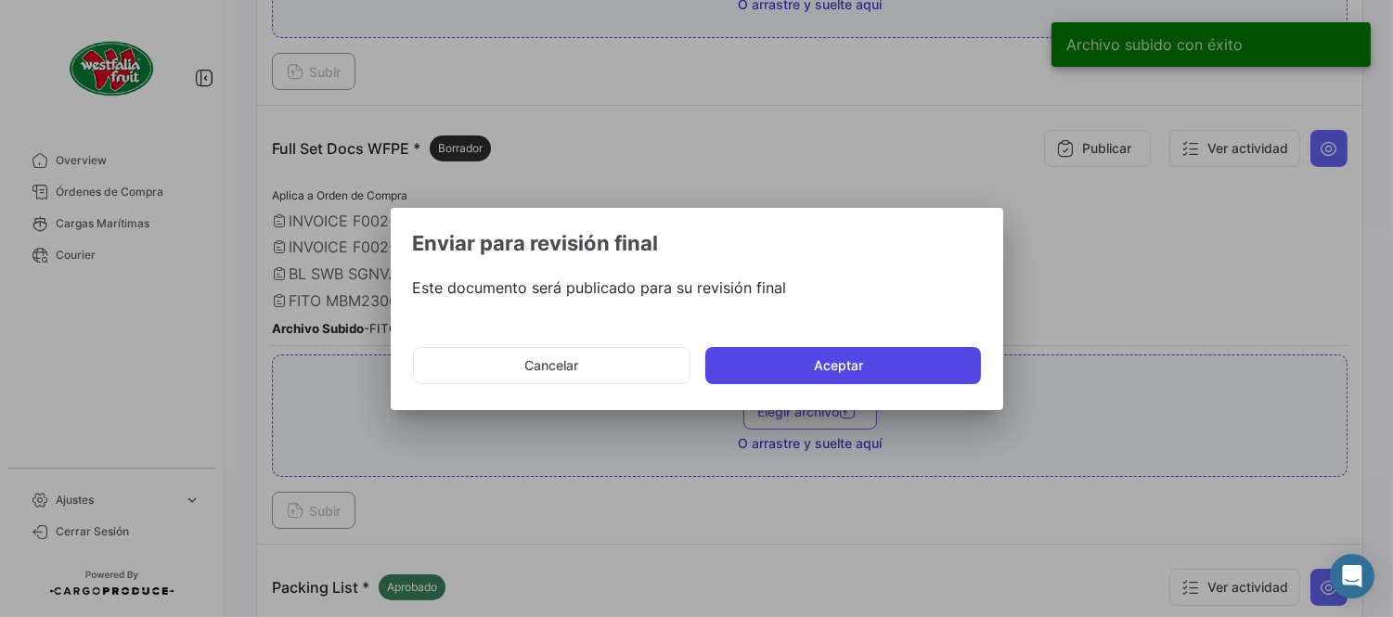
click at [860, 363] on button "Aceptar" at bounding box center [843, 365] width 276 height 37
